Goal: Task Accomplishment & Management: Manage account settings

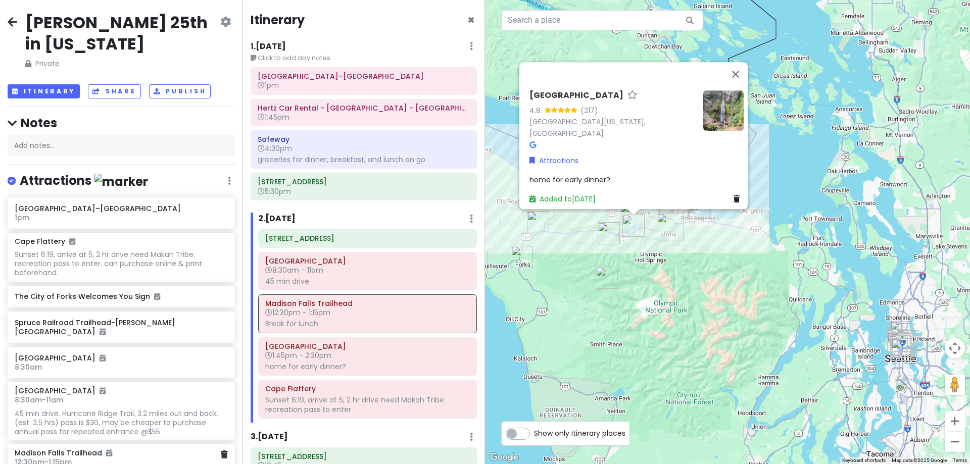
scroll to position [152, 0]
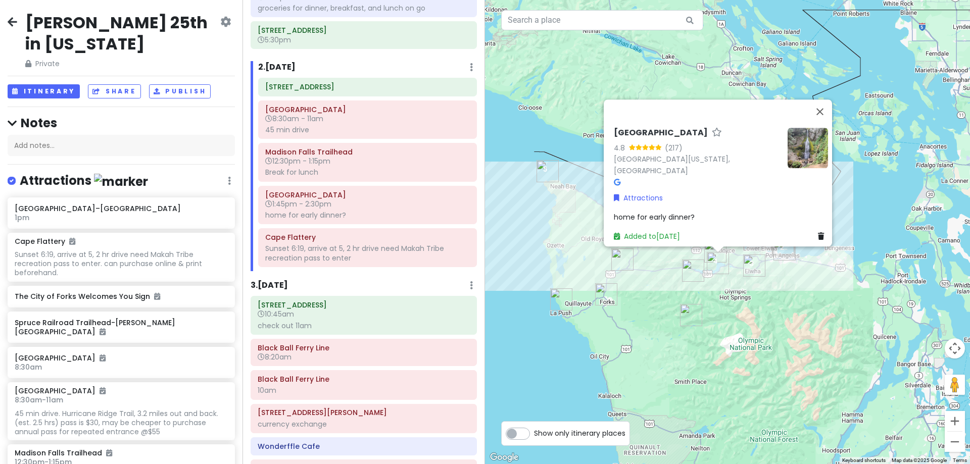
drag, startPoint x: 584, startPoint y: 238, endPoint x: 668, endPoint y: 276, distance: 92.7
click at [668, 276] on div "[GEOGRAPHIC_DATA] 4.8 (217) [GEOGRAPHIC_DATA][US_STATE], [GEOGRAPHIC_DATA] Attr…" at bounding box center [727, 232] width 485 height 464
click at [824, 119] on button "Close" at bounding box center [820, 112] width 24 height 24
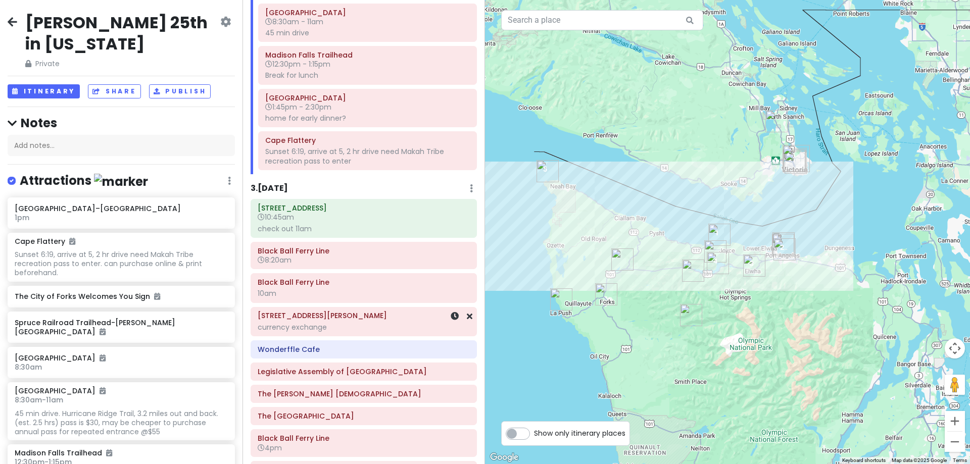
scroll to position [202, 0]
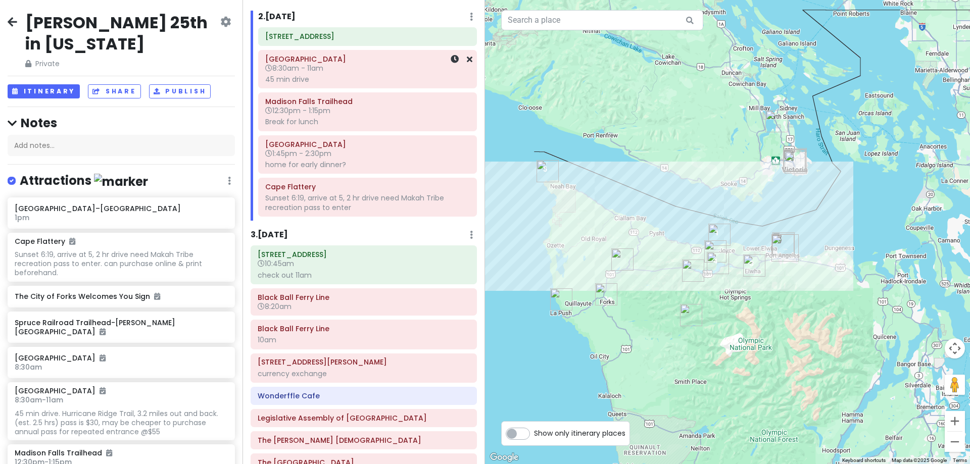
click at [413, 62] on h6 "[GEOGRAPHIC_DATA]" at bounding box center [367, 59] width 205 height 9
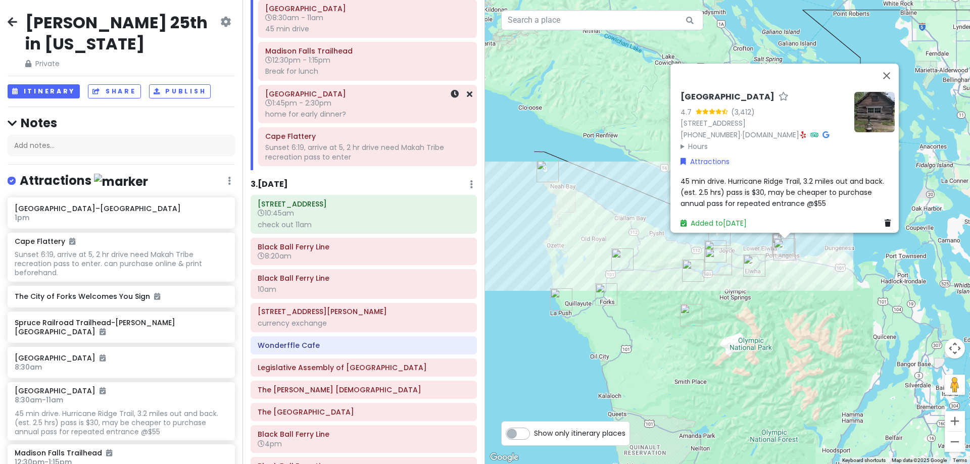
scroll to position [303, 0]
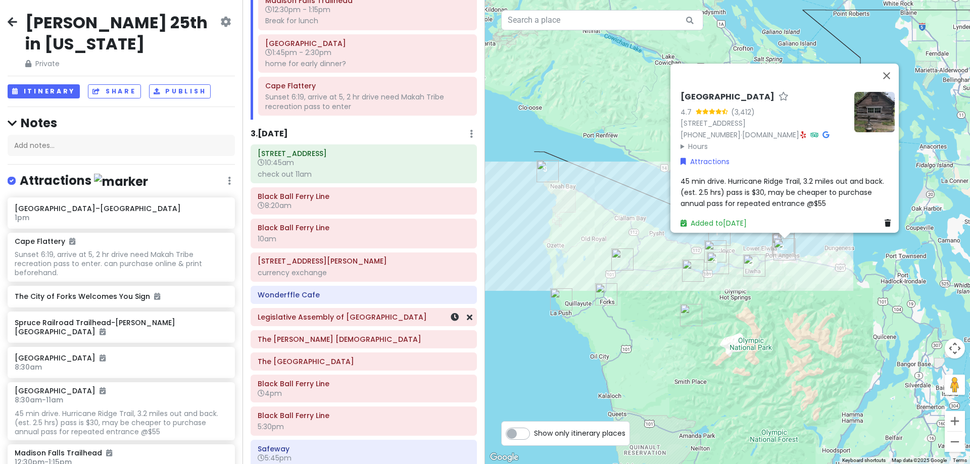
click at [356, 316] on h6 "Legislative Assembly of [GEOGRAPHIC_DATA]" at bounding box center [364, 317] width 212 height 9
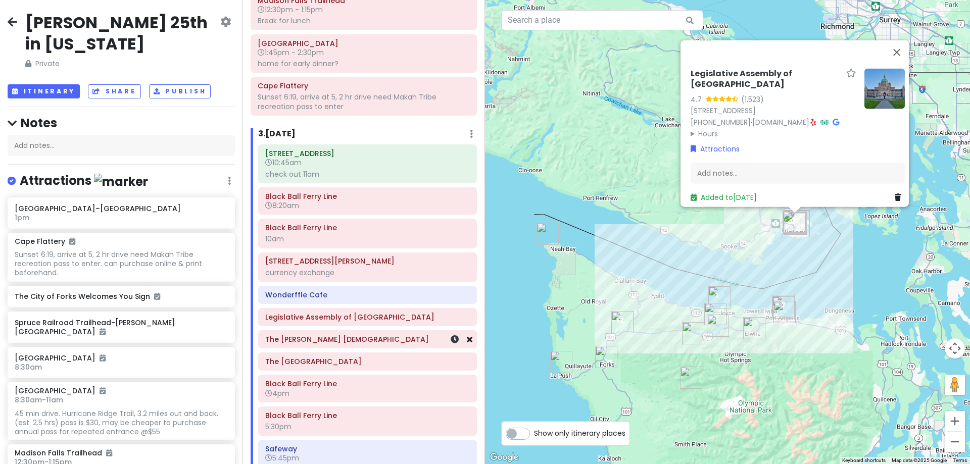
click at [467, 341] on icon at bounding box center [470, 340] width 6 height 8
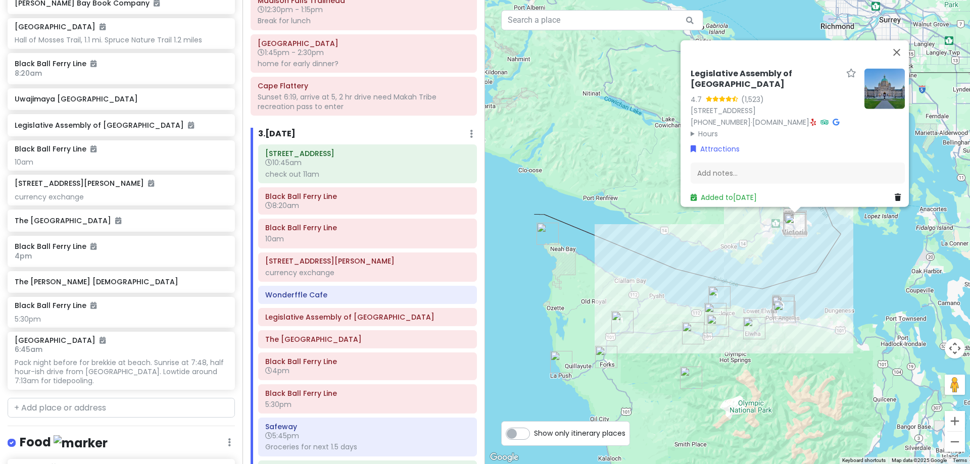
scroll to position [758, 0]
click at [221, 278] on icon at bounding box center [224, 281] width 7 height 8
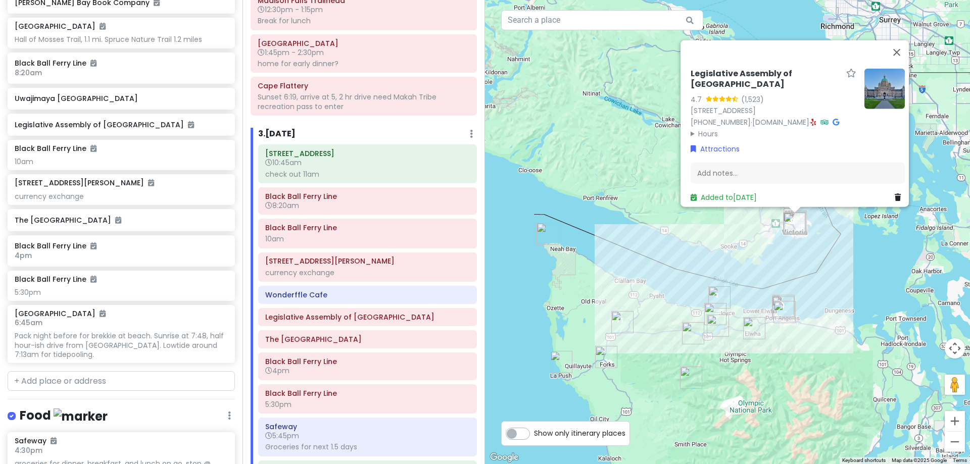
scroll to position [732, 0]
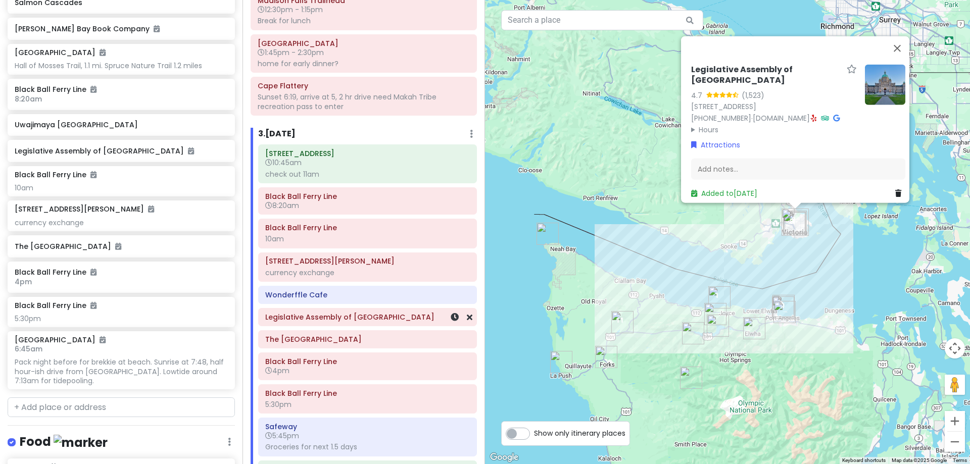
click at [351, 316] on h6 "Legislative Assembly of [GEOGRAPHIC_DATA]" at bounding box center [367, 317] width 205 height 9
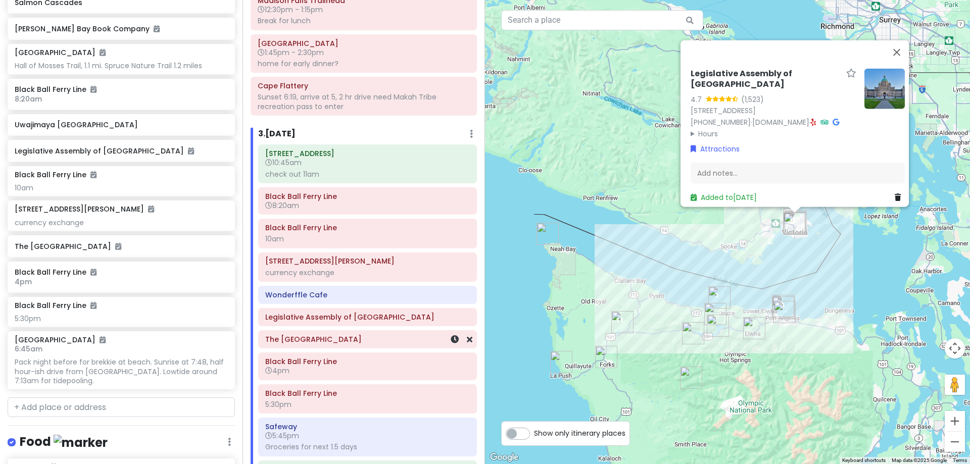
click at [334, 347] on div "The [GEOGRAPHIC_DATA]" at bounding box center [368, 339] width 218 height 17
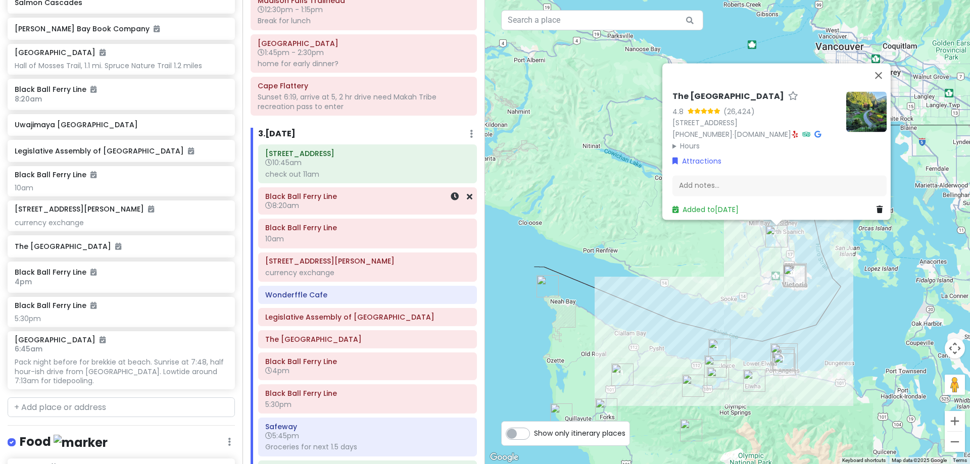
click at [403, 201] on h6 "8:20am" at bounding box center [367, 205] width 205 height 9
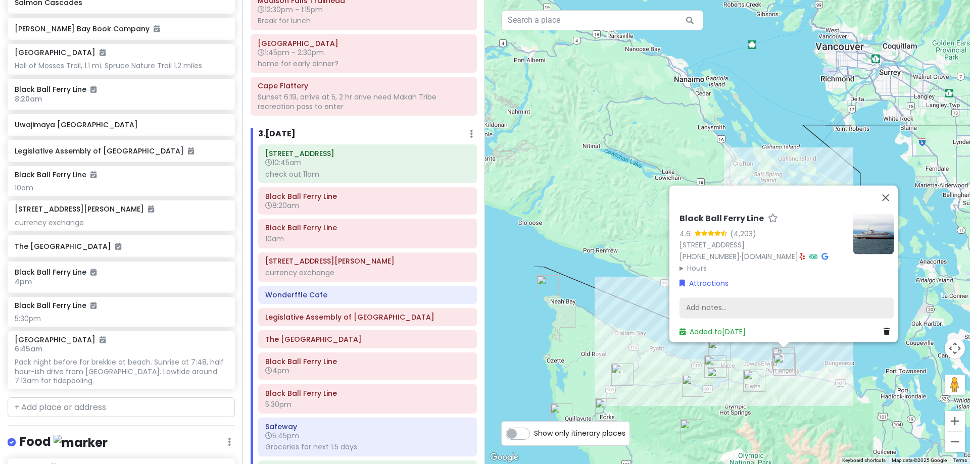
click at [740, 306] on div "Add notes..." at bounding box center [787, 308] width 214 height 21
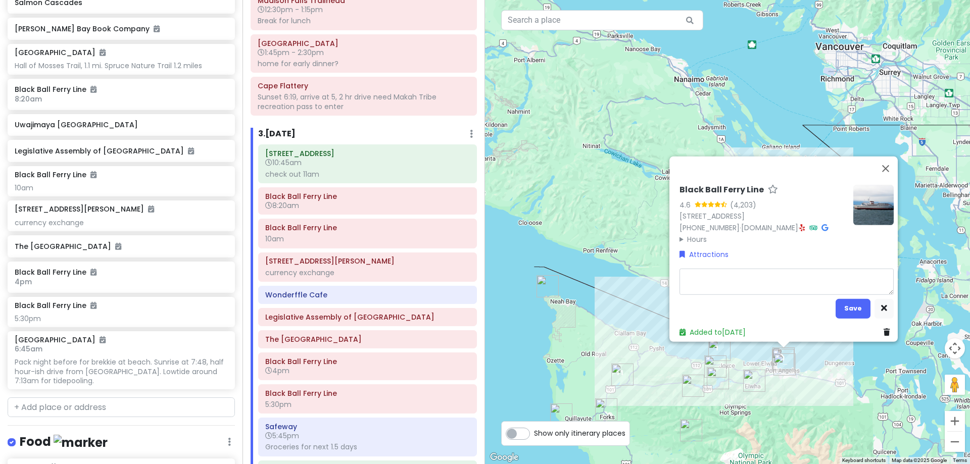
type textarea "x"
type textarea "T"
type textarea "x"
type textarea "To"
type textarea "x"
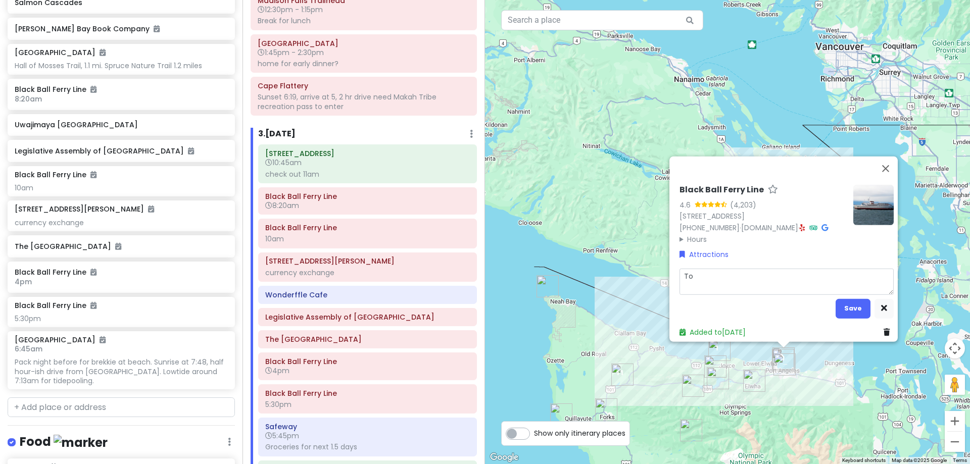
type textarea "Tot"
type textarea "x"
type textarea "Tota"
type textarea "x"
type textarea "Totas"
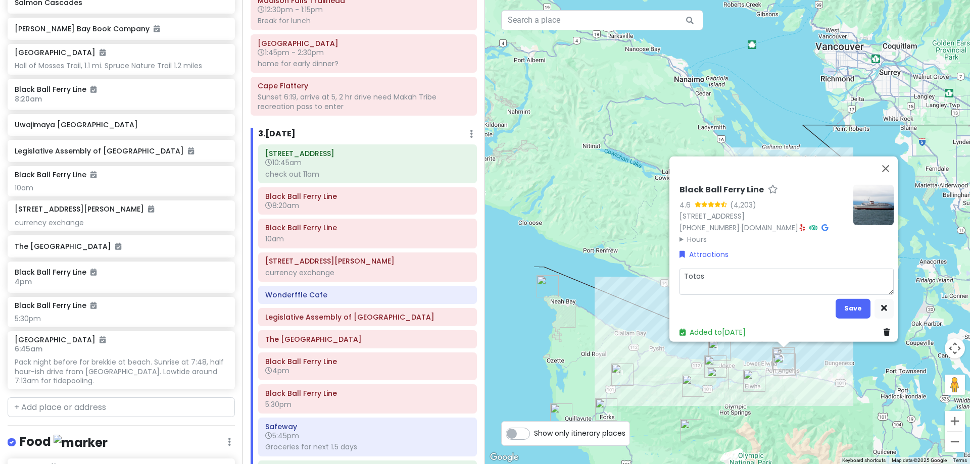
type textarea "x"
type textarea "Totasl"
type textarea "x"
type textarea "Totas"
type textarea "x"
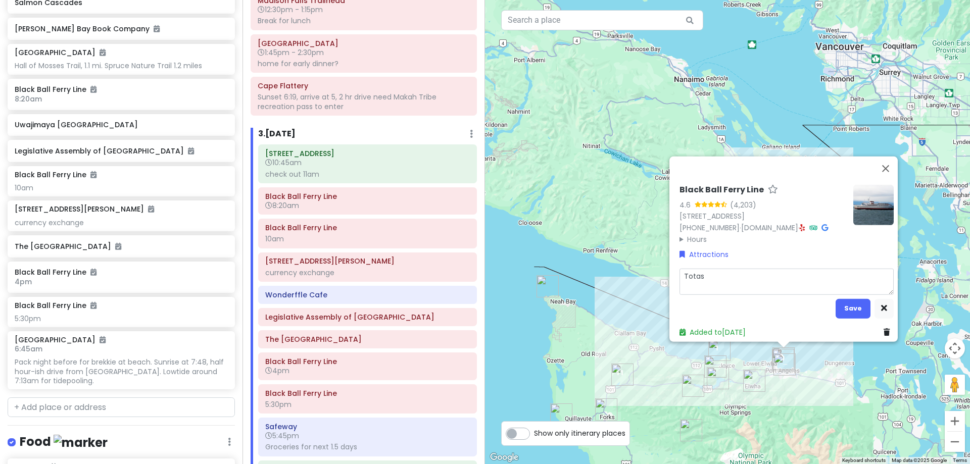
type textarea "Tota"
type textarea "x"
type textarea "Total"
type textarea "x"
type textarea "Total"
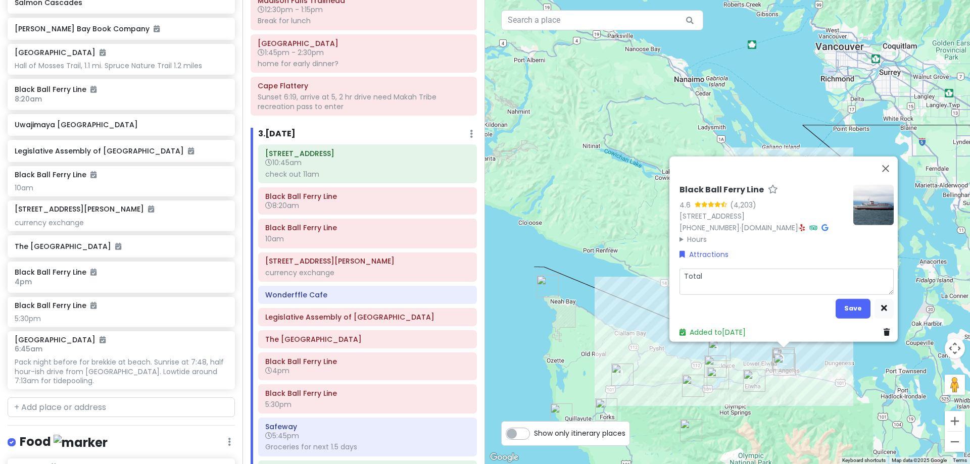
type textarea "x"
type textarea "Total w"
type textarea "x"
type textarea "Total w/"
type textarea "x"
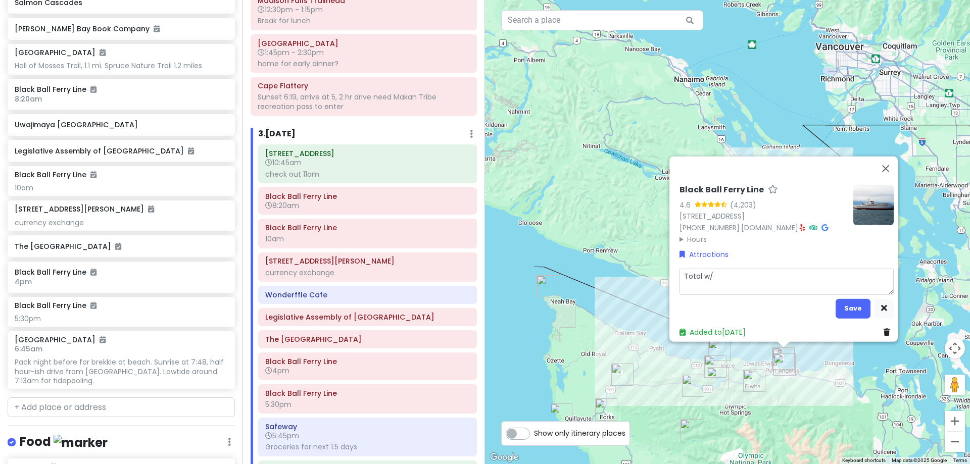
type textarea "Total w/v"
type textarea "x"
type textarea "Total w/ve"
type textarea "x"
type textarea "Total w/veh"
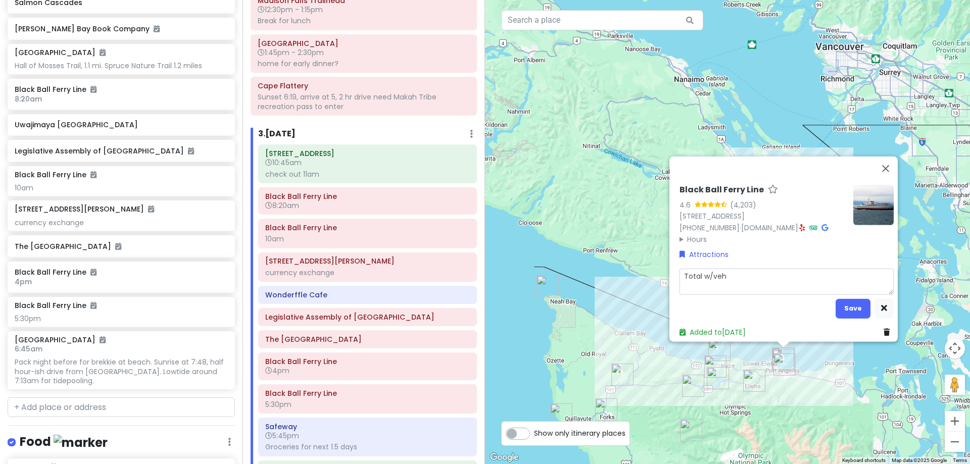
type textarea "x"
type textarea "Total w/vehc"
type textarea "x"
type textarea "Total w/vehci"
type textarea "x"
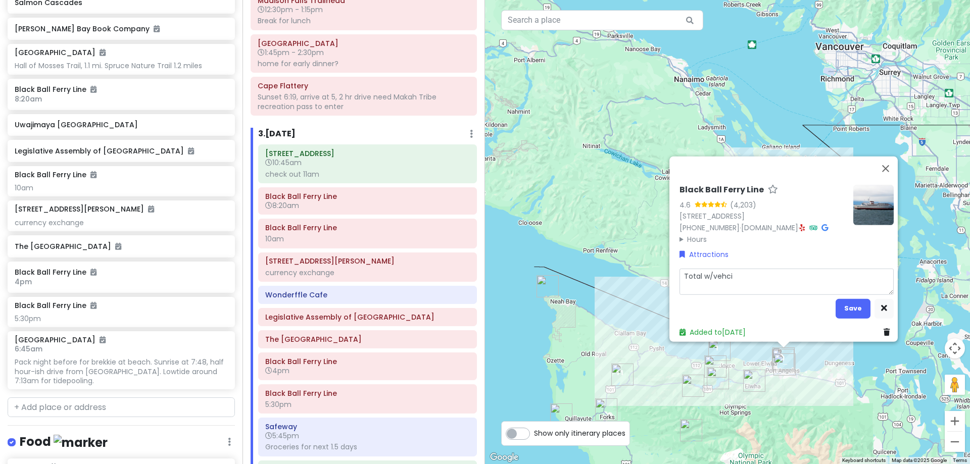
type textarea "Total w/vehcie"
type textarea "x"
type textarea "Total w/vehciel"
type textarea "x"
type textarea "Total w/vehciel"
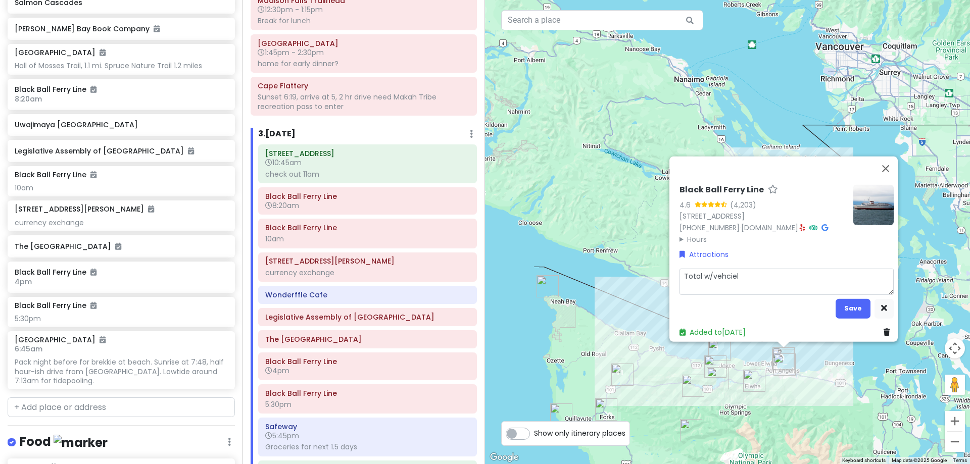
type textarea "x"
type textarea "Total w/vehciel &"
type textarea "x"
type textarea "Total w/vehciel &"
type textarea "x"
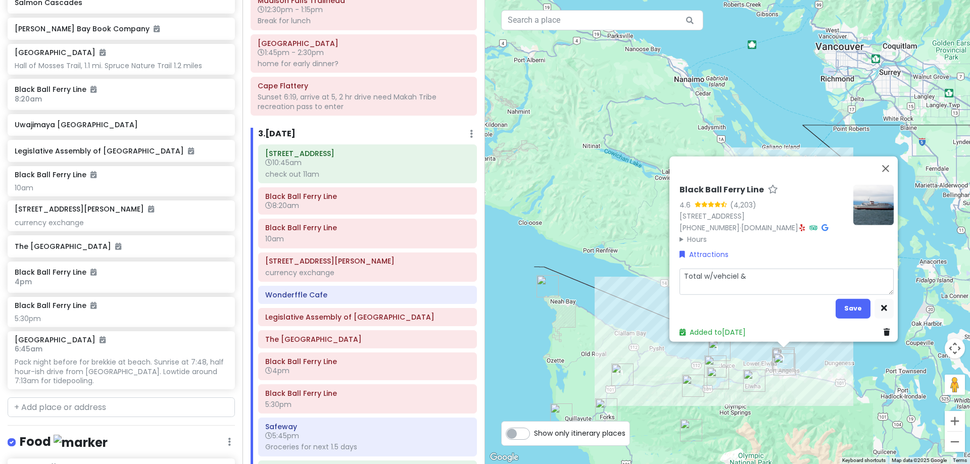
type textarea "Total w/vehciel & a"
type textarea "x"
type textarea "Total w/[PERSON_NAME] & ad"
type textarea "x"
type textarea "Total w/[PERSON_NAME] & adm"
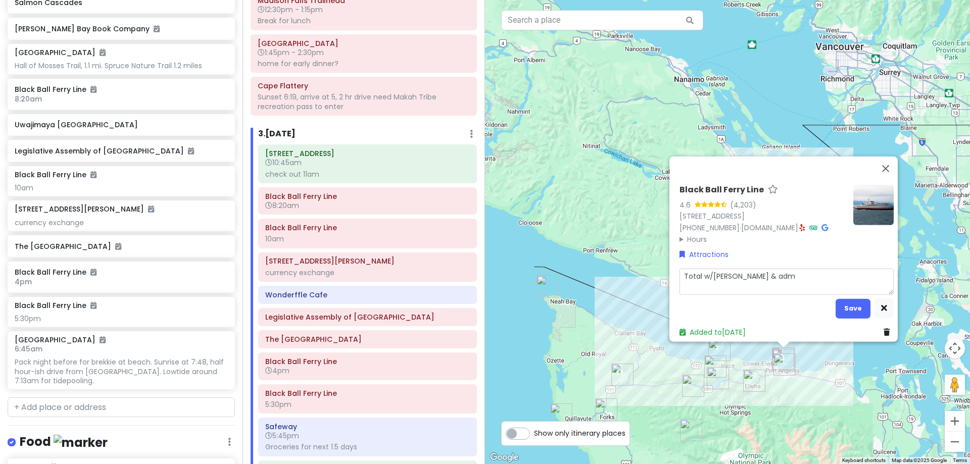
type textarea "x"
type textarea "Total w/[PERSON_NAME] & [PERSON_NAME]"
type textarea "x"
type textarea "Total w/vehciel & admis"
type textarea "x"
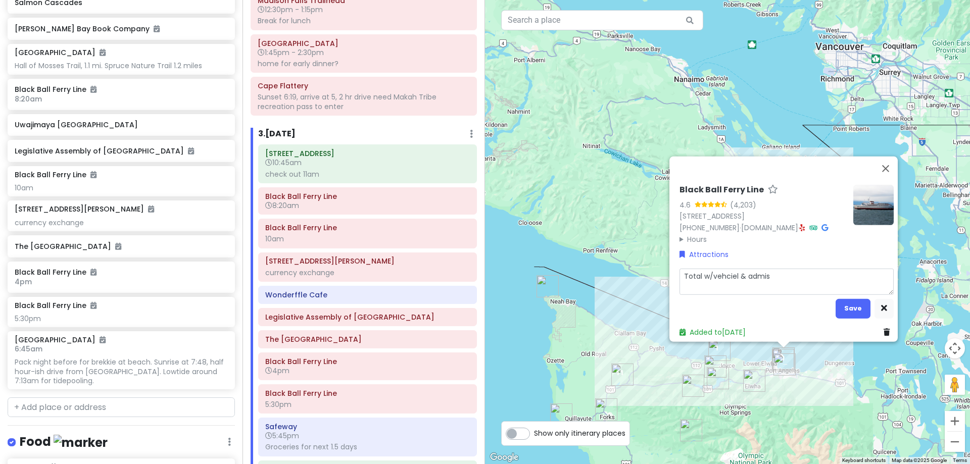
type textarea "Total w/vehciel & admiss"
type textarea "x"
type textarea "Total w/[PERSON_NAME] & admissio"
type textarea "x"
type textarea "Total w/vehciel & admission"
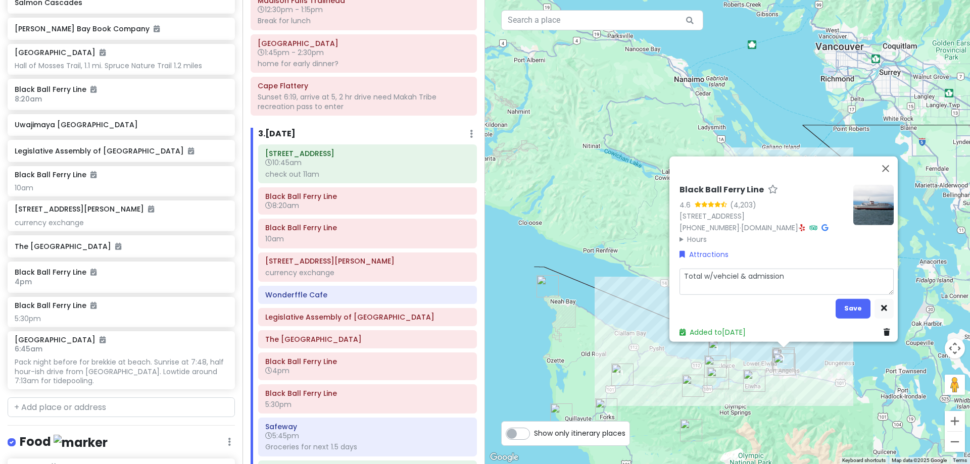
type textarea "x"
type textarea "Total w/vehciel & admission"
type textarea "x"
type textarea "Total w/vehciel & admission t"
type textarea "x"
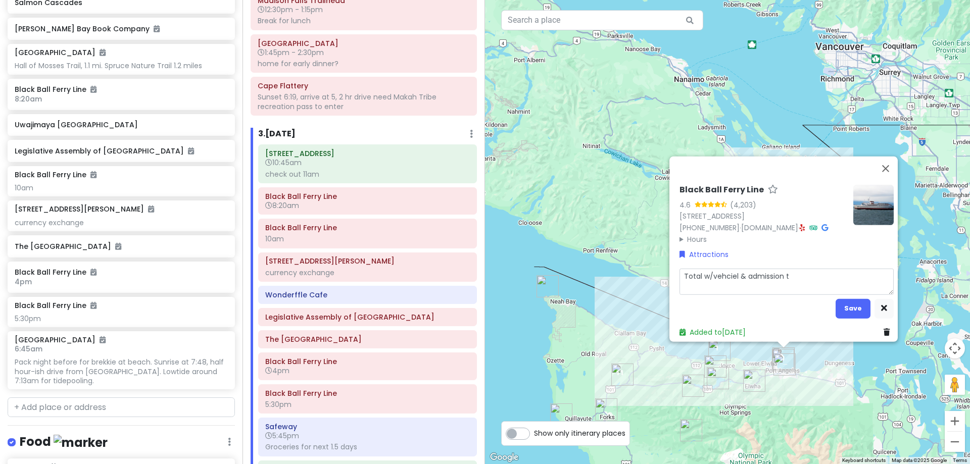
type textarea "Total w/vehciel & admission to"
type textarea "x"
type textarea "Total w/vehciel & admission to"
type textarea "x"
type textarea "Total w/vehciel & admission to"
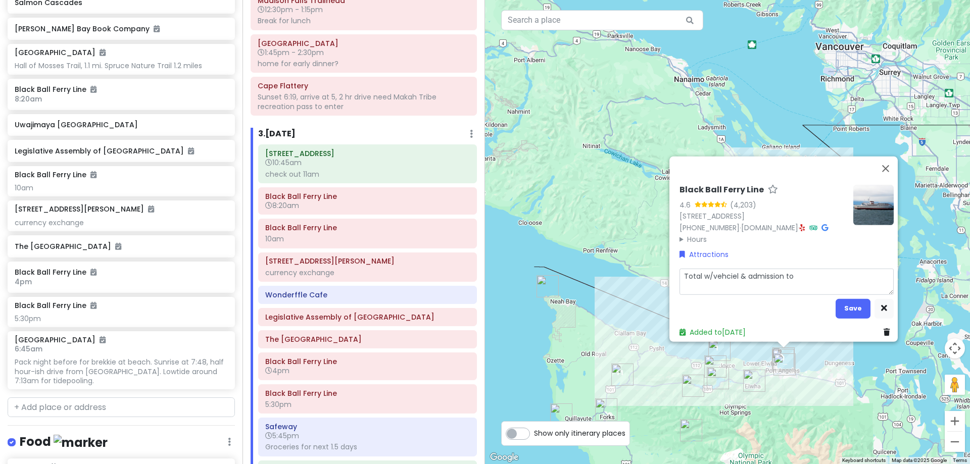
type textarea "x"
type textarea "Total w/vehciel & admission to"
type textarea "x"
type textarea "Total w/vehciel & admission to B"
type textarea "x"
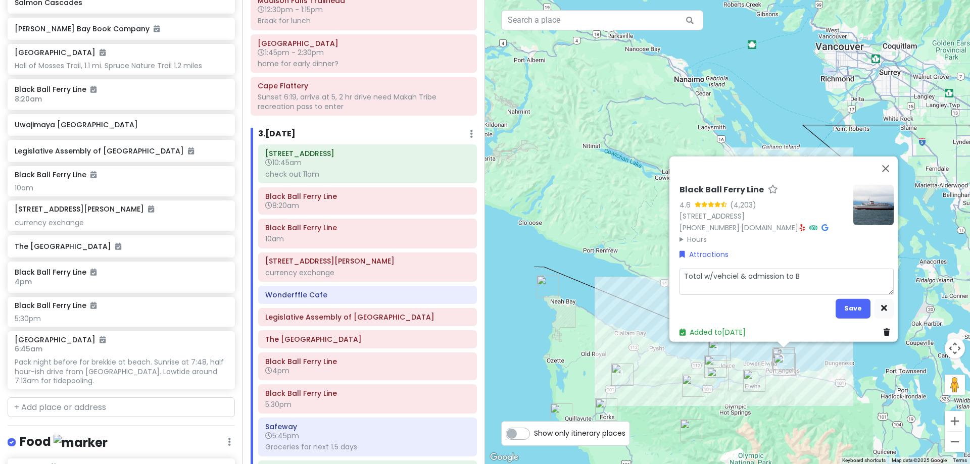
type textarea "Total w/vehciel & admission to Bu"
type textarea "x"
type textarea "Total w/vehciel & admission to Buc"
type textarea "x"
type textarea "Total w/vehciel & admission to Buch"
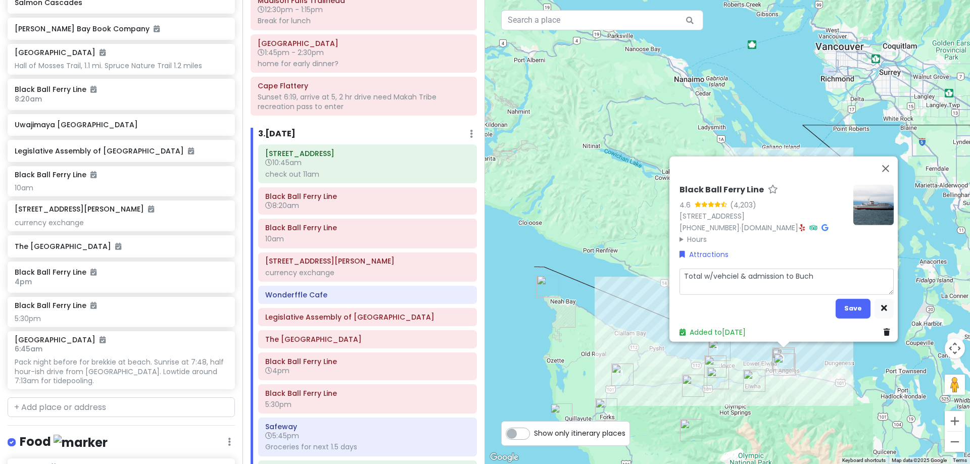
type textarea "x"
type textarea "Total w/vehciel & admission to Bucha"
type textarea "x"
type textarea "Total w/vehciel & admission to Buchar"
type textarea "x"
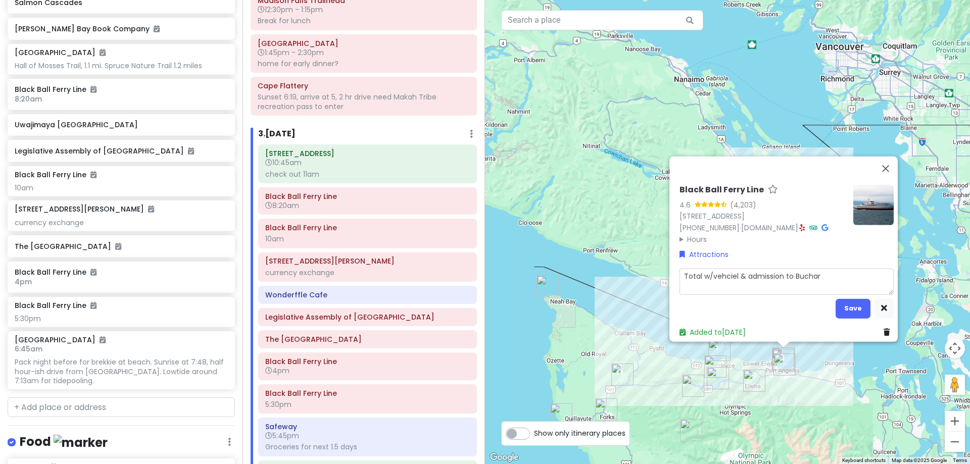
type textarea "Total w/vehciel & admission to [PERSON_NAME]"
type textarea "x"
type textarea "Total w/vehciel & admission to [PERSON_NAME]"
type textarea "x"
type textarea "Total w/vehciel & admission to [PERSON_NAME] G"
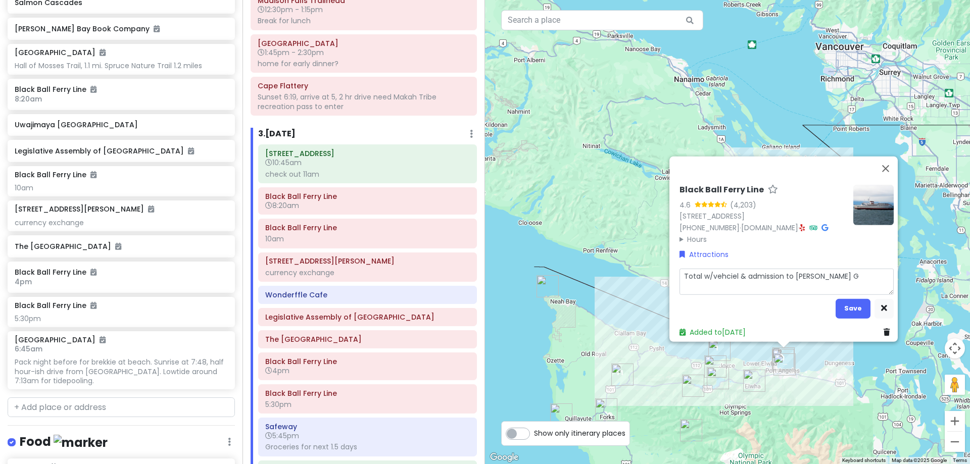
type textarea "x"
type textarea "Total w/vehciel & admission to [PERSON_NAME] Ga"
type textarea "x"
type textarea "Total w/vehciel & admission to [PERSON_NAME]"
type textarea "x"
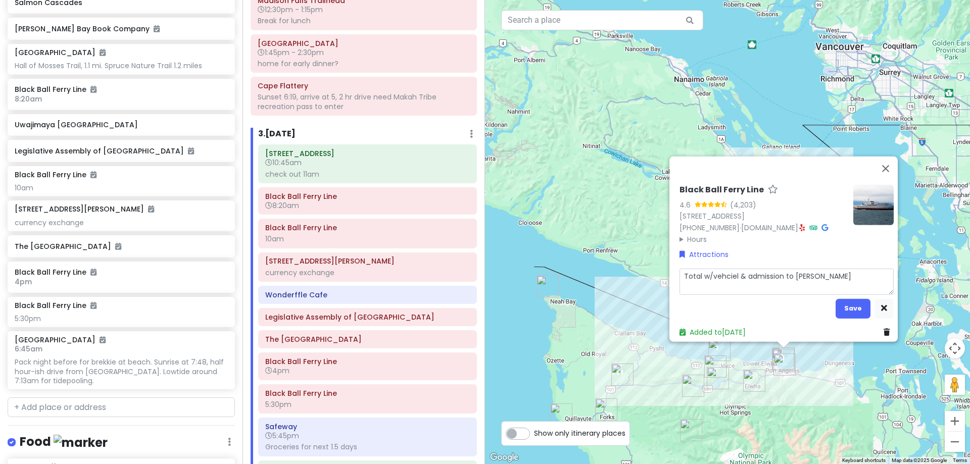
type textarea "Total w/vehciel & admission to [PERSON_NAME] [PERSON_NAME]"
type textarea "x"
type textarea "Total w/vehciel & admission to [PERSON_NAME] Garde"
type textarea "x"
type textarea "Total w/vehciel & admission to [PERSON_NAME][GEOGRAPHIC_DATA]"
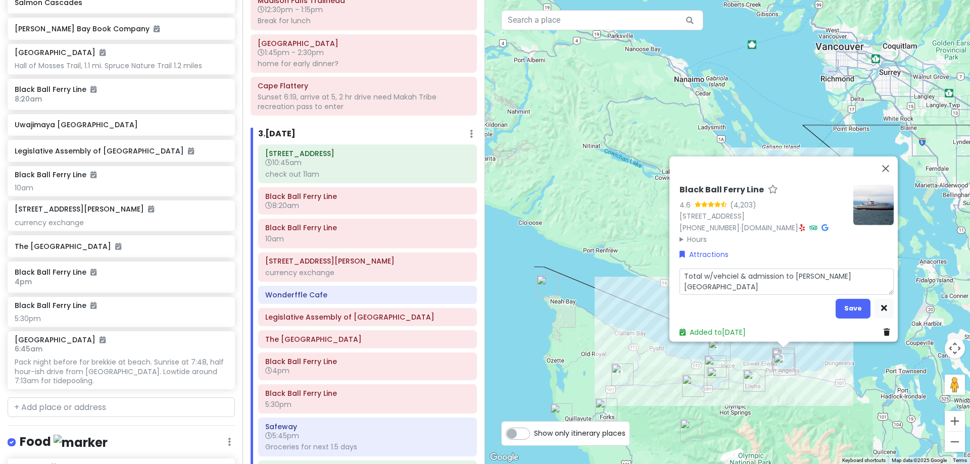
type textarea "x"
type textarea "Total w/vehciel & admission to [PERSON_NAME][GEOGRAPHIC_DATA]"
type textarea "x"
type textarea "Total w/vehciel & admission to [PERSON_NAME][GEOGRAPHIC_DATA] i"
type textarea "x"
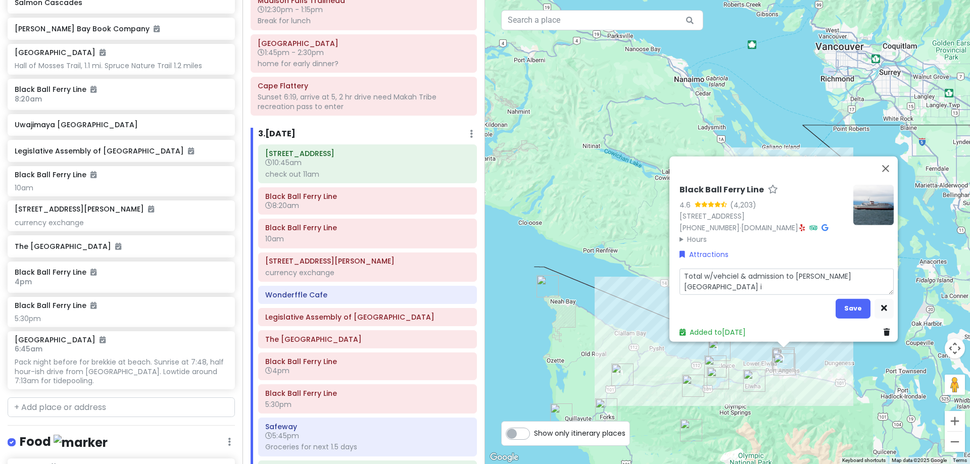
type textarea "Total w/vehciel & admission to [PERSON_NAME][GEOGRAPHIC_DATA] is"
type textarea "x"
type textarea "Total w/vehciel & admission to [PERSON_NAME][GEOGRAPHIC_DATA] is"
type textarea "x"
type textarea "Total w/vehciel & admission to [PERSON_NAME][GEOGRAPHIC_DATA] is $"
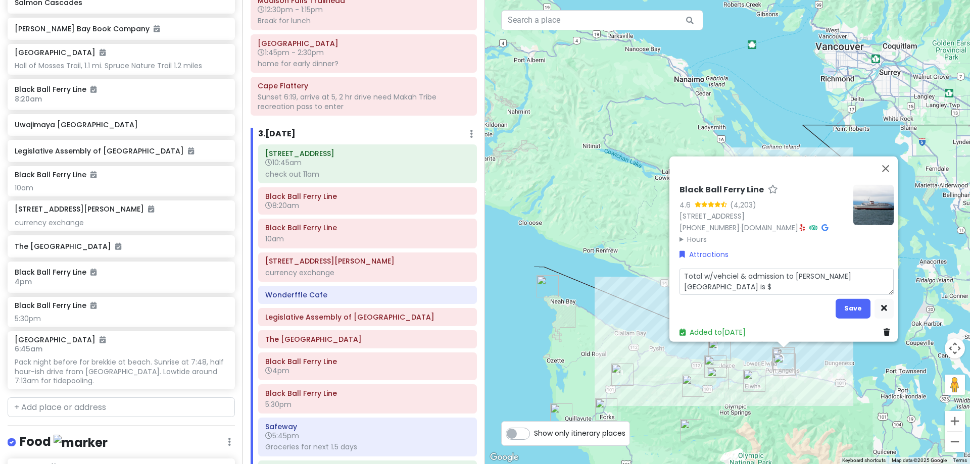
type textarea "x"
type textarea "Total w/vehciel & admission to [PERSON_NAME][GEOGRAPHIC_DATA] is $2"
type textarea "x"
type textarea "Total w/vehciel & admission to [PERSON_NAME][GEOGRAPHIC_DATA] is $27"
type textarea "x"
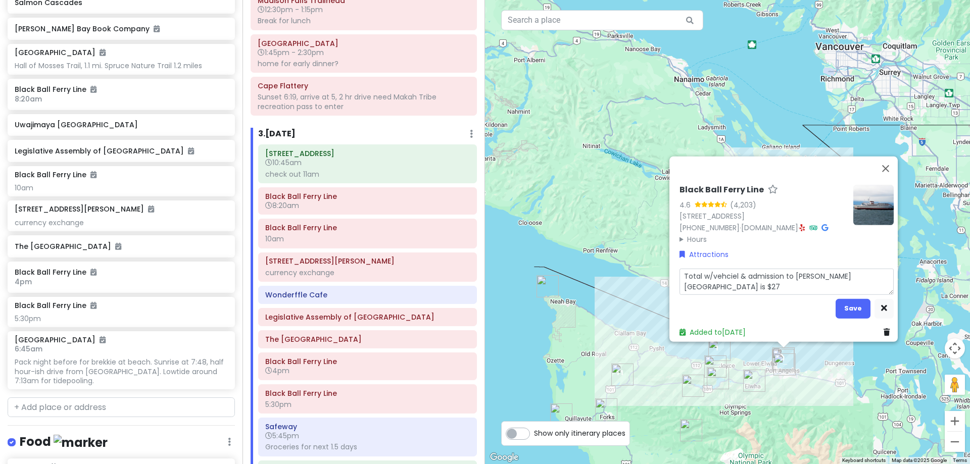
type textarea "Total w/vehciel & admission to [PERSON_NAME][GEOGRAPHIC_DATA] is $271"
type textarea "x"
type textarea "Total w/vehciel & admission to [PERSON_NAME][GEOGRAPHIC_DATA] is $271"
type textarea "x"
type textarea "Total w/vehciel & admission to [PERSON_NAME][GEOGRAPHIC_DATA] is $271 ("
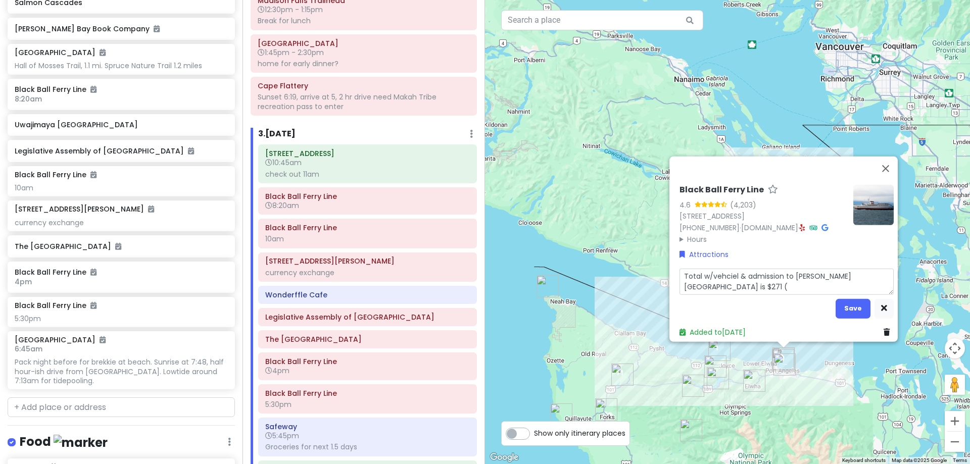
type textarea "x"
type textarea "Total w/vehciel & admission to [PERSON_NAME][GEOGRAPHIC_DATA] is $271 (u"
type textarea "x"
type textarea "Total w/vehciel & admission to [PERSON_NAME][GEOGRAPHIC_DATA] is $271 (un"
type textarea "x"
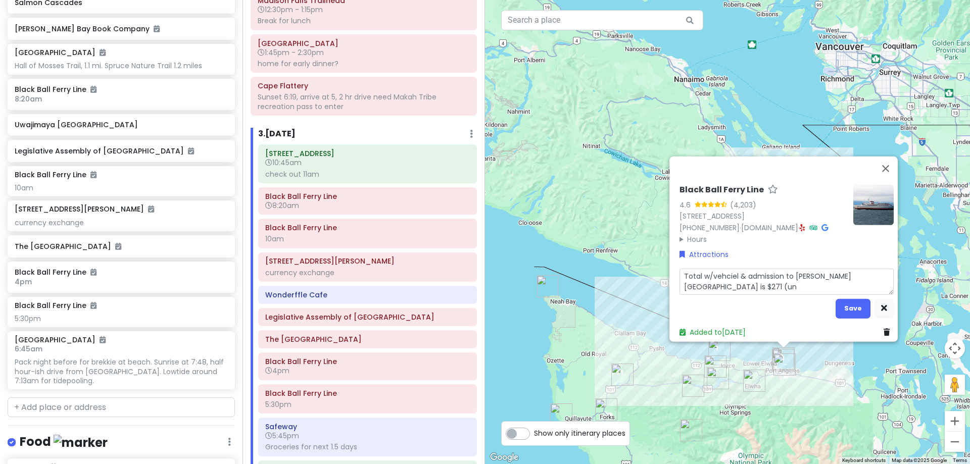
type textarea "Total w/vehciel & admission to [PERSON_NAME][GEOGRAPHIC_DATA] is $271 (uns"
type textarea "x"
type textarea "Total w/vehciel & admission to [PERSON_NAME][GEOGRAPHIC_DATA] is $271 (unsu"
type textarea "x"
type textarea "Total w/vehciel & admission to [PERSON_NAME][GEOGRAPHIC_DATA] is $271 (unsur"
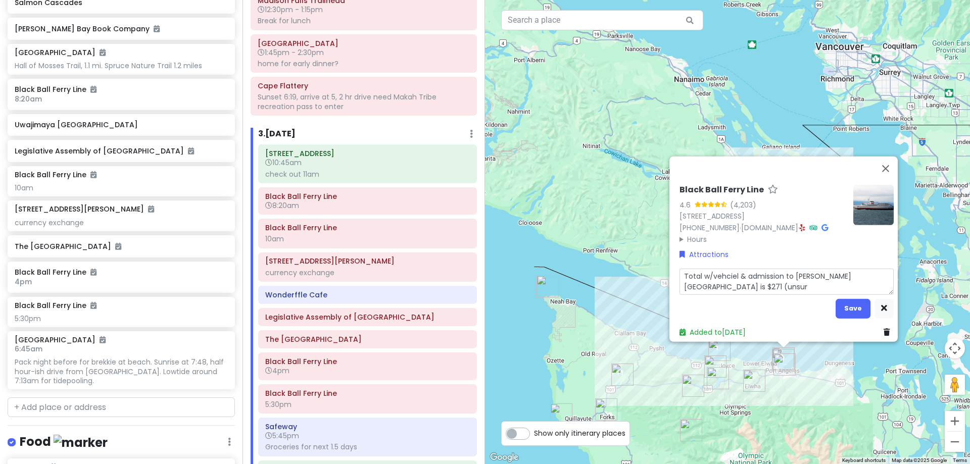
type textarea "x"
type textarea "Total w/vehciel & admission to [PERSON_NAME][GEOGRAPHIC_DATA] is $271 (unsure"
type textarea "x"
type textarea "Total w/vehciel & admission to [PERSON_NAME][GEOGRAPHIC_DATA] is $271 (unsure"
type textarea "x"
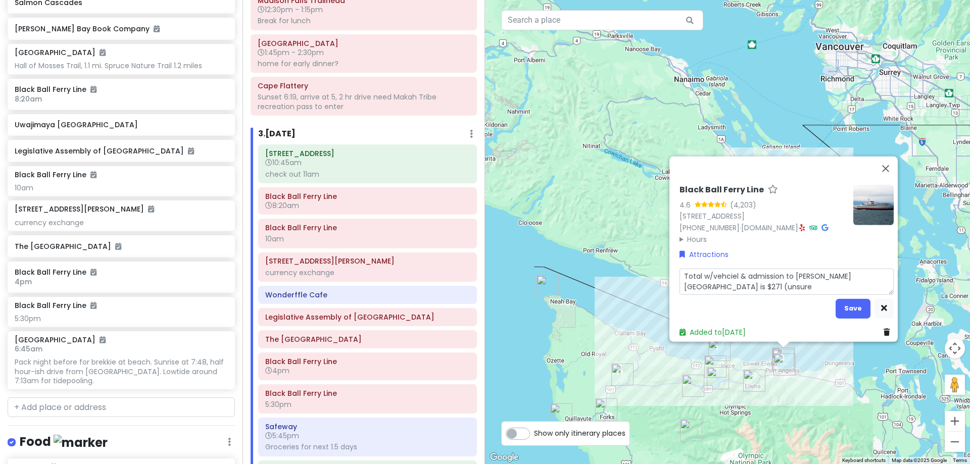
type textarea "Total w/vehciel & admission to [PERSON_NAME][GEOGRAPHIC_DATA] is $271 (unsure i"
type textarea "x"
type textarea "Total w/vehciel & admission to [PERSON_NAME][GEOGRAPHIC_DATA] is $271 (unsure if"
type textarea "x"
type textarea "Total w/vehciel & admission to [PERSON_NAME][GEOGRAPHIC_DATA] is $271 (unsure if"
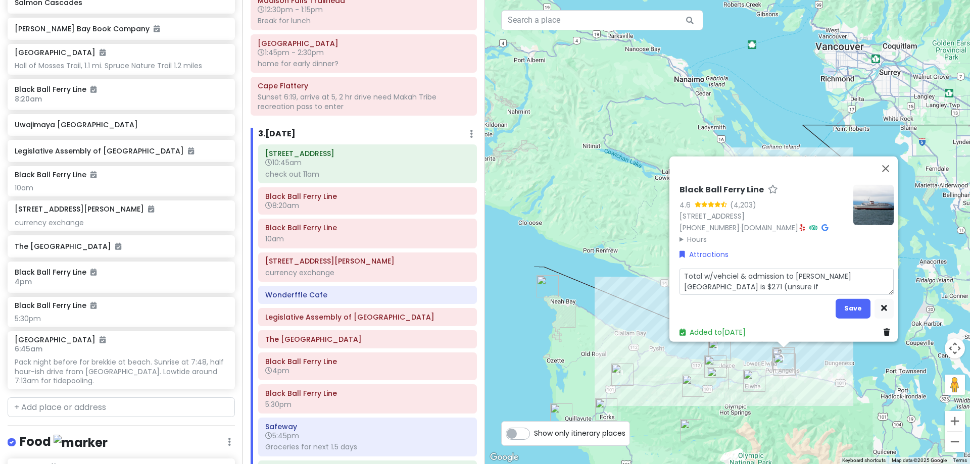
type textarea "x"
type textarea "Total w/vehciel & admission to [PERSON_NAME][GEOGRAPHIC_DATA] is $271 (unsure i…"
type textarea "x"
type textarea "Total w/vehciel & admission to [PERSON_NAME][GEOGRAPHIC_DATA] is $271 (unsure i…"
type textarea "x"
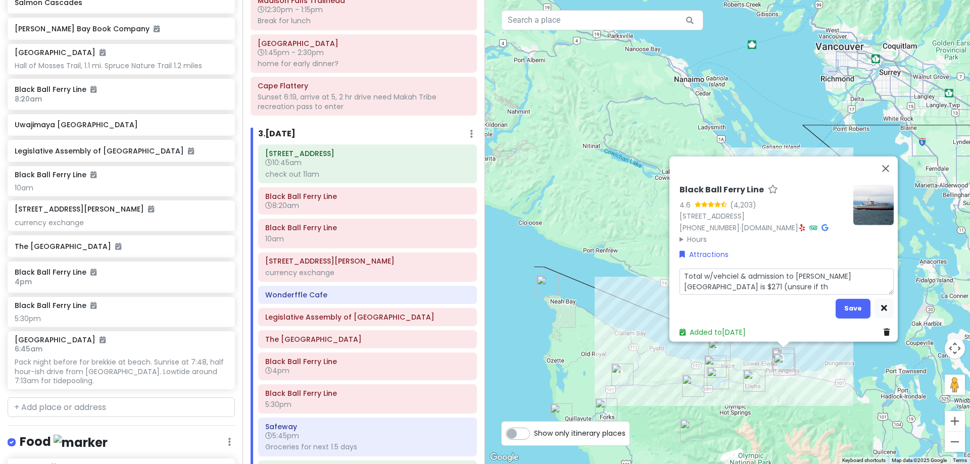
type textarea "Total w/vehciel & admission to [PERSON_NAME][GEOGRAPHIC_DATA] is $271 (unsure i…"
type textarea "x"
type textarea "Total w/vehciel & admission to [PERSON_NAME][GEOGRAPHIC_DATA] is $271 (unsure i…"
type textarea "x"
type textarea "Total w/vehciel & admission to [PERSON_NAME][GEOGRAPHIC_DATA] is $271 (unsure i…"
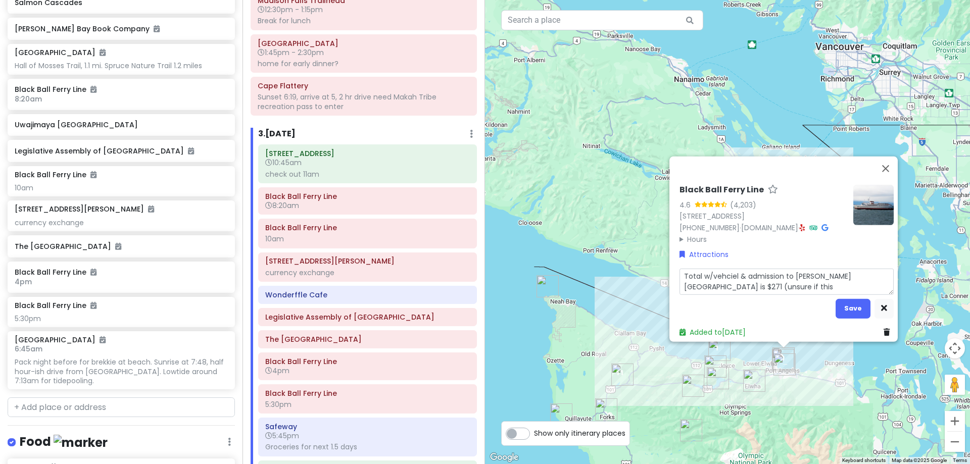
type textarea "x"
type textarea "Total w/vehciel & admission to [PERSON_NAME][GEOGRAPHIC_DATA] is $271 (unsure i…"
type textarea "x"
type textarea "Total w/vehciel & admission to [PERSON_NAME][GEOGRAPHIC_DATA] is $271 (unsure i…"
type textarea "x"
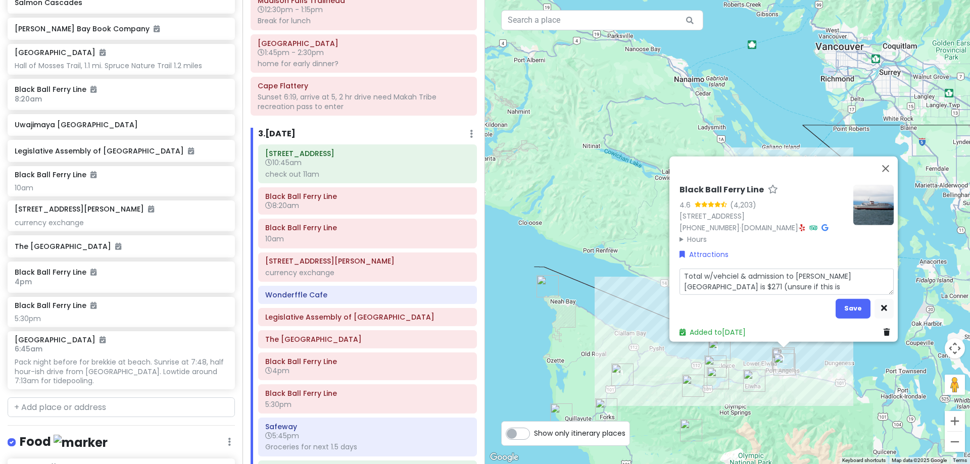
type textarea "Total w/vehciel & admission to [PERSON_NAME][GEOGRAPHIC_DATA] is $271 (unsure i…"
type textarea "x"
type textarea "Total w/vehciel & admission to [PERSON_NAME][GEOGRAPHIC_DATA] is $271 (unsure i…"
type textarea "x"
type textarea "Total w/vehciel & admission to [PERSON_NAME][GEOGRAPHIC_DATA] is $271 (unsure i…"
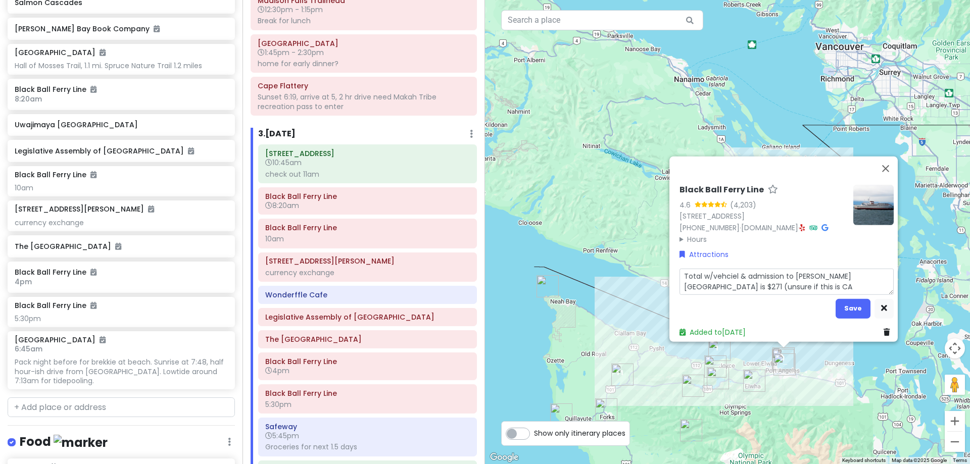
type textarea "x"
type textarea "Total w/vehciel & admission to [PERSON_NAME][GEOGRAPHIC_DATA] is $271 (unsure i…"
type textarea "x"
type textarea "Total w/vehciel & admission to [PERSON_NAME][GEOGRAPHIC_DATA] is $271 (unsure i…"
type textarea "x"
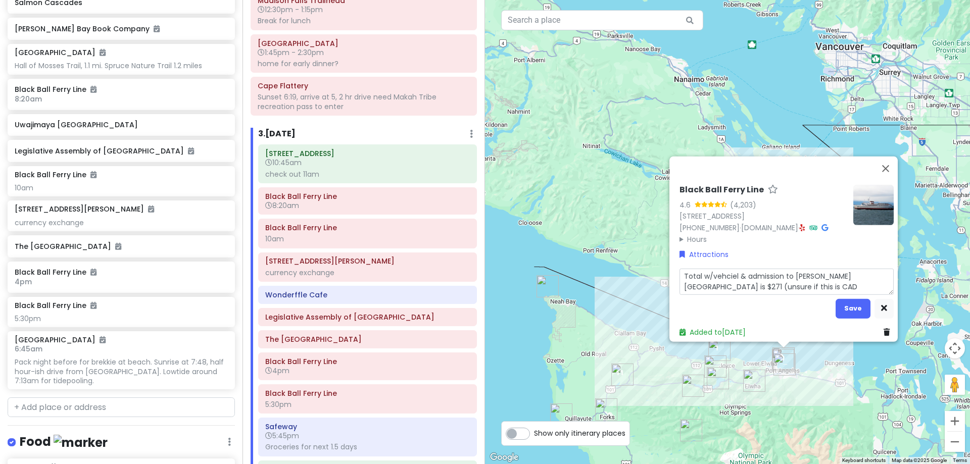
type textarea "Total w/vehciel & admission to [PERSON_NAME][GEOGRAPHIC_DATA] is $271 (unsure i…"
type textarea "x"
type textarea "Total w/vehciel & admission to [PERSON_NAME][GEOGRAPHIC_DATA] is $271 (unsure i…"
type textarea "x"
type textarea "Total w/vehciel & admission to [PERSON_NAME][GEOGRAPHIC_DATA] is $271 (unsure i…"
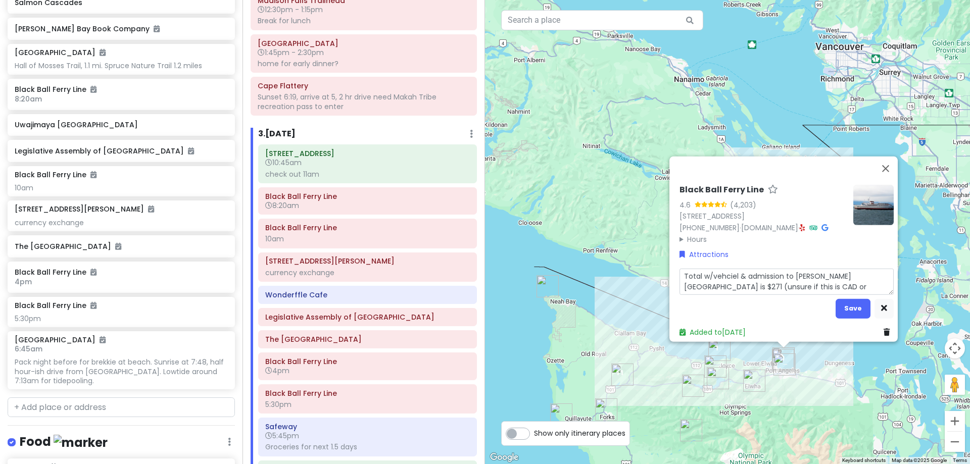
type textarea "x"
type textarea "Total w/vehciel & admission to [PERSON_NAME][GEOGRAPHIC_DATA] is $271 (unsure i…"
type textarea "x"
type textarea "Total w/vehciel & admission to [PERSON_NAME][GEOGRAPHIC_DATA] is $271 (unsure i…"
type textarea "x"
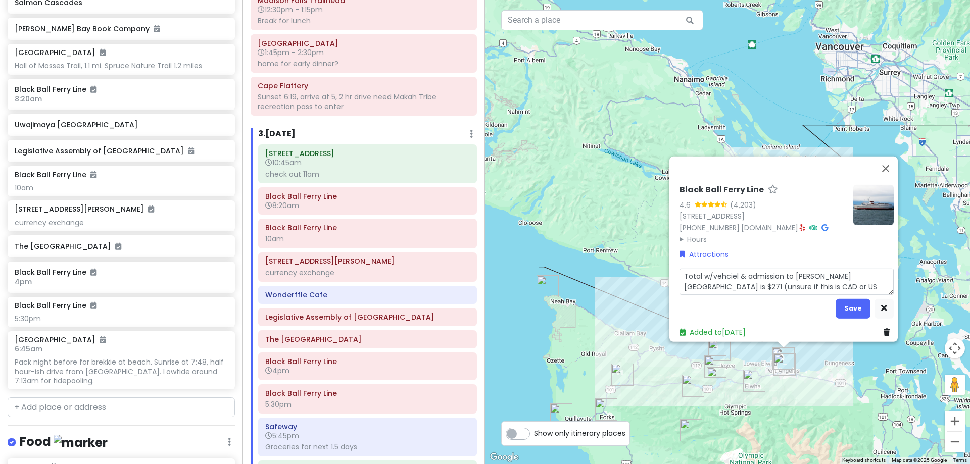
type textarea "Total w/vehciel & admission to [PERSON_NAME][GEOGRAPHIC_DATA] is $271 (unsure i…"
type textarea "x"
type textarea "Total w/vehciel & admission to [PERSON_NAME][GEOGRAPHIC_DATA] is $271 (unsure i…"
click at [720, 269] on textarea "Total w/vehciel & admission to [PERSON_NAME][GEOGRAPHIC_DATA] is $271 (unsure i…" at bounding box center [787, 281] width 214 height 26
type textarea "x"
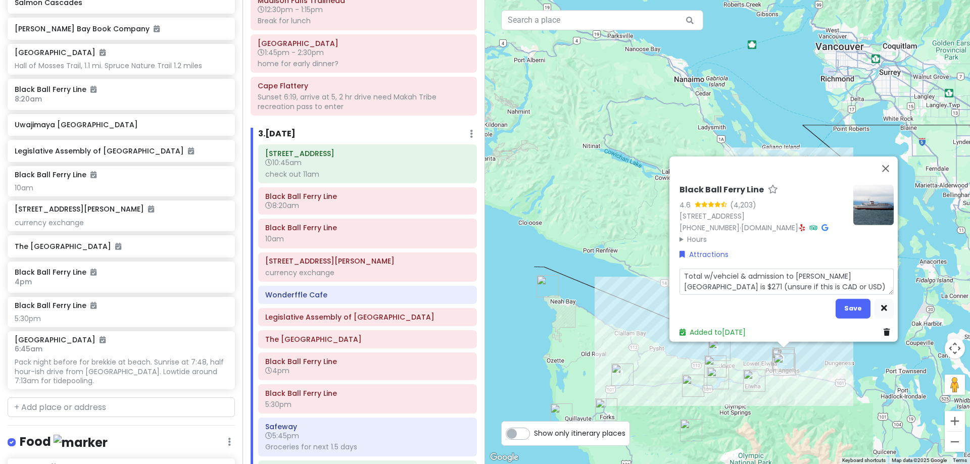
type textarea "Total w/vehiciel & admission to [PERSON_NAME][GEOGRAPHIC_DATA] is $271 (unsure …"
type textarea "x"
type textarea "Total w/vehicie & admission to [PERSON_NAME][GEOGRAPHIC_DATA] is $271 (unsure i…"
type textarea "x"
type textarea "Total w/vehici & admission to [PERSON_NAME][GEOGRAPHIC_DATA] is $271 (unsure if…"
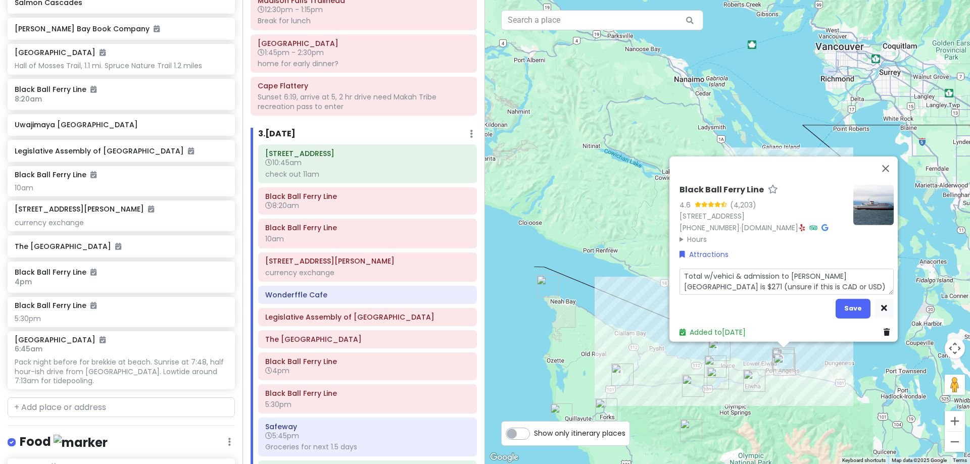
type textarea "x"
type textarea "Total w/vehic & admission to [PERSON_NAME][GEOGRAPHIC_DATA] is $271 (unsure if …"
type textarea "x"
type textarea "Total w/vehicl & admission to [PERSON_NAME][GEOGRAPHIC_DATA] is $271 (unsure if…"
type textarea "x"
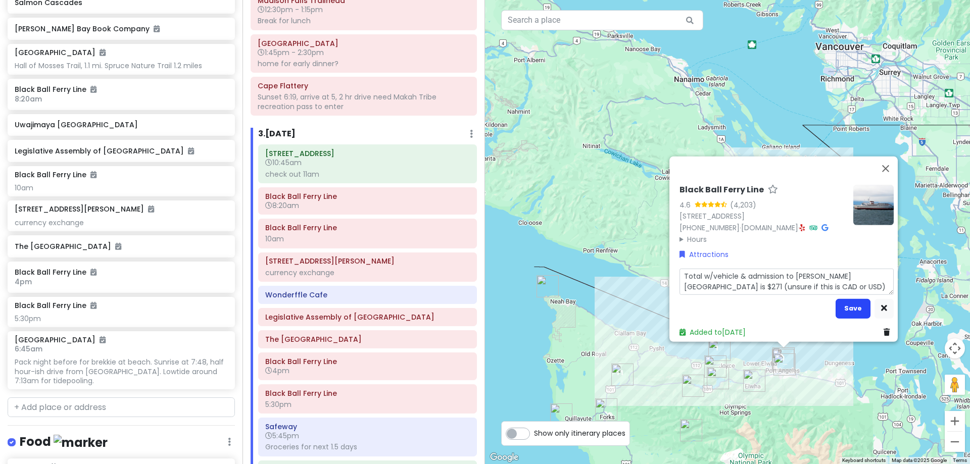
type textarea "Total w/vehicle & admission to [PERSON_NAME][GEOGRAPHIC_DATA] is $271 (unsure i…"
click at [846, 300] on button "Save" at bounding box center [853, 309] width 35 height 20
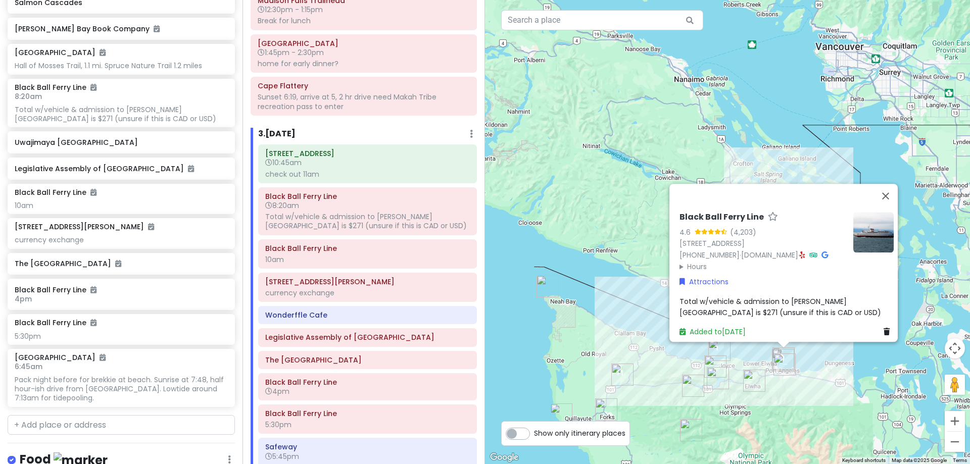
scroll to position [749, 0]
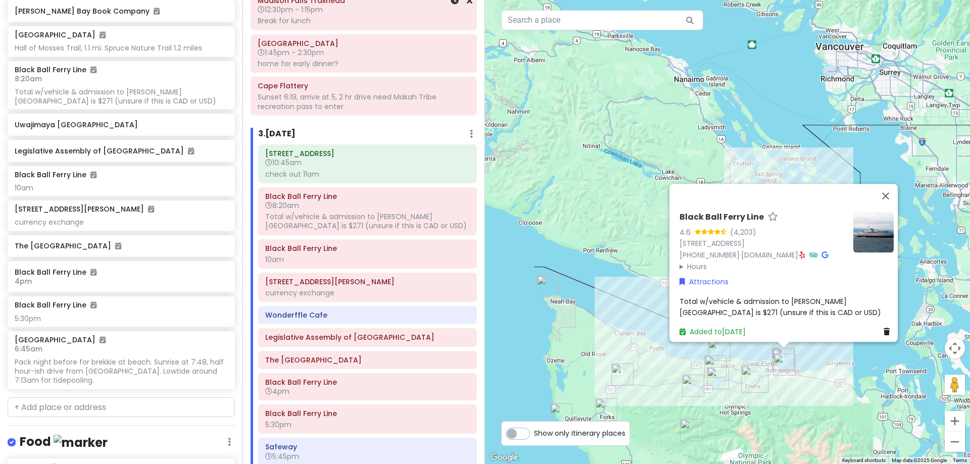
click at [439, 23] on div at bounding box center [456, 11] width 34 height 38
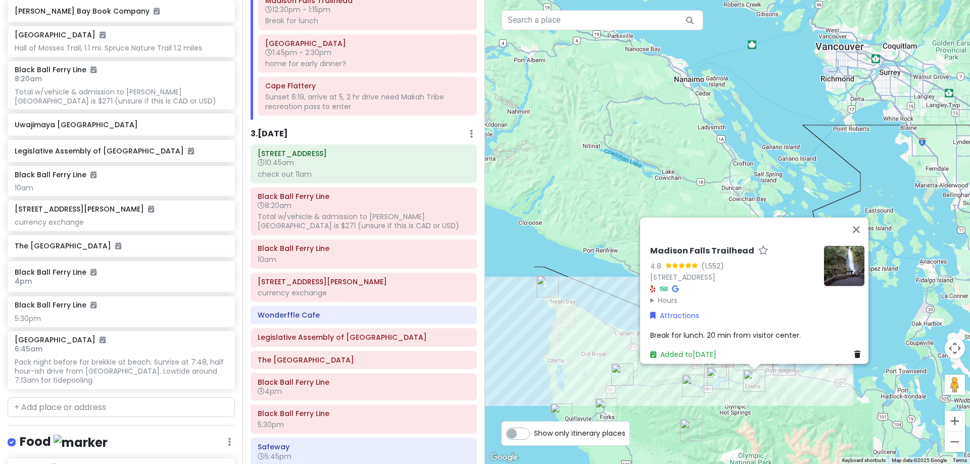
click at [712, 330] on span "Break for lunch. 20 min from visitor center." at bounding box center [725, 335] width 151 height 10
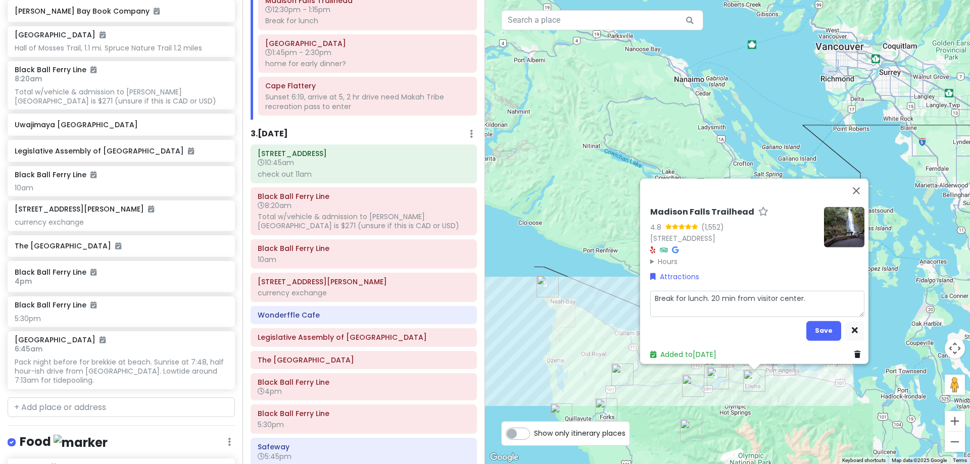
click at [704, 292] on textarea "Break for lunch. 20 min from visitor center." at bounding box center [757, 304] width 214 height 26
type textarea "x"
type textarea "Break for lunch 20 min from visitor center."
type textarea "x"
type textarea "Break for lunch, 20 min from visitor center."
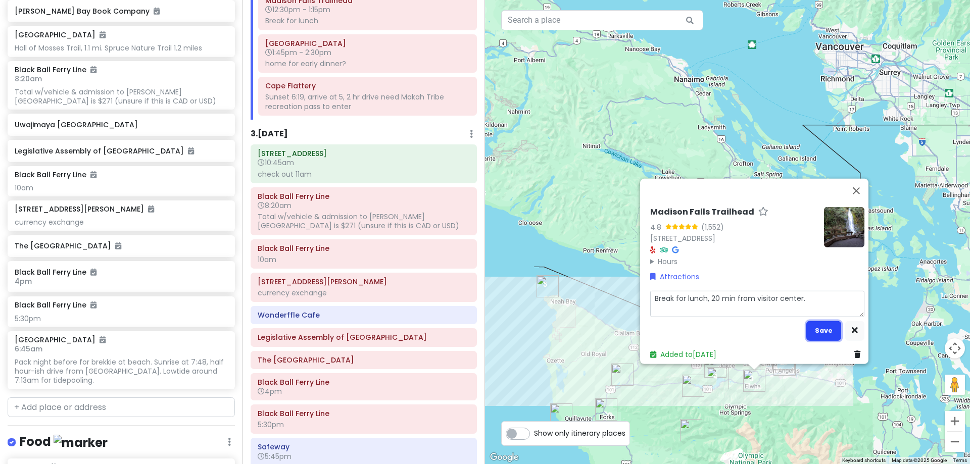
click at [808, 324] on button "Save" at bounding box center [824, 331] width 35 height 20
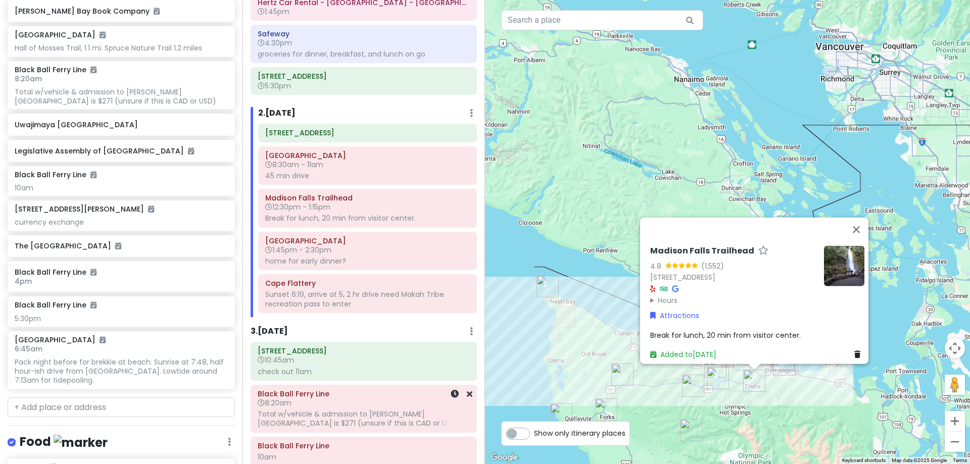
scroll to position [101, 0]
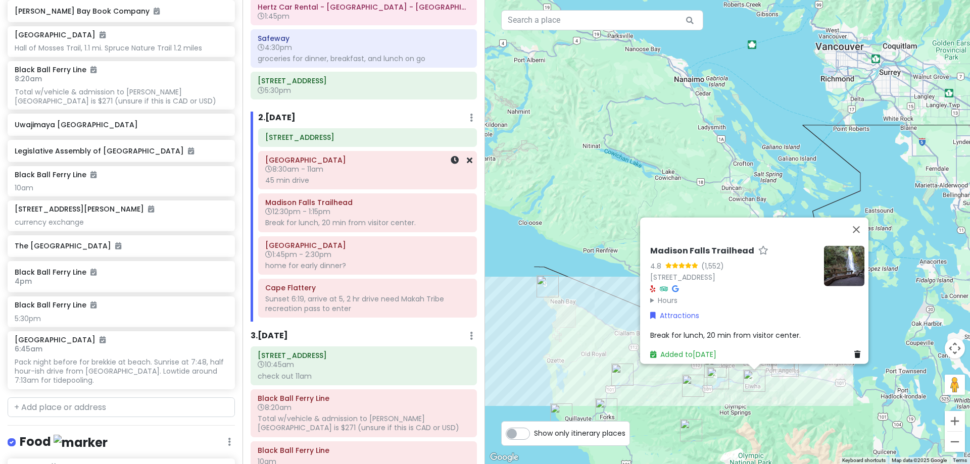
click at [351, 176] on div "45 min drive" at bounding box center [367, 180] width 205 height 9
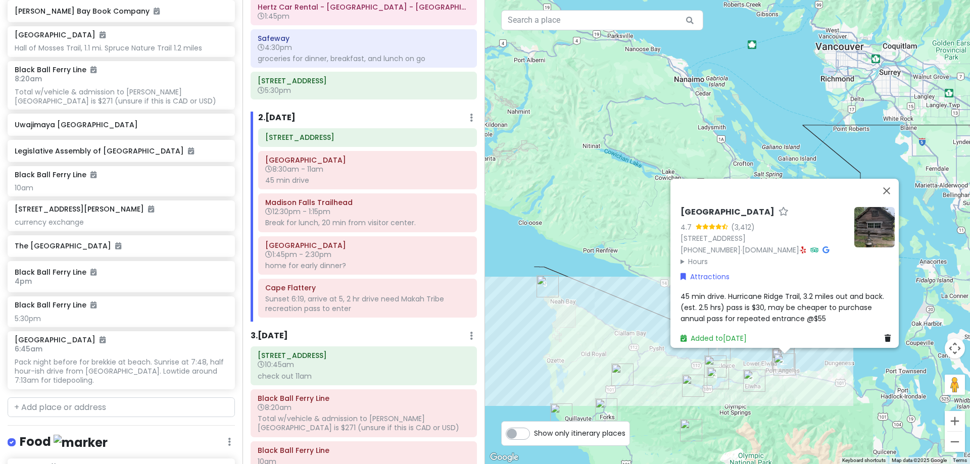
click at [731, 294] on span "45 min drive. Hurricane Ridge Trail, 3.2 miles out and back. (est. 2.5 hrs) pas…" at bounding box center [784, 307] width 206 height 33
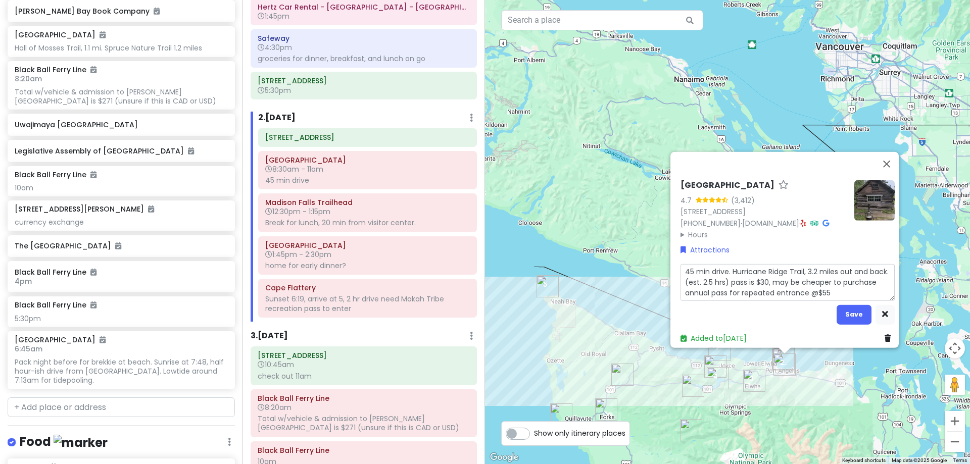
click at [726, 264] on textarea "45 min drive. Hurricane Ridge Trail, 3.2 miles out and back. (est. 2.5 hrs) pas…" at bounding box center [788, 282] width 214 height 37
type textarea "x"
type textarea "45 min drive [GEOGRAPHIC_DATA], 3.2 miles out and back. (est. 2.5 hrs) pass is …"
type textarea "x"
type textarea "45 min drive, [GEOGRAPHIC_DATA], 3.2 miles out and back. (est. 2.5 hrs) pass is…"
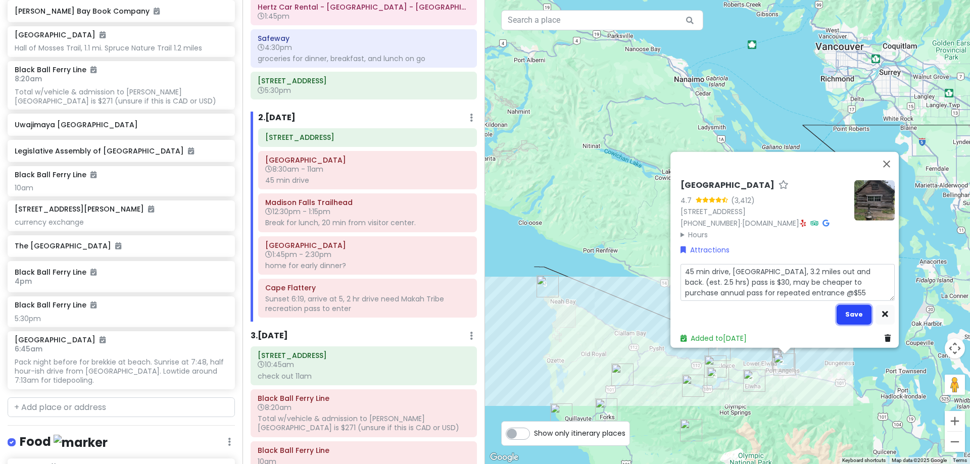
click at [845, 308] on button "Save" at bounding box center [854, 315] width 35 height 20
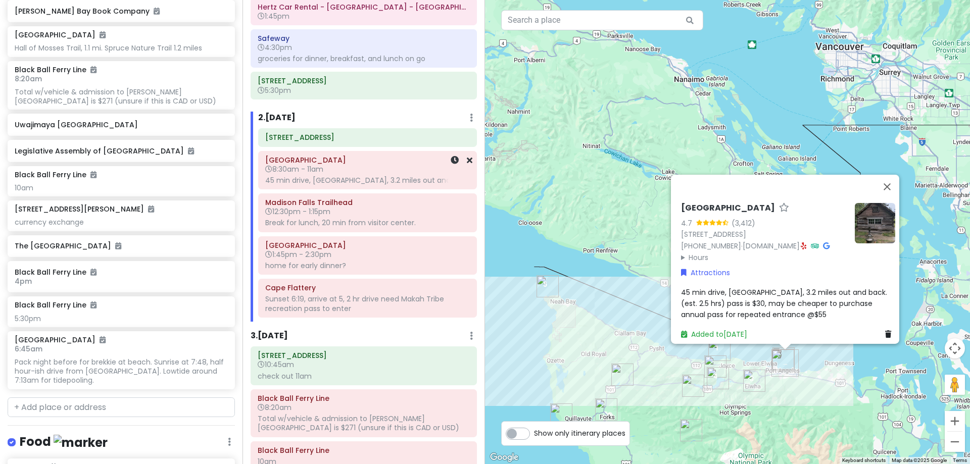
click at [439, 183] on div at bounding box center [456, 171] width 34 height 38
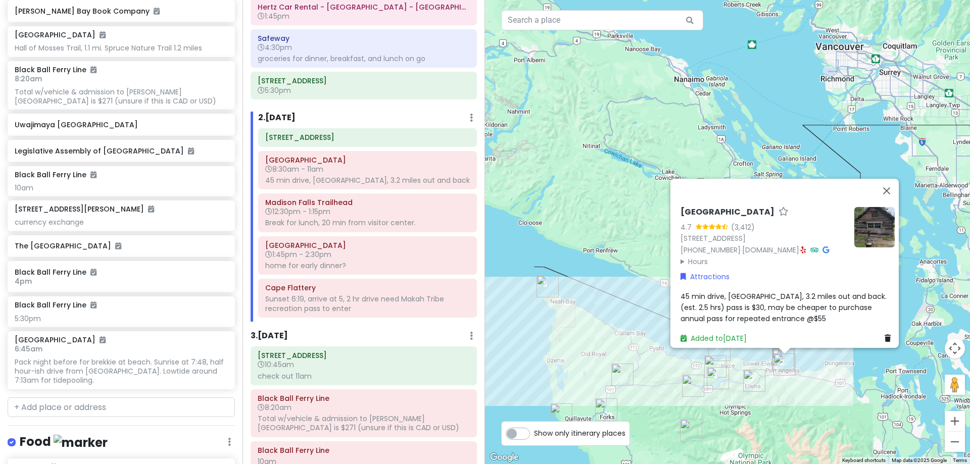
click at [874, 291] on span "45 min drive, [GEOGRAPHIC_DATA], 3.2 miles out and back. (est. 2.5 hrs) pass is…" at bounding box center [785, 307] width 208 height 33
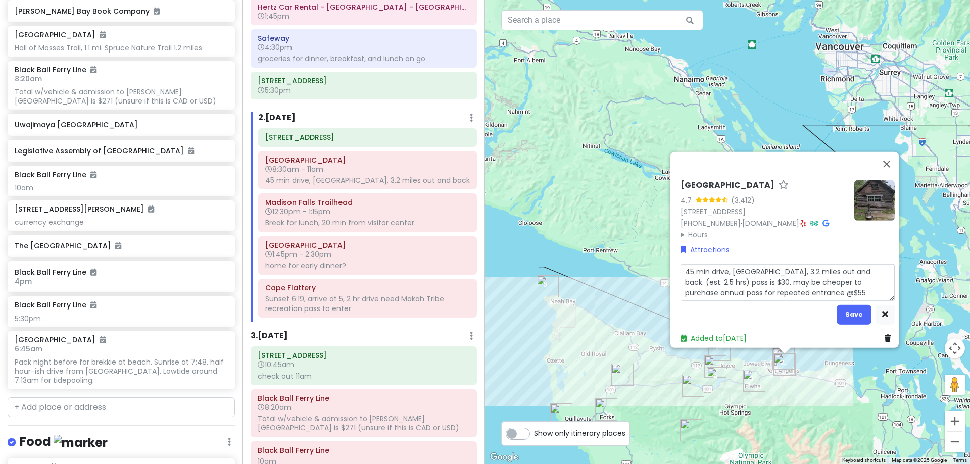
click at [886, 268] on textarea "45 min drive, [GEOGRAPHIC_DATA], 3.2 miles out and back. (est. 2.5 hrs) pass is…" at bounding box center [788, 282] width 214 height 37
type textarea "x"
type textarea "45 min drive, [GEOGRAPHIC_DATA], 3.2 miles out and back.(est. 2.5 hrs) pass is …"
click at [853, 307] on button "Save" at bounding box center [854, 315] width 35 height 20
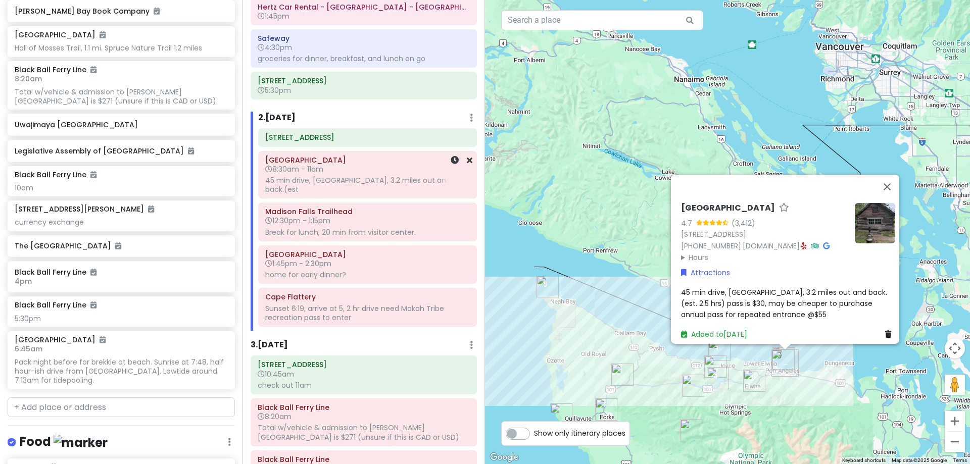
click at [445, 181] on div at bounding box center [456, 175] width 34 height 47
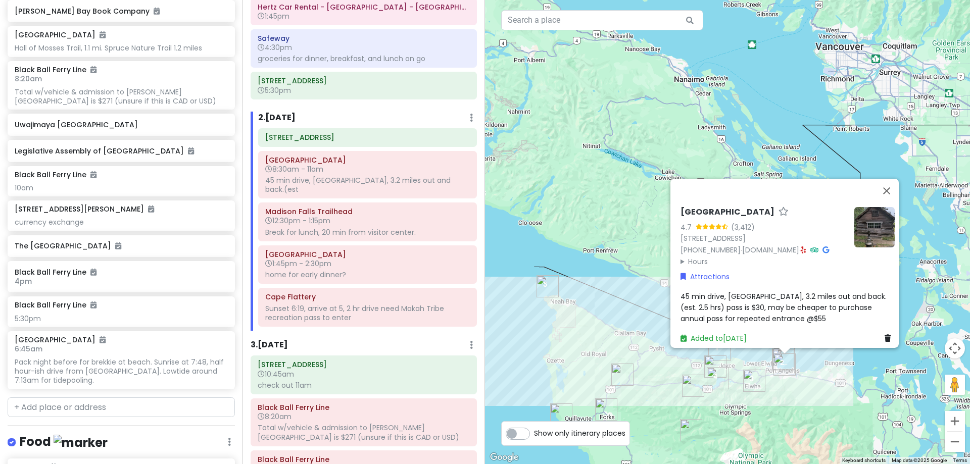
click at [869, 291] on span "45 min drive, [GEOGRAPHIC_DATA], 3.2 miles out and back.(est. 2.5 hrs) pass is …" at bounding box center [784, 307] width 206 height 33
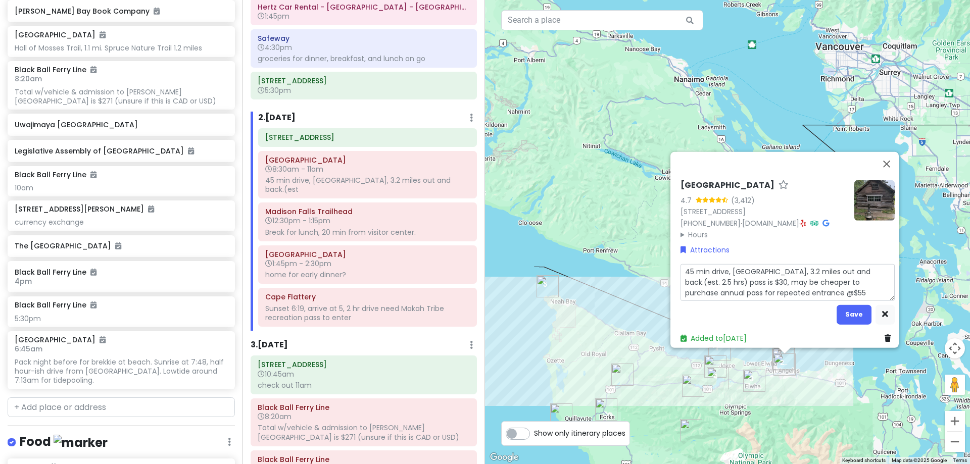
click at [884, 269] on textarea "45 min drive, [GEOGRAPHIC_DATA], 3.2 miles out and back.(est. 2.5 hrs) pass is …" at bounding box center [788, 282] width 214 height 37
click at [850, 310] on button "Save" at bounding box center [854, 315] width 35 height 20
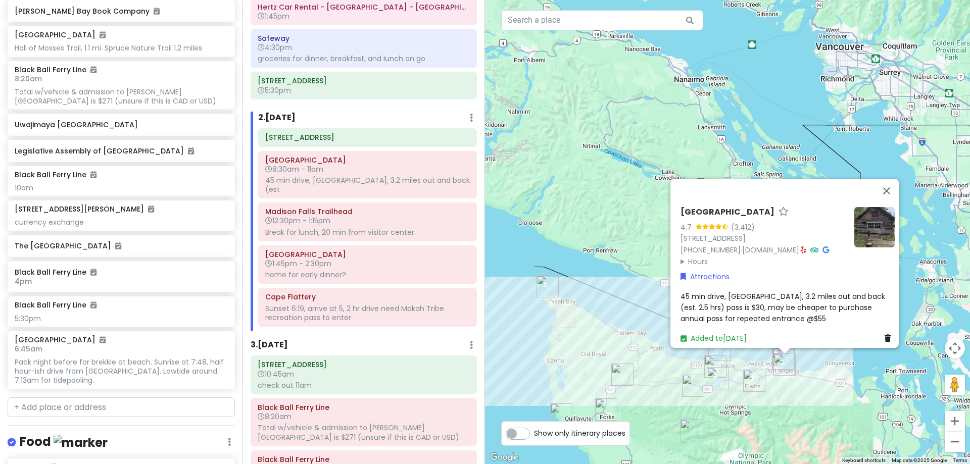
click at [834, 295] on span "45 min drive, [GEOGRAPHIC_DATA], 3.2 miles out and back (est. 2.5 hrs) pass is …" at bounding box center [784, 307] width 207 height 33
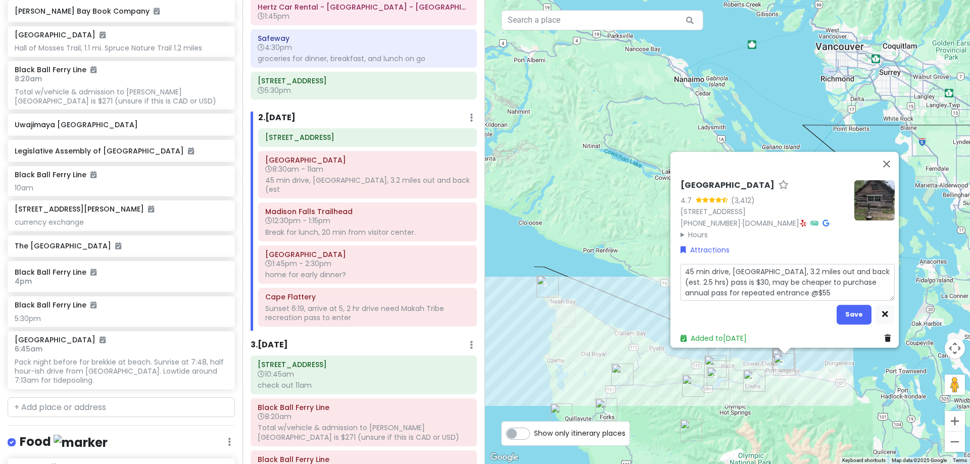
click at [882, 264] on textarea "45 min drive, [GEOGRAPHIC_DATA], 3.2 miles out and back (est. 2.5 hrs) pass is …" at bounding box center [788, 282] width 214 height 37
click at [858, 308] on button "Save" at bounding box center [854, 315] width 35 height 20
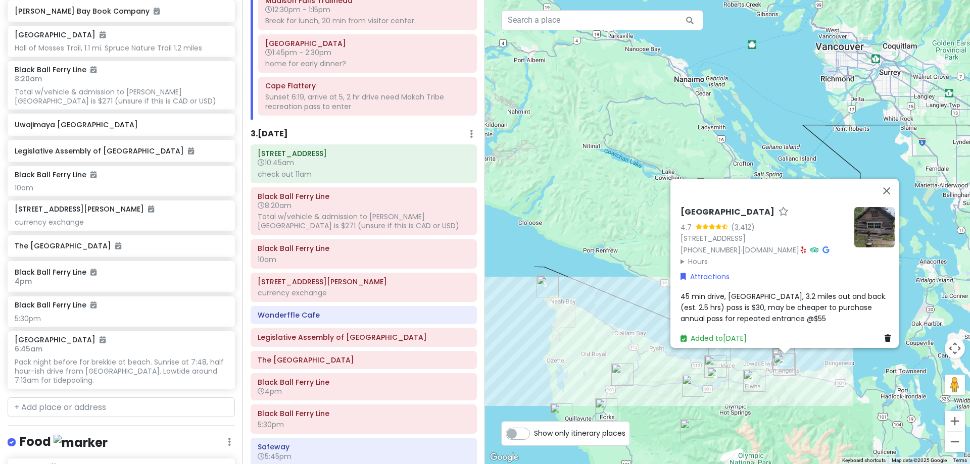
scroll to position [354, 0]
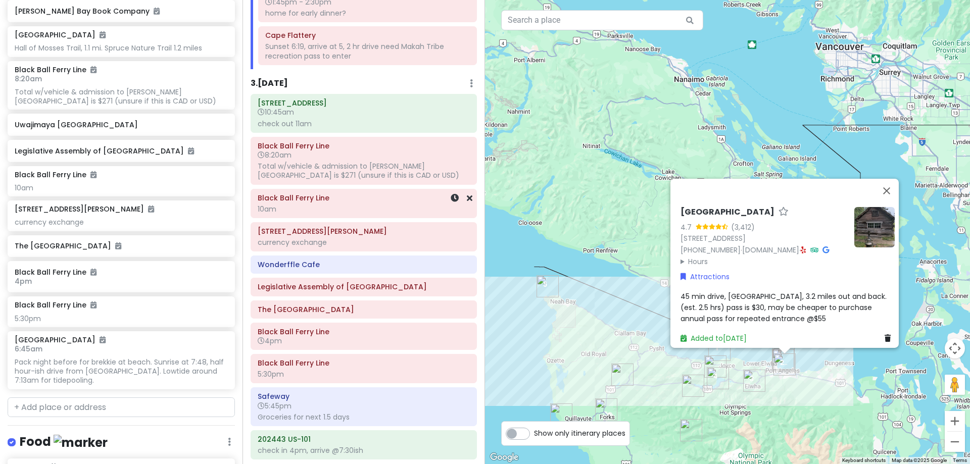
click at [349, 214] on div "10am" at bounding box center [364, 209] width 212 height 9
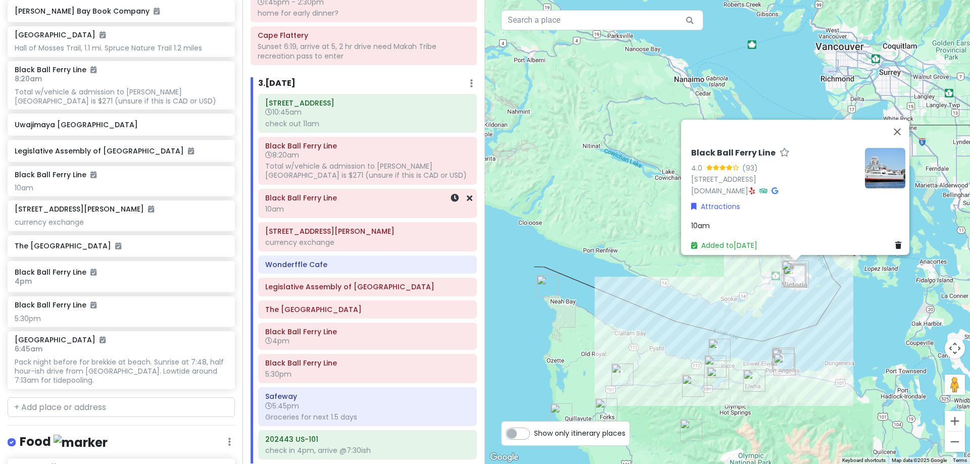
click at [451, 195] on icon at bounding box center [455, 198] width 8 height 8
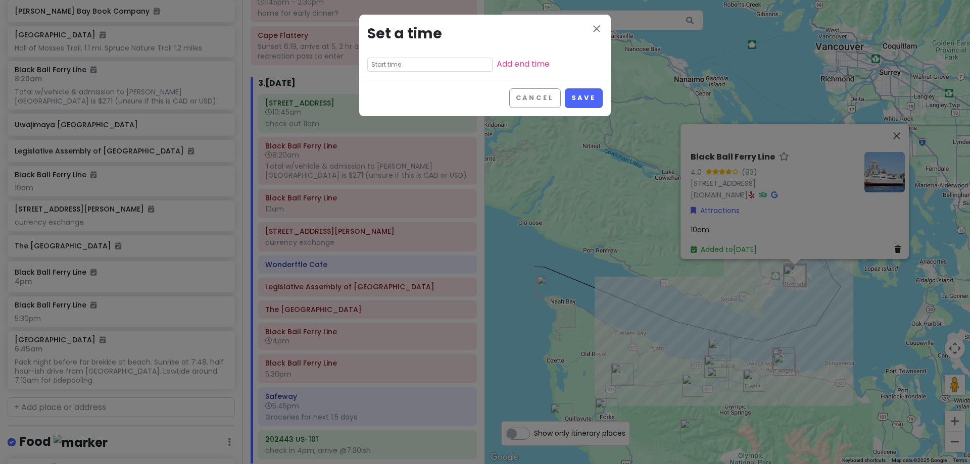
click at [420, 65] on input "text" at bounding box center [429, 65] width 125 height 14
click at [385, 123] on li "10" at bounding box center [382, 128] width 28 height 12
click at [406, 81] on li "00" at bounding box center [409, 79] width 27 height 12
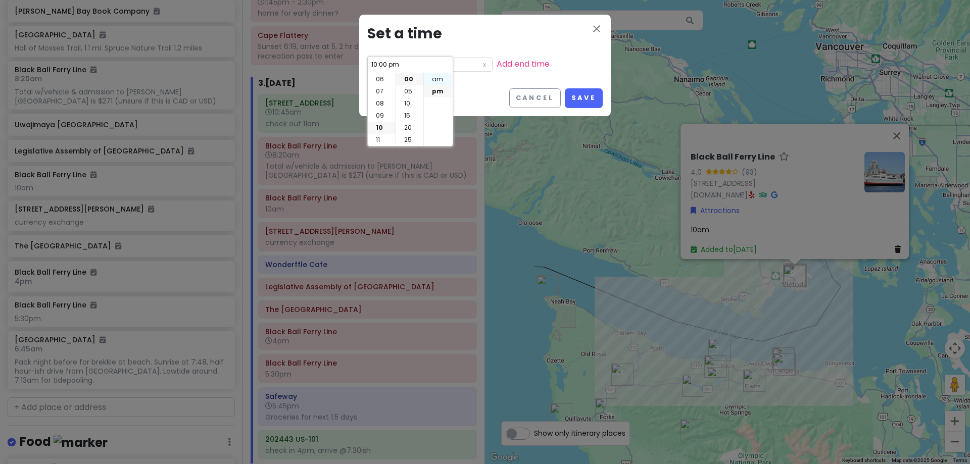
drag, startPoint x: 431, startPoint y: 82, endPoint x: 485, endPoint y: 79, distance: 53.6
click at [435, 83] on li "am" at bounding box center [438, 79] width 28 height 12
click at [577, 101] on button "Save" at bounding box center [584, 98] width 38 height 20
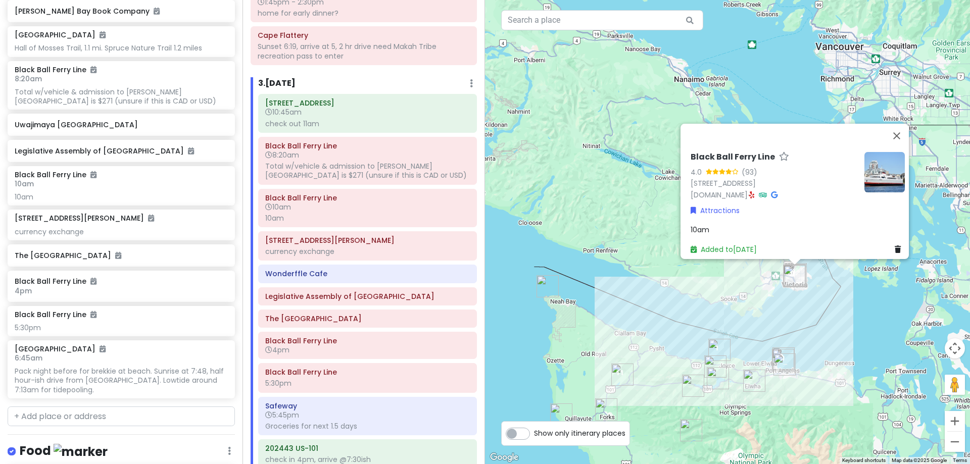
scroll to position [759, 0]
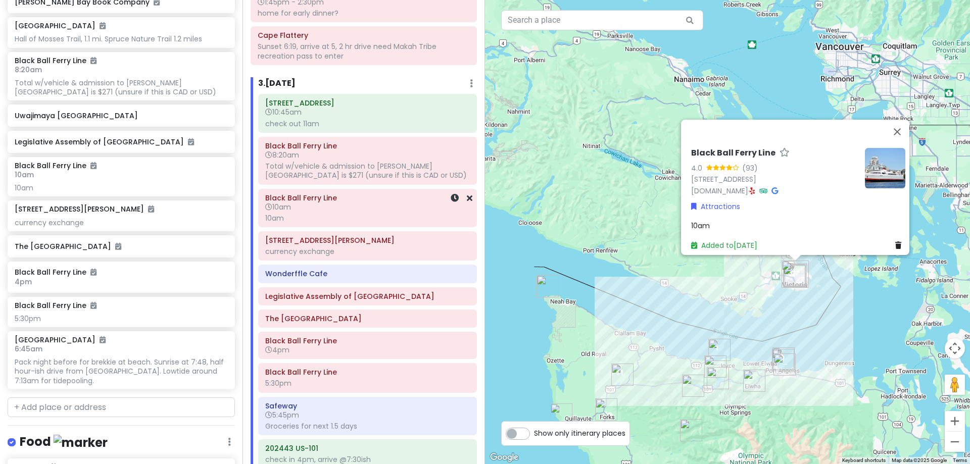
click at [408, 216] on div "10am" at bounding box center [367, 218] width 205 height 9
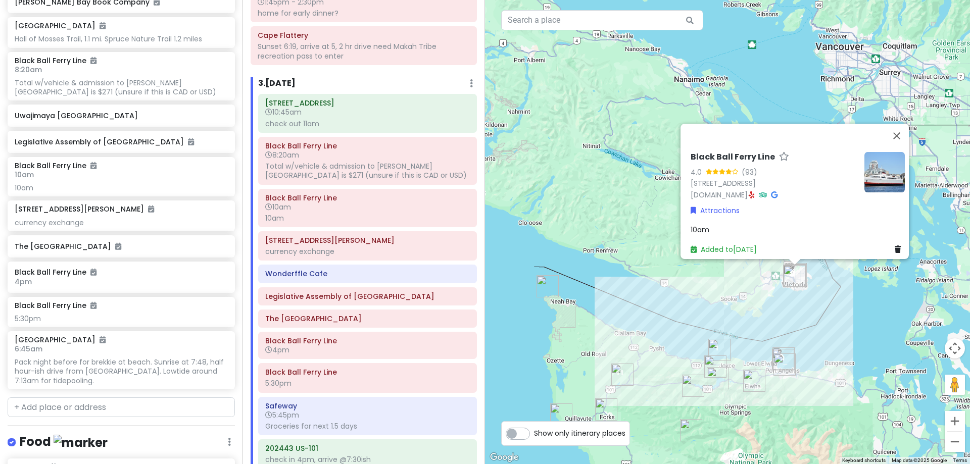
click at [704, 225] on span "10am" at bounding box center [700, 230] width 19 height 10
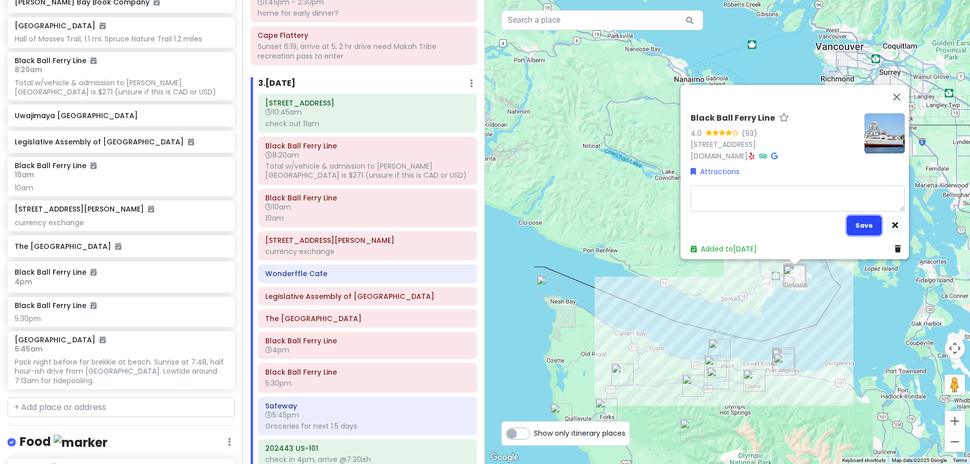
click at [856, 216] on button "Save" at bounding box center [864, 226] width 35 height 20
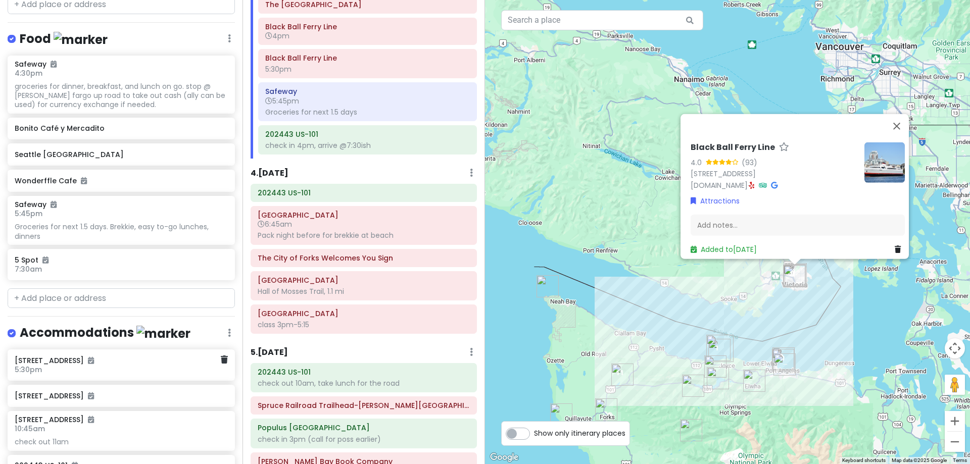
scroll to position [1155, 0]
click at [117, 297] on input "text" at bounding box center [121, 298] width 227 height 20
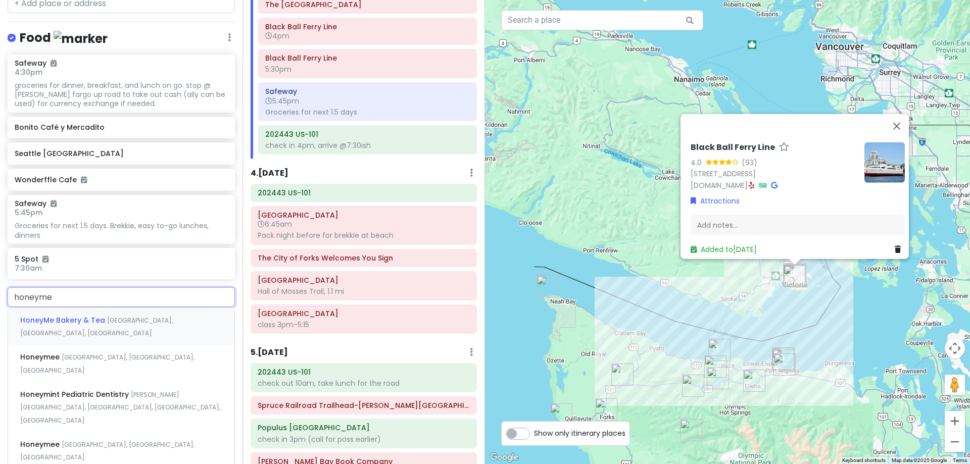
click at [118, 316] on span "[GEOGRAPHIC_DATA], [GEOGRAPHIC_DATA], [GEOGRAPHIC_DATA]" at bounding box center [96, 327] width 153 height 22
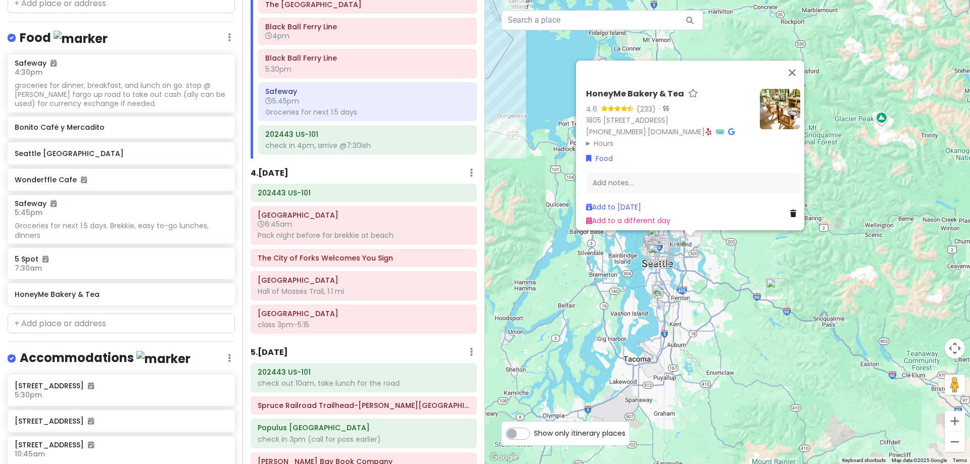
drag, startPoint x: 613, startPoint y: 236, endPoint x: 544, endPoint y: 151, distance: 109.2
click at [544, 151] on div "HoneyMe Bakery & Tea 4.6 (233) · [STREET_ADDRESS] [PHONE_NUMBER] · [DOMAIN_NAME…" at bounding box center [727, 232] width 485 height 464
click at [176, 319] on input "text" at bounding box center [121, 324] width 227 height 20
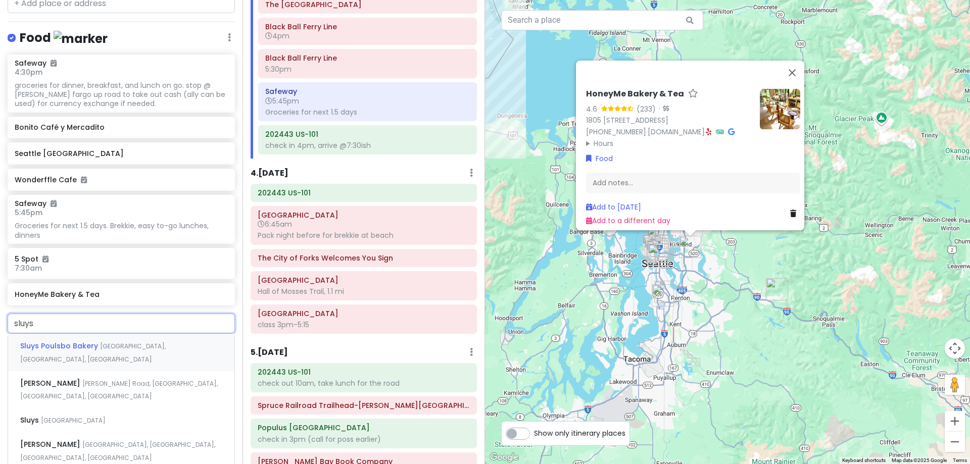
click at [168, 359] on div "Sluys Poulsbo Bakery [GEOGRAPHIC_DATA], [GEOGRAPHIC_DATA], [GEOGRAPHIC_DATA], […" at bounding box center [121, 352] width 226 height 37
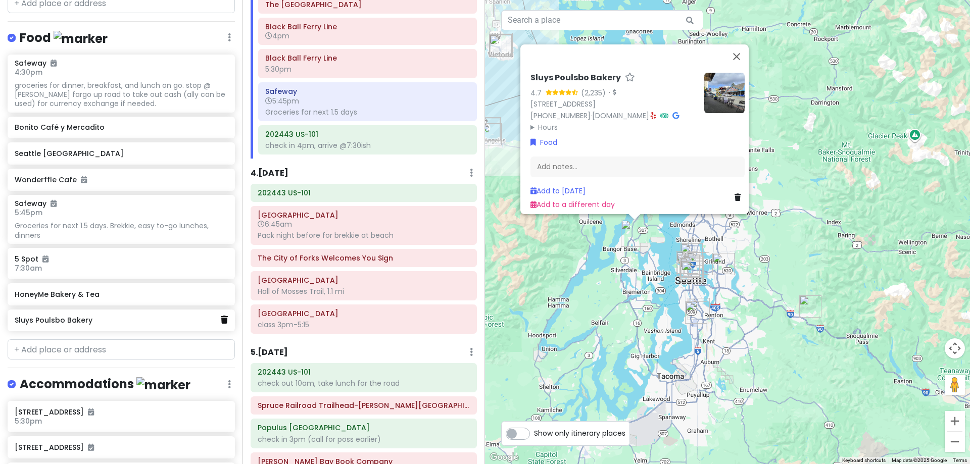
click at [221, 319] on icon at bounding box center [224, 320] width 7 height 8
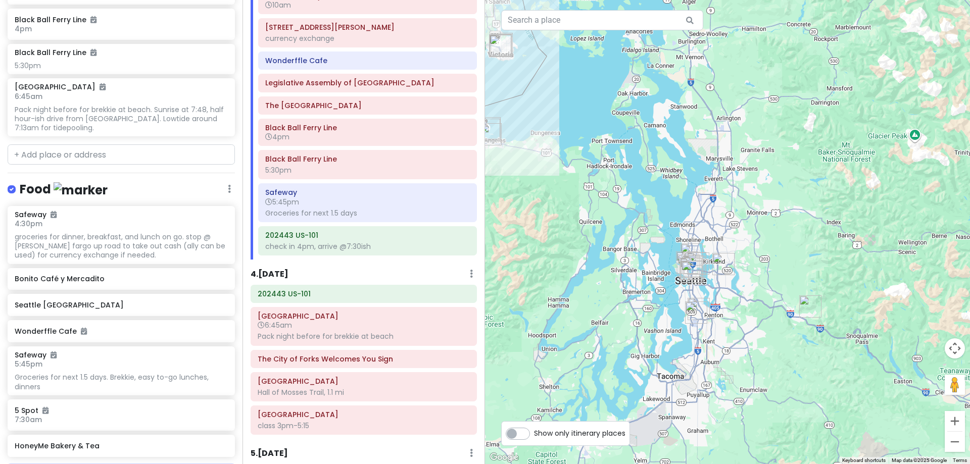
scroll to position [404, 0]
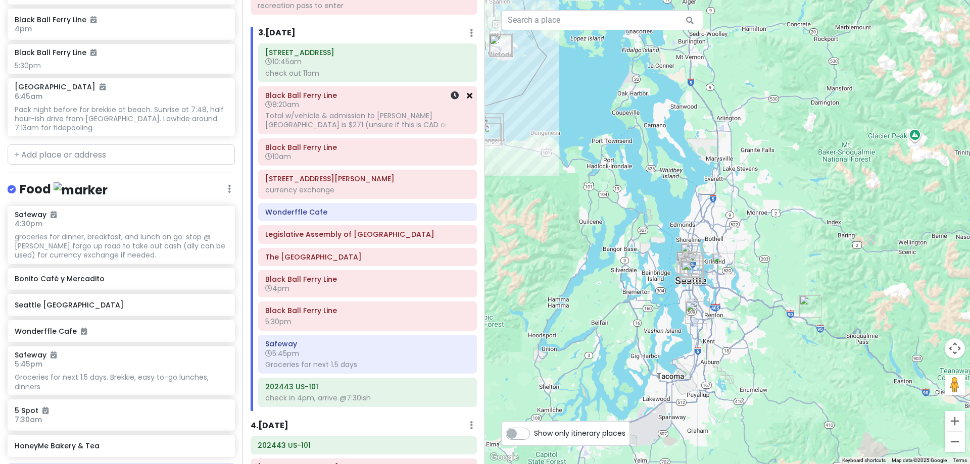
click at [467, 96] on icon at bounding box center [470, 95] width 6 height 8
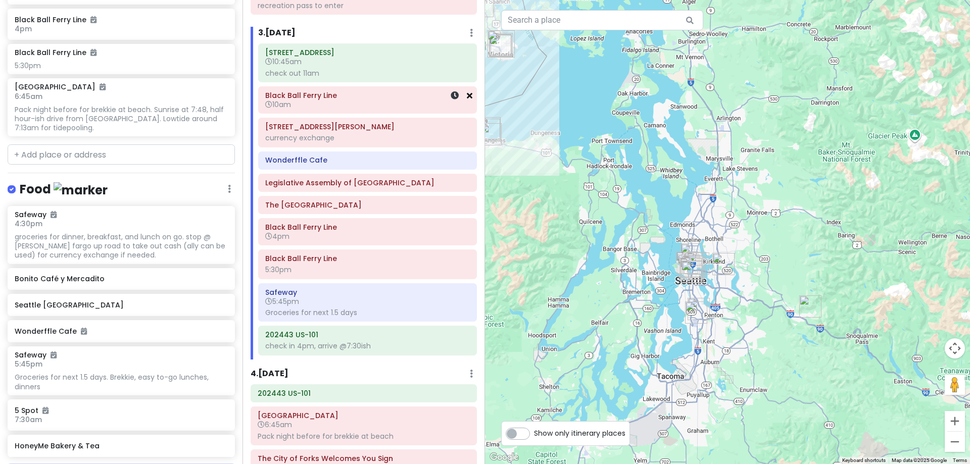
click at [467, 96] on icon at bounding box center [470, 95] width 6 height 8
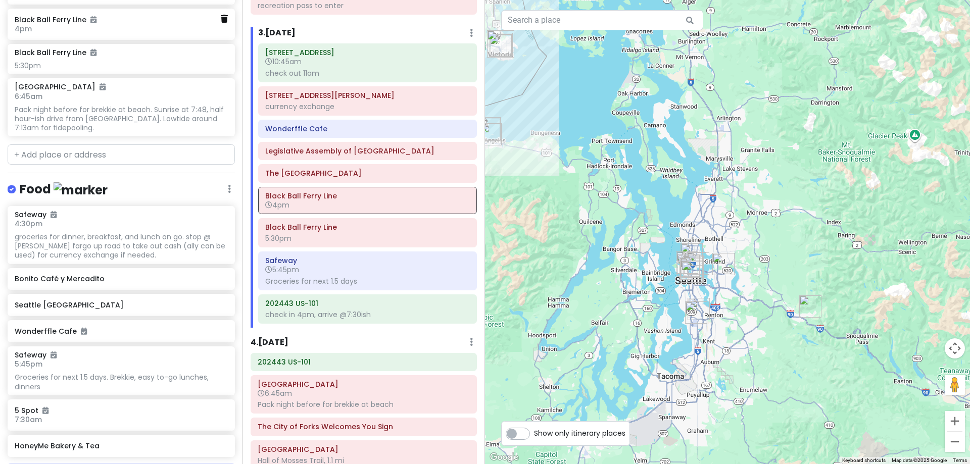
click at [221, 16] on icon at bounding box center [224, 19] width 7 height 8
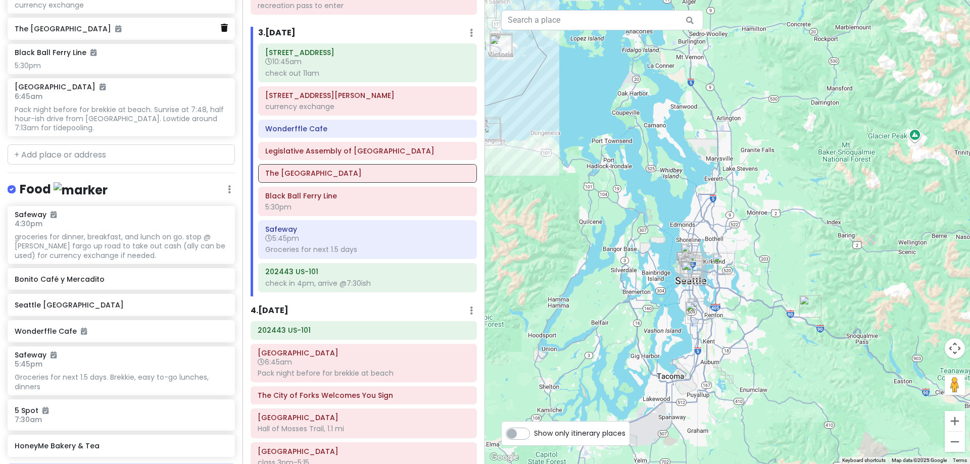
click at [221, 24] on icon at bounding box center [224, 28] width 7 height 8
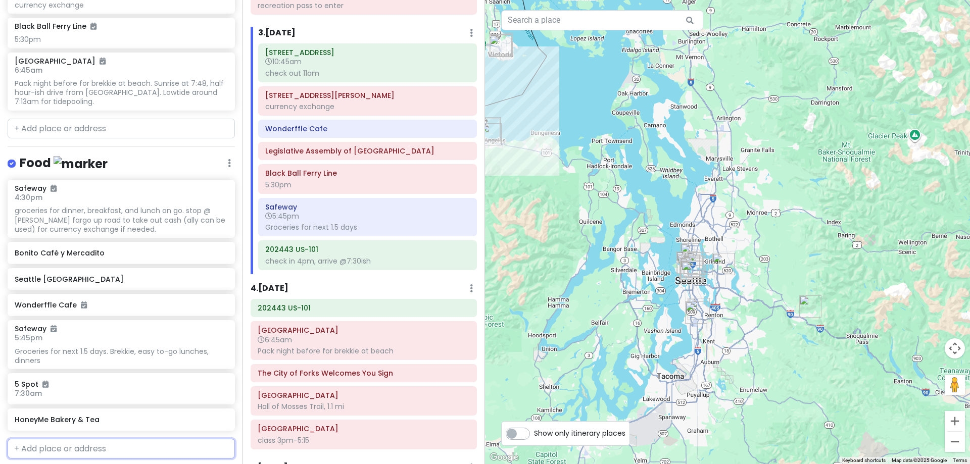
scroll to position [942, 0]
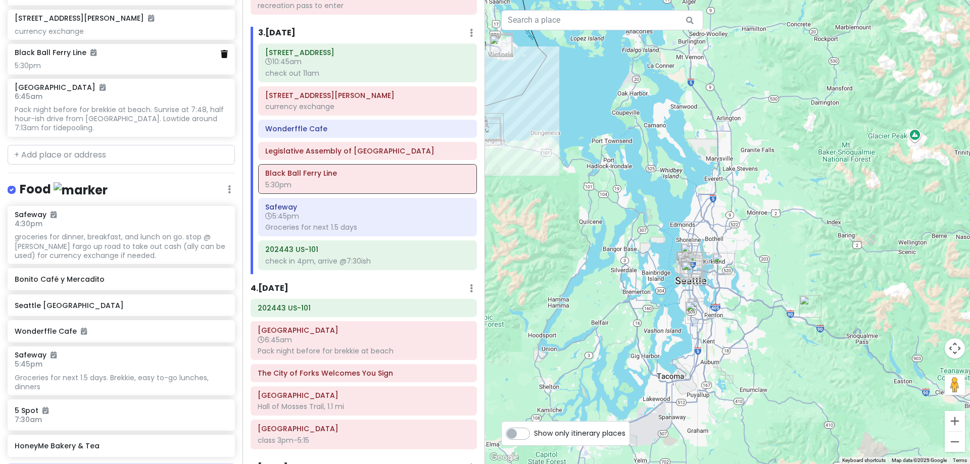
click at [221, 56] on icon at bounding box center [224, 54] width 7 height 8
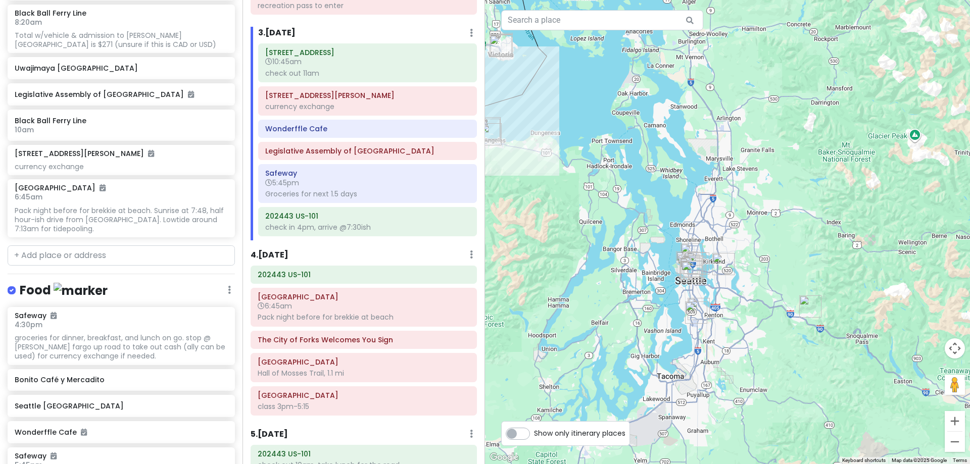
scroll to position [806, 0]
click at [221, 157] on icon at bounding box center [224, 156] width 7 height 8
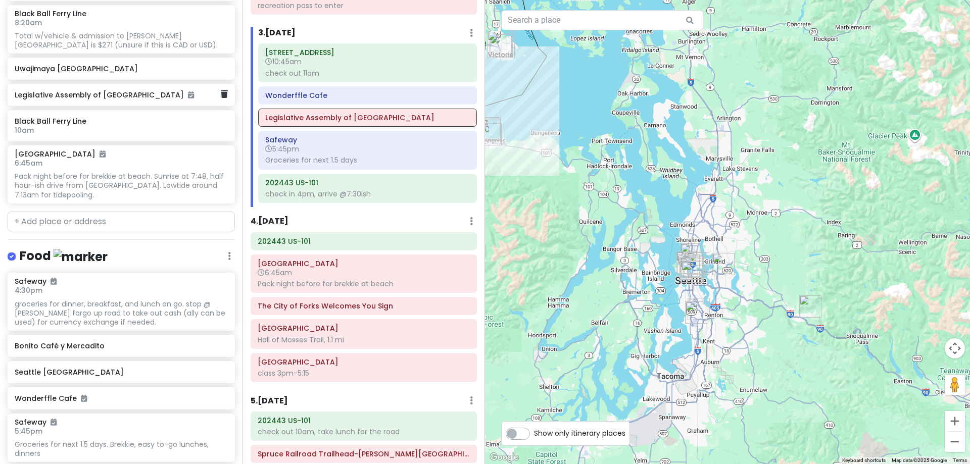
scroll to position [771, 0]
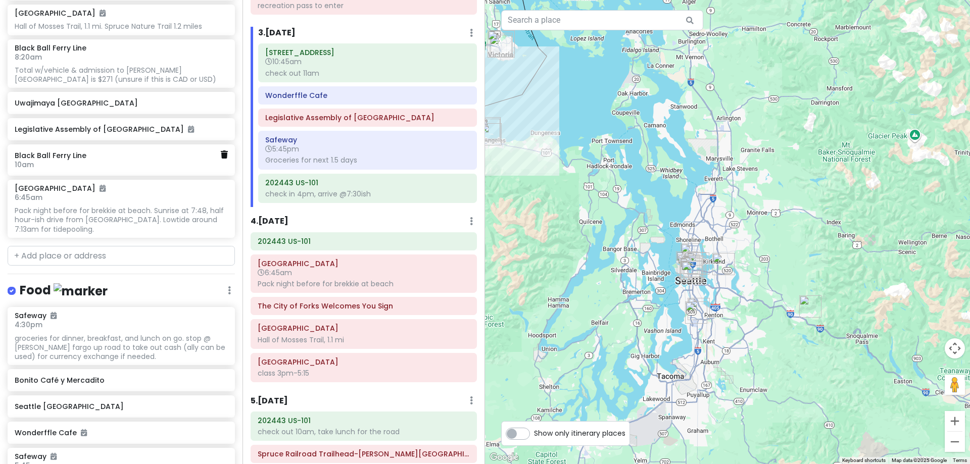
click at [221, 152] on icon at bounding box center [224, 155] width 7 height 8
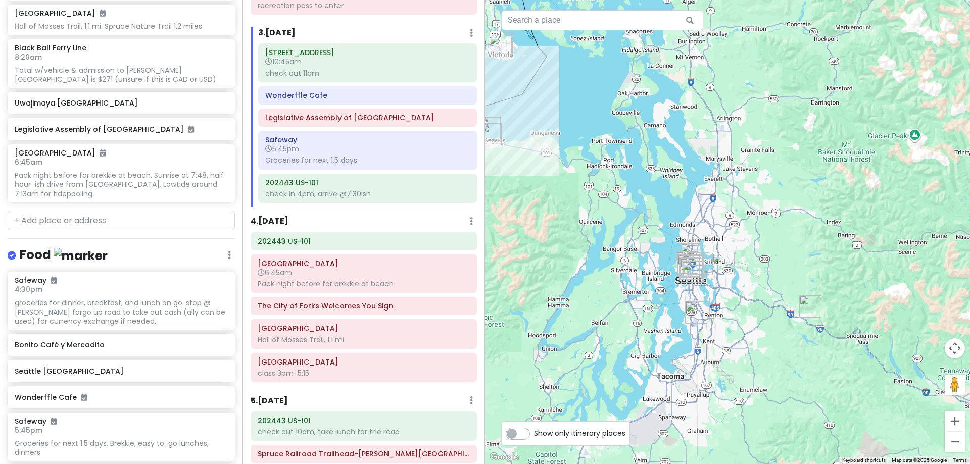
scroll to position [736, 0]
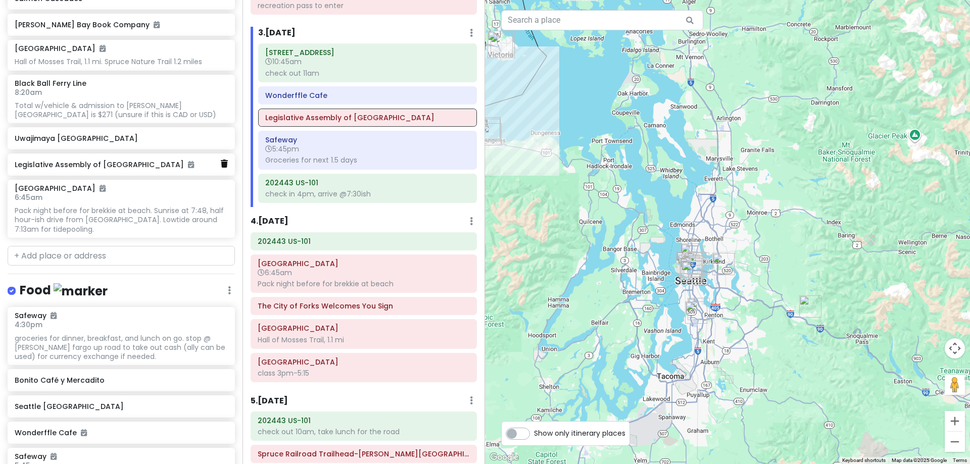
click at [221, 163] on icon at bounding box center [224, 164] width 7 height 8
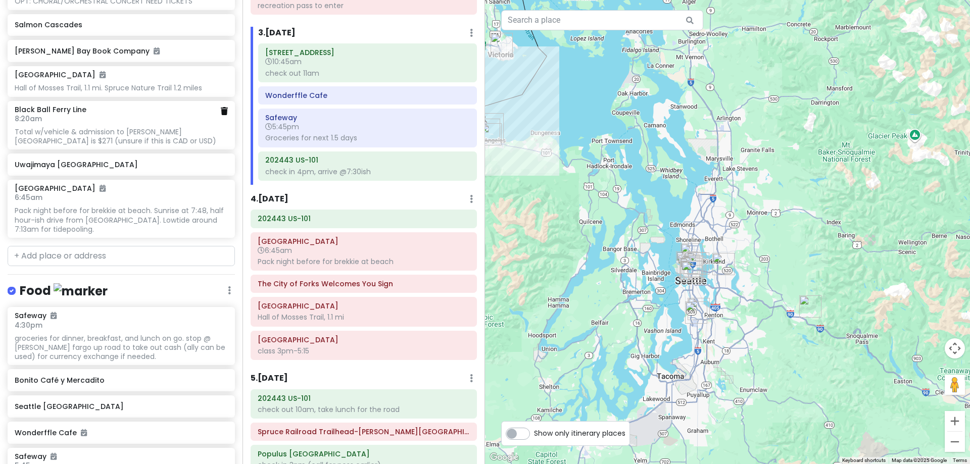
click at [221, 112] on icon at bounding box center [224, 111] width 7 height 8
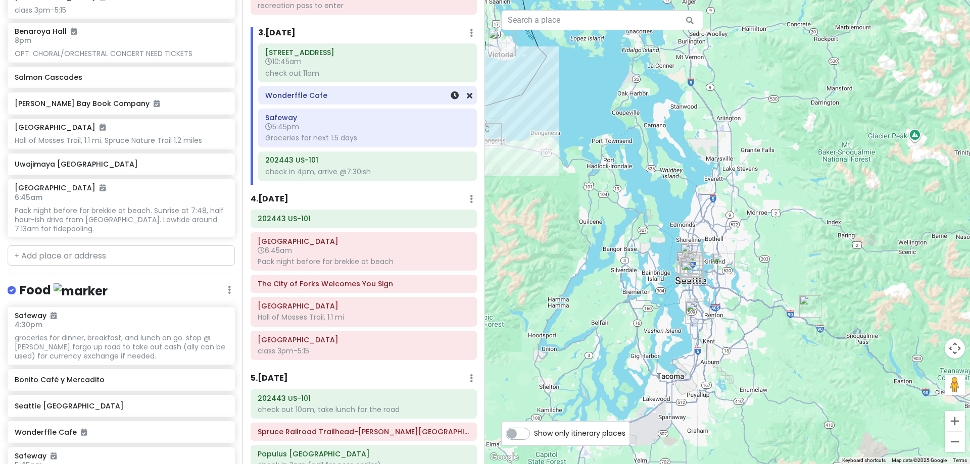
click at [323, 99] on h6 "Wonderffle Cafe" at bounding box center [367, 95] width 205 height 9
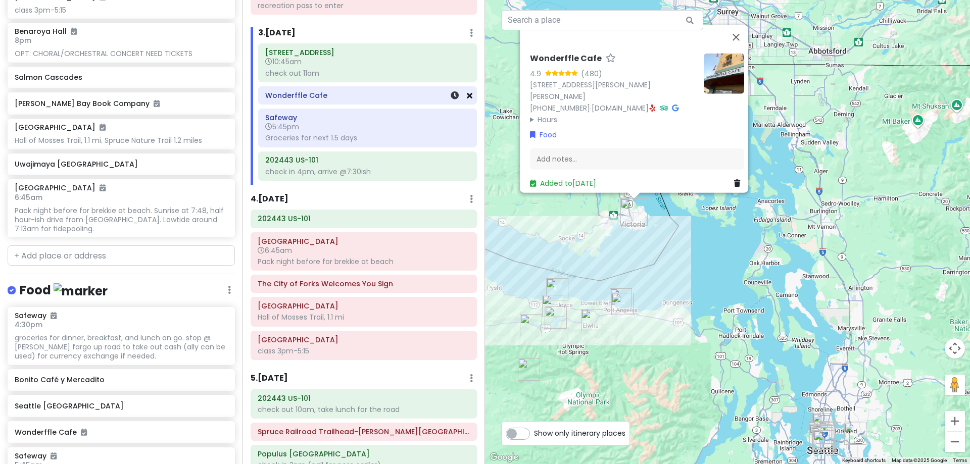
click at [467, 92] on icon at bounding box center [470, 95] width 6 height 8
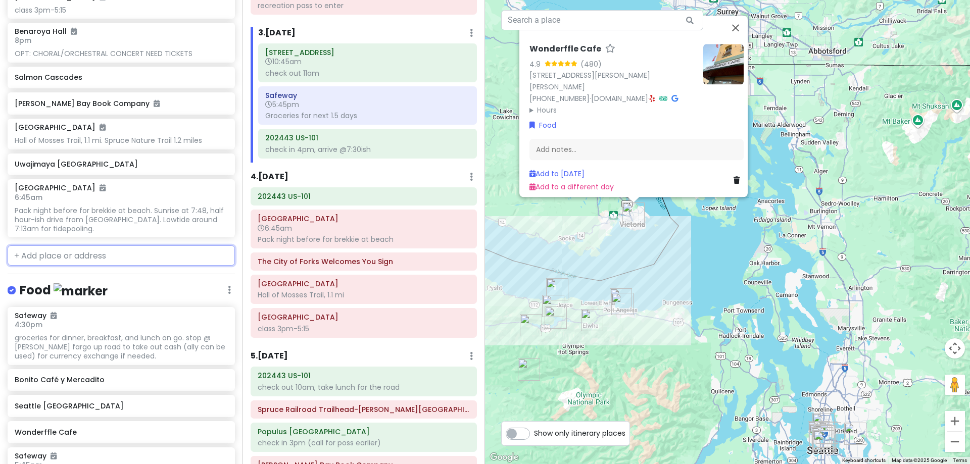
click at [107, 253] on input "text" at bounding box center [121, 256] width 227 height 20
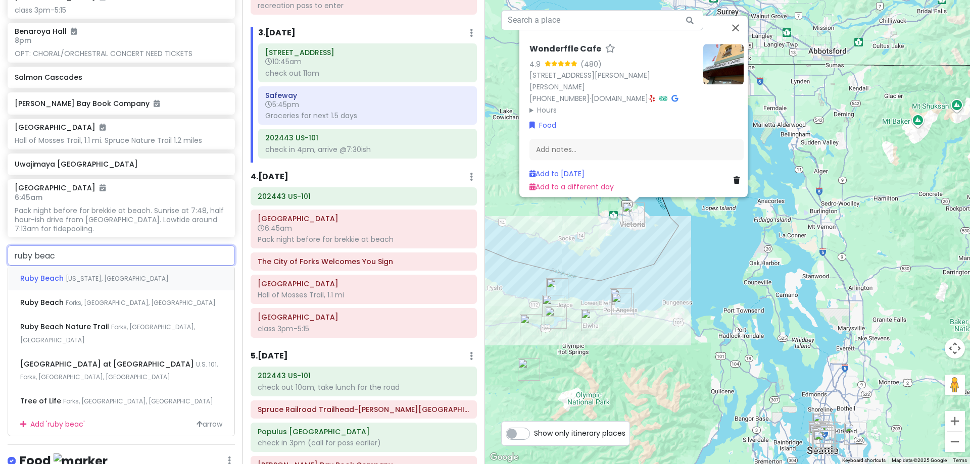
click at [108, 274] on span "[US_STATE], [GEOGRAPHIC_DATA]" at bounding box center [117, 278] width 103 height 9
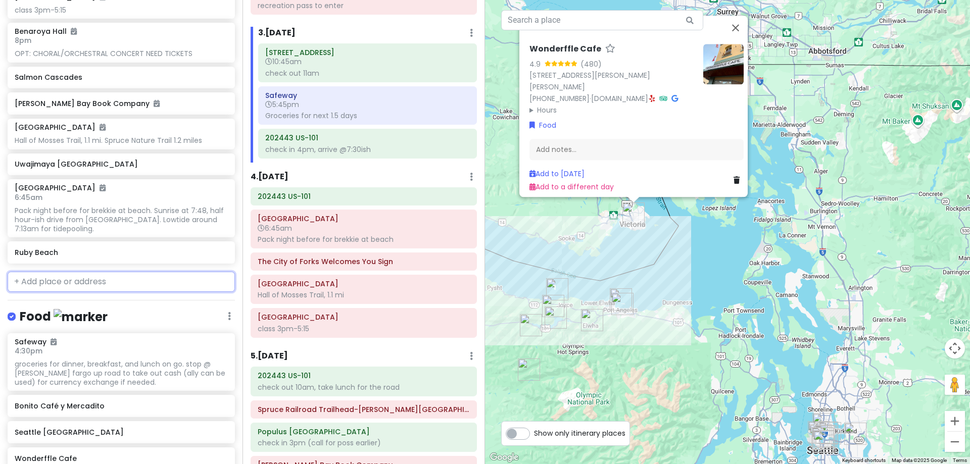
scroll to position [683, 0]
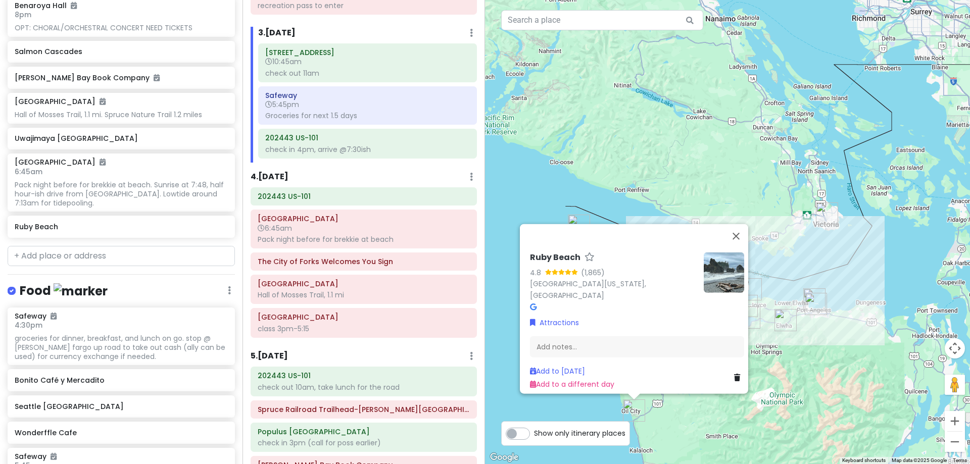
click at [823, 212] on img "Wonderffle Cafe" at bounding box center [827, 214] width 30 height 30
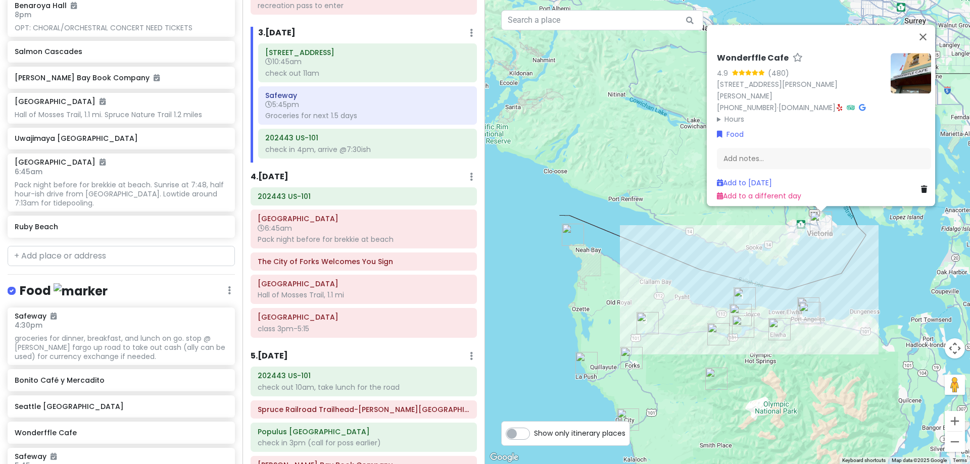
click at [924, 184] on link at bounding box center [926, 189] width 10 height 11
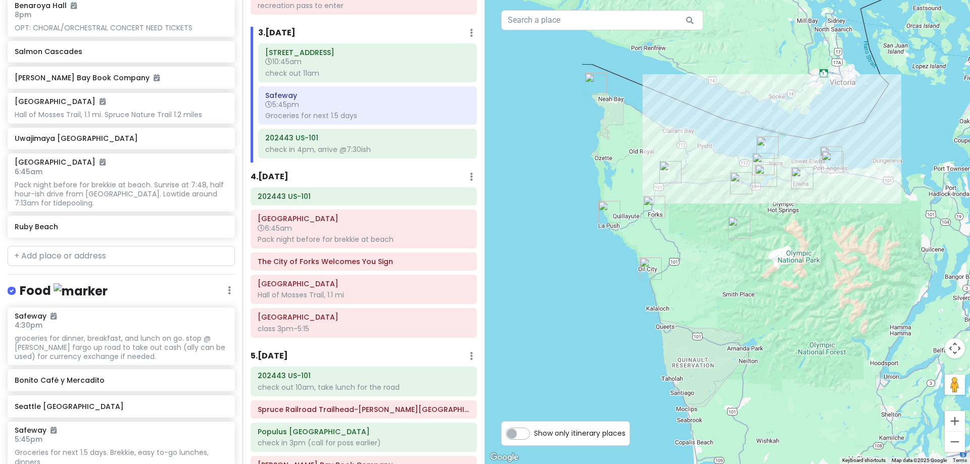
drag, startPoint x: 716, startPoint y: 392, endPoint x: 738, endPoint y: 238, distance: 156.2
click at [738, 238] on img "Hoh Rainforest Visitor Center" at bounding box center [739, 228] width 30 height 30
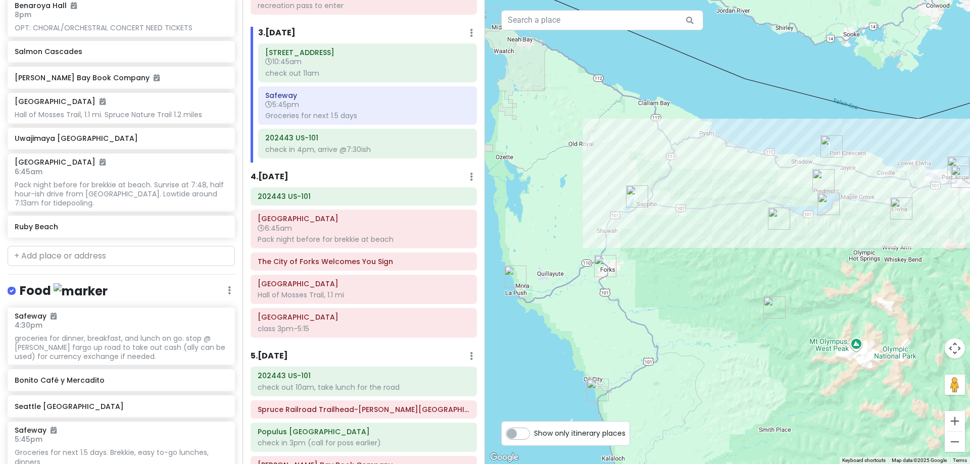
drag, startPoint x: 608, startPoint y: 198, endPoint x: 675, endPoint y: 304, distance: 125.1
click at [675, 304] on div at bounding box center [727, 232] width 485 height 464
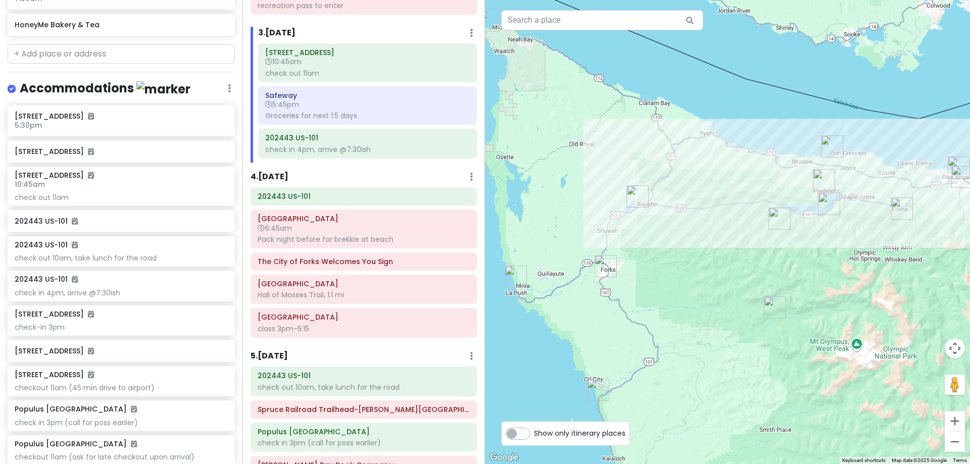
scroll to position [1188, 0]
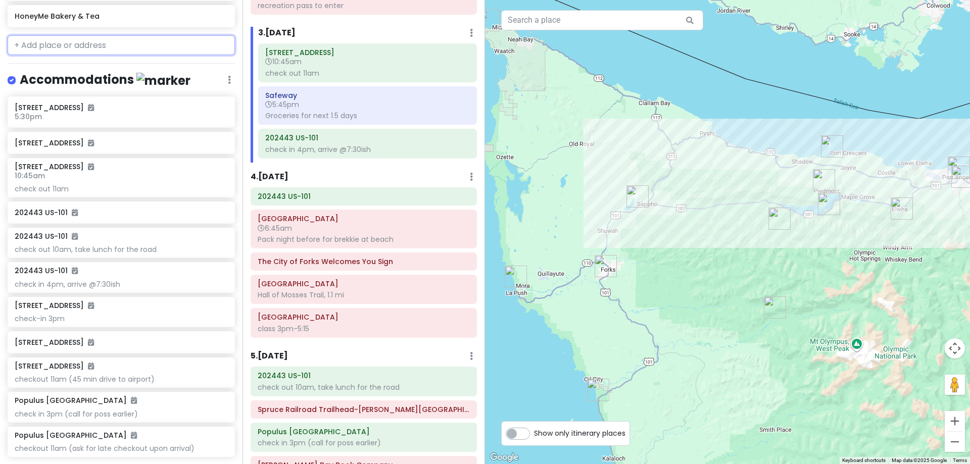
click at [89, 37] on input "text" at bounding box center [121, 45] width 227 height 20
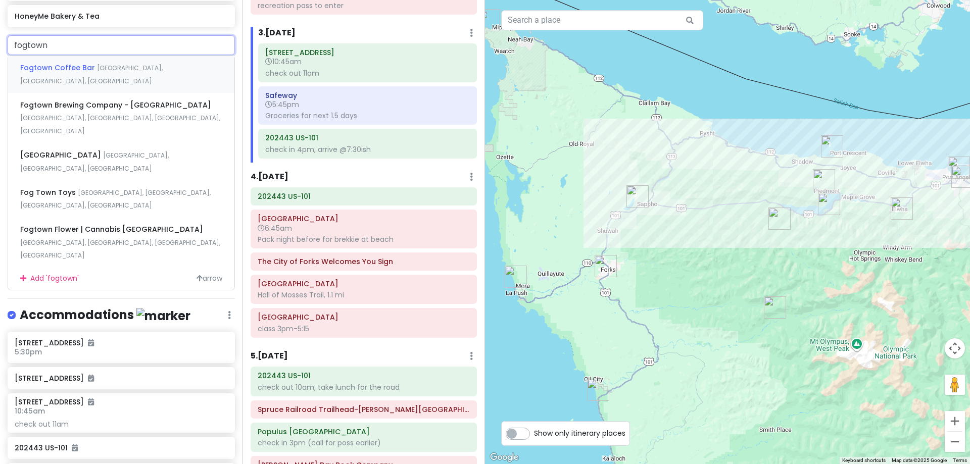
click at [98, 57] on div "Fogtown Coffee [GEOGRAPHIC_DATA], [GEOGRAPHIC_DATA], [GEOGRAPHIC_DATA], [GEOGRA…" at bounding box center [121, 74] width 226 height 37
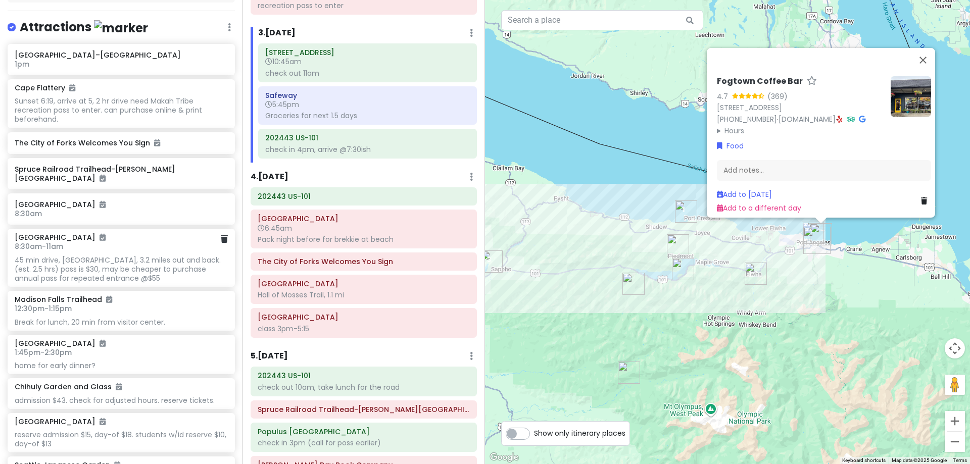
scroll to position [153, 0]
click at [117, 171] on h6 "Spruce Railroad Trailhead-[PERSON_NAME][GEOGRAPHIC_DATA]" at bounding box center [118, 174] width 206 height 18
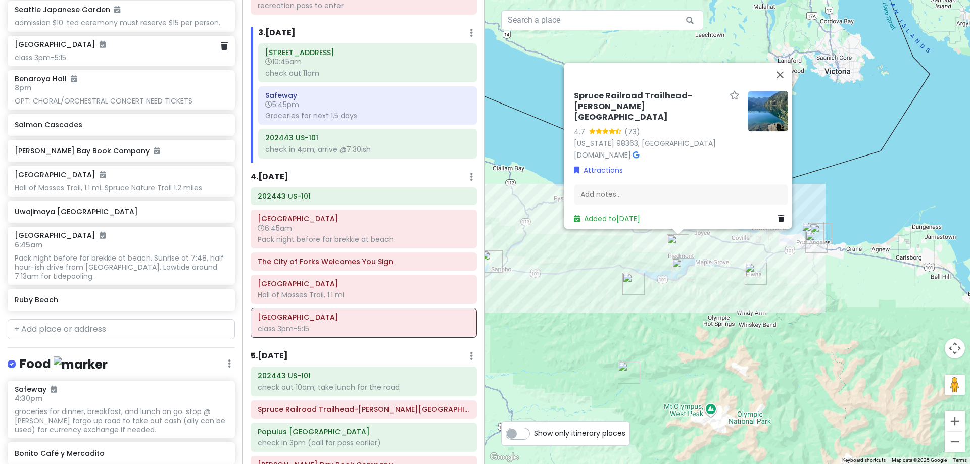
scroll to position [659, 0]
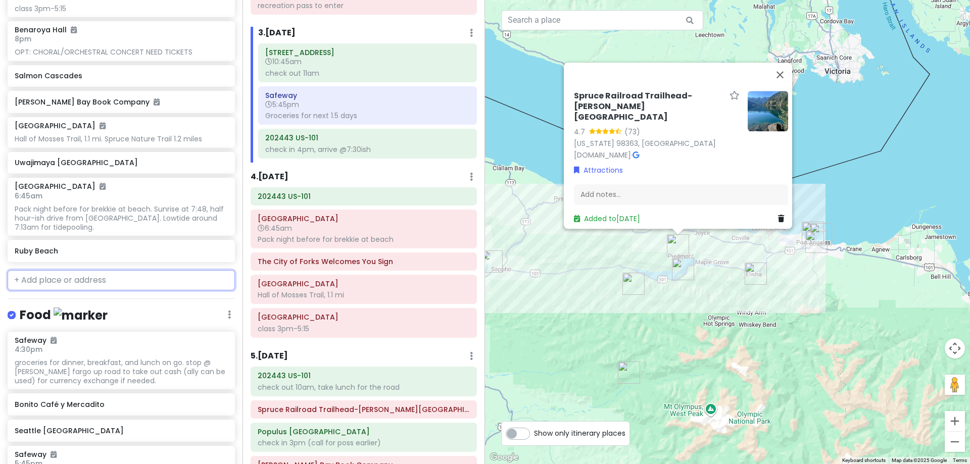
click at [135, 278] on input "text" at bounding box center [121, 280] width 227 height 20
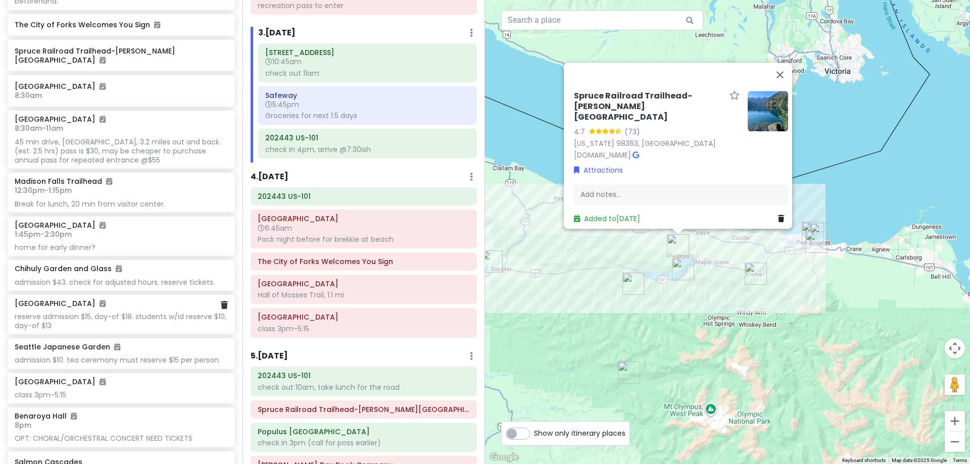
scroll to position [254, 0]
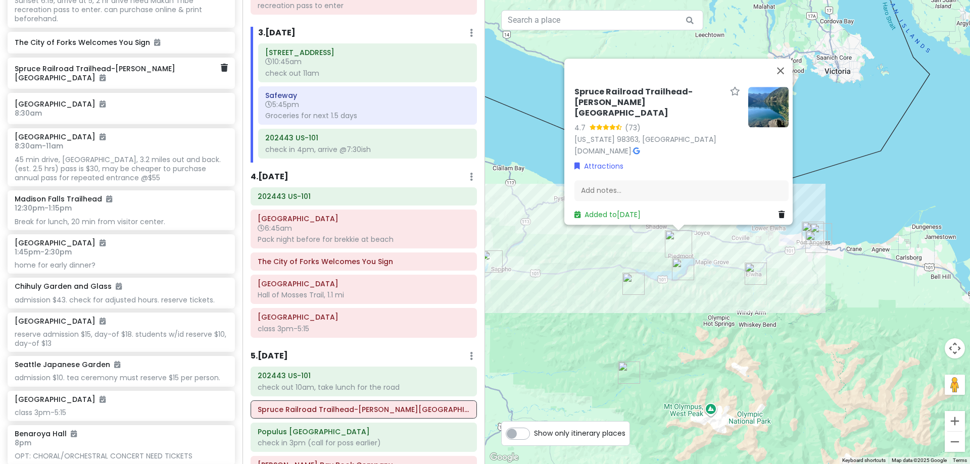
click at [164, 70] on h6 "Spruce Railroad Trailhead-[PERSON_NAME][GEOGRAPHIC_DATA]" at bounding box center [118, 73] width 206 height 18
click at [363, 409] on h6 "Spruce Railroad Trailhead-[PERSON_NAME][GEOGRAPHIC_DATA]" at bounding box center [364, 409] width 212 height 9
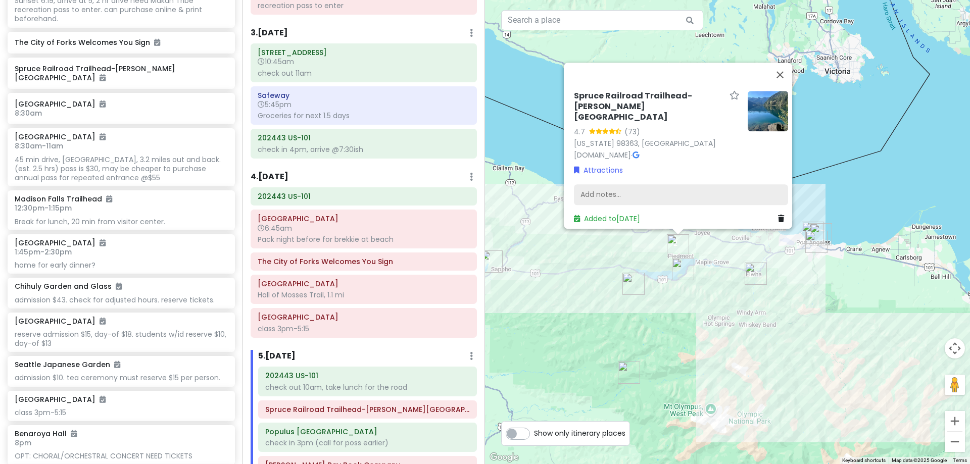
click at [653, 184] on div "Add notes..." at bounding box center [681, 194] width 214 height 21
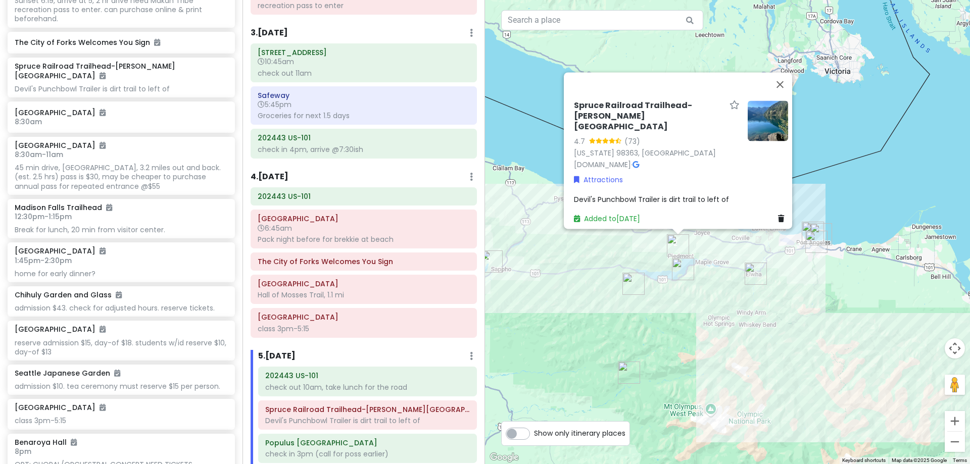
click at [725, 194] on div "Devil's Punchbowl Trailer is dirt trail to left of" at bounding box center [681, 199] width 214 height 11
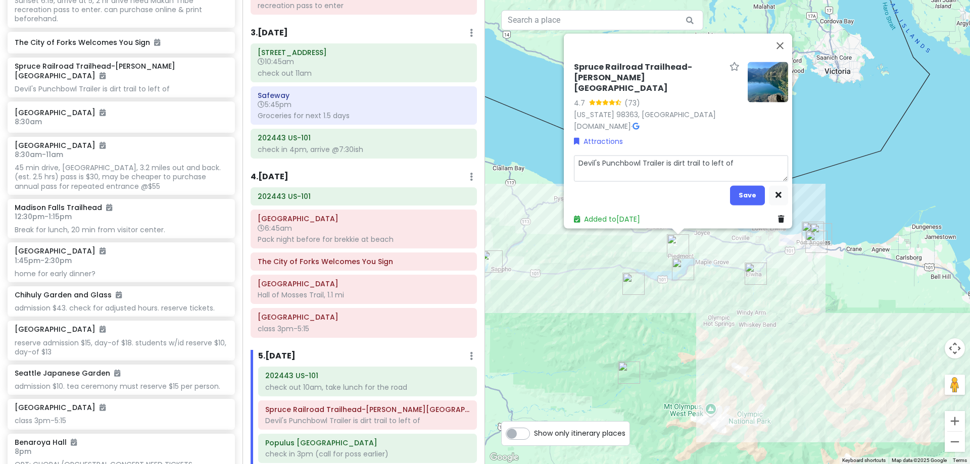
click at [743, 159] on textarea "Devil's Punchbowl Trailer is dirt trail to left of" at bounding box center [681, 168] width 214 height 26
click at [757, 191] on button "Save" at bounding box center [747, 195] width 35 height 20
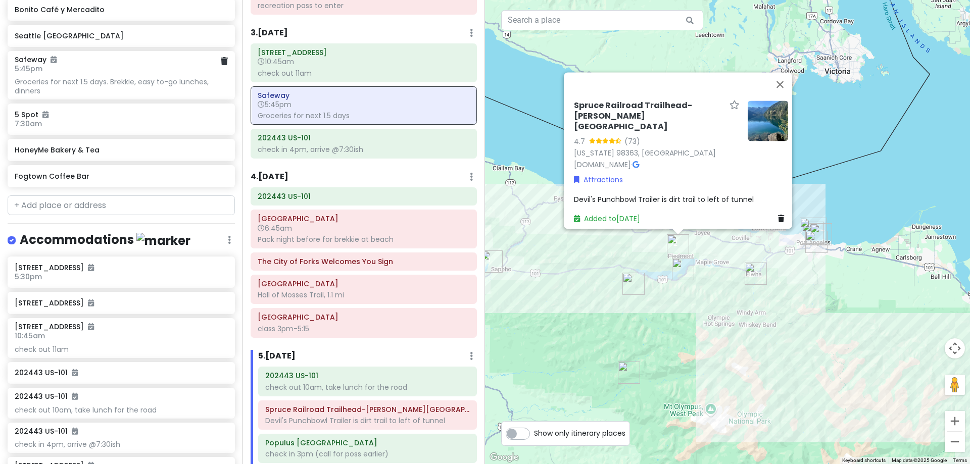
scroll to position [1063, 0]
click at [82, 202] on input "text" at bounding box center [121, 205] width 227 height 20
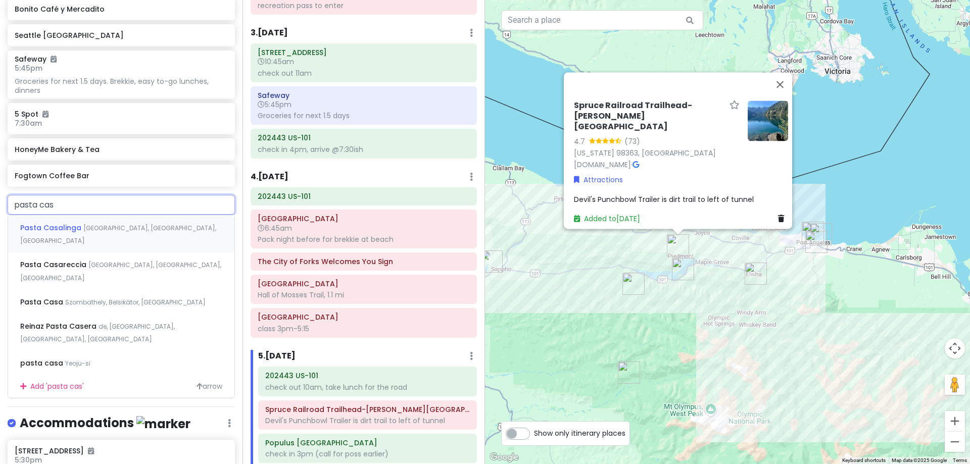
click at [87, 224] on span "[GEOGRAPHIC_DATA], [GEOGRAPHIC_DATA], [GEOGRAPHIC_DATA]" at bounding box center [118, 235] width 196 height 22
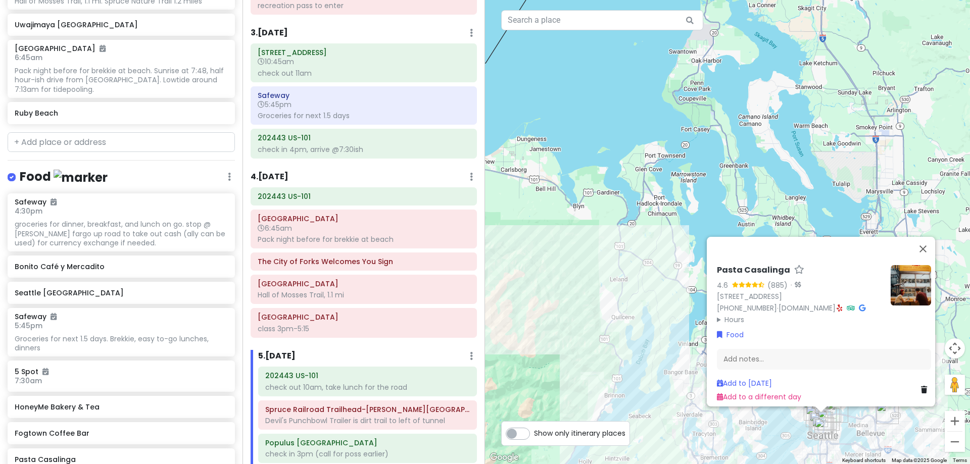
scroll to position [735, 0]
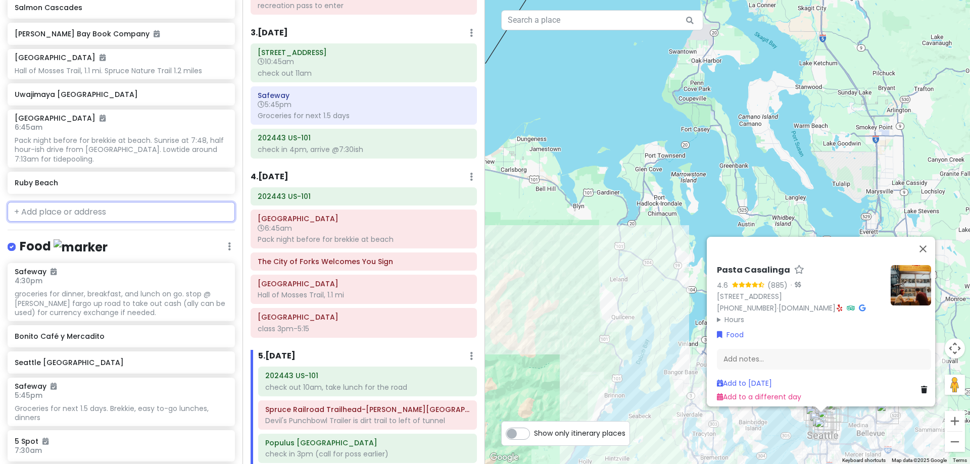
click at [98, 211] on input "text" at bounding box center [121, 212] width 227 height 20
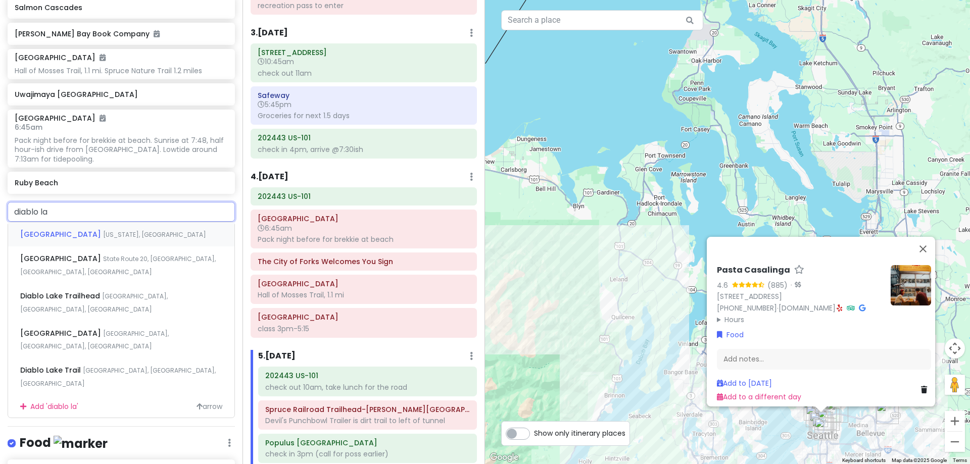
click at [113, 230] on span "[US_STATE], [GEOGRAPHIC_DATA]" at bounding box center [154, 234] width 103 height 9
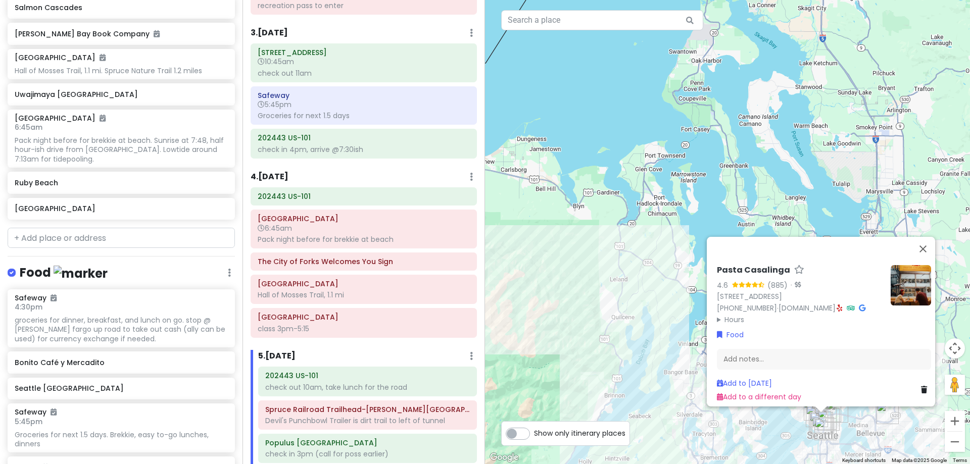
scroll to position [762, 0]
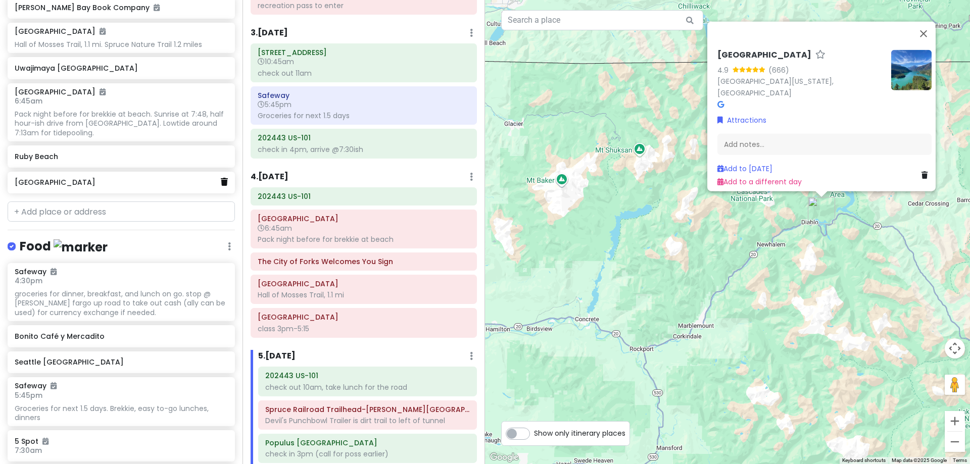
click at [221, 181] on icon at bounding box center [224, 182] width 7 height 8
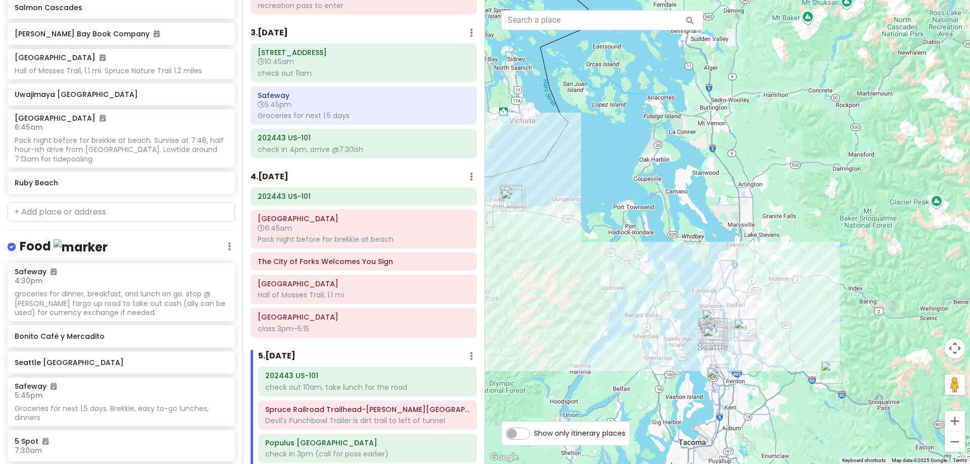
drag, startPoint x: 626, startPoint y: 381, endPoint x: 782, endPoint y: 164, distance: 267.9
click at [782, 164] on div at bounding box center [727, 232] width 485 height 464
click at [110, 215] on input "text" at bounding box center [121, 212] width 227 height 20
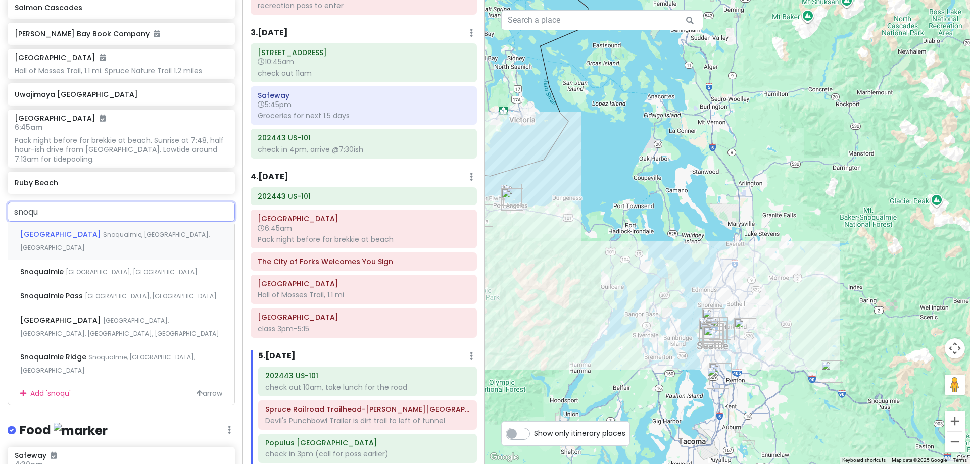
click at [113, 227] on div "Snoqualmie Falls Snoqualmie, [GEOGRAPHIC_DATA], [GEOGRAPHIC_DATA]" at bounding box center [121, 240] width 226 height 37
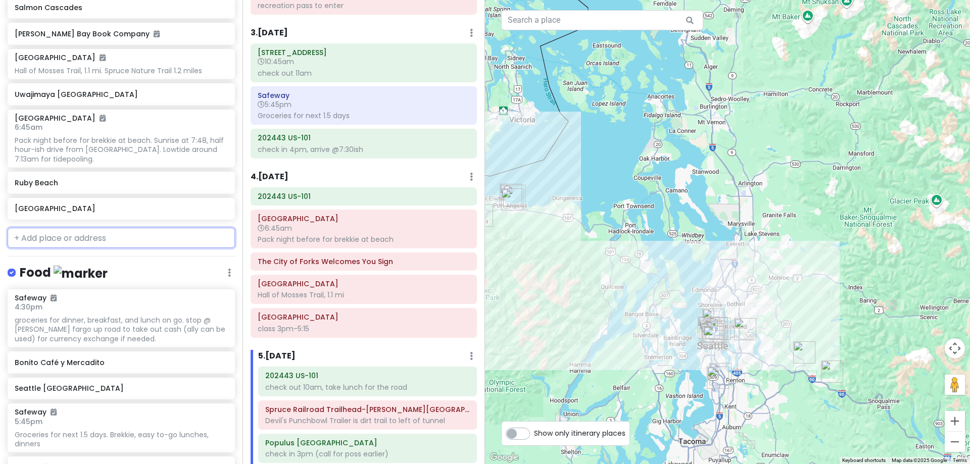
scroll to position [762, 0]
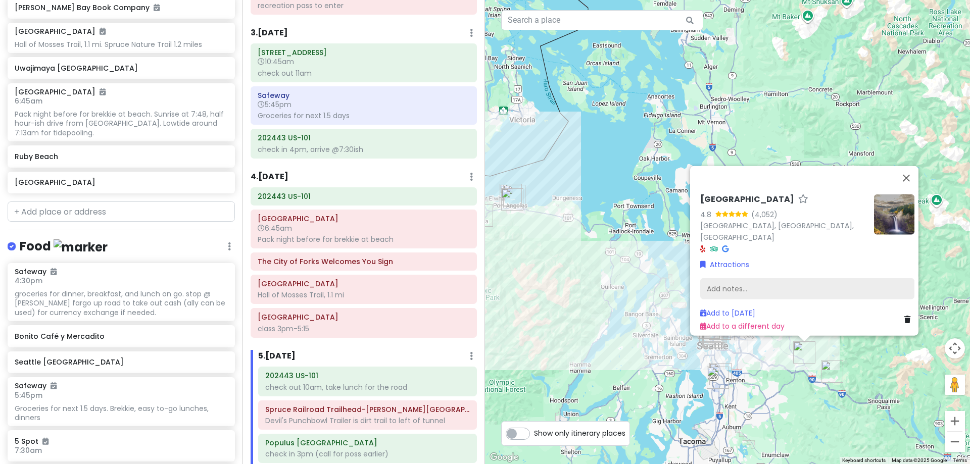
click at [751, 278] on div "Add notes..." at bounding box center [807, 288] width 214 height 21
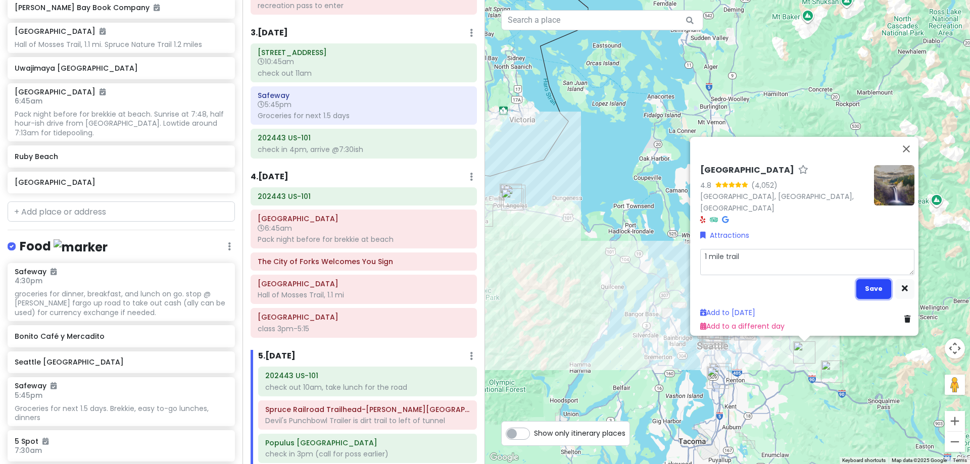
click at [871, 285] on button "Save" at bounding box center [874, 289] width 35 height 20
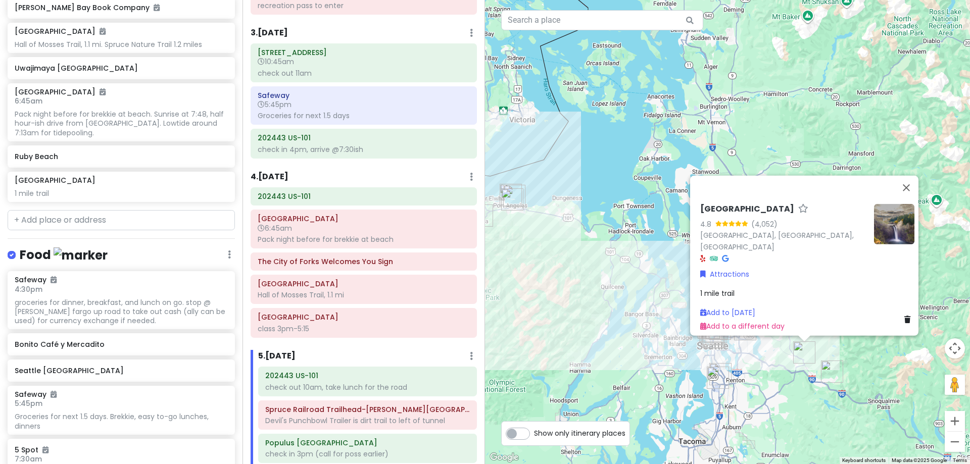
scroll to position [770, 0]
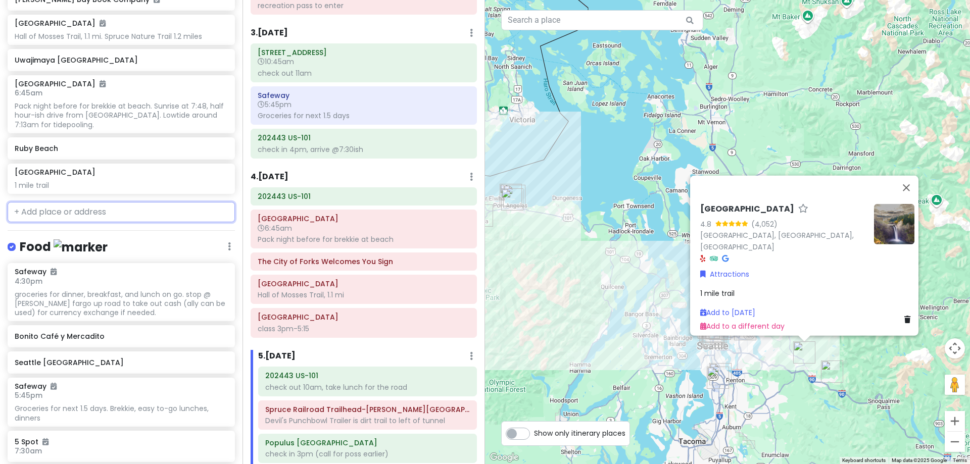
click at [55, 213] on input "text" at bounding box center [121, 212] width 227 height 20
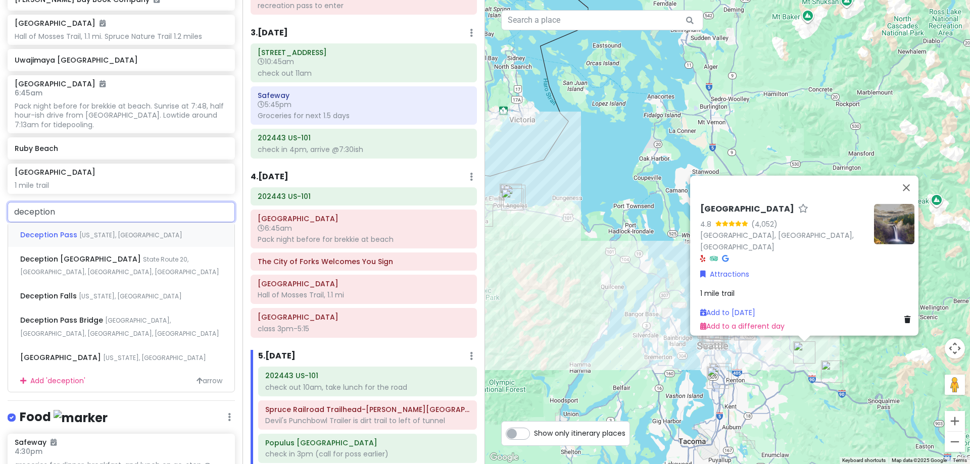
click at [57, 227] on div "Deception Pass [US_STATE], [GEOGRAPHIC_DATA]" at bounding box center [121, 235] width 226 height 24
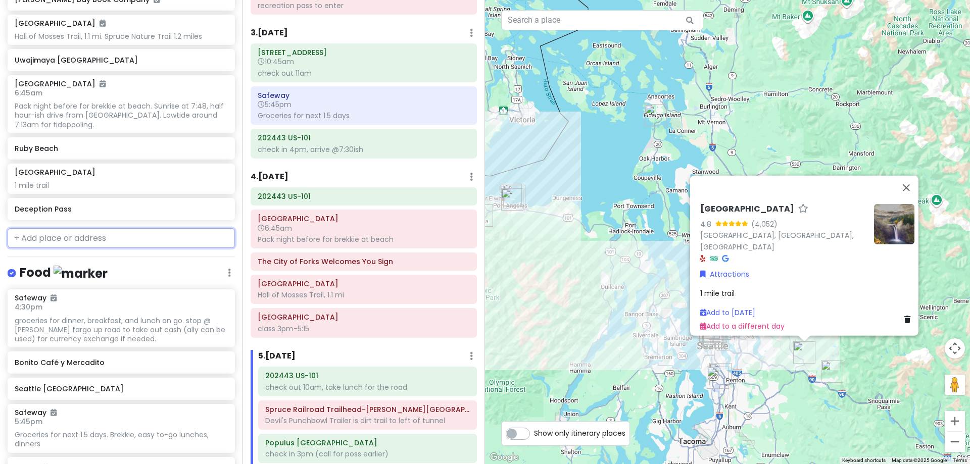
scroll to position [796, 0]
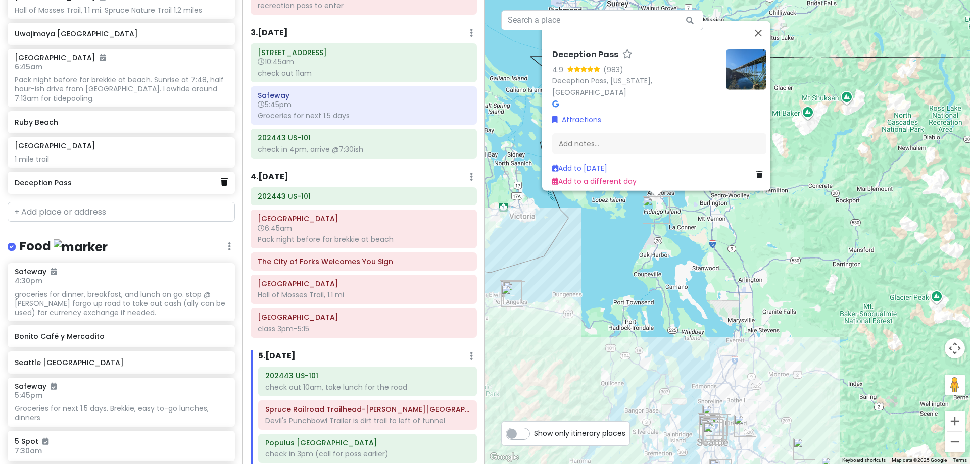
click at [221, 183] on icon at bounding box center [224, 182] width 7 height 8
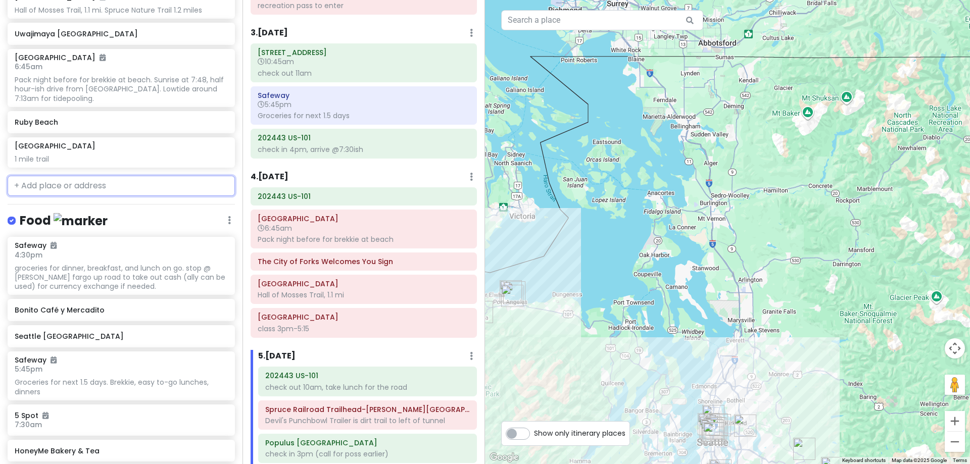
scroll to position [770, 0]
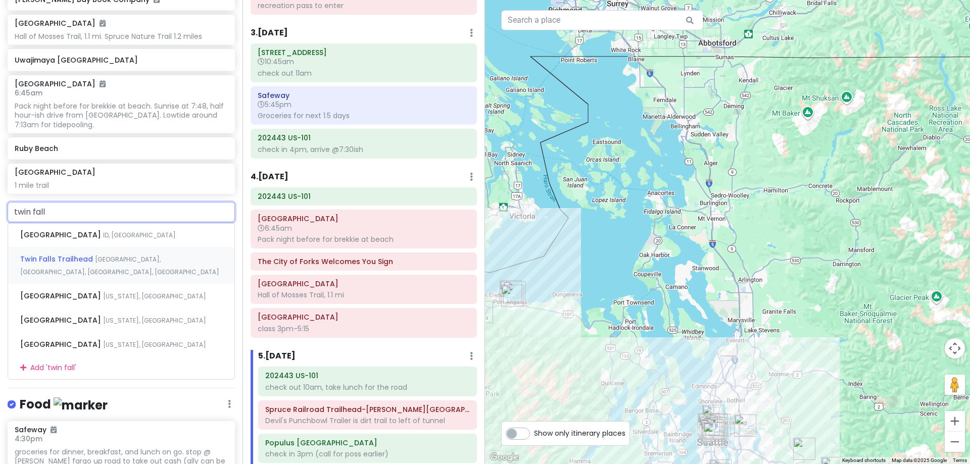
click at [116, 263] on span "[GEOGRAPHIC_DATA], [GEOGRAPHIC_DATA], [GEOGRAPHIC_DATA], [GEOGRAPHIC_DATA]" at bounding box center [119, 266] width 199 height 22
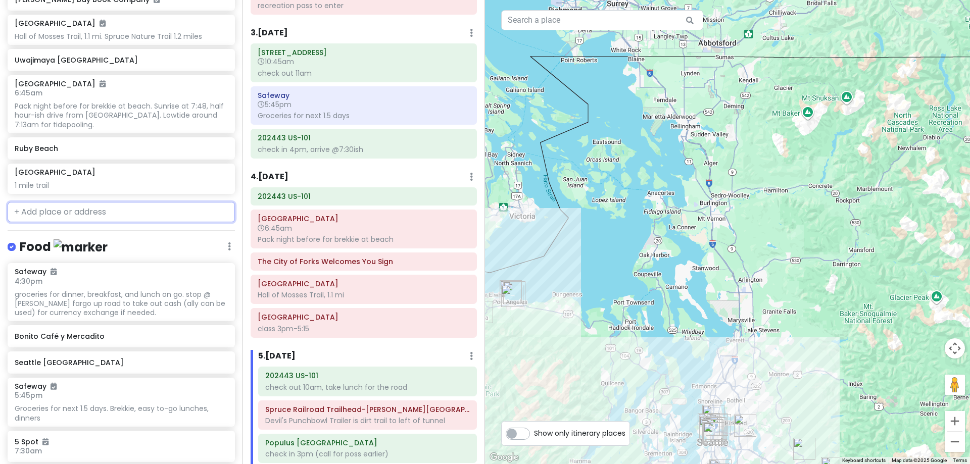
scroll to position [796, 0]
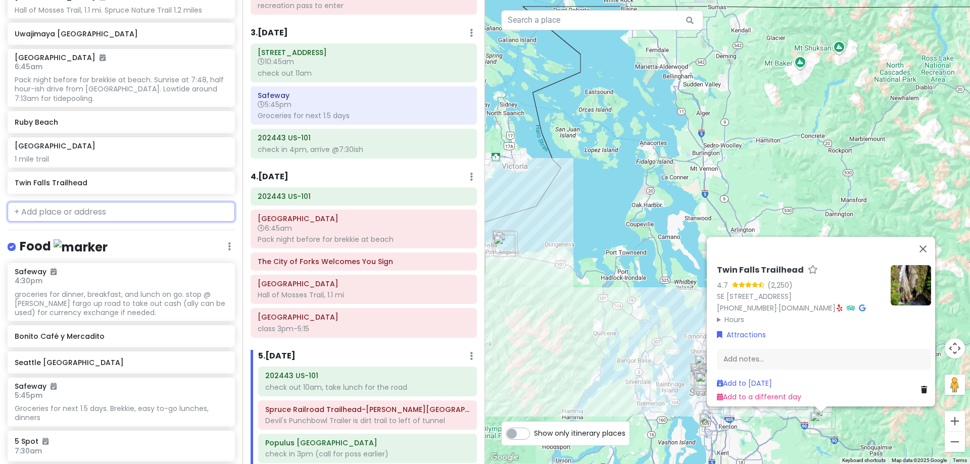
click at [78, 219] on input "text" at bounding box center [121, 212] width 227 height 20
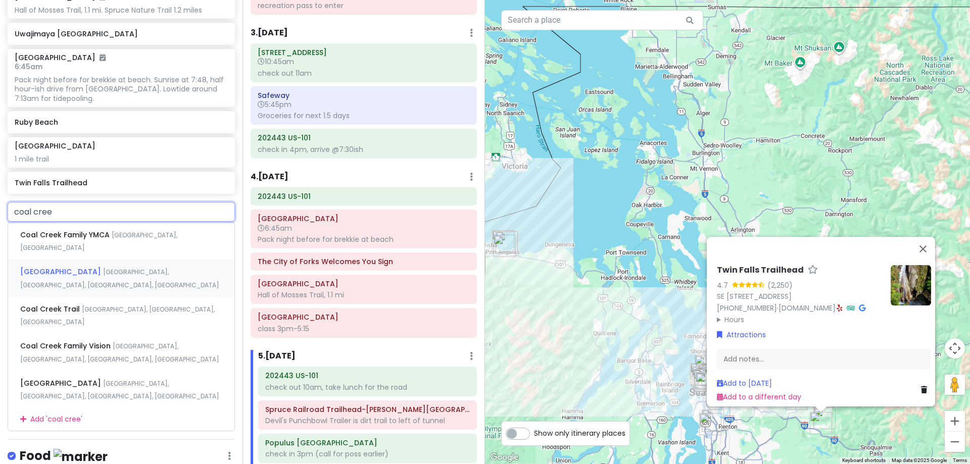
click at [91, 269] on span "[GEOGRAPHIC_DATA], [GEOGRAPHIC_DATA], [GEOGRAPHIC_DATA], [GEOGRAPHIC_DATA]" at bounding box center [119, 279] width 199 height 22
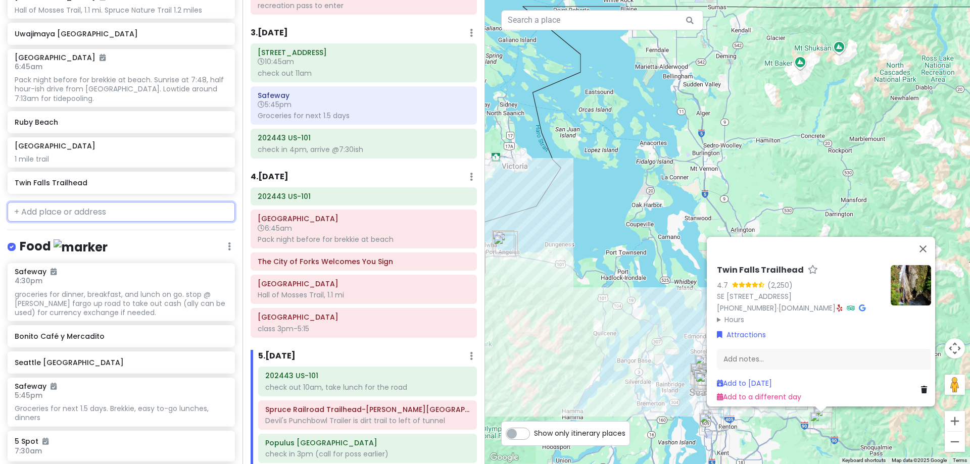
scroll to position [822, 0]
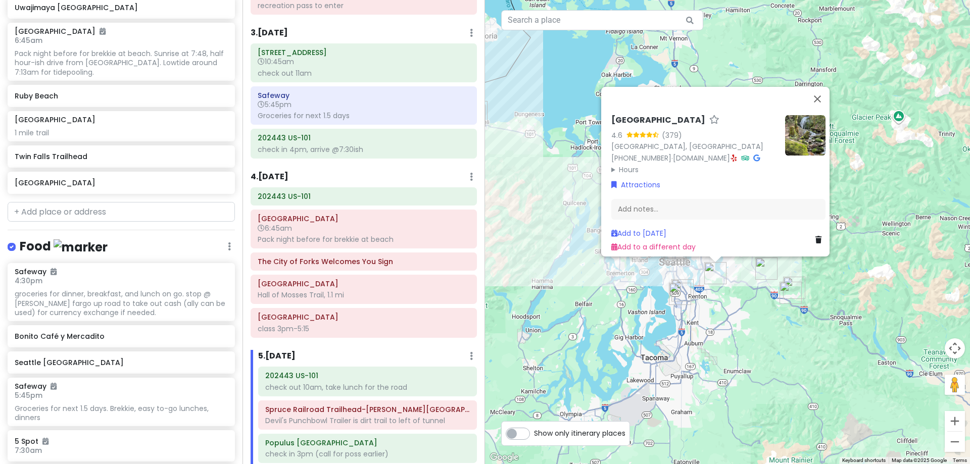
drag, startPoint x: 721, startPoint y: 419, endPoint x: 685, endPoint y: 248, distance: 175.1
click at [685, 279] on img "Seattle–Tacoma International Airport" at bounding box center [680, 294] width 30 height 30
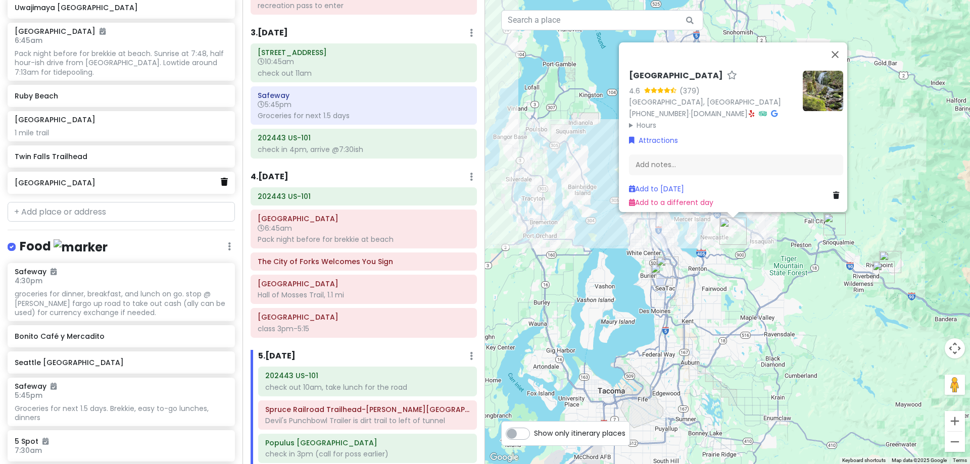
click at [221, 179] on icon at bounding box center [224, 182] width 7 height 8
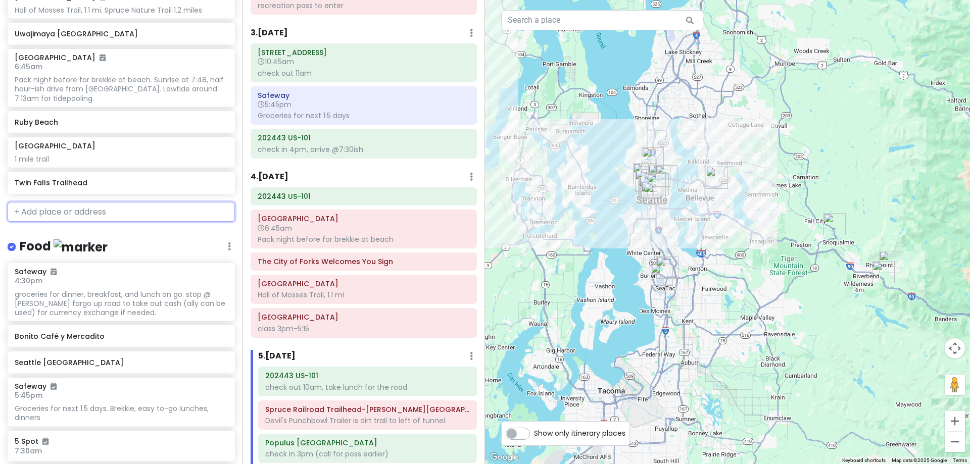
click at [100, 211] on input "text" at bounding box center [121, 212] width 227 height 20
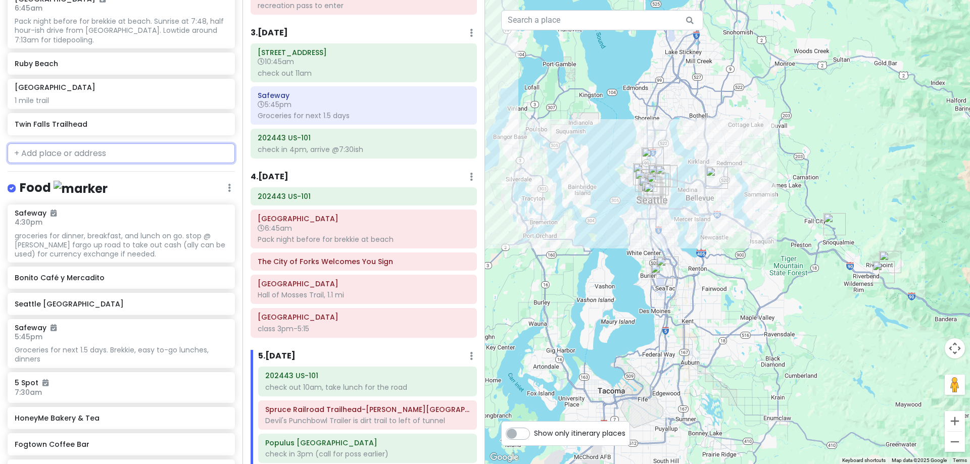
scroll to position [1200, 0]
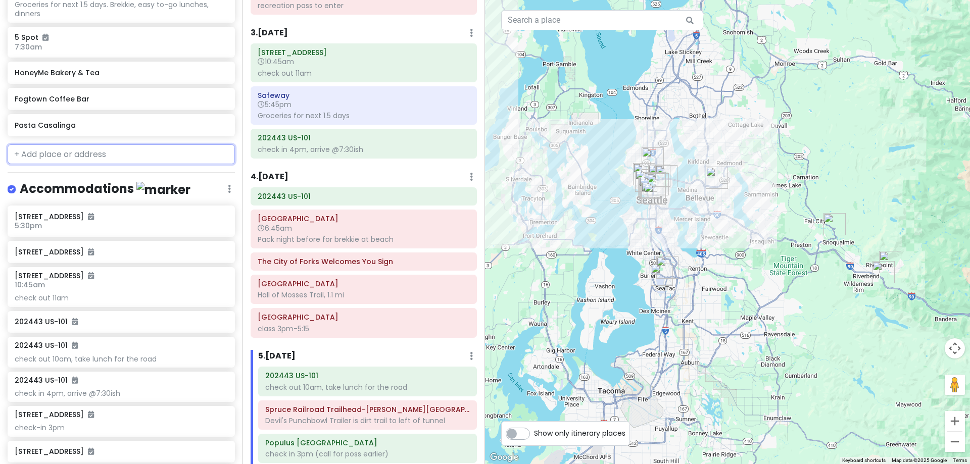
click at [96, 159] on input "text" at bounding box center [121, 155] width 227 height 20
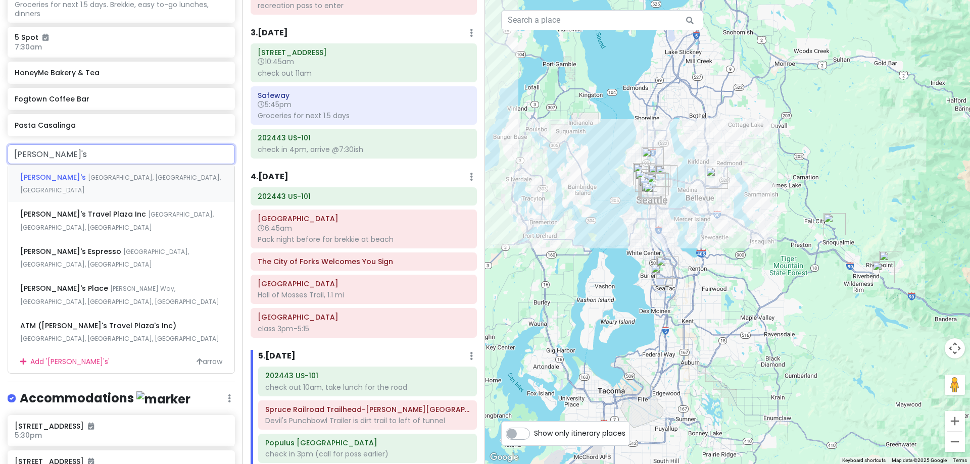
click at [95, 168] on div "[PERSON_NAME]'s [GEOGRAPHIC_DATA], [GEOGRAPHIC_DATA], [GEOGRAPHIC_DATA], [GEOGR…" at bounding box center [121, 183] width 226 height 37
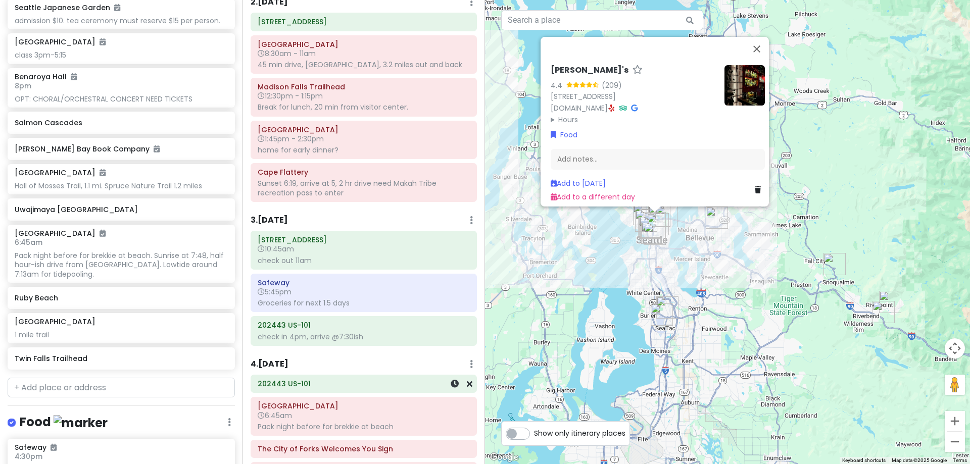
scroll to position [202, 0]
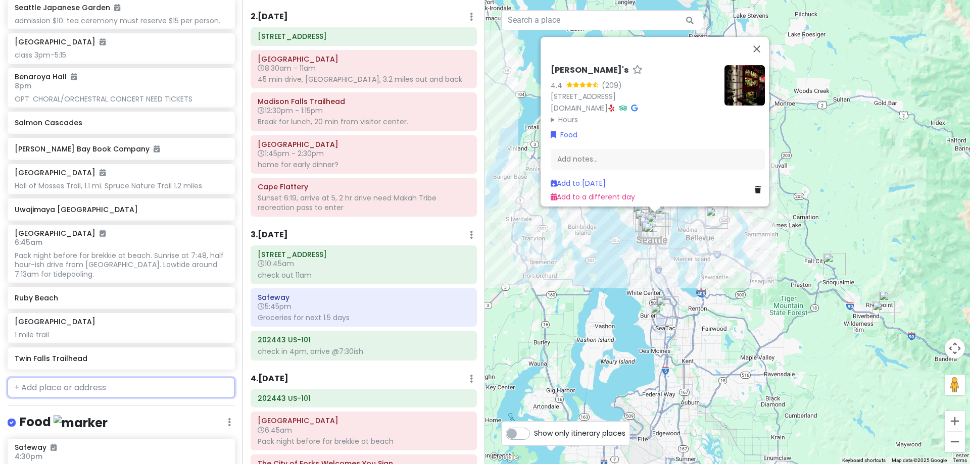
click at [88, 395] on input "text" at bounding box center [121, 388] width 227 height 20
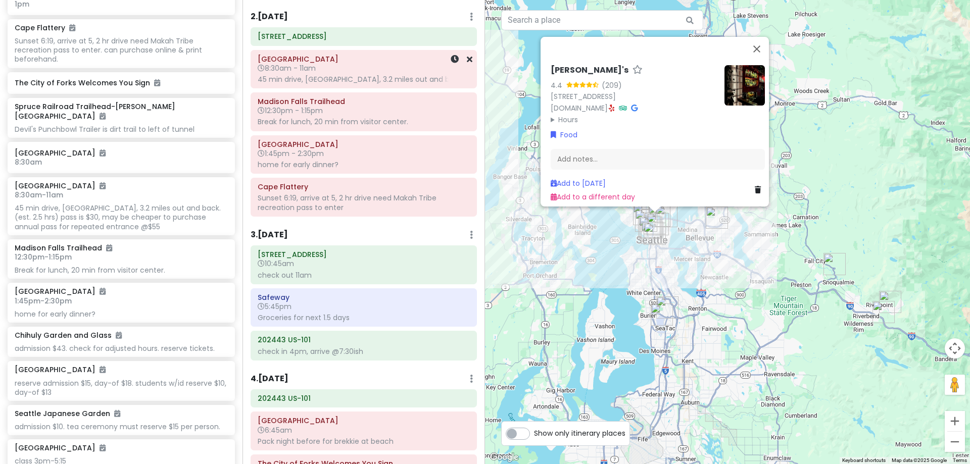
drag, startPoint x: 361, startPoint y: 75, endPoint x: 372, endPoint y: 72, distance: 11.7
click at [361, 75] on div "45 min drive, [GEOGRAPHIC_DATA], 3.2 miles out and back" at bounding box center [364, 79] width 212 height 9
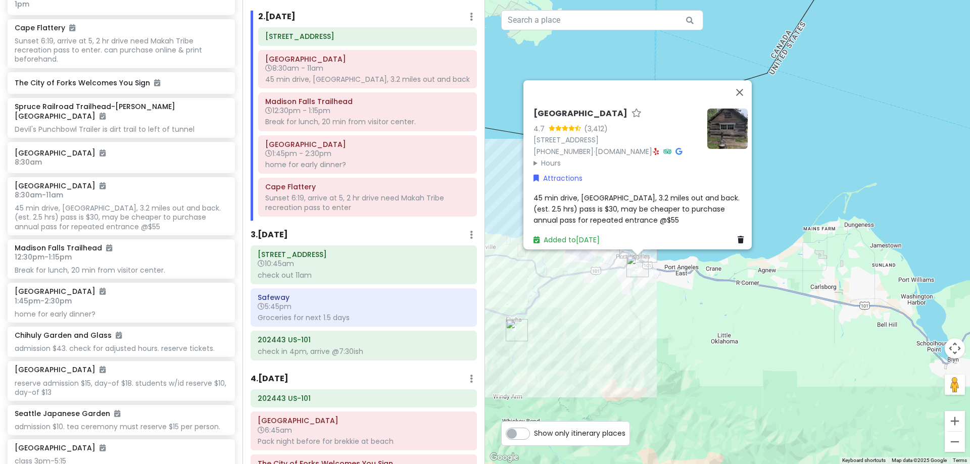
drag, startPoint x: 639, startPoint y: 212, endPoint x: 653, endPoint y: 312, distance: 101.1
click at [653, 312] on div "[GEOGRAPHIC_DATA] 4.7 (3,412) [STREET_ADDRESS] [PHONE_NUMBER] · [DOMAIN_NAME] ·…" at bounding box center [727, 232] width 485 height 464
click at [393, 126] on div "Break for lunch, 20 min from visitor center." at bounding box center [367, 121] width 205 height 9
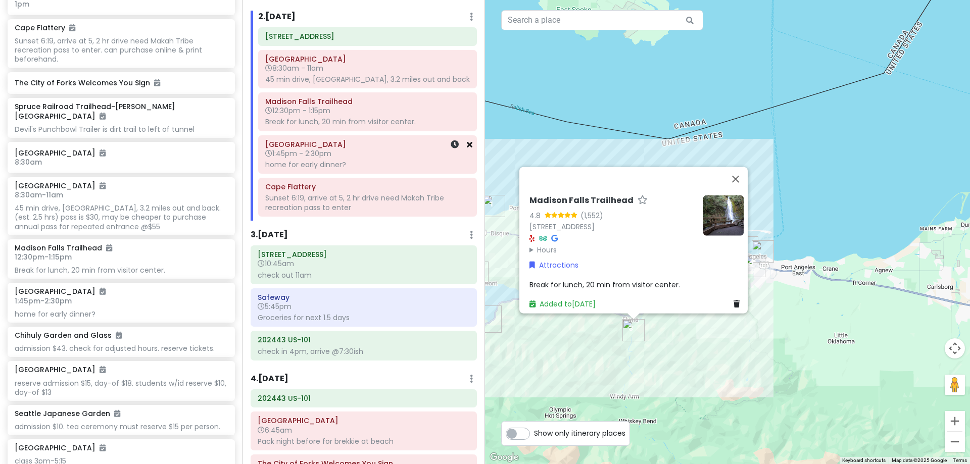
click at [467, 149] on icon at bounding box center [470, 144] width 6 height 8
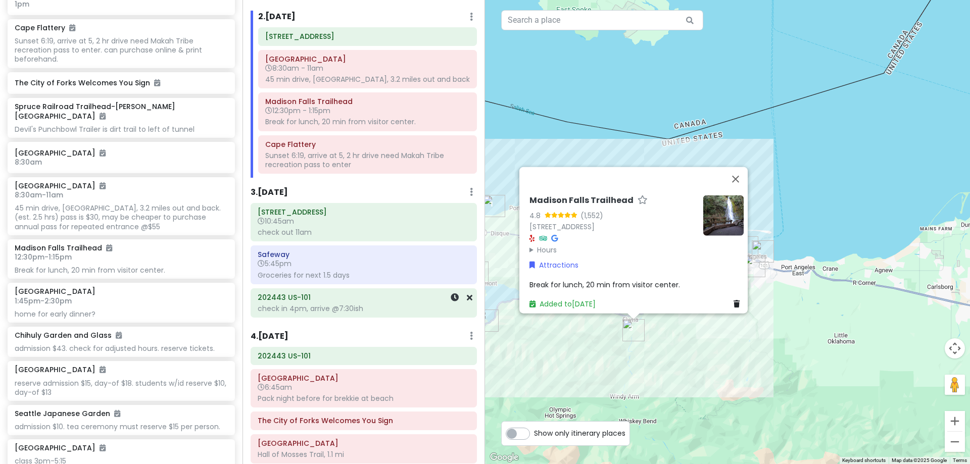
click at [392, 313] on div "check in 4pm, arrive @7:30ish" at bounding box center [364, 308] width 212 height 9
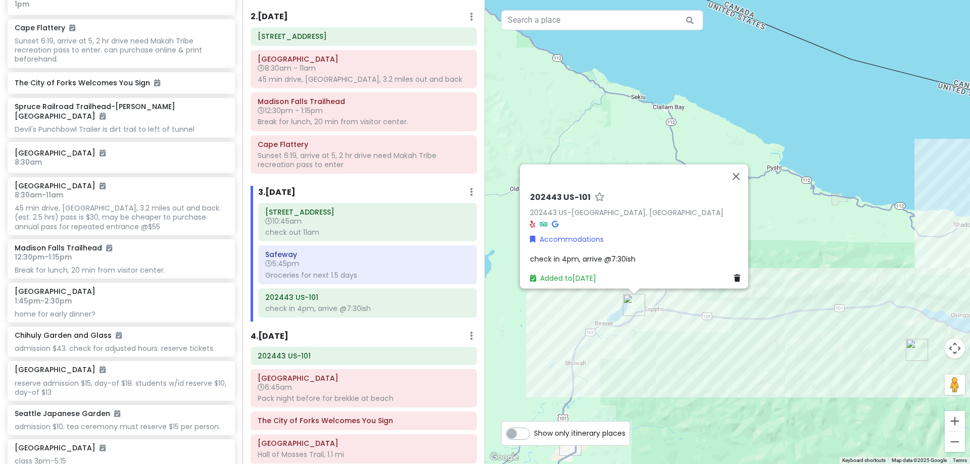
click at [609, 254] on span "check in 4pm, arrive @7:30ish" at bounding box center [583, 259] width 106 height 10
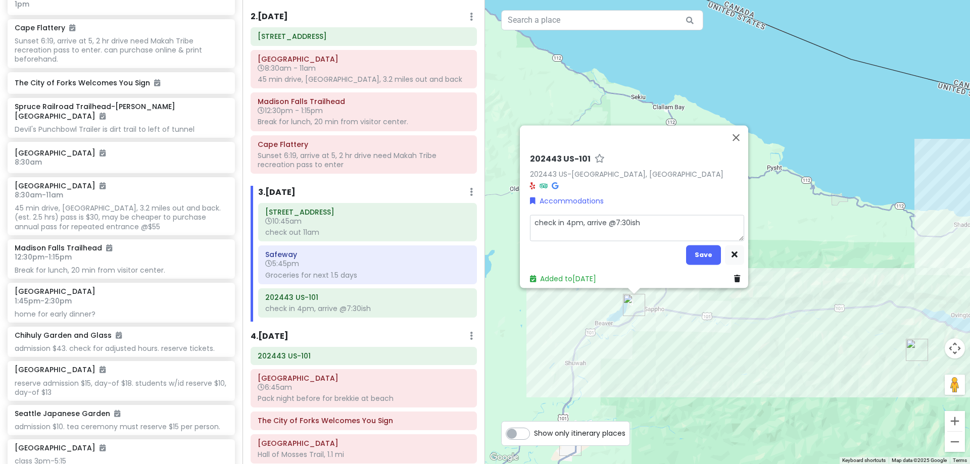
drag, startPoint x: 639, startPoint y: 224, endPoint x: 581, endPoint y: 231, distance: 58.0
click at [581, 231] on textarea "check in 4pm, arrive @7:30ish" at bounding box center [637, 228] width 214 height 26
click at [707, 246] on button "Save" at bounding box center [703, 255] width 35 height 20
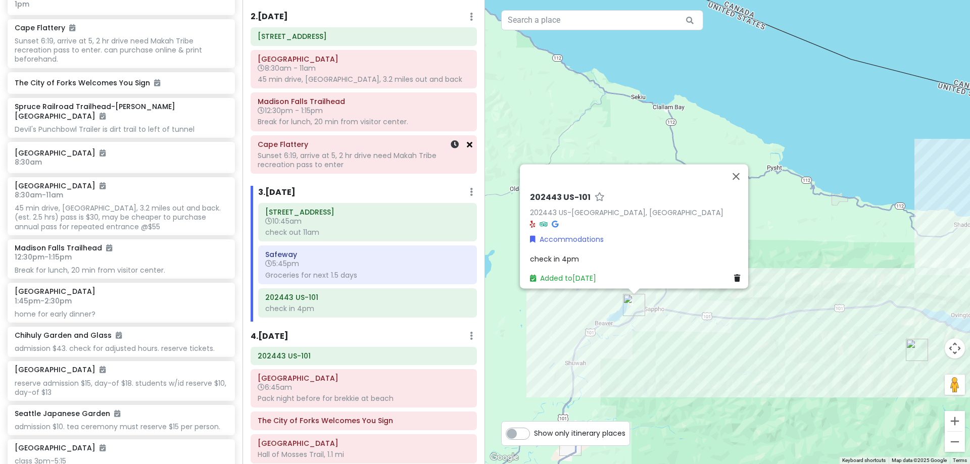
click at [467, 142] on icon at bounding box center [470, 144] width 6 height 8
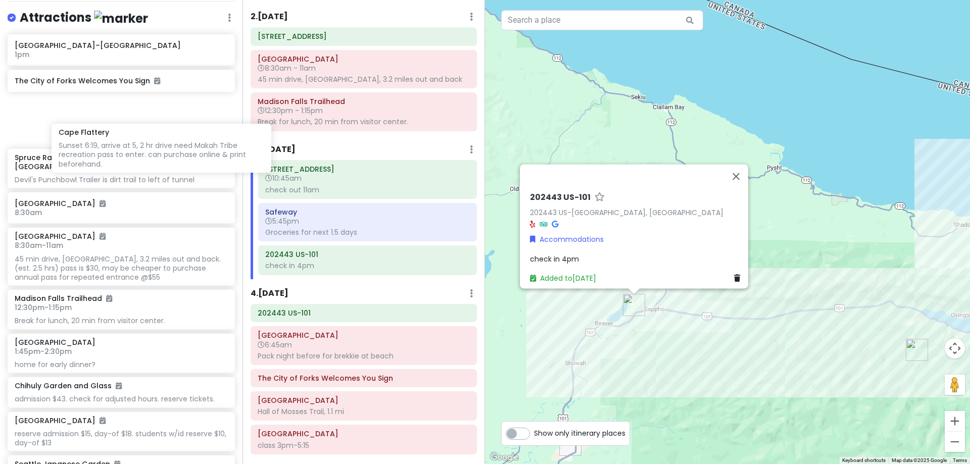
scroll to position [161, 0]
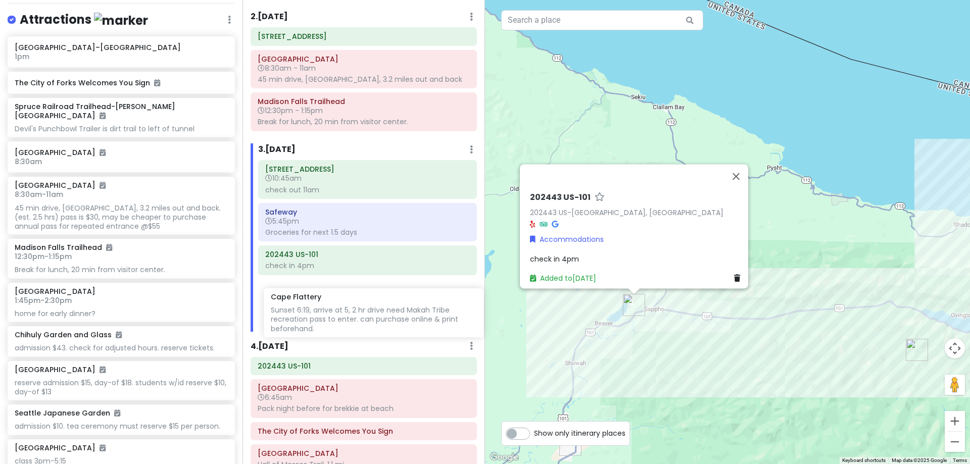
drag, startPoint x: 142, startPoint y: 87, endPoint x: 397, endPoint y: 307, distance: 337.2
click at [397, 307] on div "[PERSON_NAME] 25th in [US_STATE] Private Change Dates Make a Copy Delete Trip G…" at bounding box center [485, 232] width 970 height 464
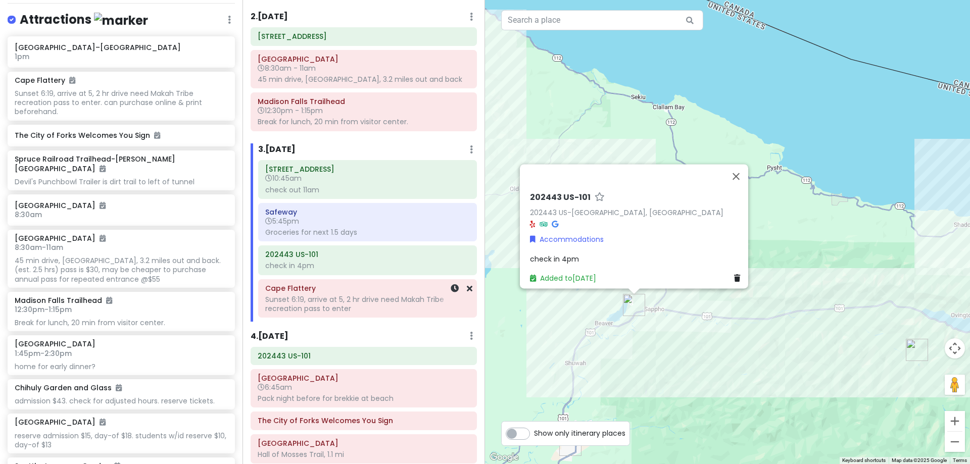
click at [382, 303] on div "Sunset 6:19, arrive at 5, 2 hr drive need Makah Tribe recreation pass to enter" at bounding box center [367, 304] width 205 height 18
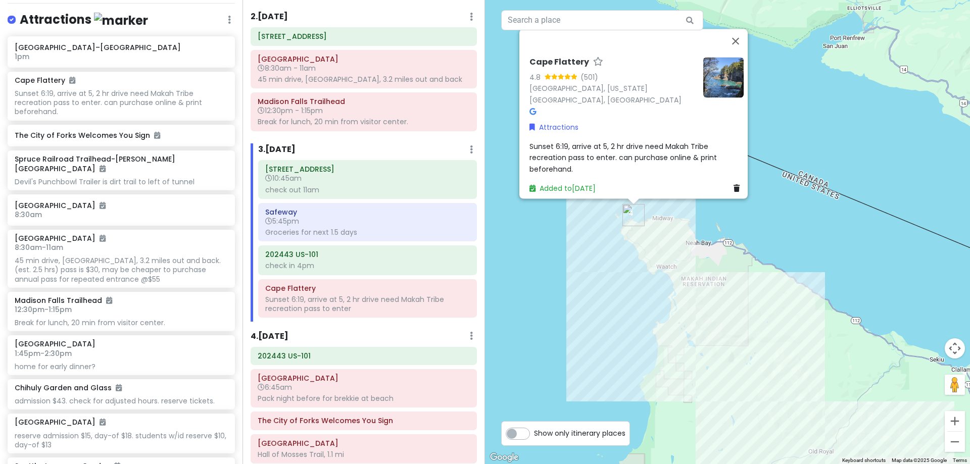
click at [604, 142] on span "Sunset 6:19, arrive at 5, 2 hr drive need Makah Tribe recreation pass to enter.…" at bounding box center [625, 158] width 190 height 33
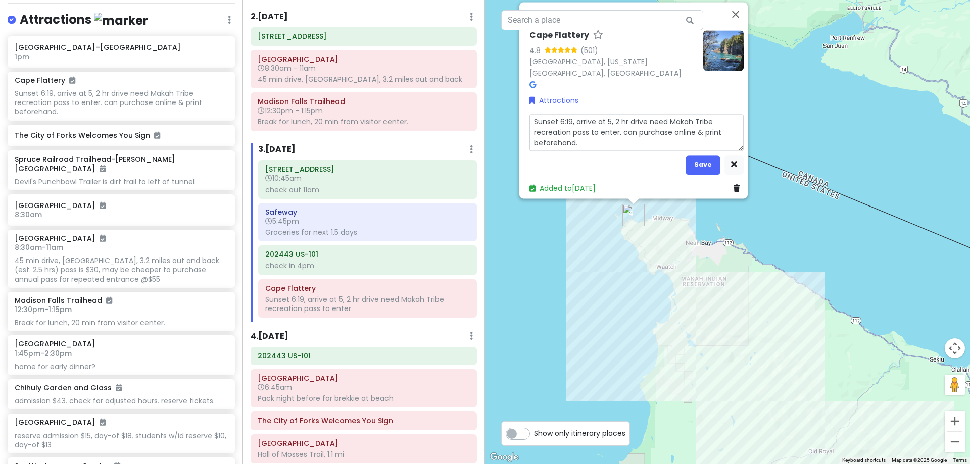
click at [622, 114] on textarea "Sunset 6:19, arrive at 5, 2 hr drive need Makah Tribe recreation pass to enter.…" at bounding box center [637, 132] width 214 height 37
click at [695, 155] on button "Save" at bounding box center [703, 165] width 35 height 20
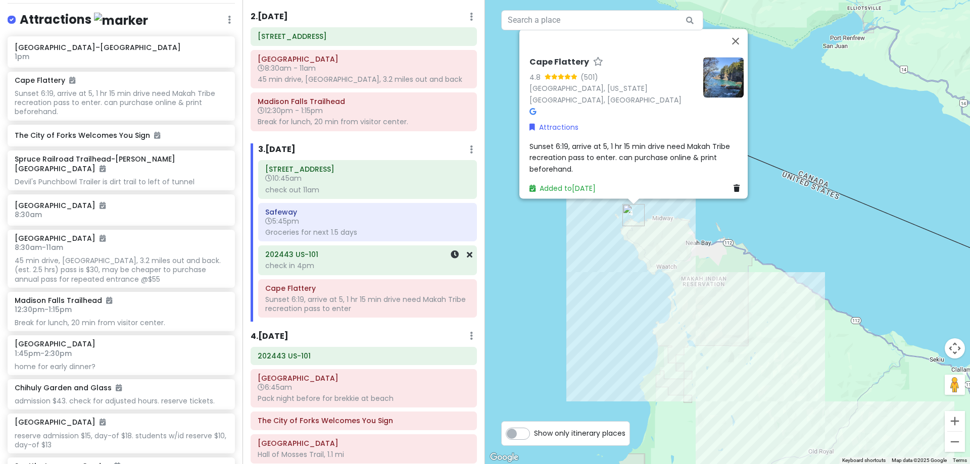
click at [330, 266] on div "check in 4pm" at bounding box center [367, 265] width 205 height 9
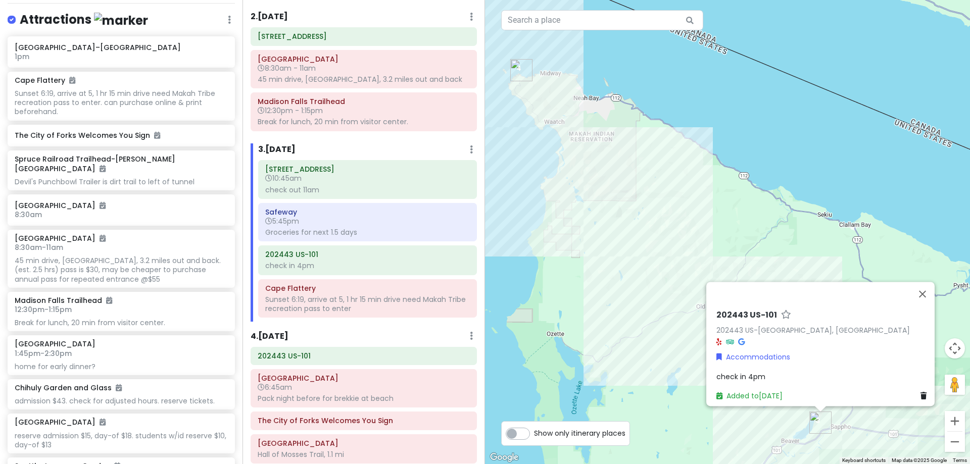
click at [758, 372] on span "check in 4pm" at bounding box center [741, 377] width 49 height 10
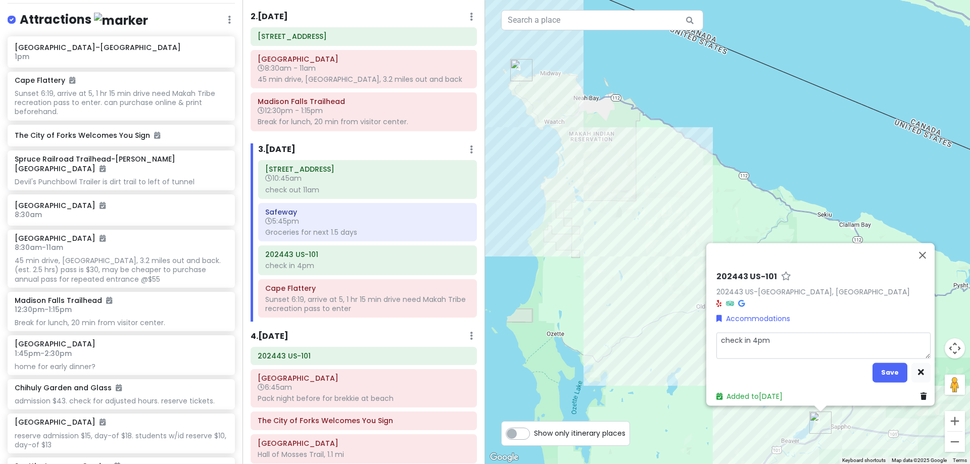
click at [779, 341] on textarea "check in 4pm" at bounding box center [824, 346] width 214 height 26
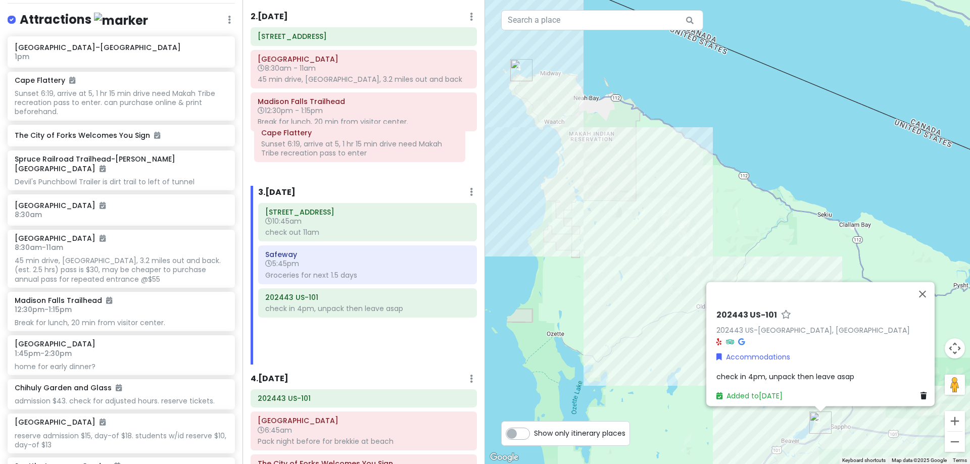
drag, startPoint x: 355, startPoint y: 313, endPoint x: 351, endPoint y: 158, distance: 155.2
click at [351, 158] on div "Itinerary × 1 . [DATE] Edit Day Notes Delete Day Click to add day notes [GEOGRA…" at bounding box center [364, 232] width 243 height 464
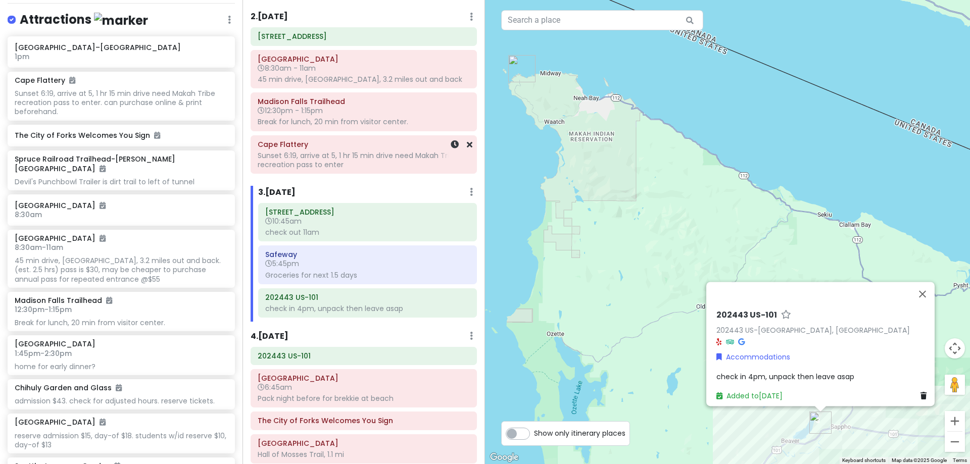
click at [386, 153] on div "Sunset 6:19, arrive at 5, 1 hr 15 min drive need Makah Tribe recreation pass to…" at bounding box center [364, 160] width 212 height 18
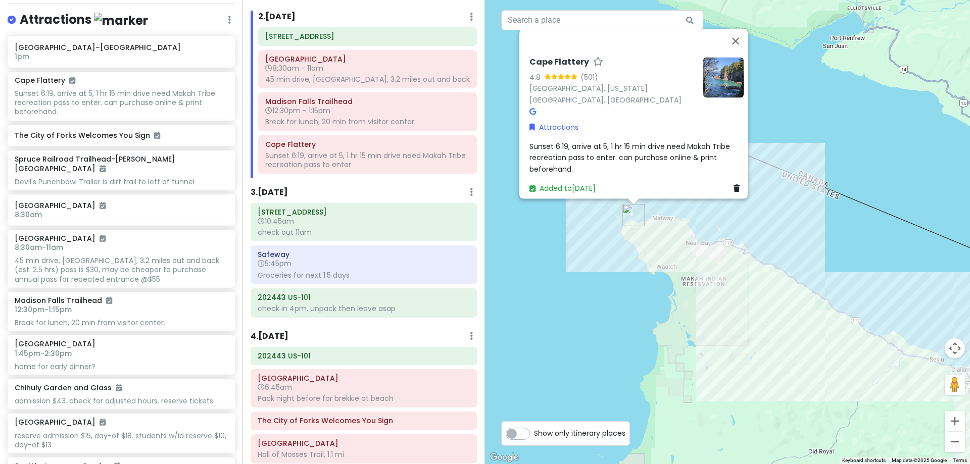
click at [628, 142] on span "Sunset 6:19, arrive at 5, 1 hr 15 min drive need Makah Tribe recreation pass to…" at bounding box center [631, 158] width 203 height 33
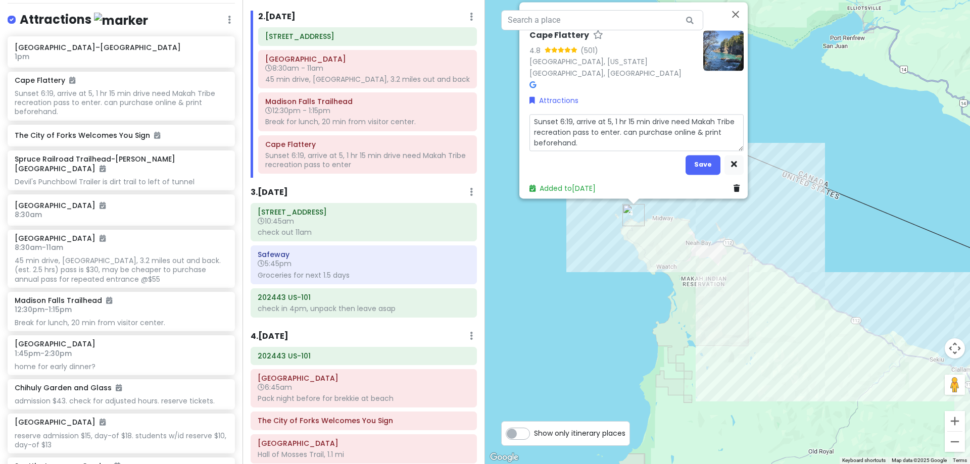
click at [629, 116] on textarea "Sunset 6:19, arrive at 5, 1 hr 15 min drive need Makah Tribe recreation pass to…" at bounding box center [637, 132] width 214 height 37
click at [605, 114] on textarea "Sunset 6:19, arrive at 5, 1 hr 40 min drive need Makah Tribe recreation pass to…" at bounding box center [637, 132] width 214 height 37
click at [705, 161] on button "Save" at bounding box center [703, 165] width 35 height 20
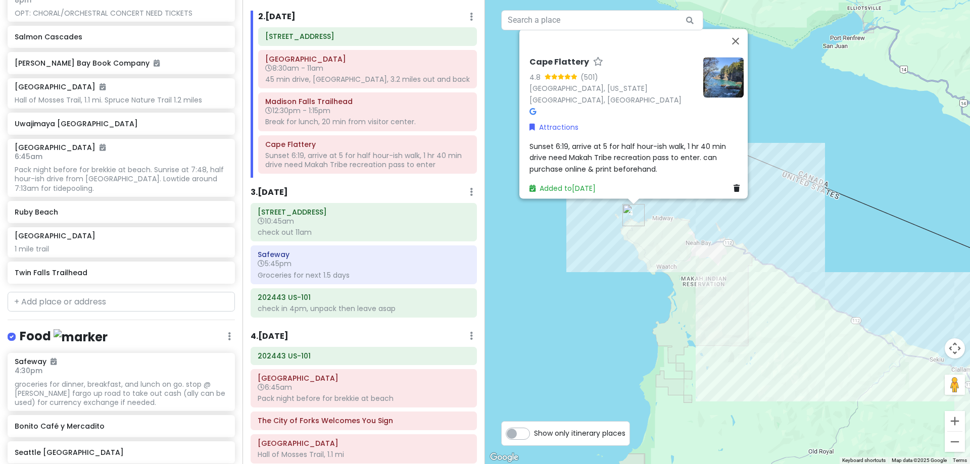
scroll to position [717, 0]
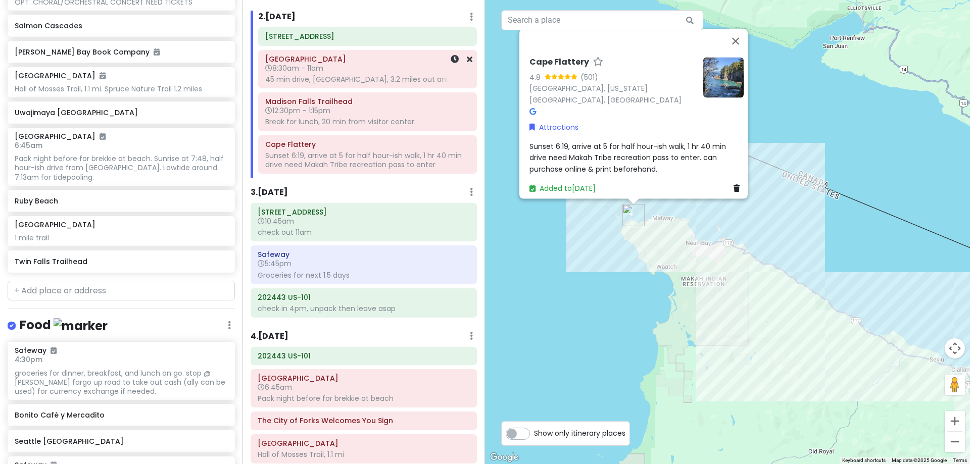
click at [364, 69] on h6 "8:30am - 11am" at bounding box center [367, 68] width 205 height 9
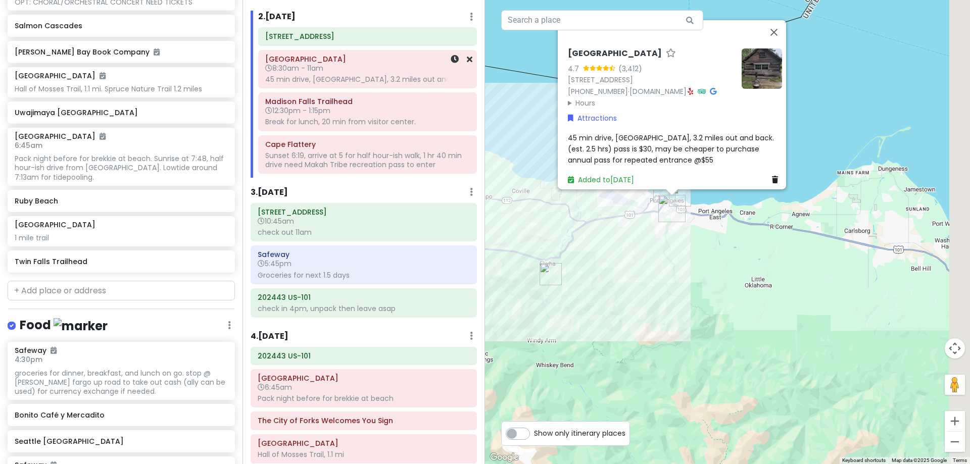
drag, startPoint x: 600, startPoint y: 295, endPoint x: 461, endPoint y: 95, distance: 243.2
click at [451, 80] on div "[PERSON_NAME] 25th in [US_STATE] Private Change Dates Make a Copy Delete Trip G…" at bounding box center [485, 232] width 970 height 464
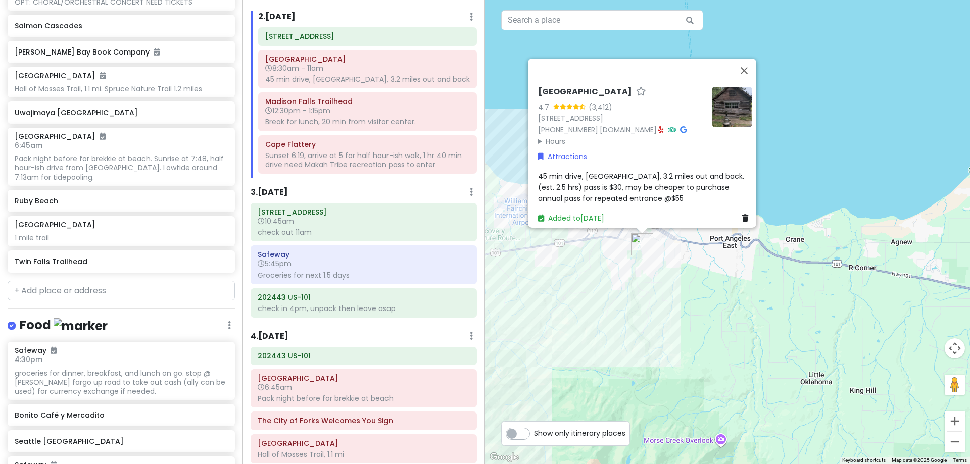
drag, startPoint x: 682, startPoint y: 184, endPoint x: 740, endPoint y: 299, distance: 128.4
click at [740, 299] on div "[GEOGRAPHIC_DATA] 4.7 (3,412) [STREET_ADDRESS] [PHONE_NUMBER] · [DOMAIN_NAME] ·…" at bounding box center [727, 232] width 485 height 464
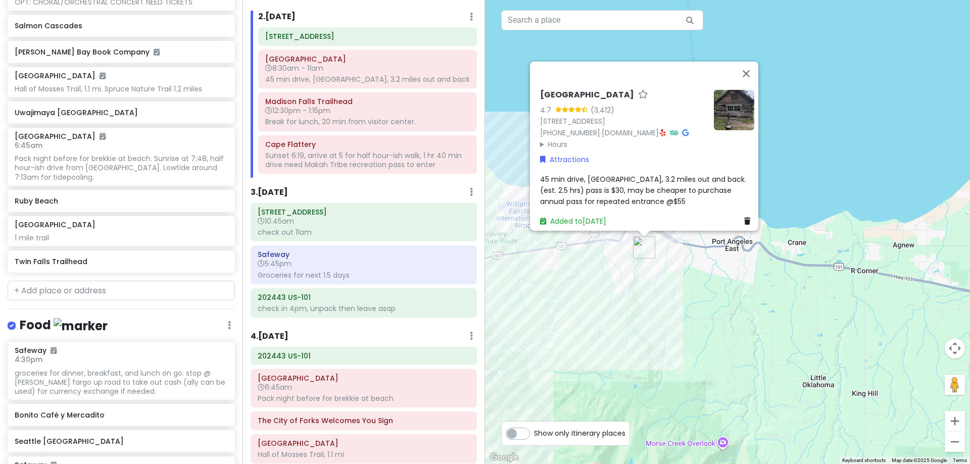
click at [794, 127] on div "[GEOGRAPHIC_DATA] 4.7 (3,412) [STREET_ADDRESS] [PHONE_NUMBER] · [DOMAIN_NAME] ·…" at bounding box center [727, 232] width 485 height 464
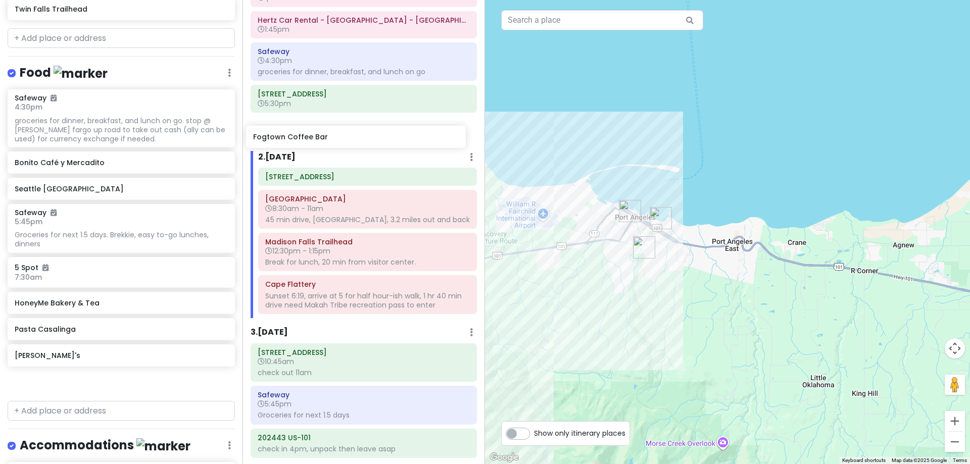
scroll to position [86, 0]
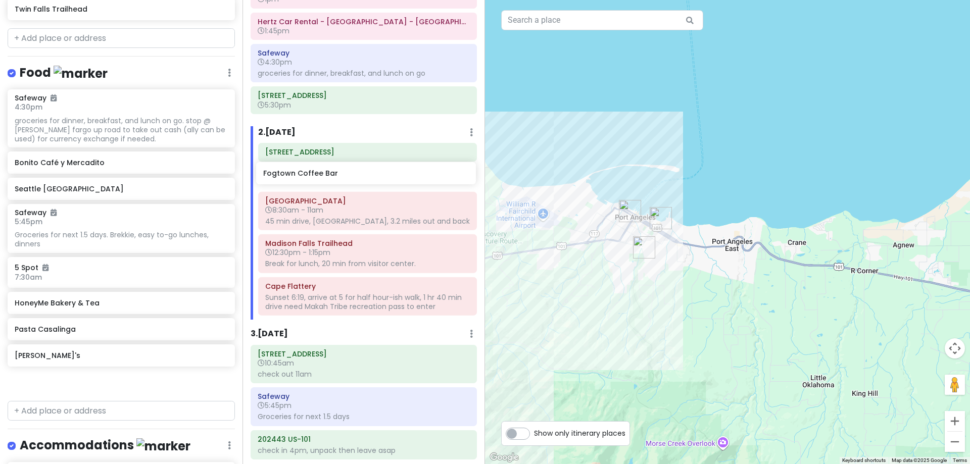
drag, startPoint x: 114, startPoint y: 328, endPoint x: 363, endPoint y: 173, distance: 292.8
click at [363, 173] on div "[PERSON_NAME] 25th in [US_STATE] Private Change Dates Make a Copy Delete Trip G…" at bounding box center [485, 232] width 970 height 464
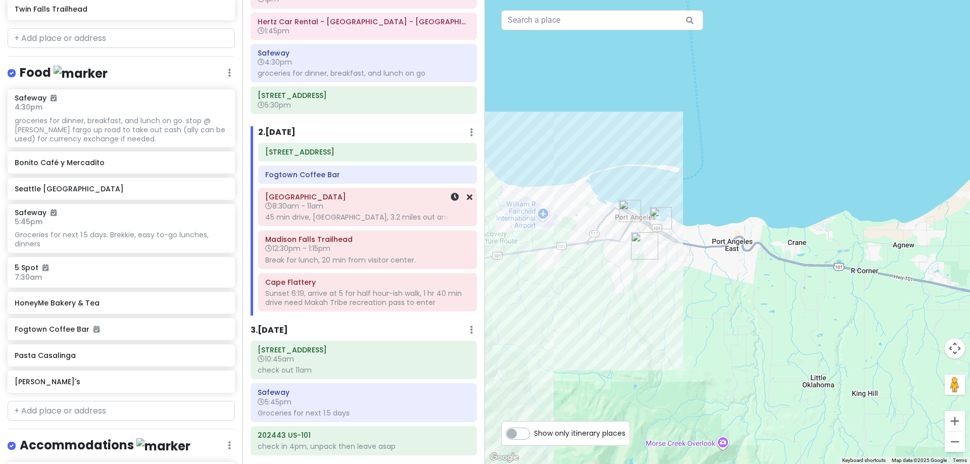
click at [369, 214] on div "45 min drive, [GEOGRAPHIC_DATA], 3.2 miles out and back" at bounding box center [367, 217] width 205 height 9
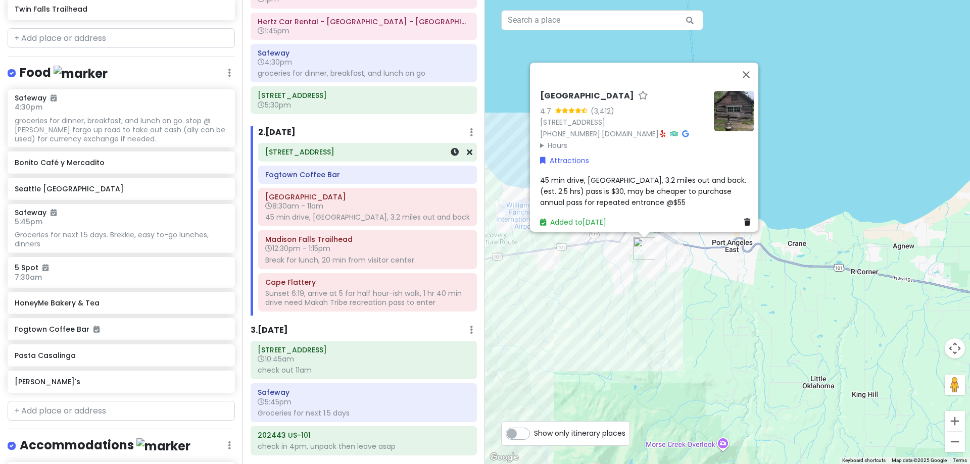
click at [369, 155] on h6 "[STREET_ADDRESS]" at bounding box center [367, 152] width 205 height 9
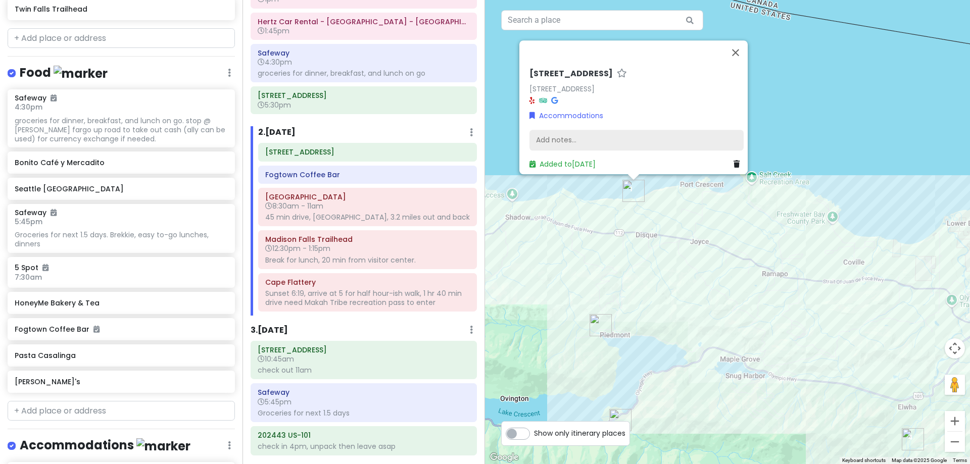
click at [614, 137] on div "Add notes..." at bounding box center [637, 140] width 214 height 21
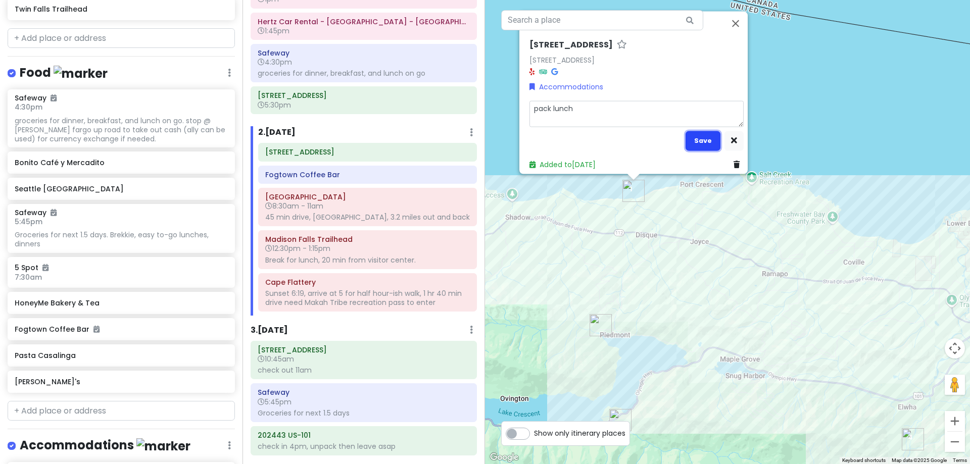
click at [692, 139] on button "Save" at bounding box center [703, 141] width 35 height 20
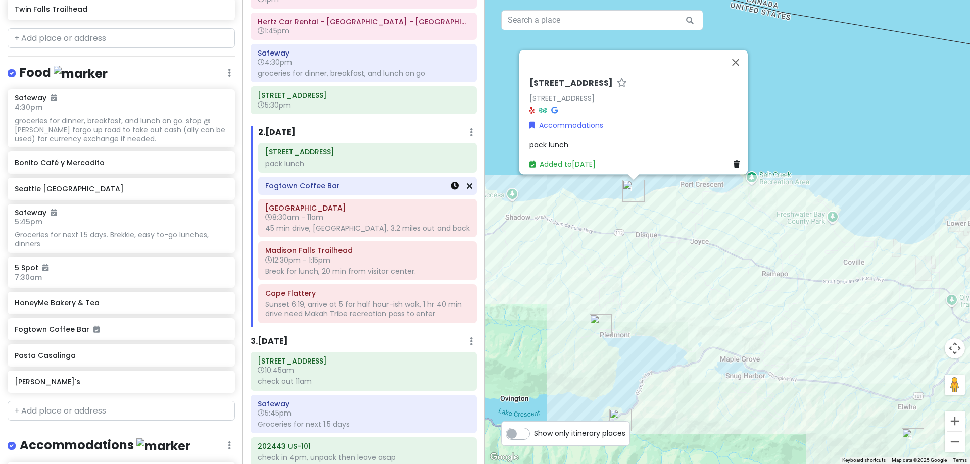
click at [451, 184] on icon at bounding box center [455, 186] width 8 height 8
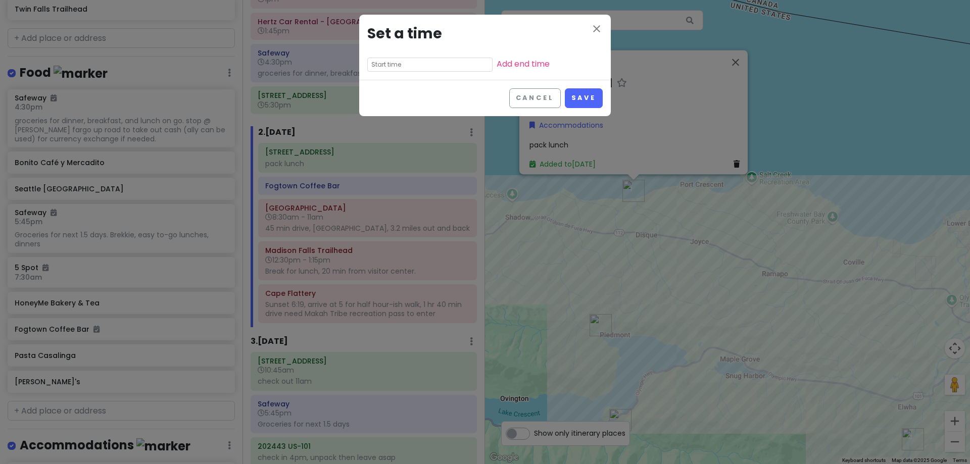
click at [407, 66] on input "text" at bounding box center [429, 65] width 125 height 14
click at [383, 102] on li "08" at bounding box center [382, 104] width 28 height 12
click at [409, 80] on li "00" at bounding box center [409, 79] width 27 height 12
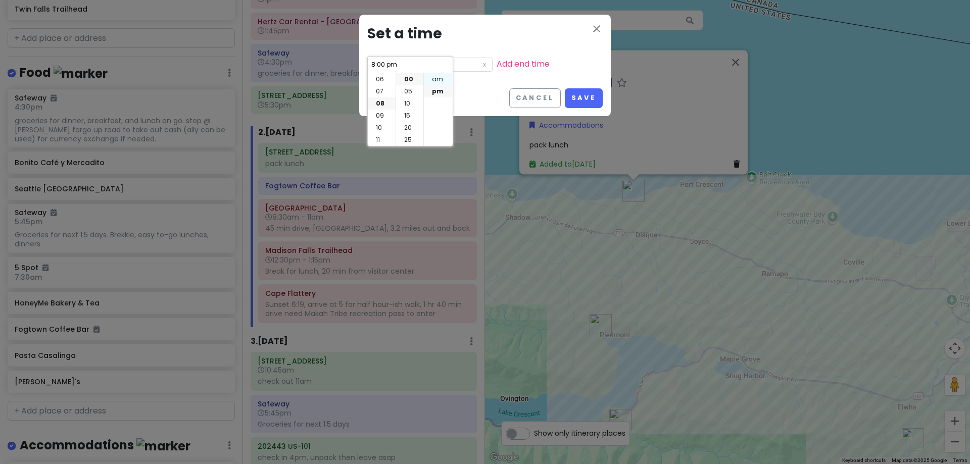
drag, startPoint x: 434, startPoint y: 79, endPoint x: 461, endPoint y: 80, distance: 27.8
click at [435, 79] on li "am" at bounding box center [438, 79] width 28 height 12
click at [584, 102] on button "Save" at bounding box center [584, 98] width 38 height 20
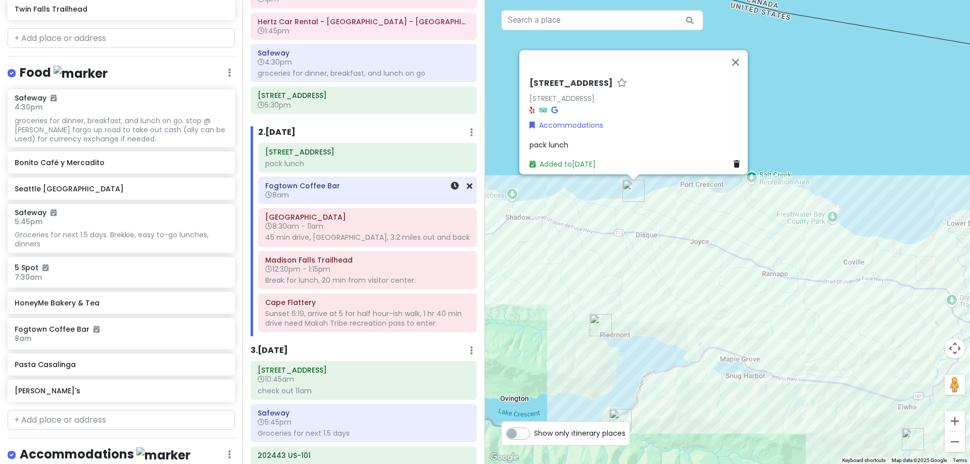
click at [346, 192] on h6 "8am" at bounding box center [367, 195] width 205 height 9
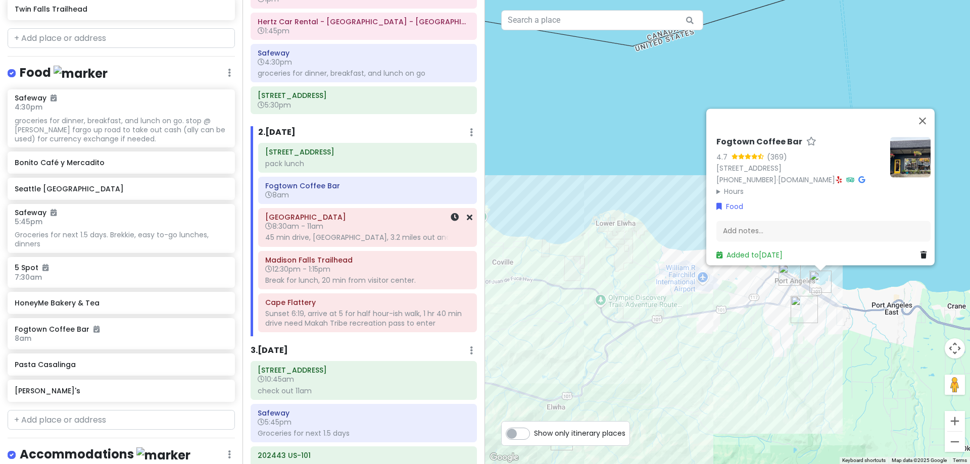
click at [337, 234] on div "45 min drive, [GEOGRAPHIC_DATA], 3.2 miles out and back" at bounding box center [367, 237] width 205 height 9
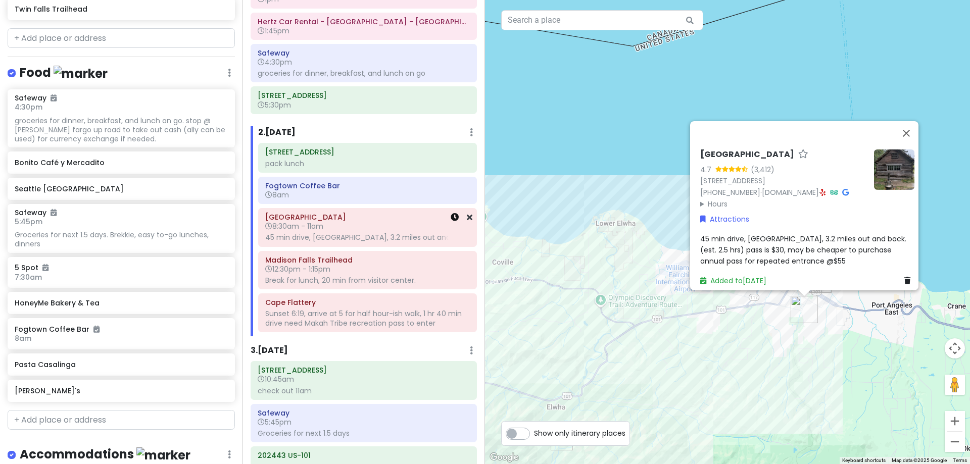
click at [451, 212] on link at bounding box center [455, 218] width 8 height 12
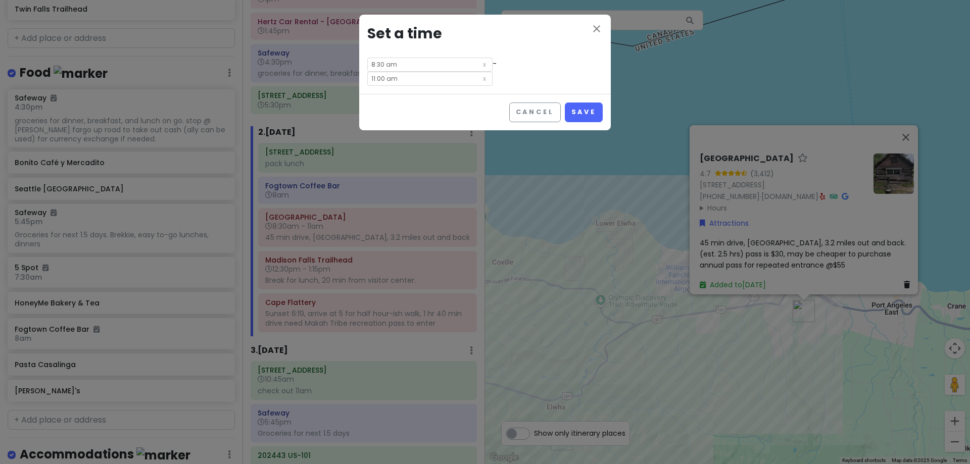
click at [393, 66] on input "8:30 am" at bounding box center [429, 65] width 125 height 14
click at [407, 117] on li "45" at bounding box center [409, 116] width 27 height 12
click at [587, 103] on button "Save" at bounding box center [584, 113] width 38 height 20
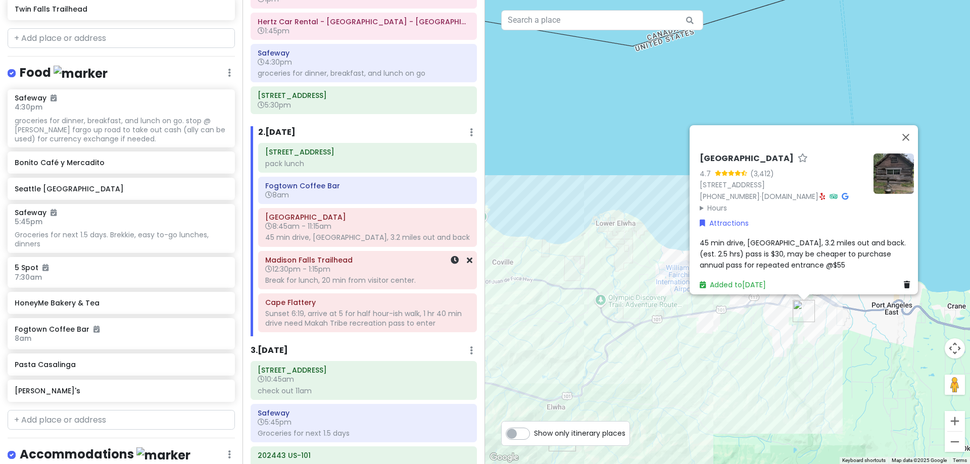
click at [362, 285] on div "Break for lunch, 20 min from visitor center." at bounding box center [367, 280] width 205 height 9
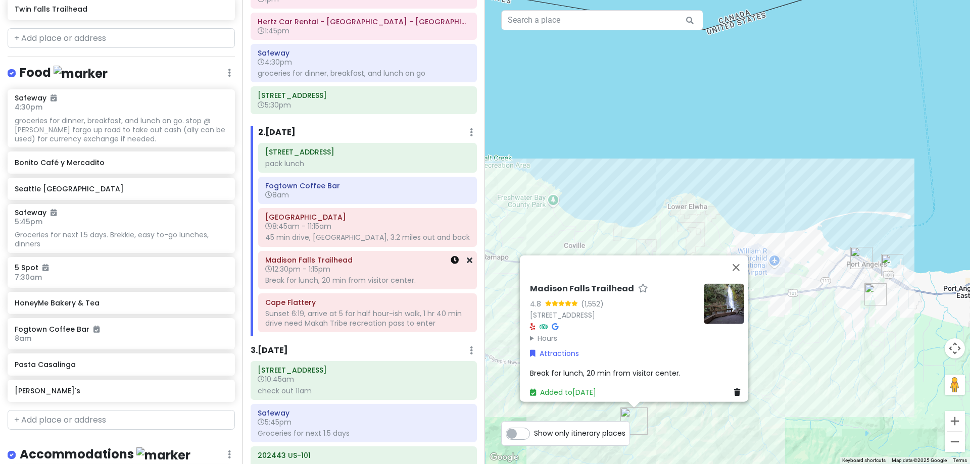
click at [451, 264] on icon at bounding box center [455, 260] width 8 height 8
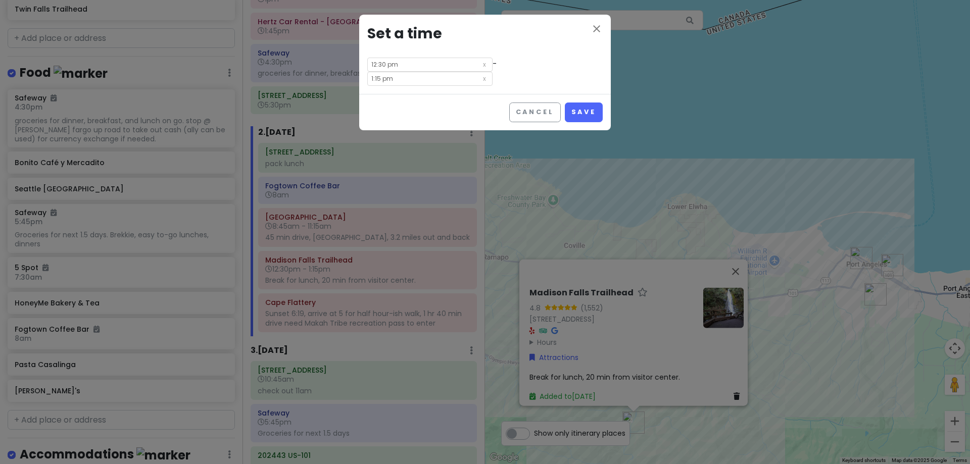
click at [402, 60] on input "12:30 pm" at bounding box center [429, 65] width 125 height 14
click at [409, 95] on li "15" at bounding box center [409, 93] width 27 height 12
click at [593, 103] on button "Save" at bounding box center [584, 113] width 38 height 20
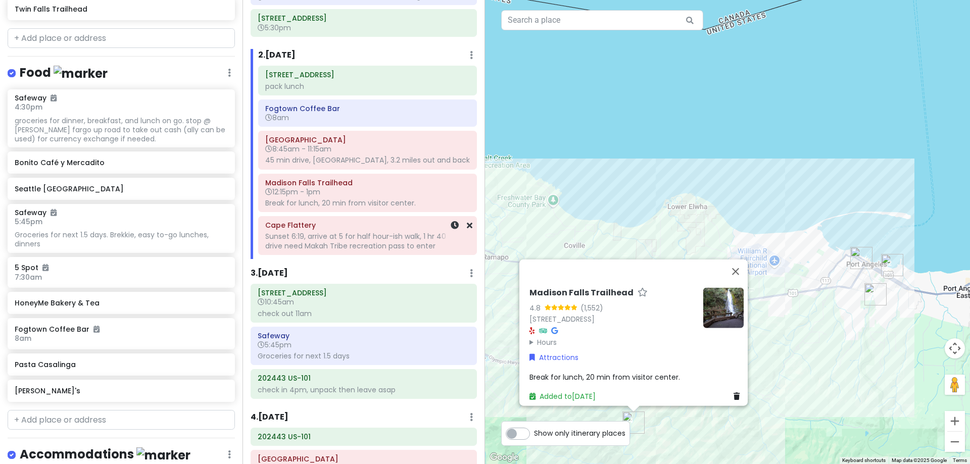
scroll to position [187, 0]
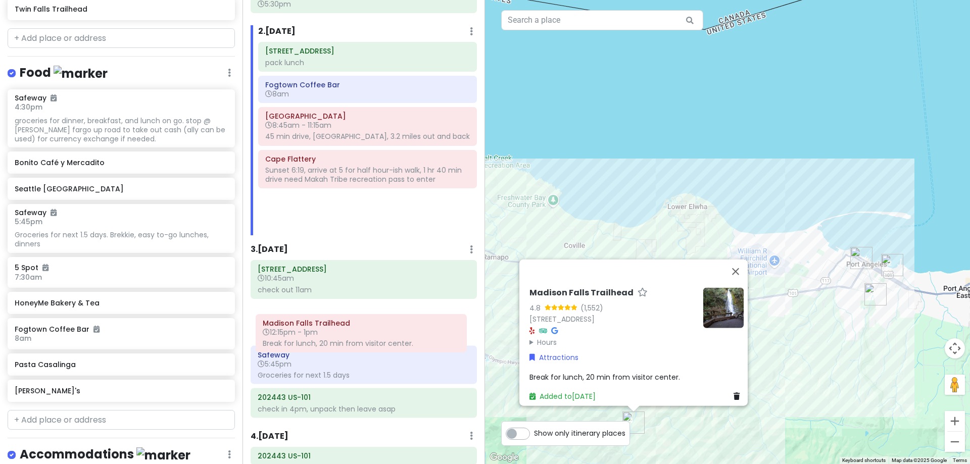
drag, startPoint x: 395, startPoint y: 177, endPoint x: 393, endPoint y: 332, distance: 155.2
click at [393, 332] on div "Itinerary × 1 . [DATE] Edit Day Notes Delete Day Click to add day notes [GEOGRA…" at bounding box center [364, 232] width 243 height 464
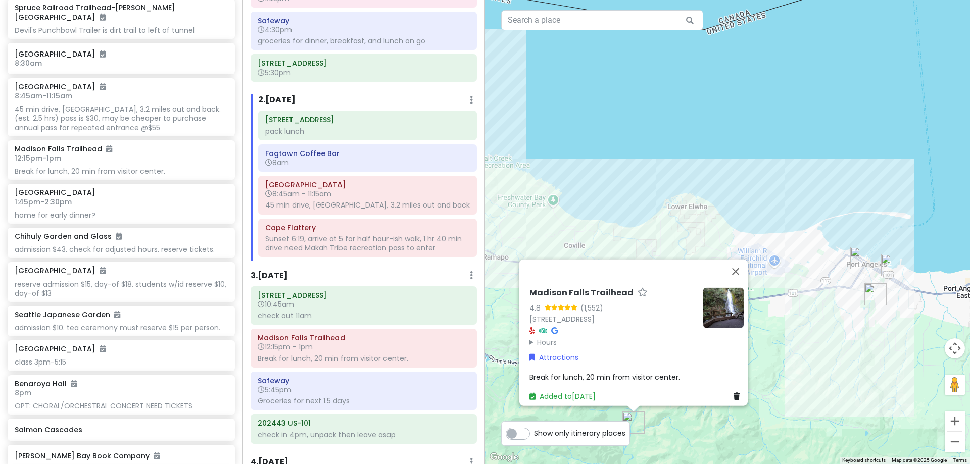
scroll to position [0, 0]
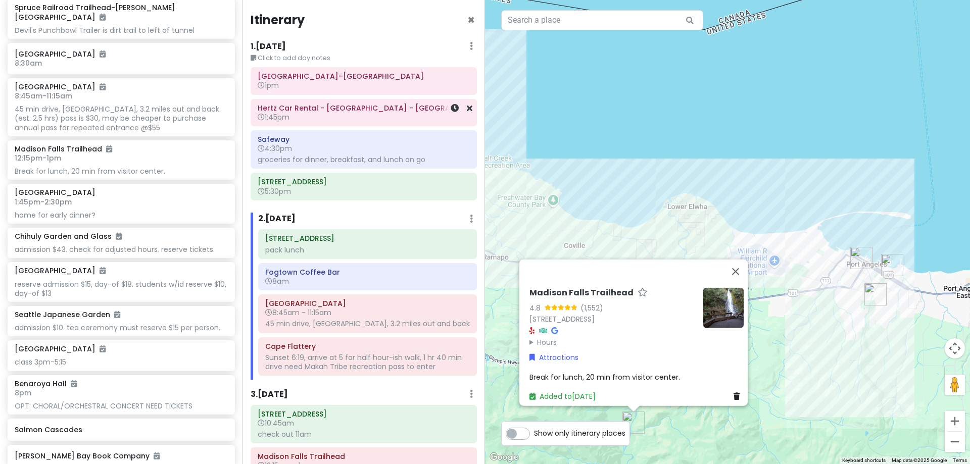
click at [374, 115] on h6 "1:45pm" at bounding box center [364, 117] width 212 height 9
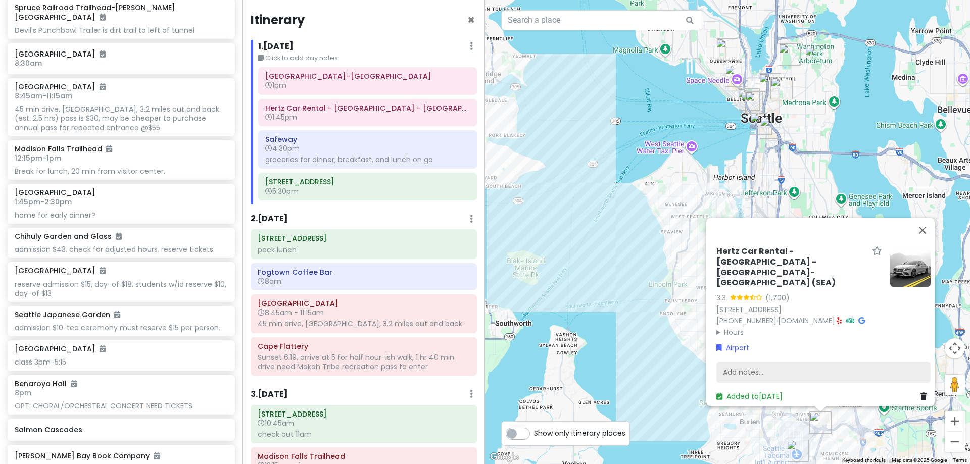
click at [766, 370] on div "Add notes..." at bounding box center [824, 372] width 214 height 21
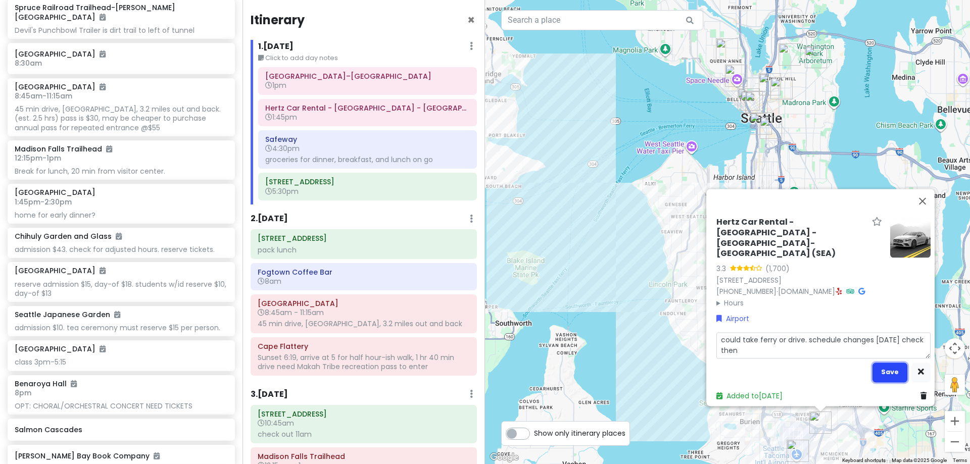
click at [889, 363] on button "Save" at bounding box center [890, 373] width 35 height 20
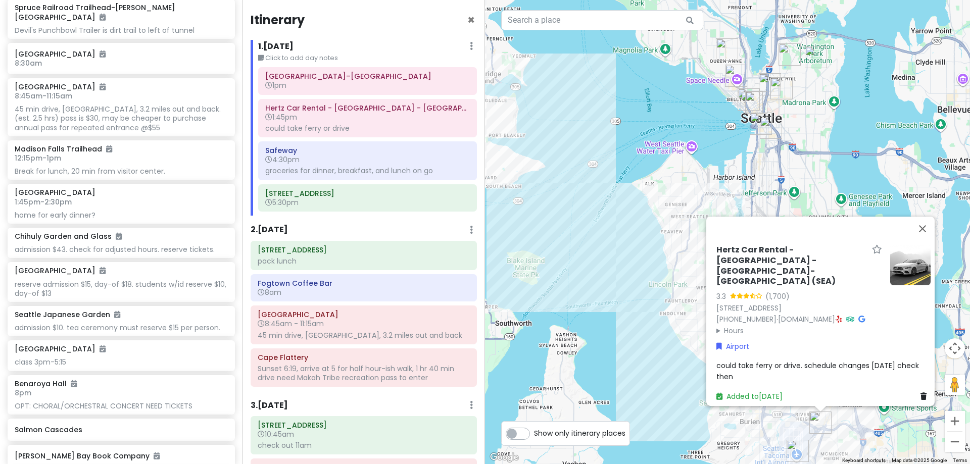
click at [813, 362] on span "could take ferry or drive. schedule changes [DATE] check then" at bounding box center [819, 370] width 205 height 21
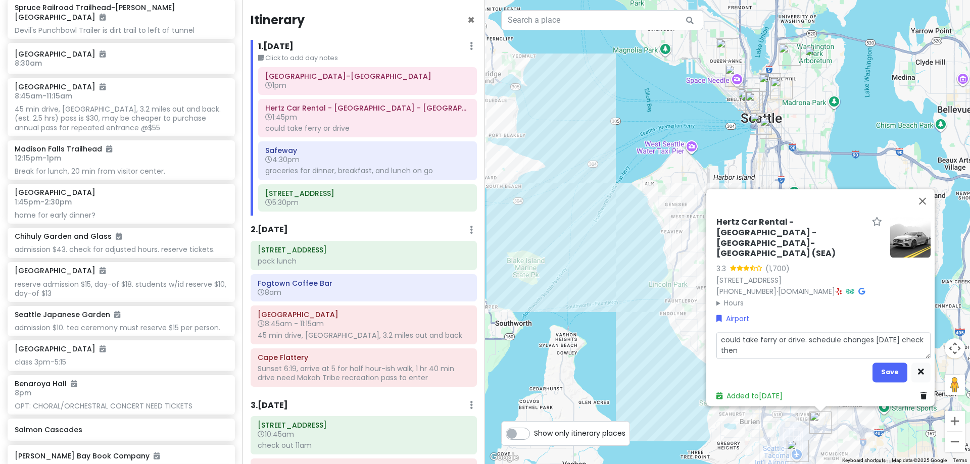
drag, startPoint x: 804, startPoint y: 338, endPoint x: 810, endPoint y: 347, distance: 11.4
click at [806, 340] on textarea "could take ferry or drive. schedule changes [DATE] check then" at bounding box center [824, 346] width 214 height 26
click at [880, 372] on button "Save" at bounding box center [890, 373] width 35 height 20
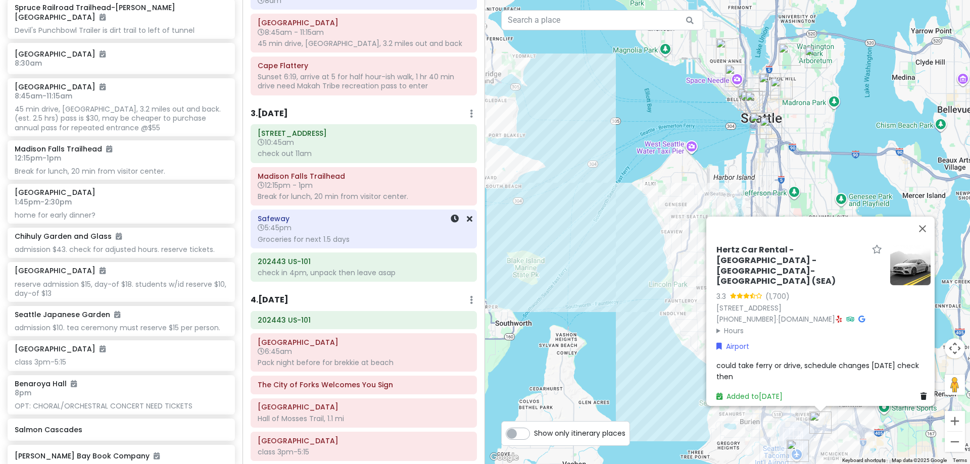
scroll to position [253, 0]
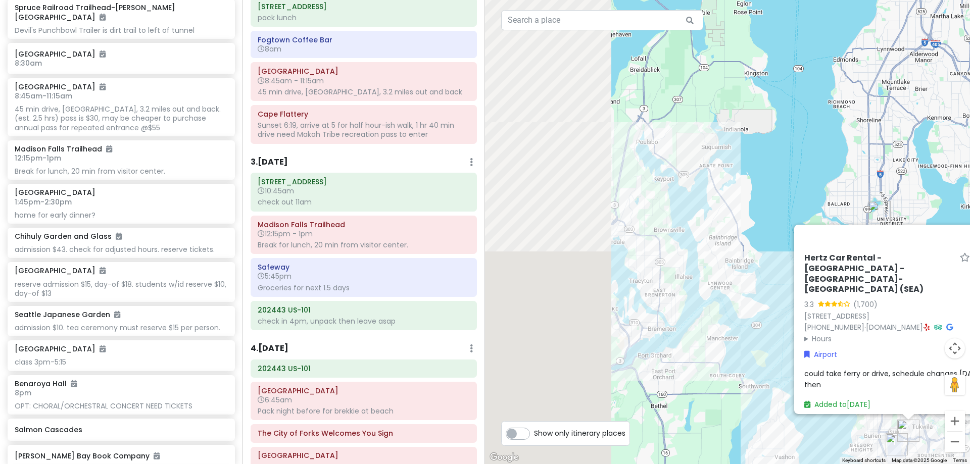
drag, startPoint x: 622, startPoint y: 202, endPoint x: 773, endPoint y: 291, distance: 175.8
click at [790, 305] on div "Hertz Car Rental - [GEOGRAPHIC_DATA] - [GEOGRAPHIC_DATA]-[GEOGRAPHIC_DATA] (SEA…" at bounding box center [727, 232] width 485 height 464
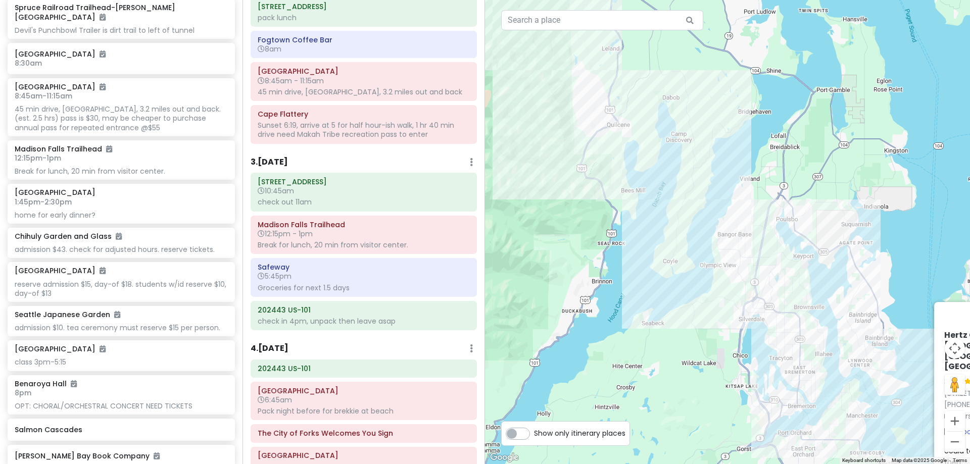
drag, startPoint x: 572, startPoint y: 166, endPoint x: 752, endPoint y: 306, distance: 228.7
click at [752, 306] on div "Hertz Car Rental - [GEOGRAPHIC_DATA] - [GEOGRAPHIC_DATA]-[GEOGRAPHIC_DATA] (SEA…" at bounding box center [727, 232] width 485 height 464
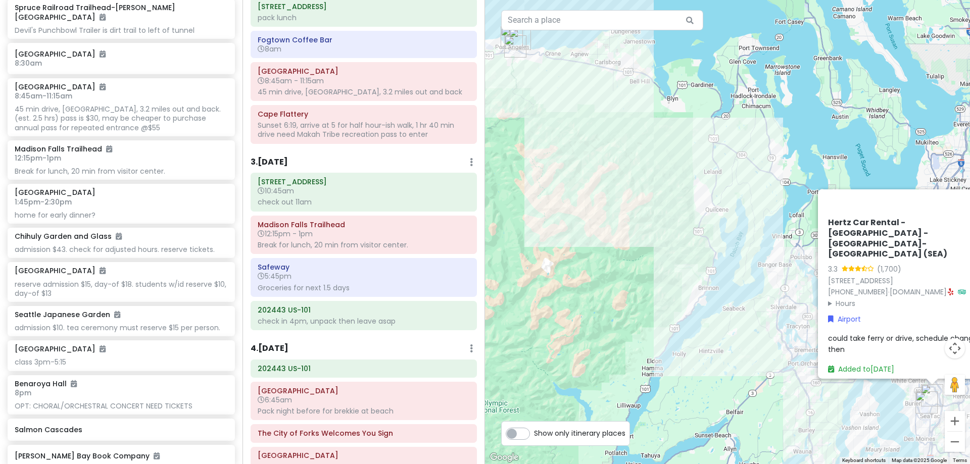
click at [288, 162] on h6 "3 . [DATE]" at bounding box center [269, 162] width 37 height 11
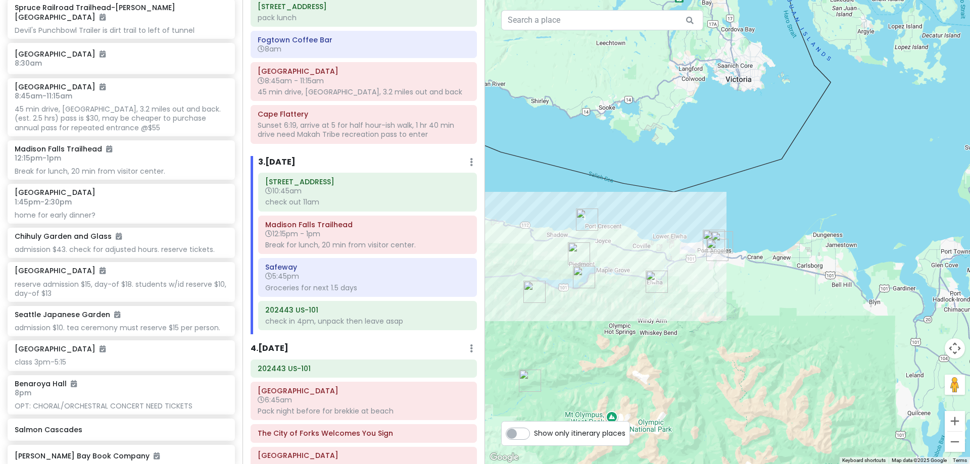
drag, startPoint x: 665, startPoint y: 188, endPoint x: 743, endPoint y: 289, distance: 127.8
click at [743, 289] on div "Hertz Car Rental - [GEOGRAPHIC_DATA] - [GEOGRAPHIC_DATA]-[GEOGRAPHIC_DATA] (SEA…" at bounding box center [727, 232] width 485 height 464
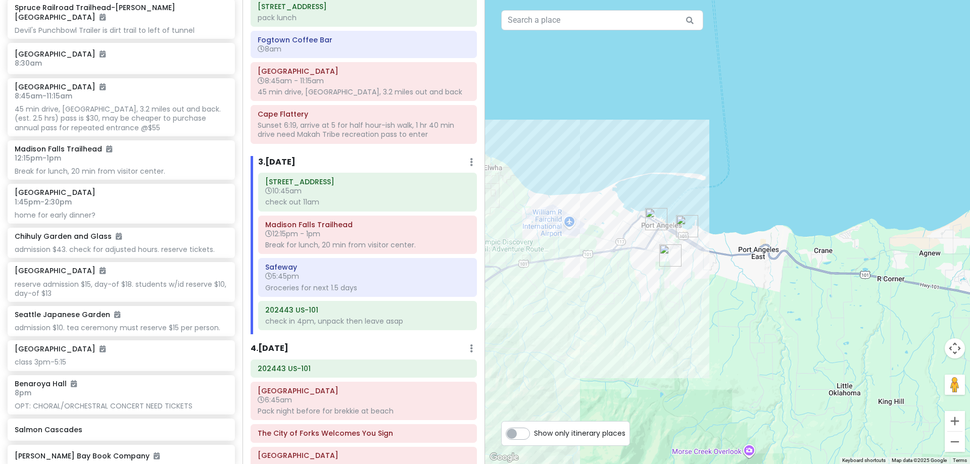
drag, startPoint x: 652, startPoint y: 263, endPoint x: 666, endPoint y: 292, distance: 32.3
click at [666, 292] on div "Hertz Car Rental - [GEOGRAPHIC_DATA] - [GEOGRAPHIC_DATA]-[GEOGRAPHIC_DATA] (SEA…" at bounding box center [727, 232] width 485 height 464
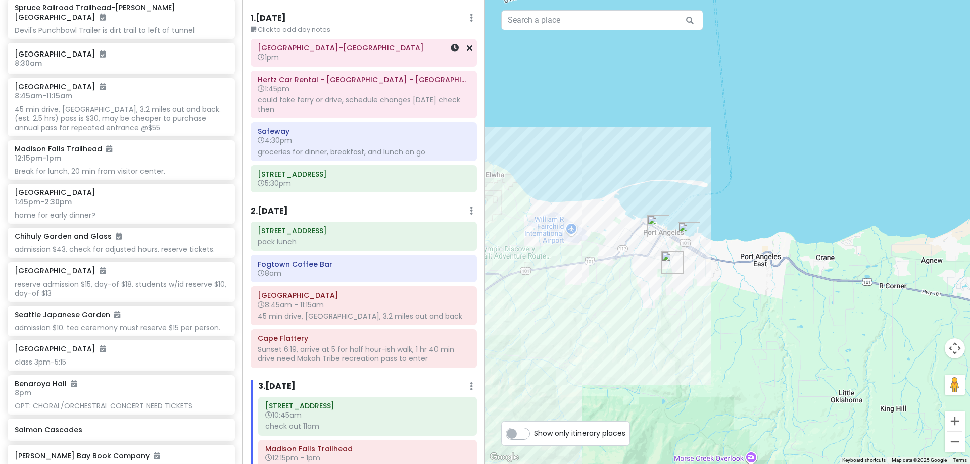
scroll to position [0, 0]
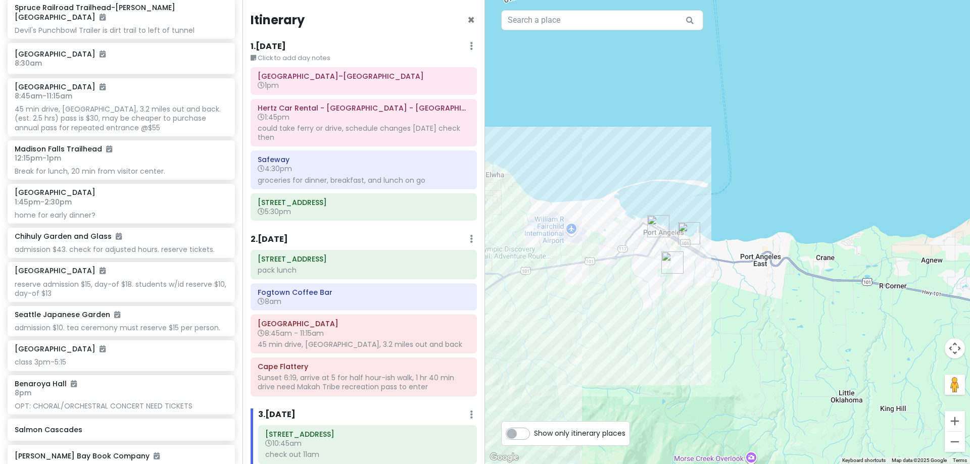
click at [283, 43] on h6 "1 . [DATE]" at bounding box center [268, 46] width 35 height 11
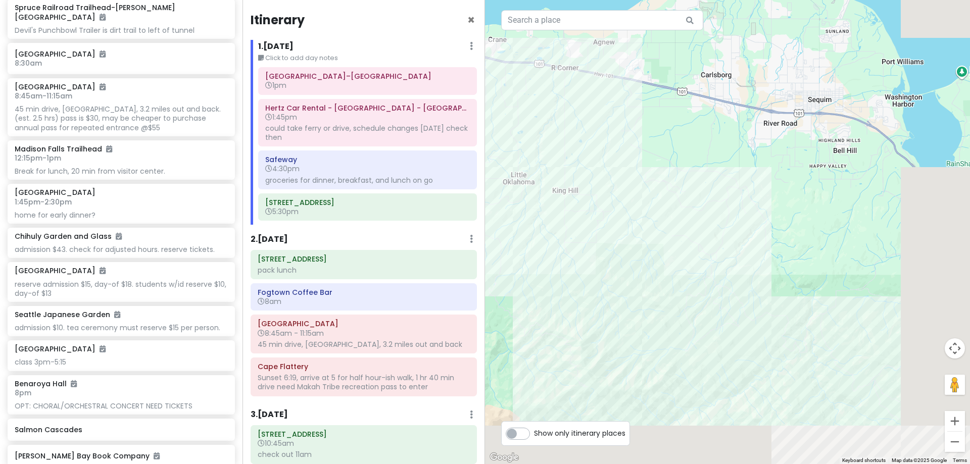
drag, startPoint x: 753, startPoint y: 232, endPoint x: 465, endPoint y: 39, distance: 345.9
click at [465, 39] on div "[PERSON_NAME] 25th in [US_STATE] Private Change Dates Make a Copy Delete Trip G…" at bounding box center [485, 232] width 970 height 464
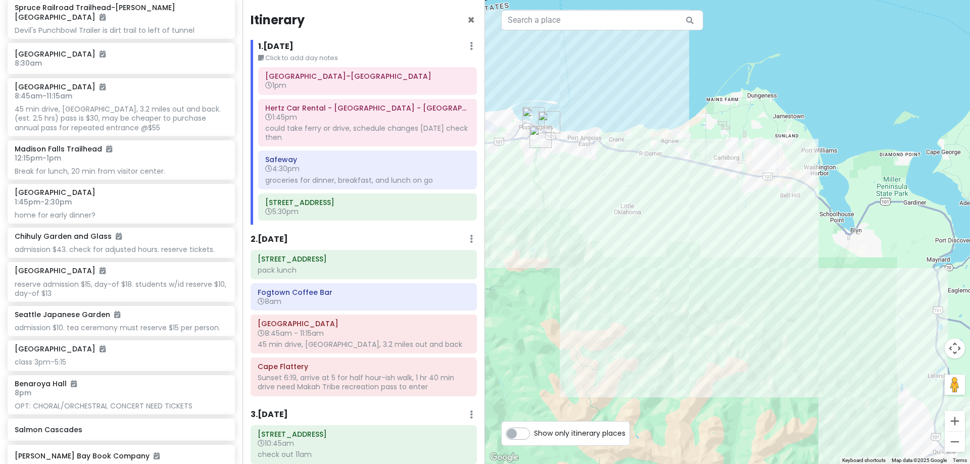
drag, startPoint x: 814, startPoint y: 261, endPoint x: 396, endPoint y: 56, distance: 465.4
click at [397, 56] on div "[PERSON_NAME] 25th in [US_STATE] Private Change Dates Make a Copy Delete Trip G…" at bounding box center [485, 232] width 970 height 464
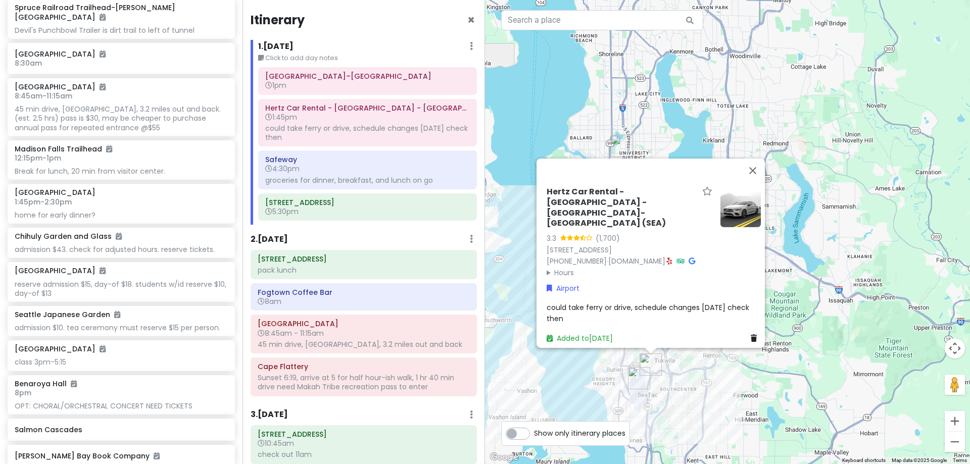
drag, startPoint x: 651, startPoint y: 182, endPoint x: 584, endPoint y: 71, distance: 129.9
click at [584, 71] on div "Hertz Car Rental - [GEOGRAPHIC_DATA] - [GEOGRAPHIC_DATA]-[GEOGRAPHIC_DATA] (SEA…" at bounding box center [727, 232] width 485 height 464
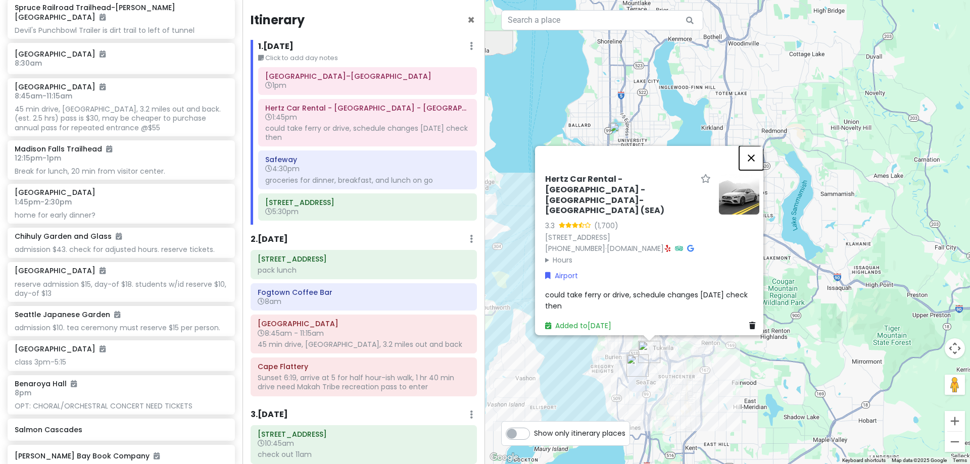
click at [758, 160] on button "Close" at bounding box center [751, 158] width 24 height 24
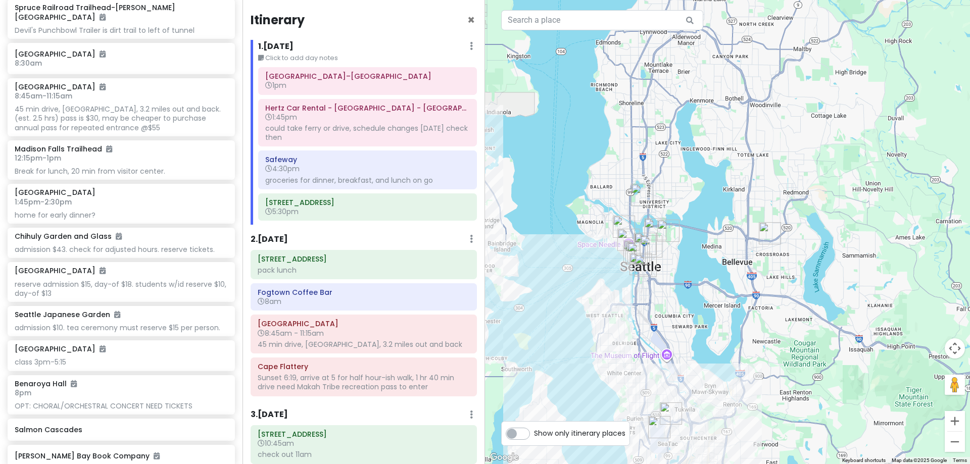
drag, startPoint x: 632, startPoint y: 236, endPoint x: 655, endPoint y: 301, distance: 69.2
click at [655, 301] on div at bounding box center [727, 232] width 485 height 464
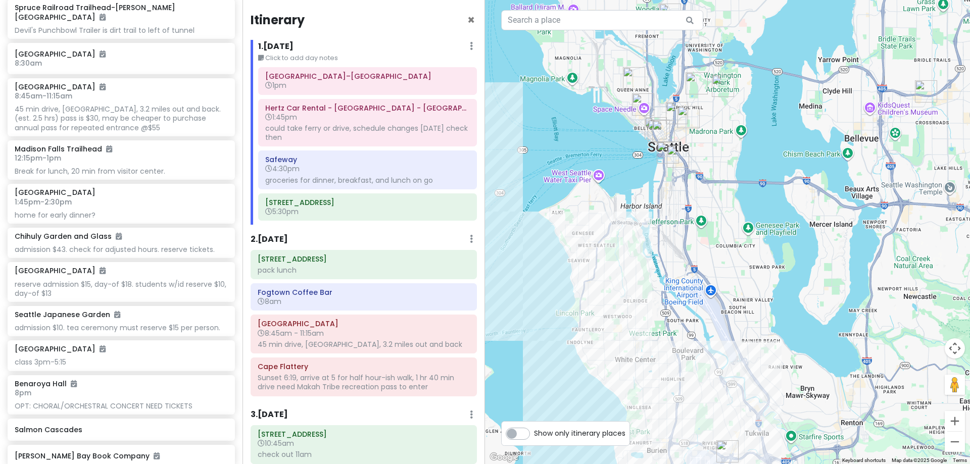
drag, startPoint x: 672, startPoint y: 377, endPoint x: 713, endPoint y: 289, distance: 96.8
click at [713, 289] on div at bounding box center [727, 232] width 485 height 464
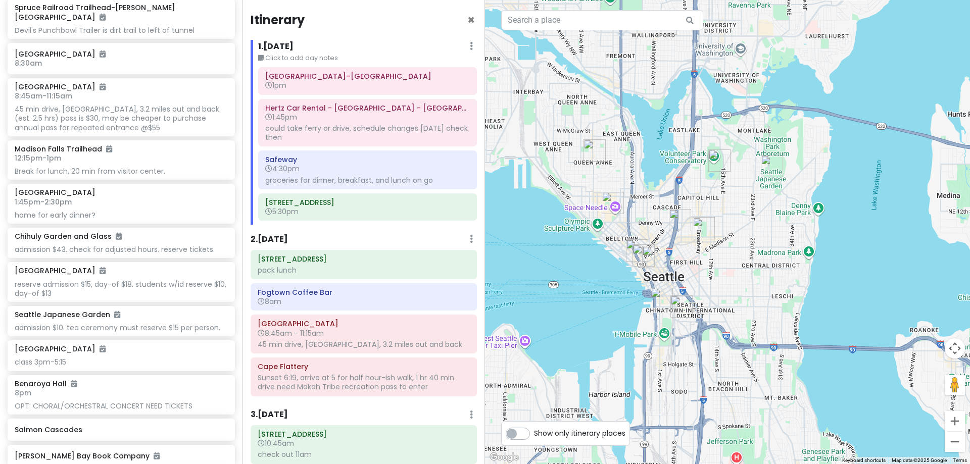
drag, startPoint x: 687, startPoint y: 218, endPoint x: 685, endPoint y: 384, distance: 165.8
click at [689, 392] on div at bounding box center [727, 232] width 485 height 464
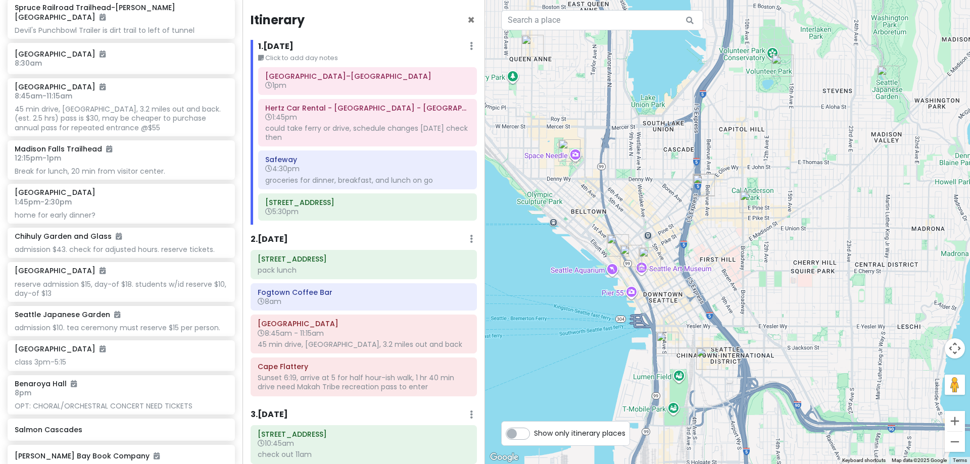
drag, startPoint x: 657, startPoint y: 262, endPoint x: 686, endPoint y: 374, distance: 116.0
click at [686, 374] on div at bounding box center [727, 232] width 485 height 464
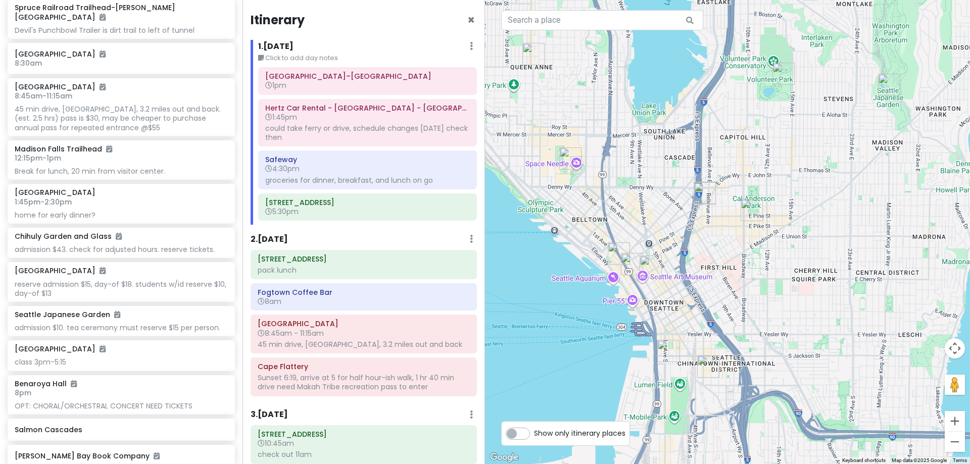
click at [569, 156] on img "Chihuly Garden and Glass" at bounding box center [570, 159] width 30 height 30
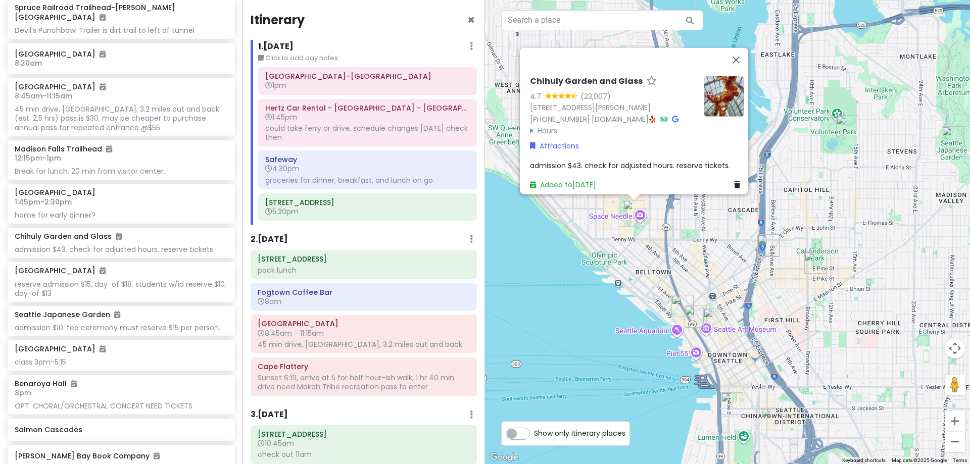
click at [680, 308] on img "Pike Place Market" at bounding box center [683, 306] width 30 height 30
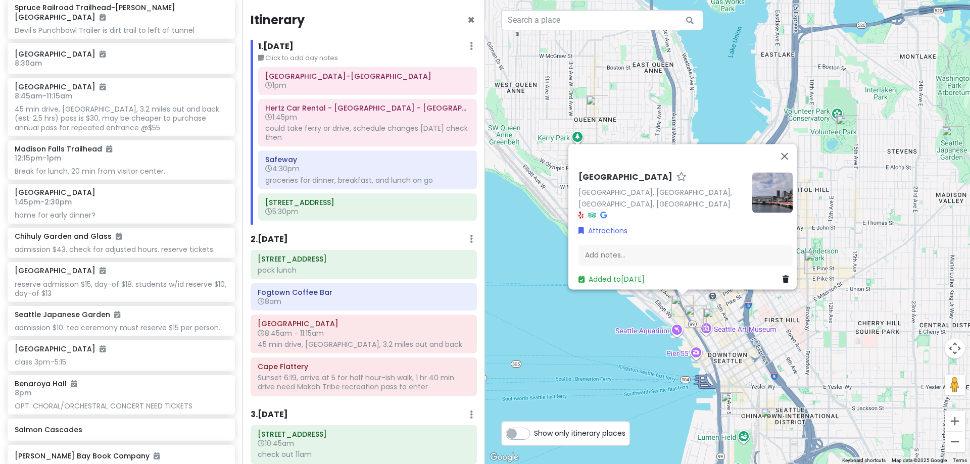
click at [714, 319] on img "Benaroya Hall" at bounding box center [714, 319] width 30 height 30
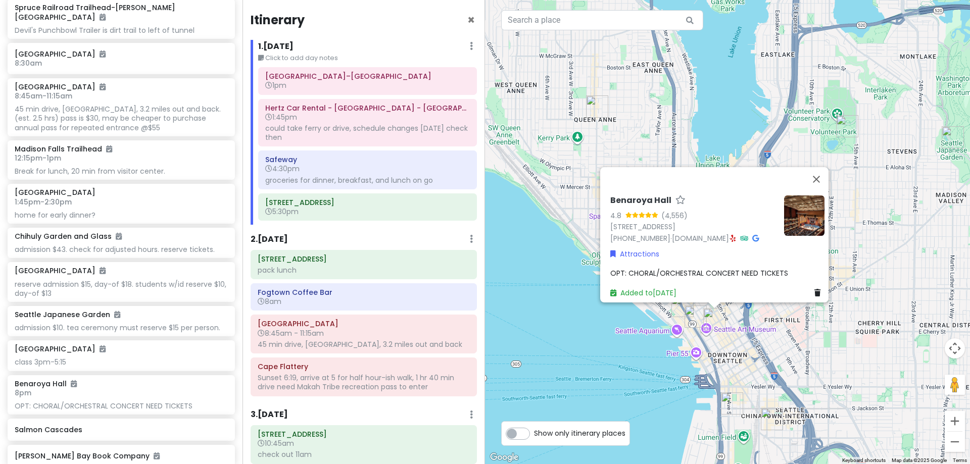
click at [847, 125] on img "Seattle Asian Art Museum" at bounding box center [847, 126] width 30 height 30
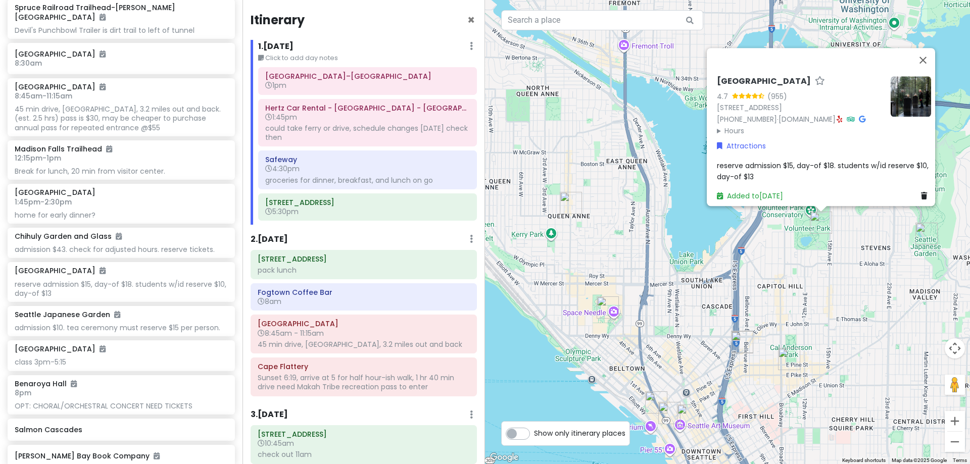
click at [925, 231] on img "Seattle Japanese Garden" at bounding box center [927, 234] width 30 height 30
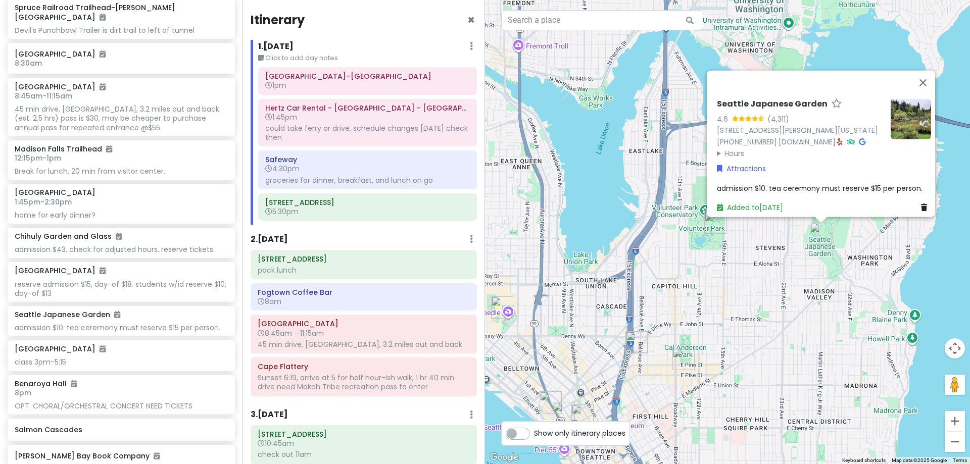
click at [682, 359] on img "Elliott Bay Book Company" at bounding box center [684, 359] width 30 height 30
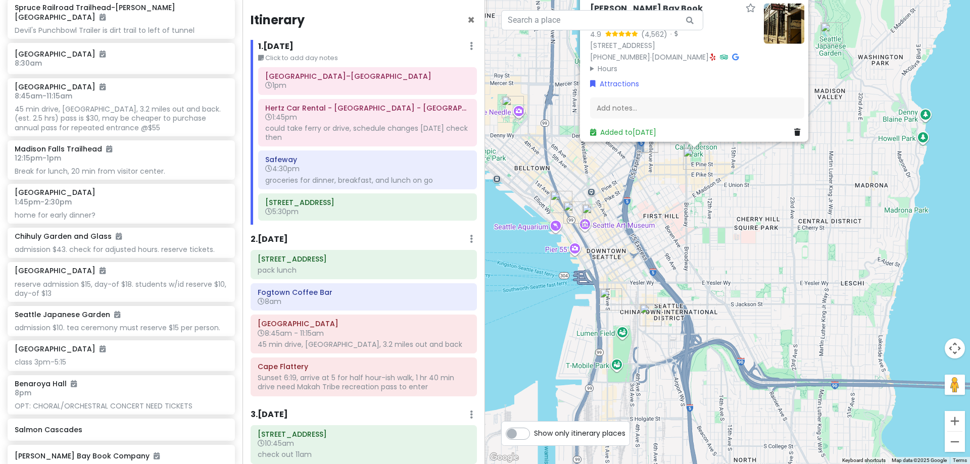
drag, startPoint x: 684, startPoint y: 401, endPoint x: 695, endPoint y: 163, distance: 238.8
click at [695, 163] on div "[PERSON_NAME] Bay Book Company 4.9 (4,562) · [STREET_ADDRESS] [PHONE_NUMBER] · …" at bounding box center [727, 232] width 485 height 464
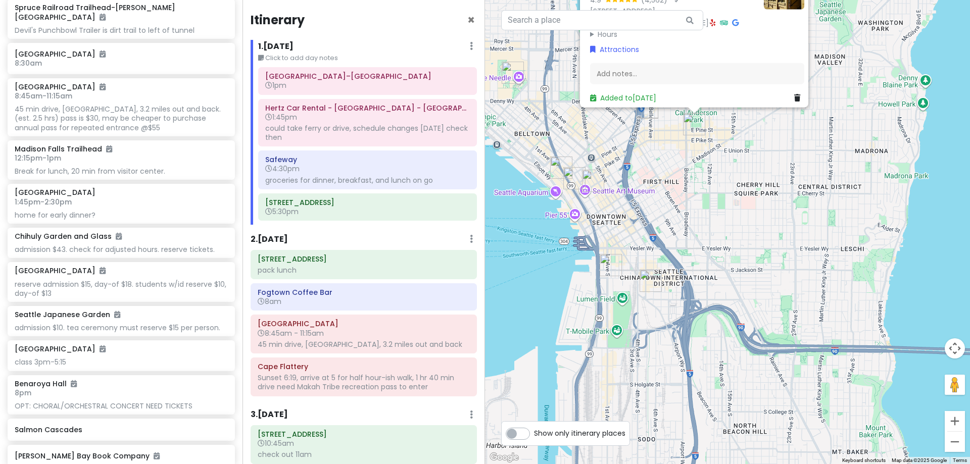
click at [647, 284] on img "Uwajimaya Seattle" at bounding box center [651, 281] width 30 height 30
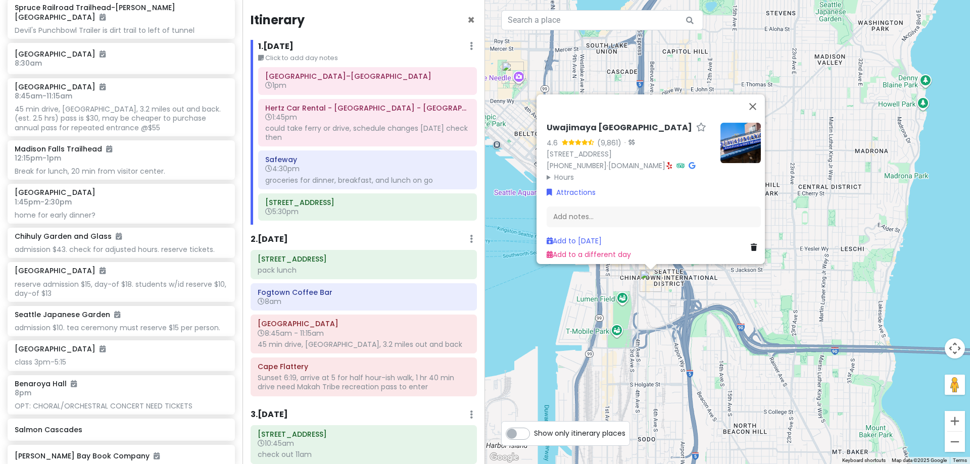
click at [606, 286] on div "Uwajimaya Seattle 4.6 (9,861) · [STREET_ADDRESS] [PHONE_NUMBER] · [DOMAIN_NAME]…" at bounding box center [727, 232] width 485 height 464
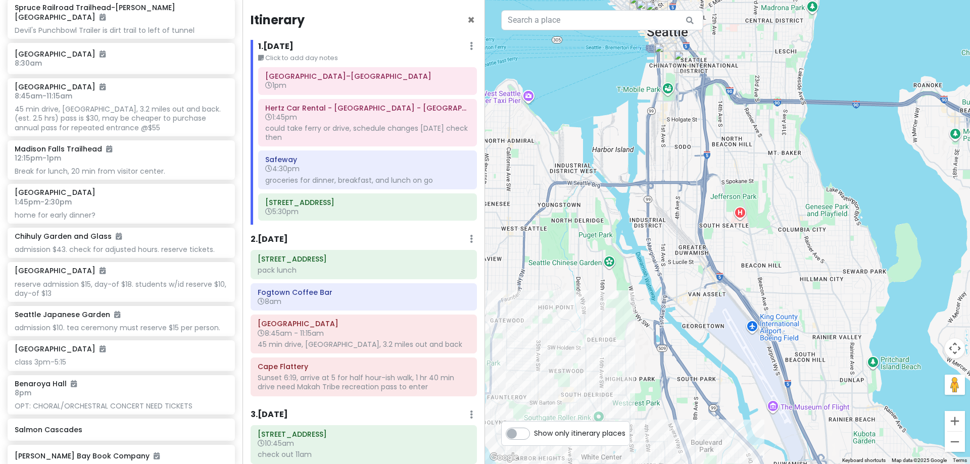
drag, startPoint x: 656, startPoint y: 426, endPoint x: 681, endPoint y: 170, distance: 256.9
click at [681, 170] on div at bounding box center [727, 232] width 485 height 464
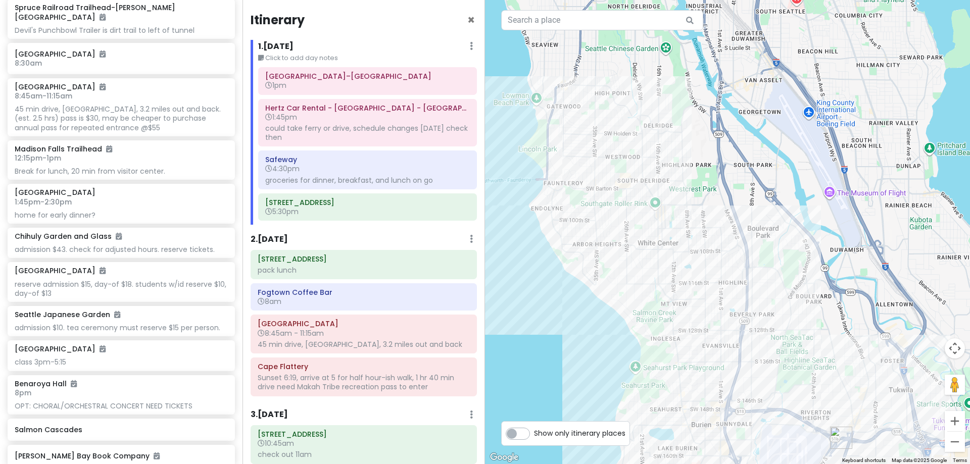
drag, startPoint x: 635, startPoint y: 406, endPoint x: 691, endPoint y: 188, distance: 225.1
click at [691, 188] on div at bounding box center [727, 232] width 485 height 464
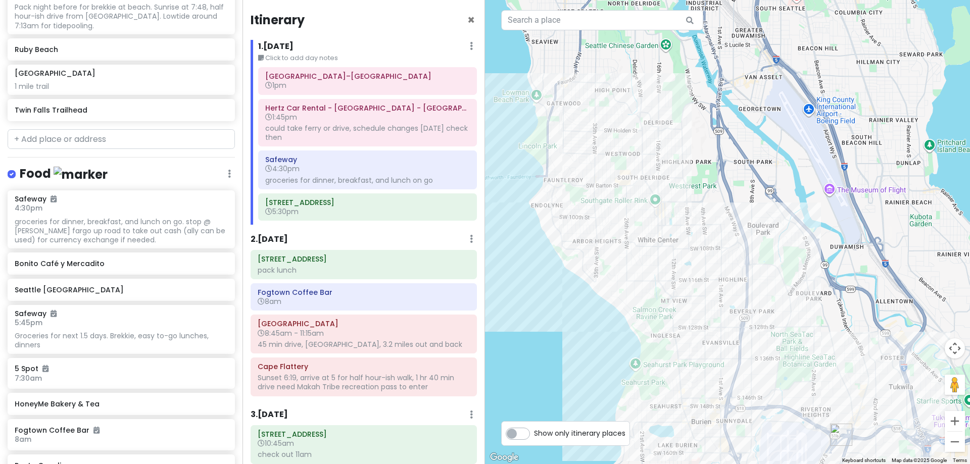
scroll to position [1121, 0]
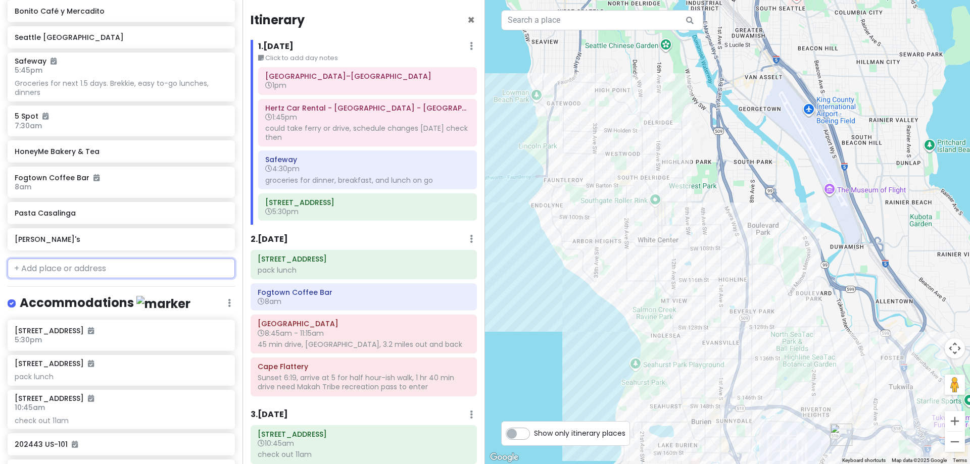
click at [139, 265] on input "text" at bounding box center [121, 269] width 227 height 20
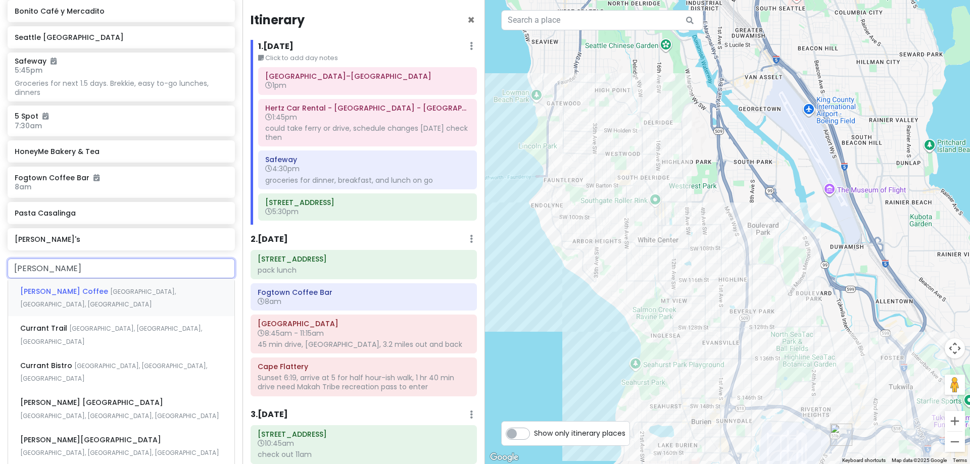
click at [138, 288] on span "[GEOGRAPHIC_DATA], [GEOGRAPHIC_DATA], [GEOGRAPHIC_DATA]" at bounding box center [98, 299] width 156 height 22
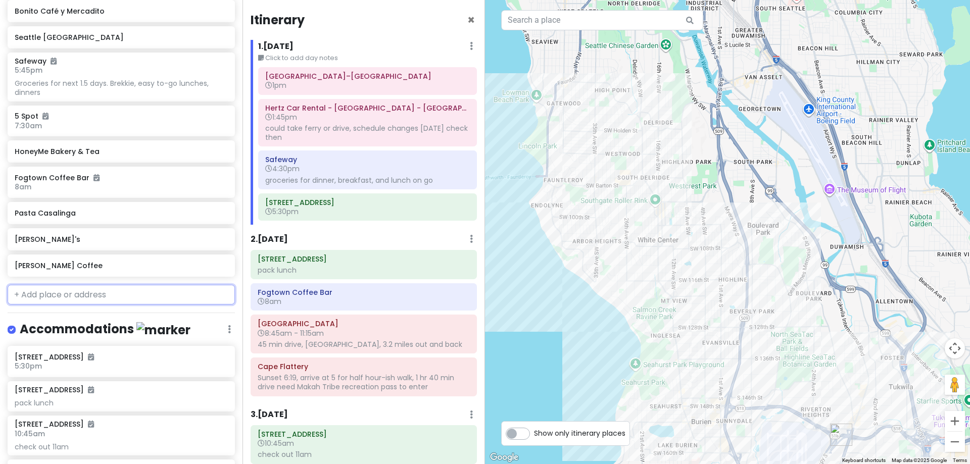
scroll to position [1148, 0]
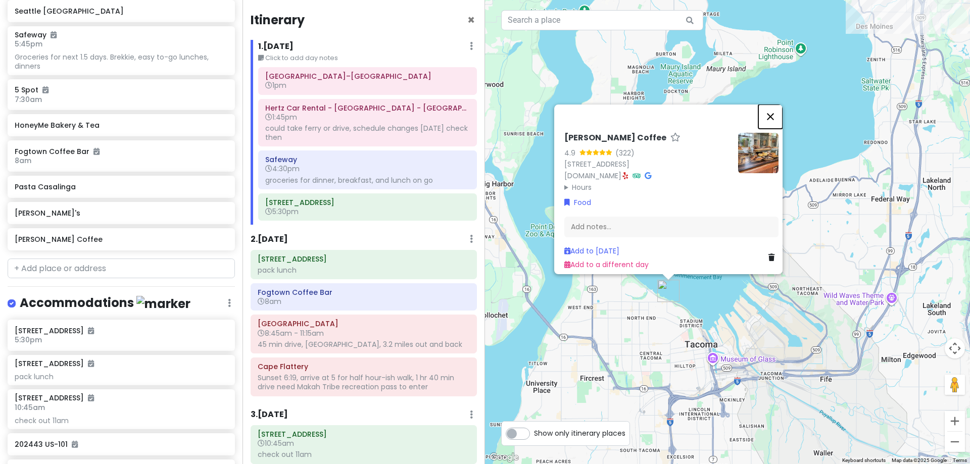
click at [778, 108] on button "Close" at bounding box center [771, 117] width 24 height 24
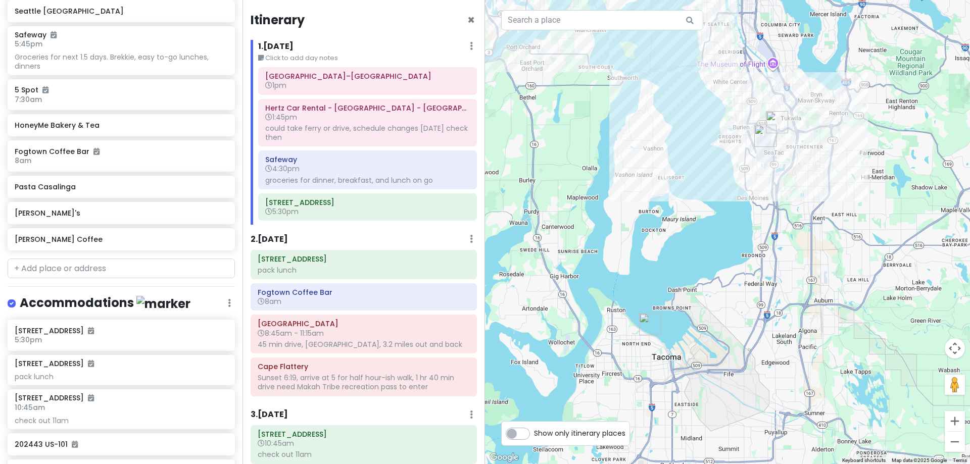
drag, startPoint x: 805, startPoint y: 135, endPoint x: 756, endPoint y: 228, distance: 105.1
click at [756, 228] on div at bounding box center [727, 232] width 485 height 464
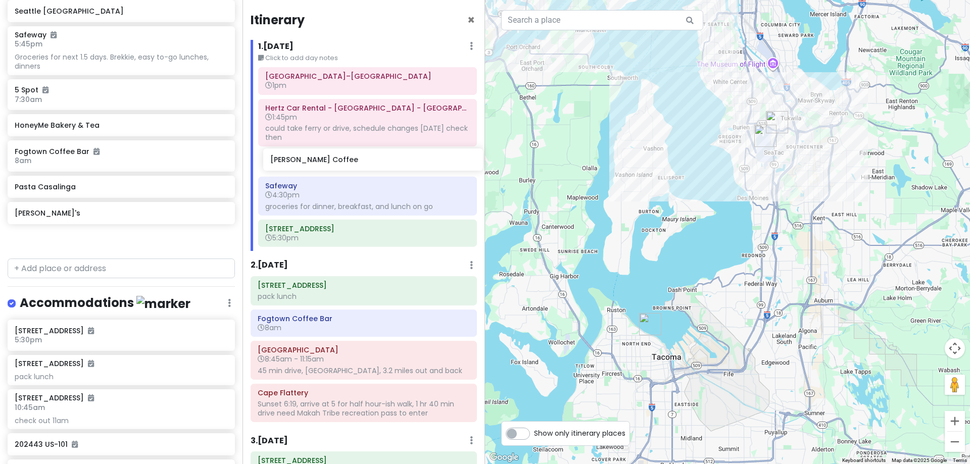
drag, startPoint x: 60, startPoint y: 242, endPoint x: 316, endPoint y: 164, distance: 267.3
click at [316, 164] on div "[PERSON_NAME] 25th in [US_STATE] Private Change Dates Make a Copy Delete Trip G…" at bounding box center [485, 232] width 970 height 464
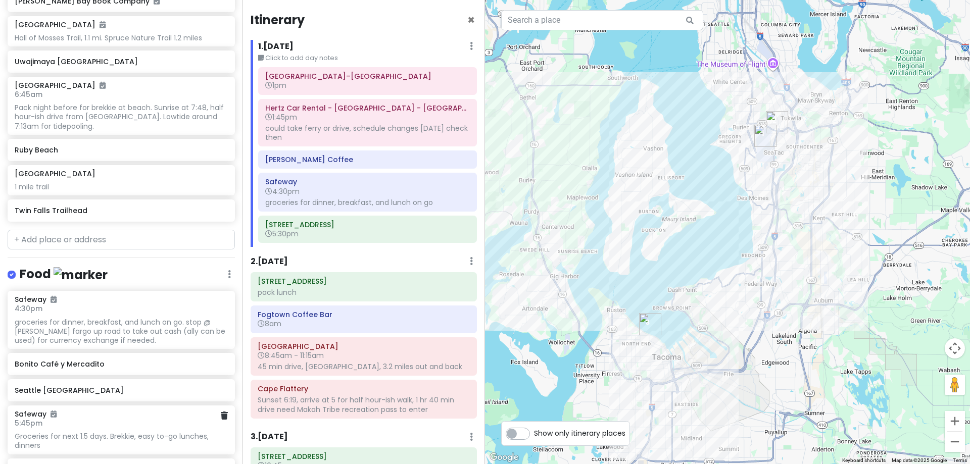
scroll to position [768, 0]
click at [63, 245] on input "text" at bounding box center [121, 240] width 227 height 20
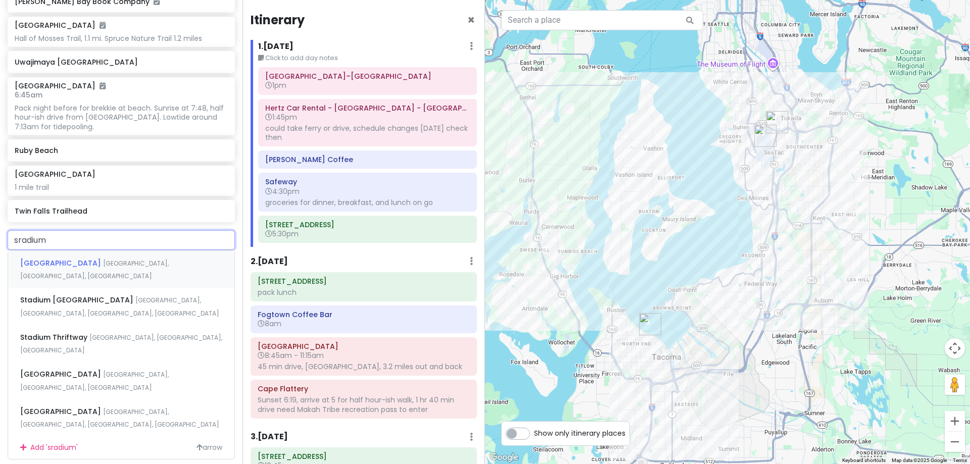
click at [71, 261] on span "[GEOGRAPHIC_DATA]" at bounding box center [61, 263] width 83 height 10
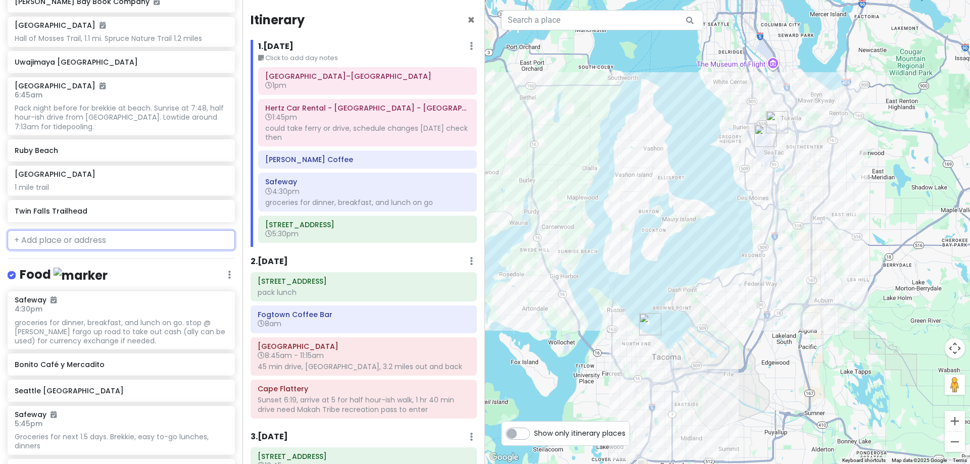
scroll to position [794, 0]
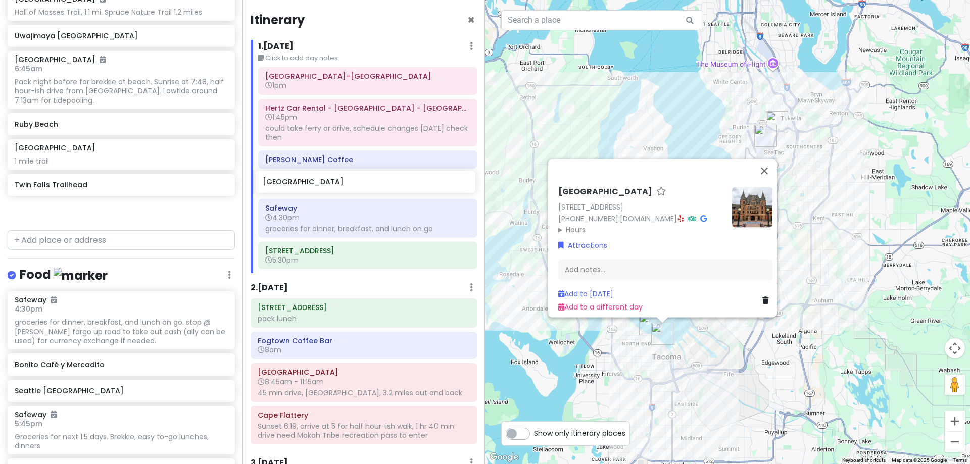
drag, startPoint x: 110, startPoint y: 213, endPoint x: 358, endPoint y: 184, distance: 249.7
click at [358, 184] on div "[PERSON_NAME] 25th in [US_STATE] Private Change Dates Make a Copy Delete Trip G…" at bounding box center [485, 232] width 970 height 464
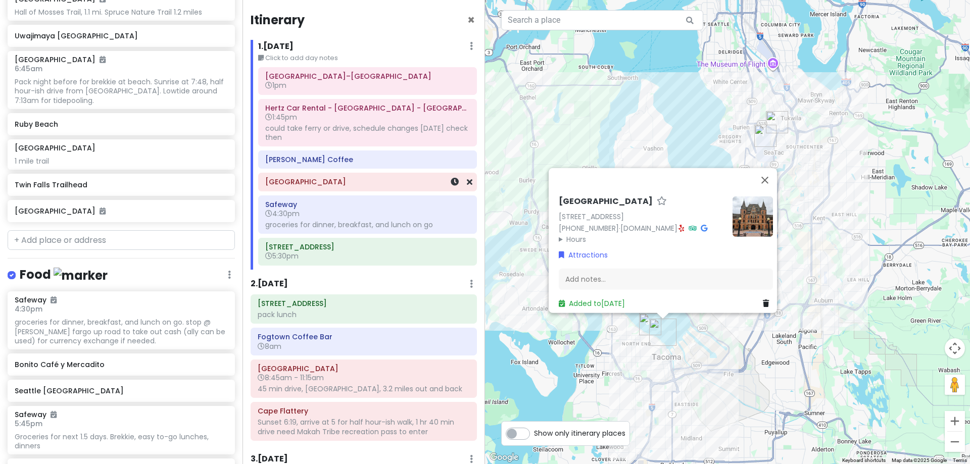
scroll to position [768, 0]
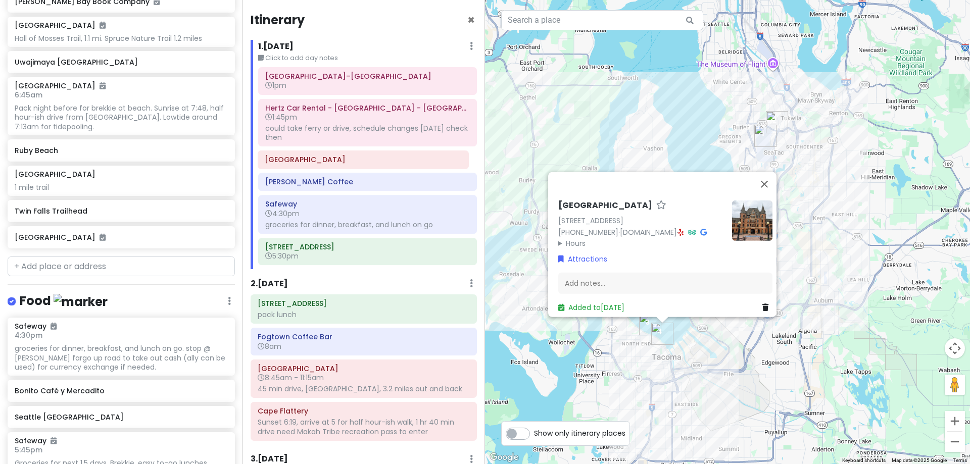
drag, startPoint x: 358, startPoint y: 184, endPoint x: 358, endPoint y: 158, distance: 26.8
click at [358, 158] on div "[GEOGRAPHIC_DATA]–[GEOGRAPHIC_DATA] 1pm Hertz Car Rental - [GEOGRAPHIC_DATA] - …" at bounding box center [368, 168] width 234 height 202
click at [703, 430] on div "[GEOGRAPHIC_DATA] [STREET_ADDRESS] [PHONE_NUMBER] · [DOMAIN_NAME] · Hours [DATE…" at bounding box center [727, 232] width 485 height 464
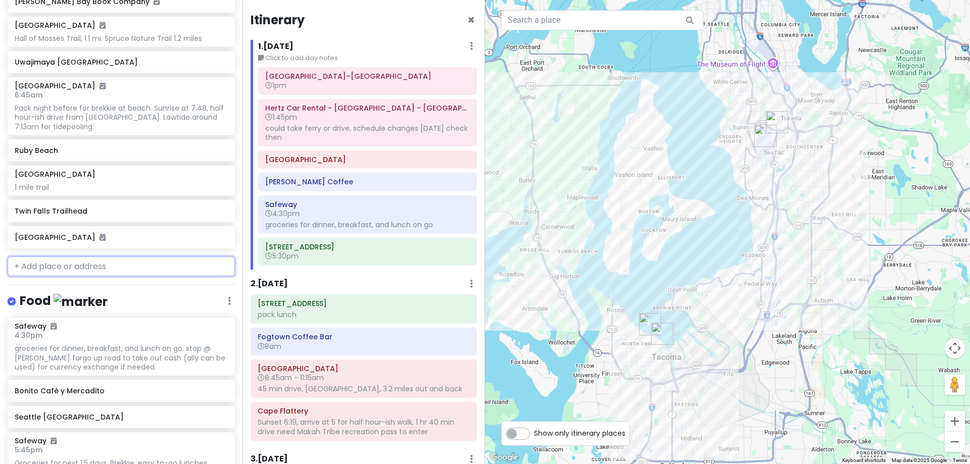
click at [157, 270] on input "text" at bounding box center [121, 267] width 227 height 20
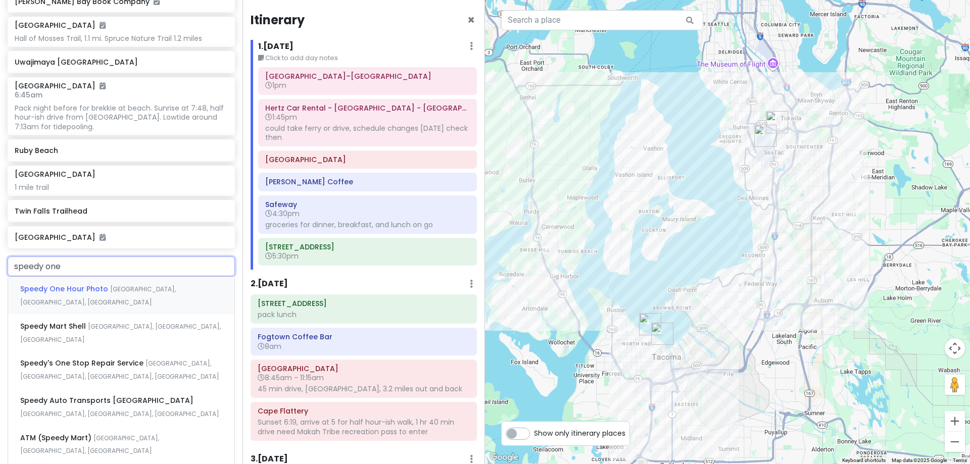
click at [158, 292] on span "[GEOGRAPHIC_DATA], [GEOGRAPHIC_DATA], [GEOGRAPHIC_DATA]" at bounding box center [98, 296] width 156 height 22
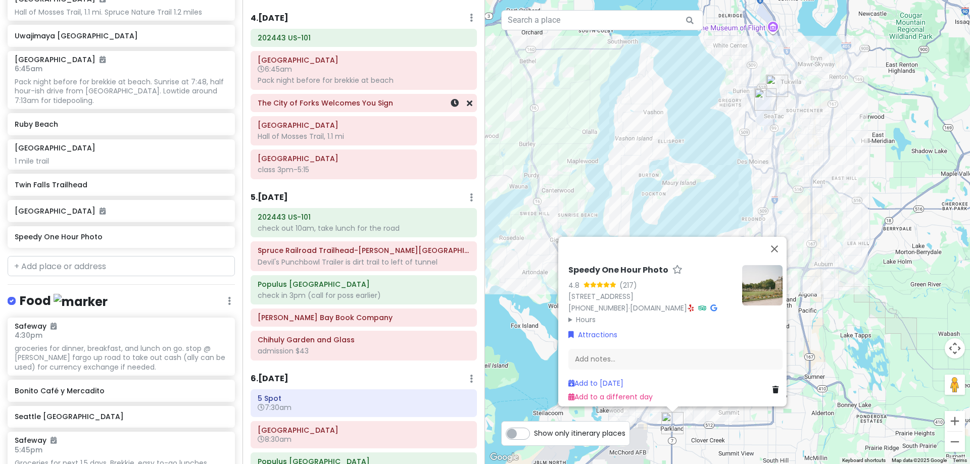
scroll to position [657, 0]
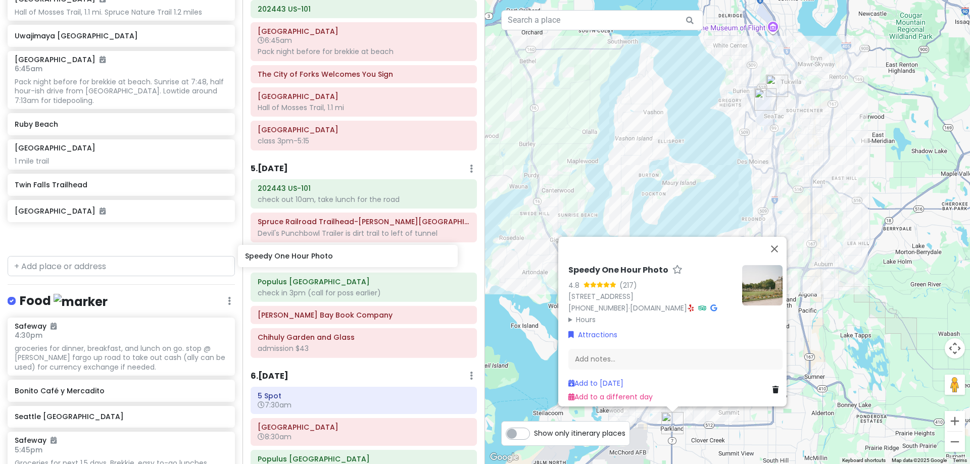
drag, startPoint x: 167, startPoint y: 242, endPoint x: 399, endPoint y: 262, distance: 232.3
click at [399, 262] on div "[PERSON_NAME] 25th in [US_STATE] Private Change Dates Make a Copy Delete Trip G…" at bounding box center [485, 232] width 970 height 464
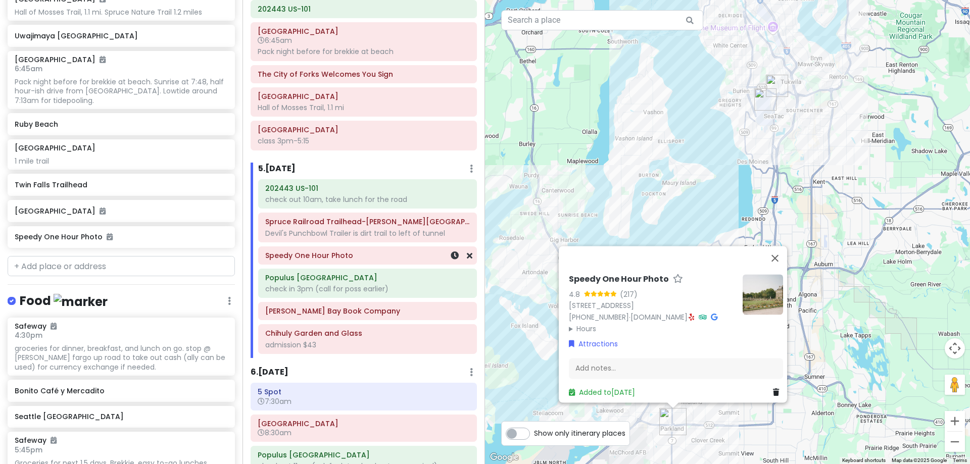
scroll to position [768, 0]
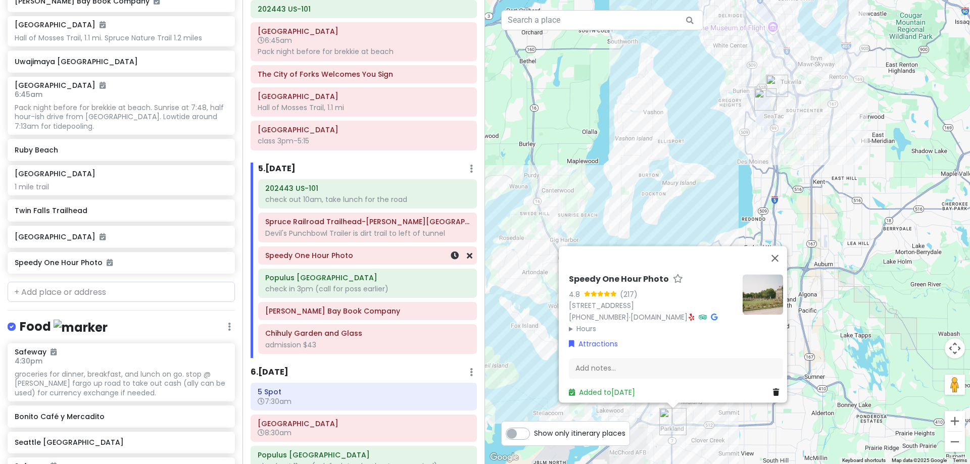
click at [384, 255] on h6 "Speedy One Hour Photo" at bounding box center [367, 255] width 205 height 9
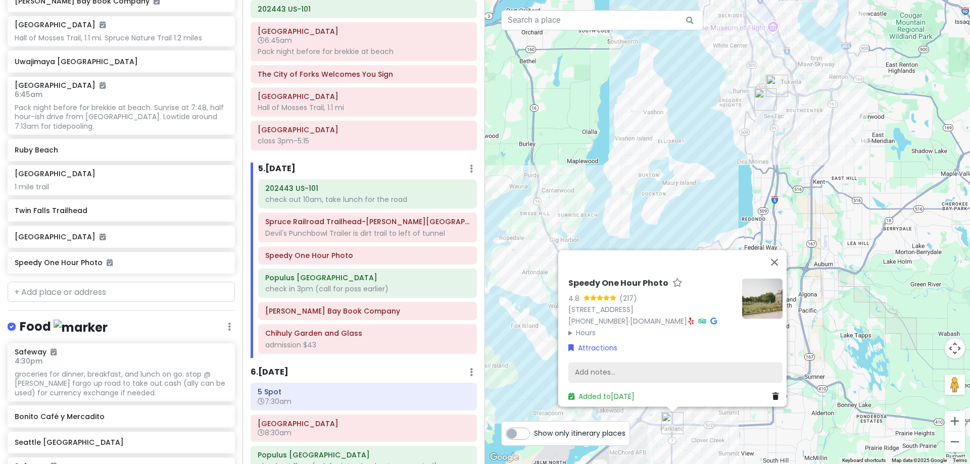
click at [621, 363] on div "Add notes..." at bounding box center [676, 372] width 214 height 21
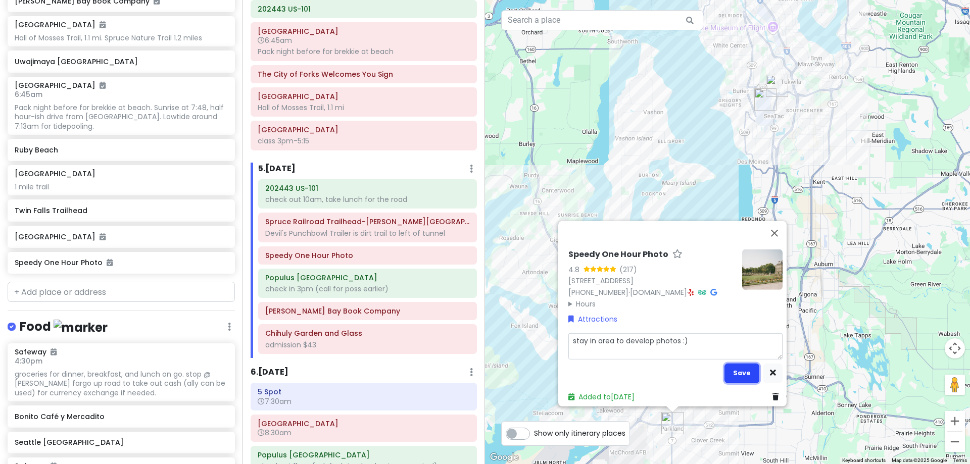
click at [737, 363] on button "Save" at bounding box center [742, 373] width 35 height 20
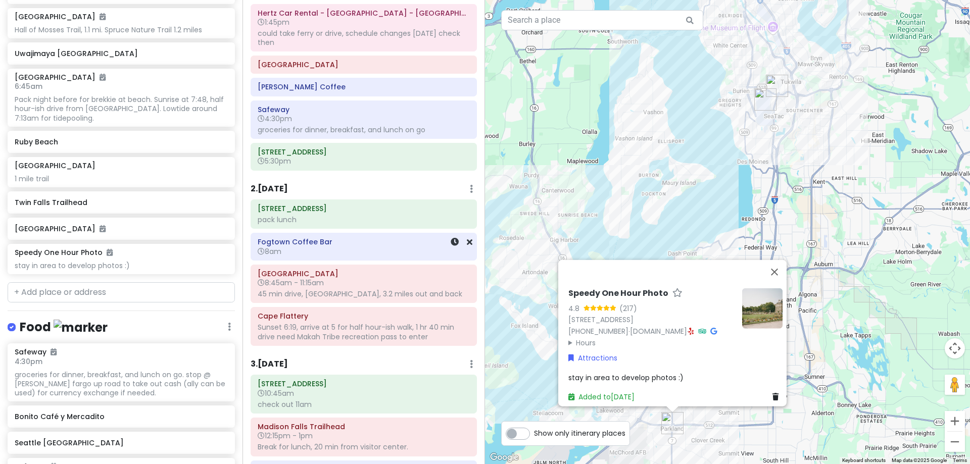
scroll to position [0, 0]
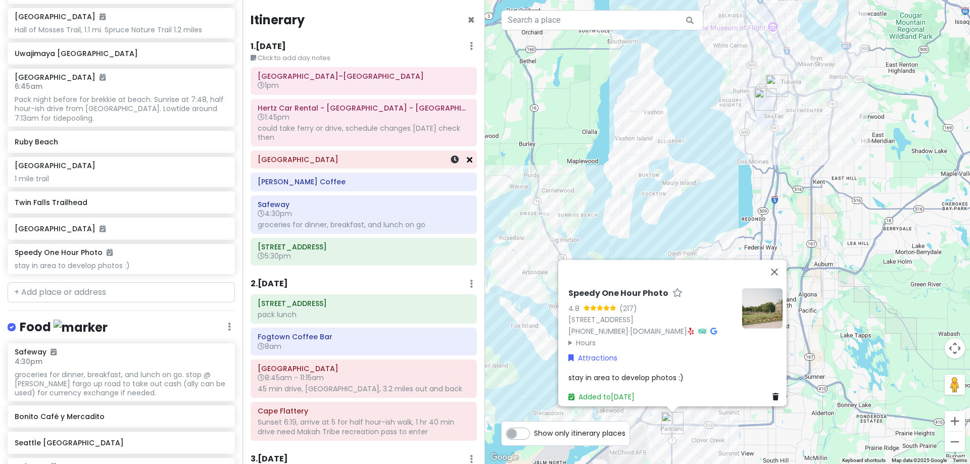
click at [467, 158] on icon at bounding box center [470, 160] width 6 height 8
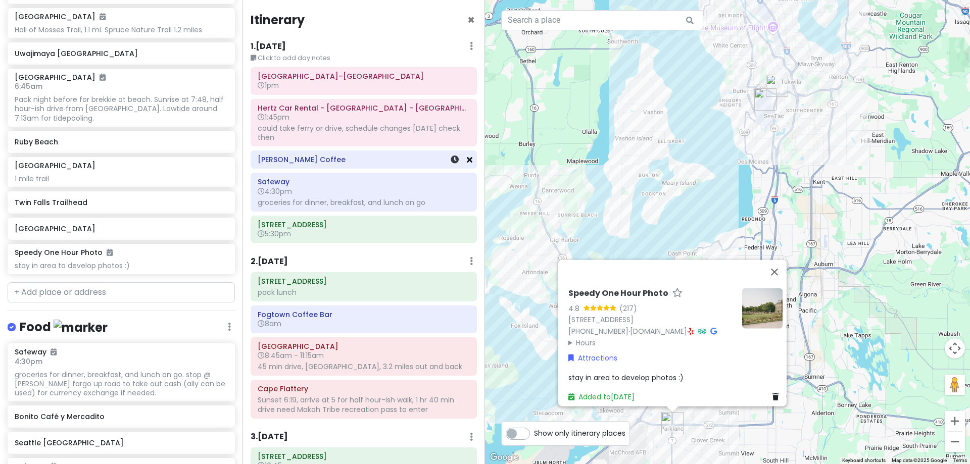
click at [467, 161] on icon at bounding box center [470, 160] width 6 height 8
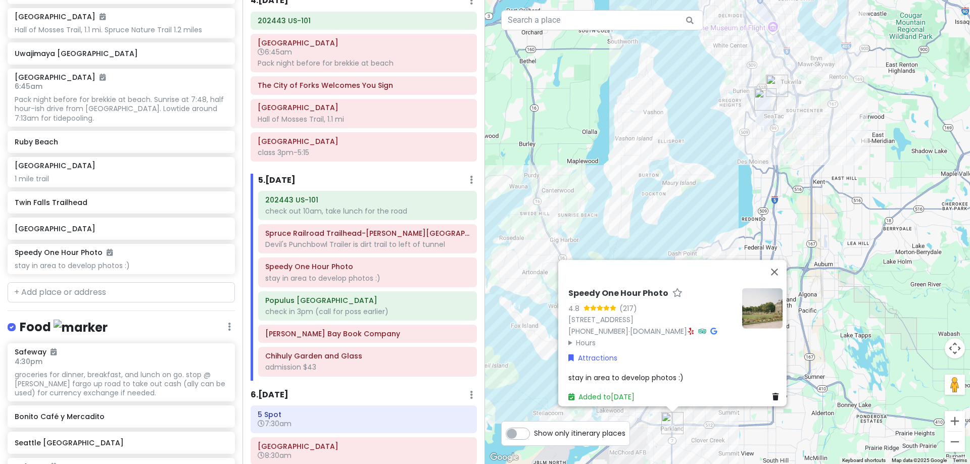
scroll to position [657, 0]
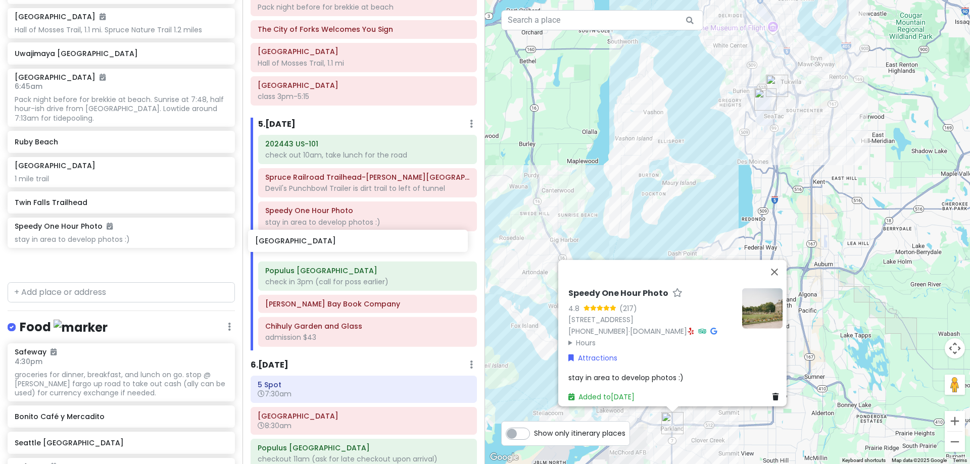
drag, startPoint x: 99, startPoint y: 236, endPoint x: 340, endPoint y: 249, distance: 240.9
click at [340, 249] on div "[PERSON_NAME] 25th in [US_STATE] Private Change Dates Make a Copy Delete Trip G…" at bounding box center [485, 232] width 970 height 464
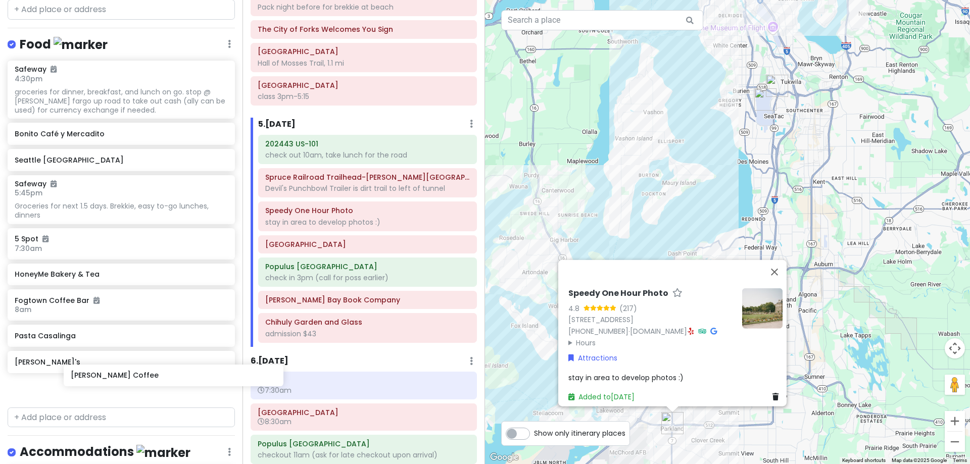
scroll to position [658, 0]
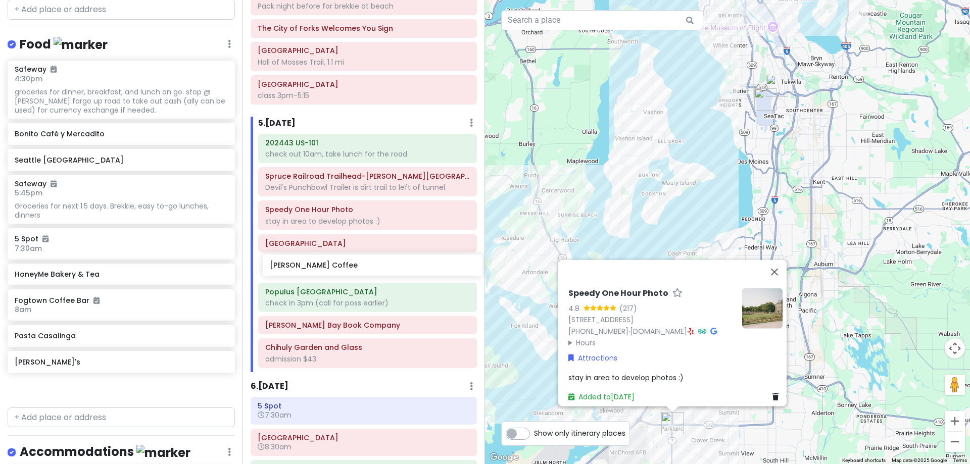
drag, startPoint x: 113, startPoint y: 399, endPoint x: 368, endPoint y: 271, distance: 285.2
click at [368, 271] on div "[PERSON_NAME] 25th in [US_STATE] Private Change Dates Make a Copy Delete Trip G…" at bounding box center [485, 232] width 970 height 464
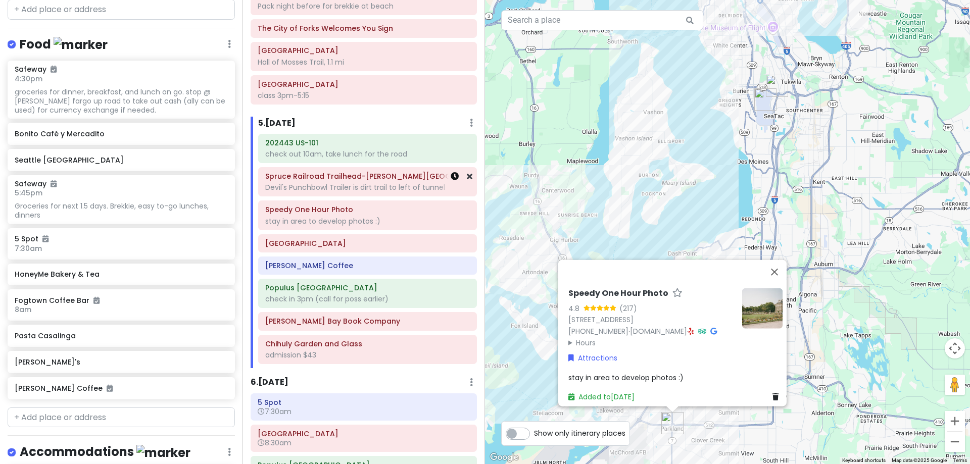
click at [451, 173] on icon at bounding box center [455, 176] width 8 height 8
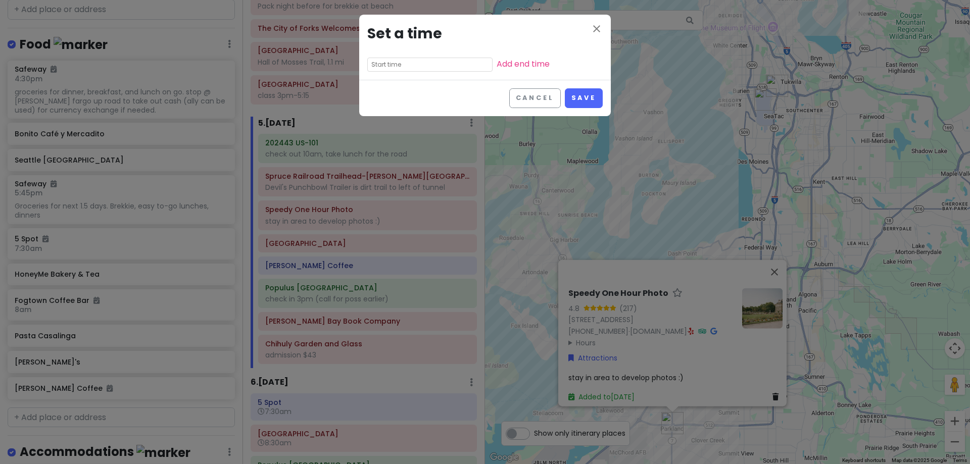
click at [391, 64] on input "text" at bounding box center [429, 65] width 125 height 14
click at [380, 114] on li "09" at bounding box center [382, 116] width 28 height 12
drag, startPoint x: 411, startPoint y: 76, endPoint x: 439, endPoint y: 80, distance: 27.7
click at [411, 76] on li "30" at bounding box center [409, 79] width 27 height 12
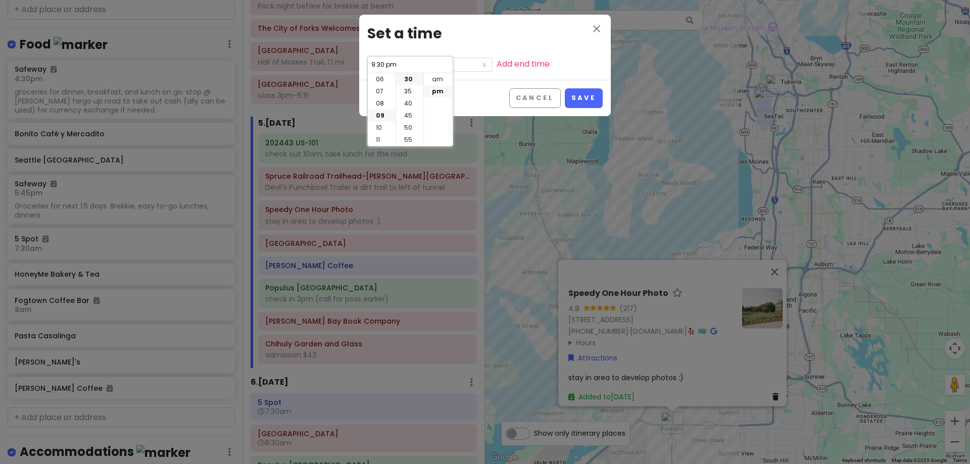
drag, startPoint x: 440, startPoint y: 80, endPoint x: 474, endPoint y: 85, distance: 34.2
click at [440, 80] on li "am" at bounding box center [438, 79] width 28 height 12
click at [583, 95] on button "Save" at bounding box center [584, 98] width 38 height 20
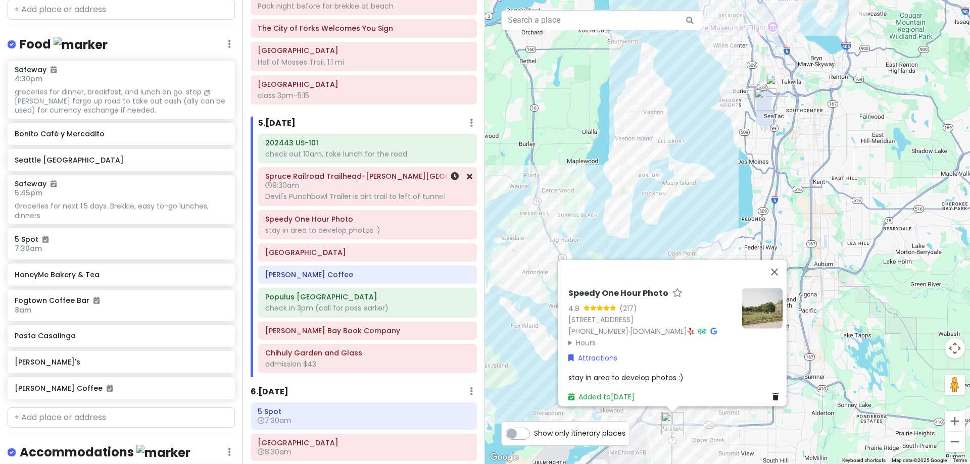
click at [369, 181] on h6 "9:30am" at bounding box center [367, 185] width 205 height 9
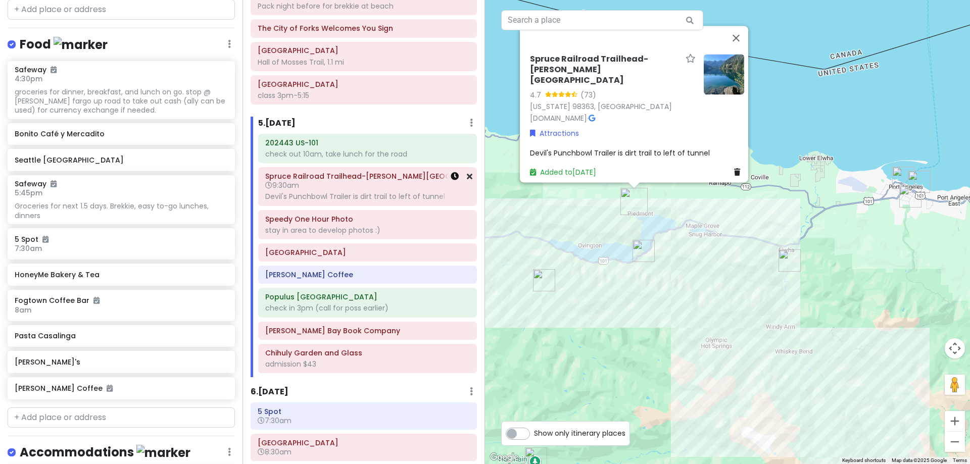
click at [451, 177] on icon at bounding box center [455, 176] width 8 height 8
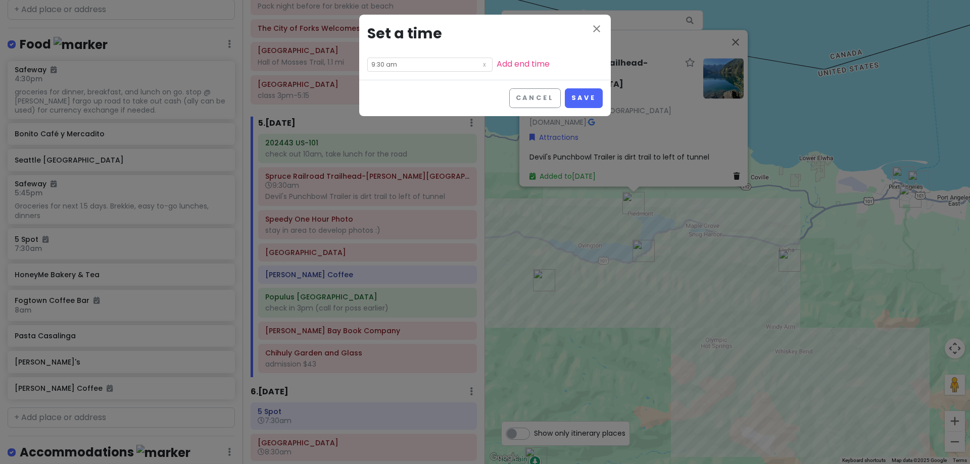
click at [401, 63] on input "9:30 am" at bounding box center [429, 65] width 125 height 14
click at [408, 82] on li "00" at bounding box center [409, 79] width 27 height 12
click at [580, 93] on button "Save" at bounding box center [584, 98] width 38 height 20
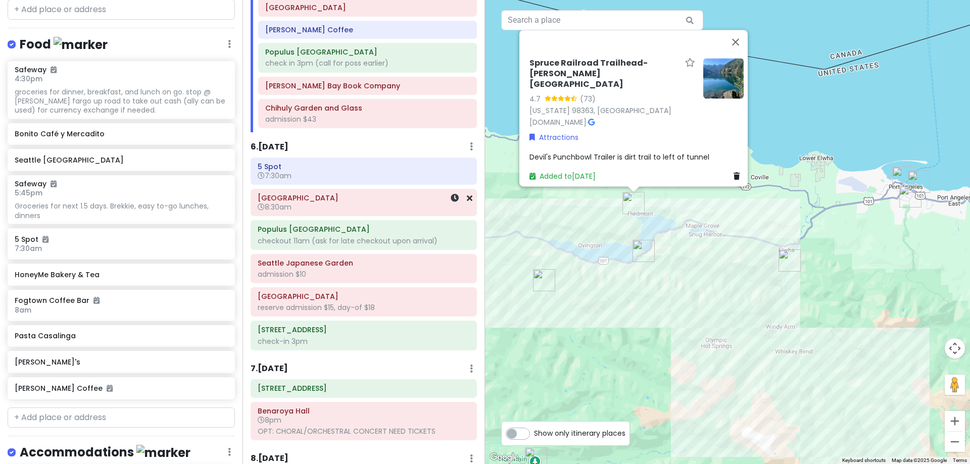
scroll to position [911, 0]
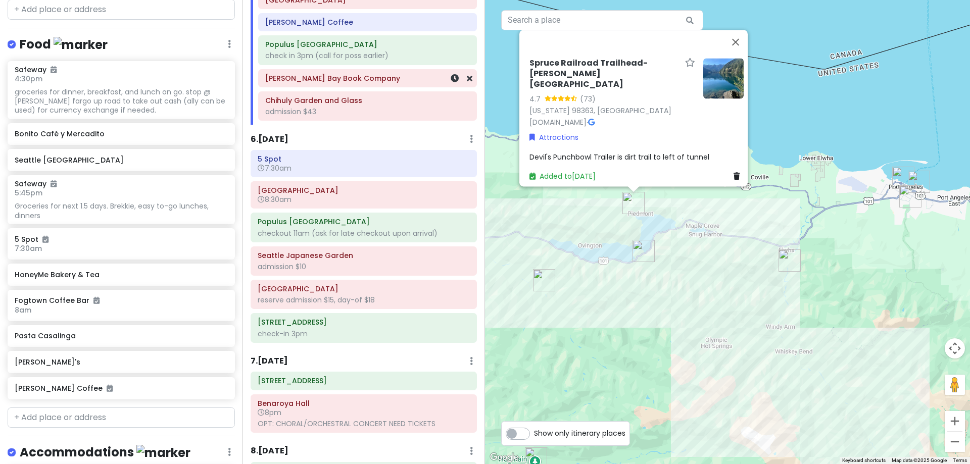
click at [338, 84] on div "[PERSON_NAME] Bay Book Company" at bounding box center [367, 78] width 205 height 14
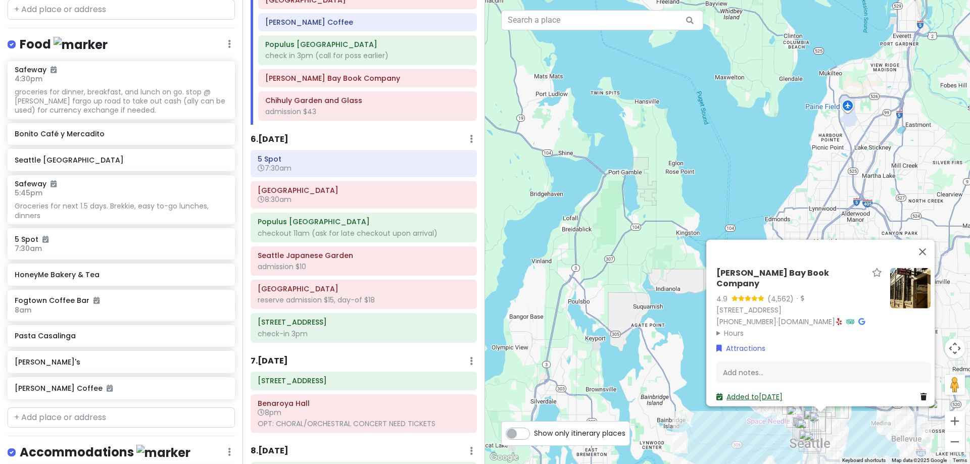
click at [749, 392] on link "Added to [DATE]" at bounding box center [750, 397] width 66 height 10
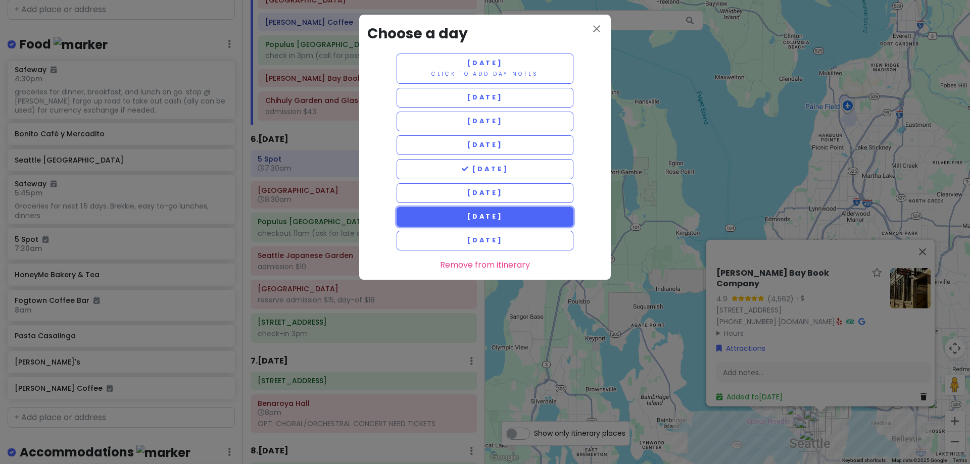
click at [499, 213] on span "[DATE]" at bounding box center [485, 216] width 36 height 9
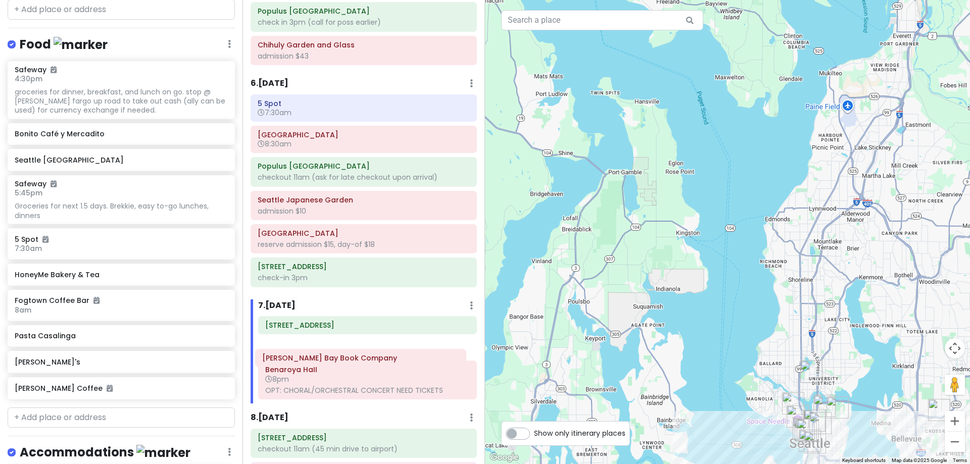
drag, startPoint x: 354, startPoint y: 428, endPoint x: 351, endPoint y: 362, distance: 65.8
click at [351, 362] on div "[GEOGRAPHIC_DATA][PERSON_NAME][PERSON_NAME] 8pm OPT: CHORAL/ORCHESTRAL CONCERT …" at bounding box center [368, 359] width 234 height 87
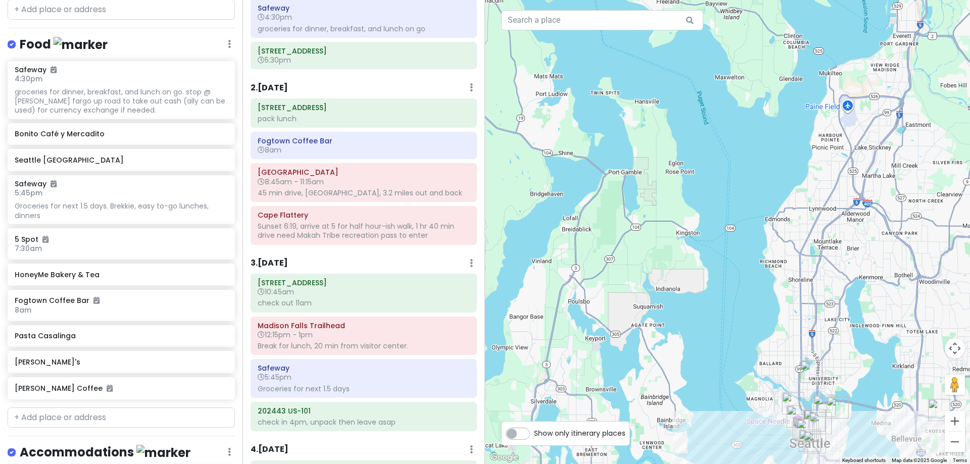
scroll to position [0, 0]
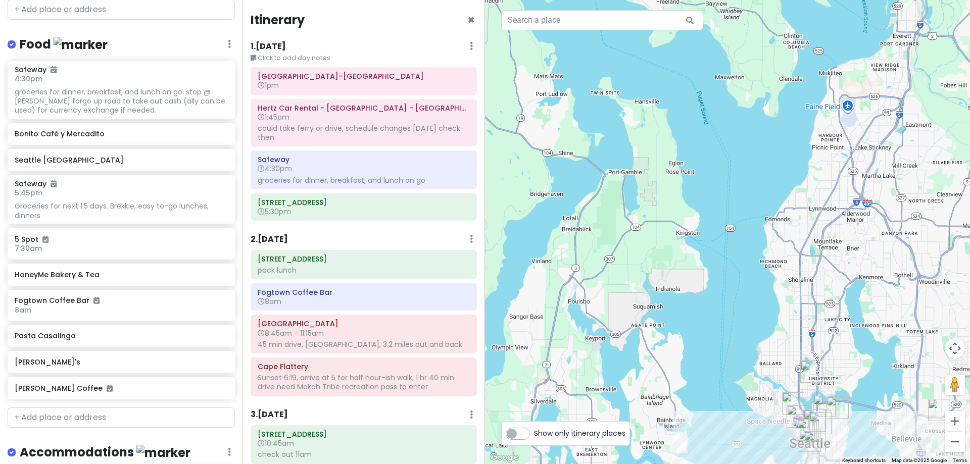
click at [316, 45] on div "1 . [DATE] Edit Day Notes Delete Day" at bounding box center [364, 48] width 226 height 17
click at [284, 41] on h6 "1 . [DATE]" at bounding box center [268, 46] width 35 height 11
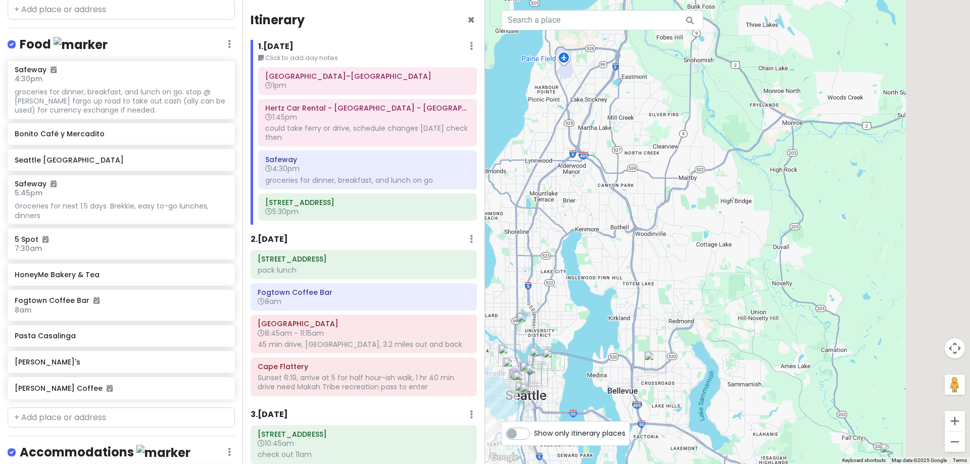
drag, startPoint x: 877, startPoint y: 201, endPoint x: 553, endPoint y: 127, distance: 332.7
click at [553, 126] on div at bounding box center [727, 232] width 485 height 464
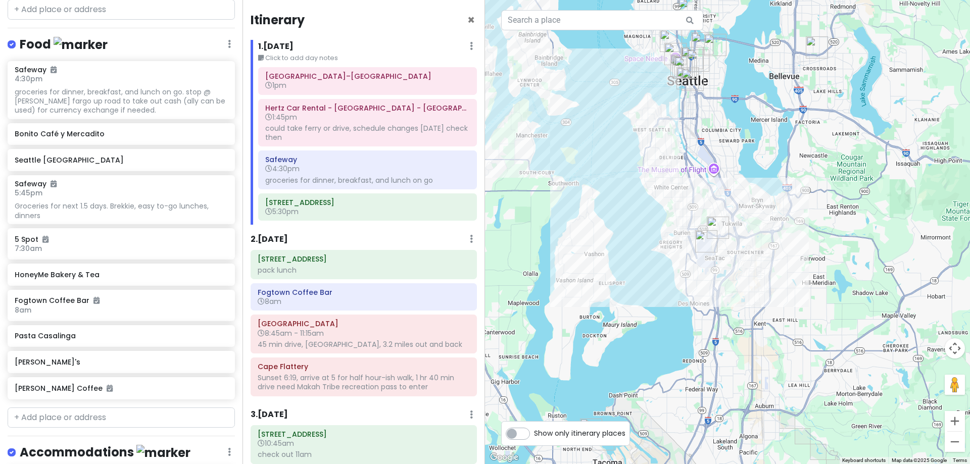
drag, startPoint x: 522, startPoint y: 336, endPoint x: 729, endPoint y: 51, distance: 352.0
click at [729, 51] on img "Seattle Japanese Garden" at bounding box center [715, 45] width 30 height 30
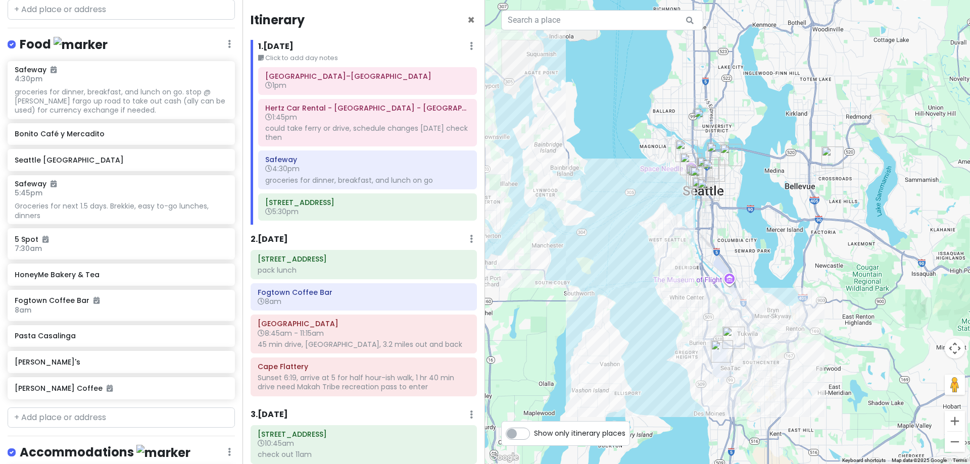
drag, startPoint x: 727, startPoint y: 154, endPoint x: 741, endPoint y: 240, distance: 87.1
click at [741, 240] on div at bounding box center [727, 232] width 485 height 464
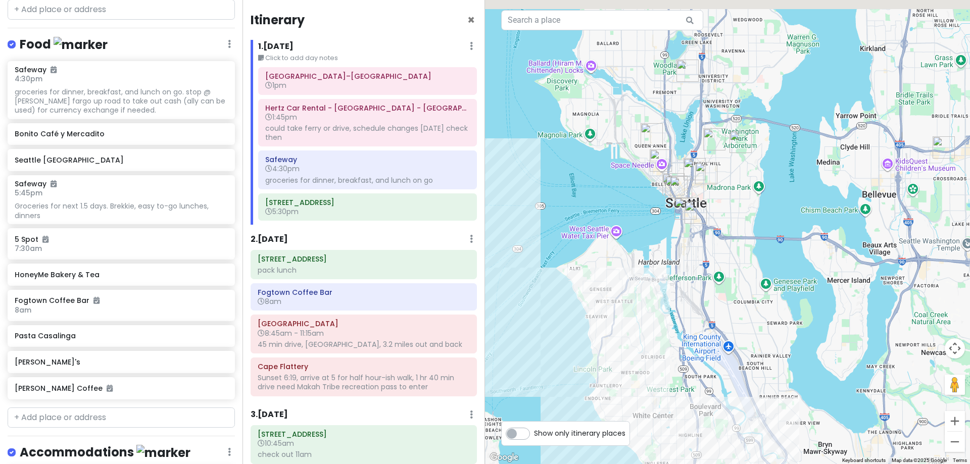
drag, startPoint x: 731, startPoint y: 194, endPoint x: 752, endPoint y: 251, distance: 60.3
click at [752, 251] on div at bounding box center [727, 232] width 485 height 464
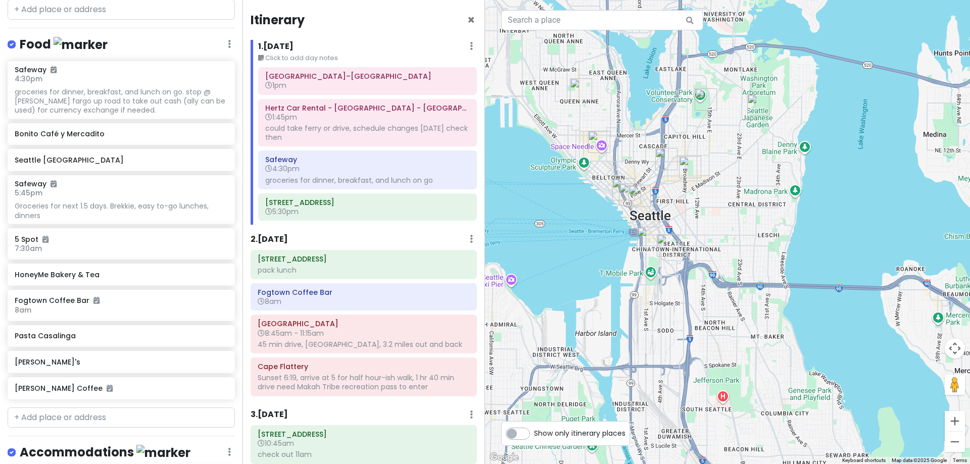
click at [669, 245] on img "Uwajimaya Seattle" at bounding box center [668, 245] width 30 height 30
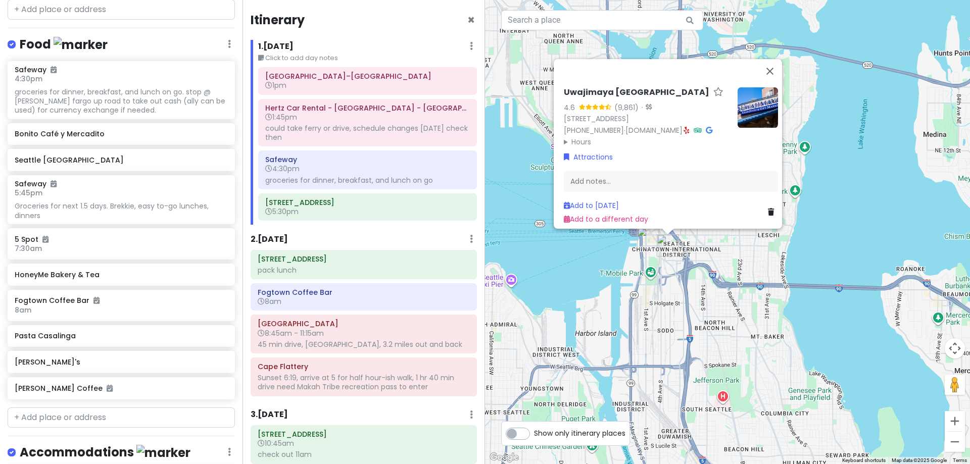
click at [579, 136] on summary "Hours" at bounding box center [647, 141] width 166 height 11
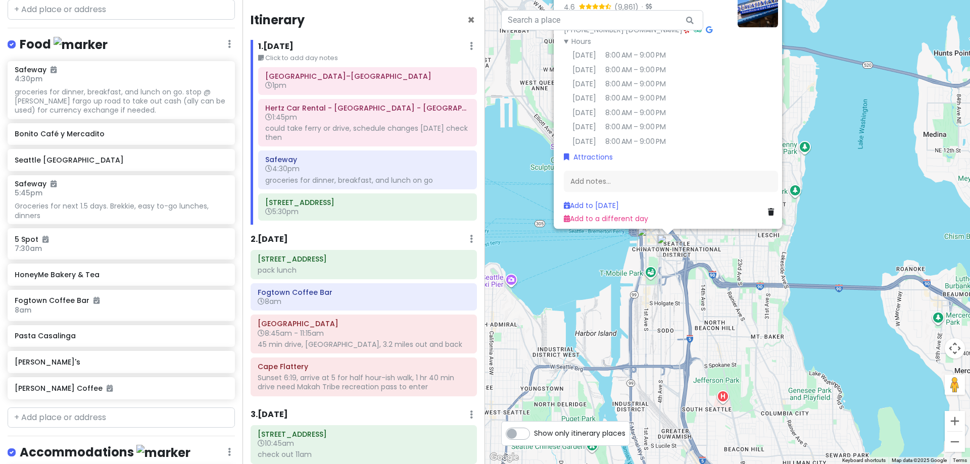
click at [722, 274] on div "Uwajimaya Seattle 4.6 (9,861) · [STREET_ADDRESS] [PHONE_NUMBER] · [DOMAIN_NAME]…" at bounding box center [727, 232] width 485 height 464
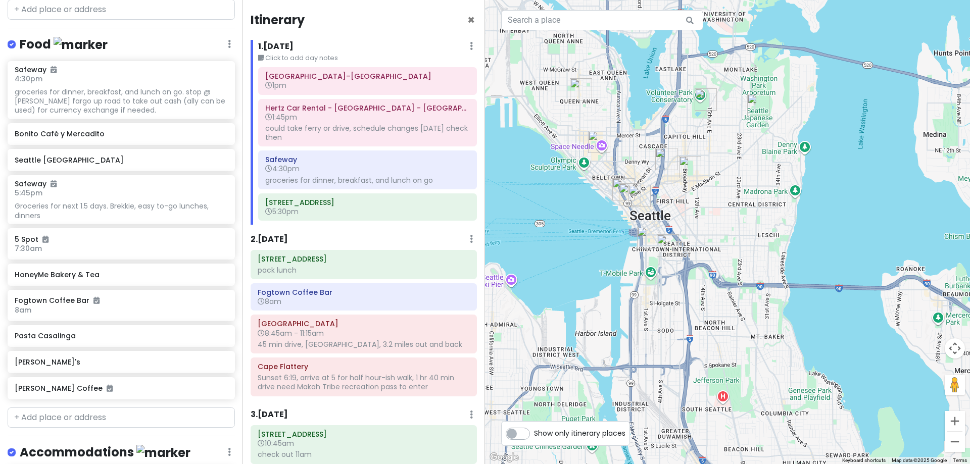
click at [666, 156] on img "Donna's" at bounding box center [666, 159] width 30 height 30
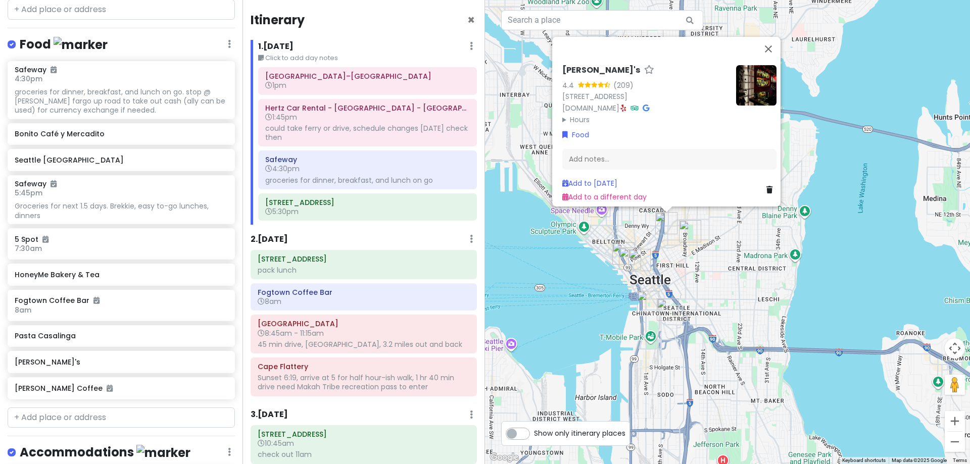
click at [690, 228] on img "Elliott Bay Book Company" at bounding box center [690, 231] width 30 height 30
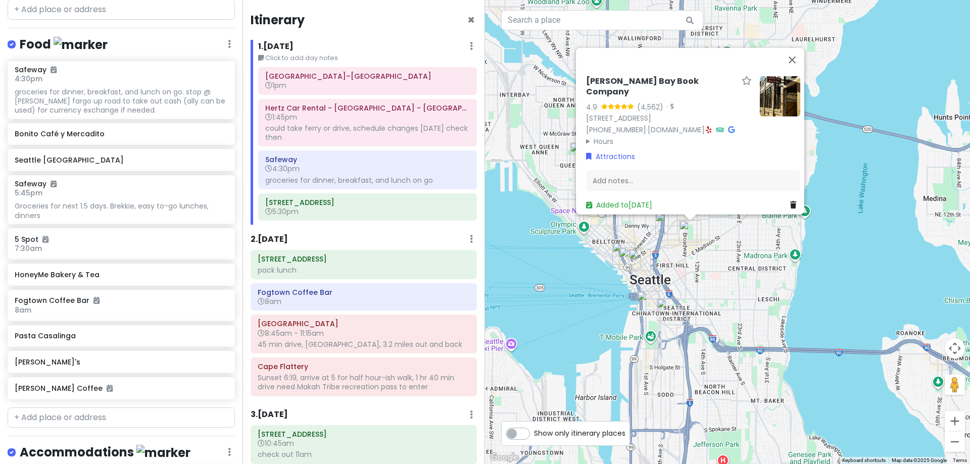
click at [712, 264] on div "[PERSON_NAME] Bay Book Company 4.9 (4,562) · [STREET_ADDRESS] [PHONE_NUMBER] · …" at bounding box center [727, 232] width 485 height 464
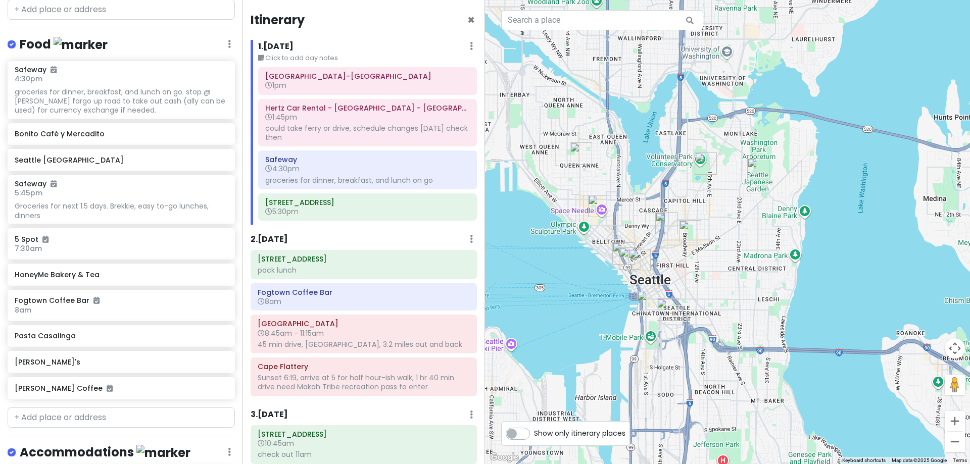
click at [699, 163] on img "Seattle Asian Art Museum" at bounding box center [706, 164] width 30 height 30
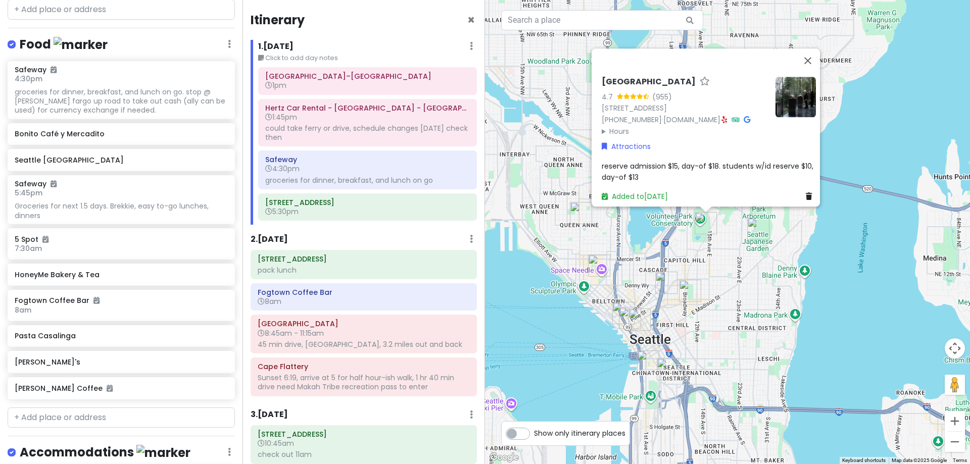
click at [623, 126] on summary "Hours" at bounding box center [685, 131] width 166 height 11
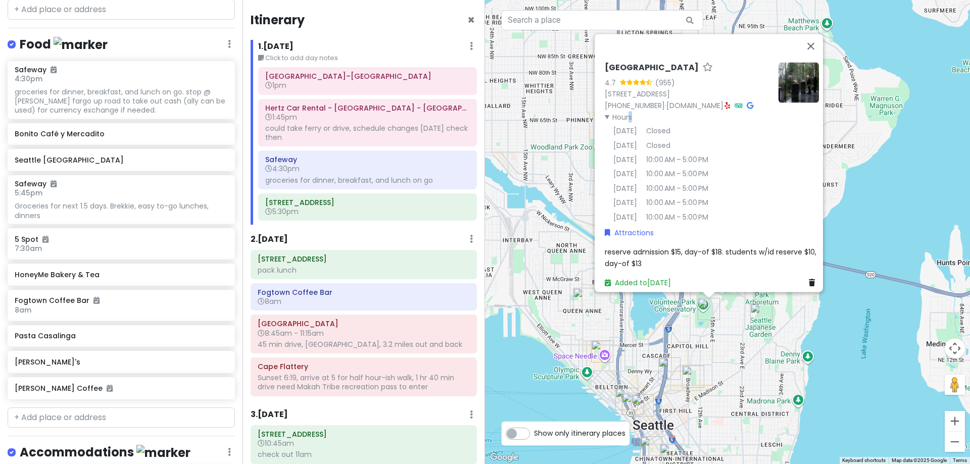
drag, startPoint x: 692, startPoint y: 243, endPoint x: 695, endPoint y: 330, distance: 87.0
click at [695, 330] on div "[GEOGRAPHIC_DATA] 4.7 (955) [STREET_ADDRESS] [PHONE_NUMBER] · [DOMAIN_NAME] · H…" at bounding box center [727, 232] width 485 height 464
click at [623, 277] on link "Added to [DATE]" at bounding box center [638, 282] width 66 height 10
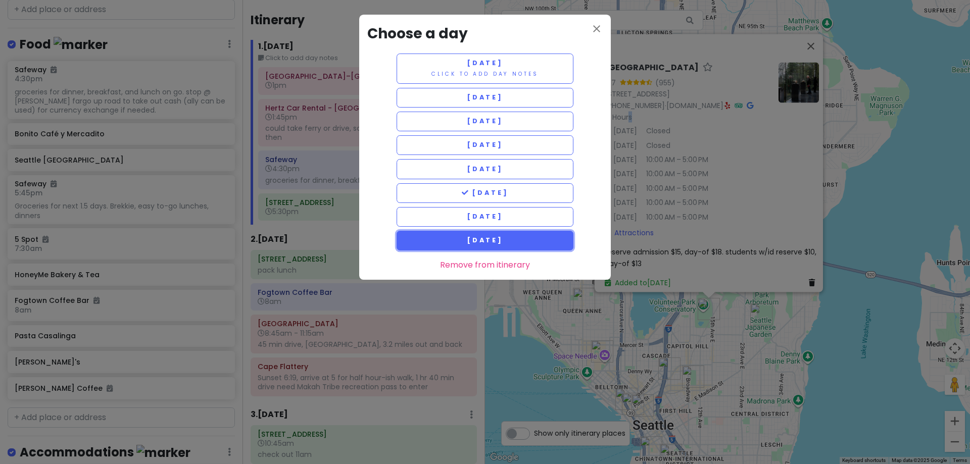
click at [520, 236] on button "[DATE]" at bounding box center [485, 241] width 177 height 20
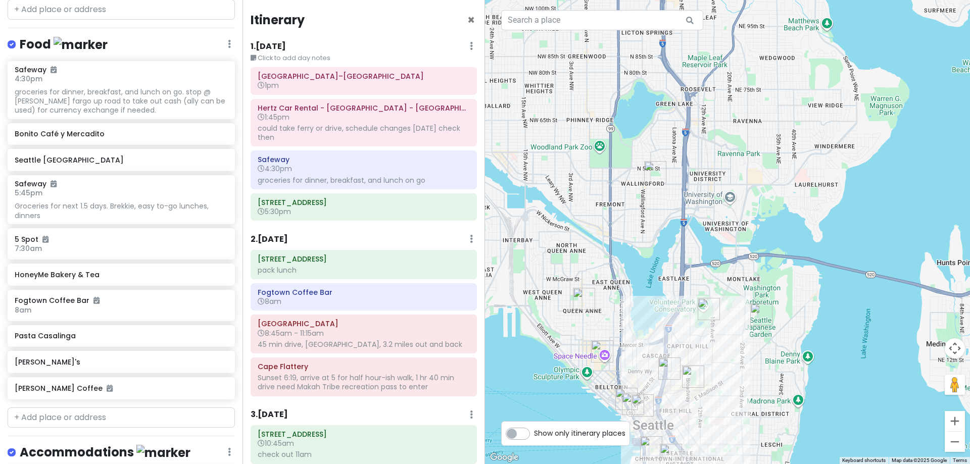
click at [704, 308] on img "Seattle Asian Art Museum" at bounding box center [709, 309] width 30 height 30
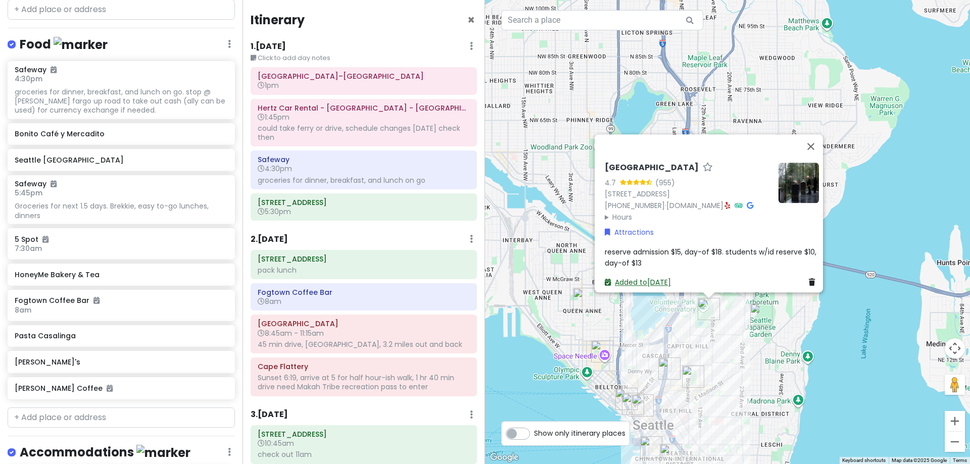
click at [654, 277] on link "Added to [DATE]" at bounding box center [638, 282] width 66 height 10
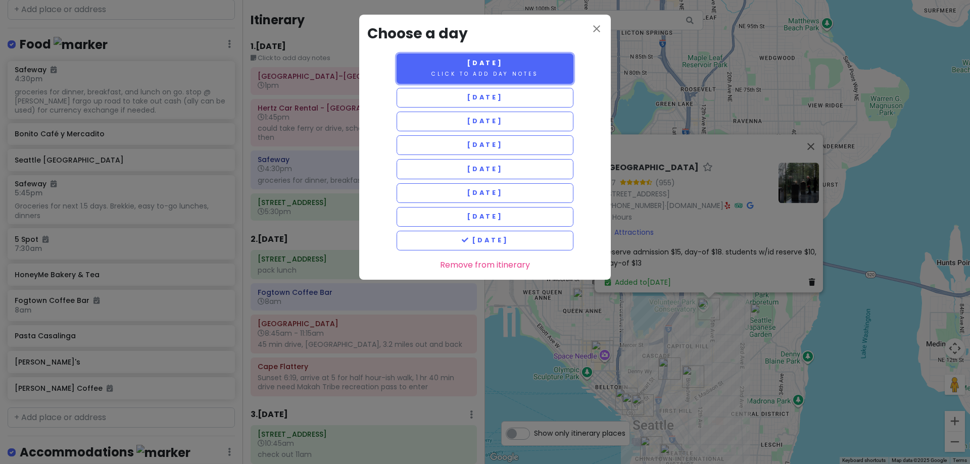
click at [508, 70] on small "Click to add day notes" at bounding box center [485, 74] width 107 height 8
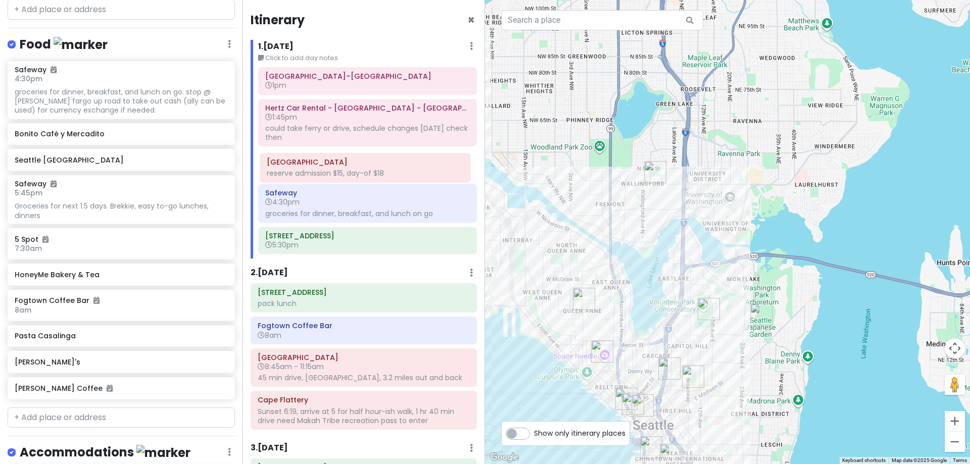
drag, startPoint x: 356, startPoint y: 244, endPoint x: 358, endPoint y: 172, distance: 71.8
click at [358, 172] on div "[GEOGRAPHIC_DATA]–[GEOGRAPHIC_DATA] 1pm Hertz Car Rental - [GEOGRAPHIC_DATA] - …" at bounding box center [368, 162] width 234 height 191
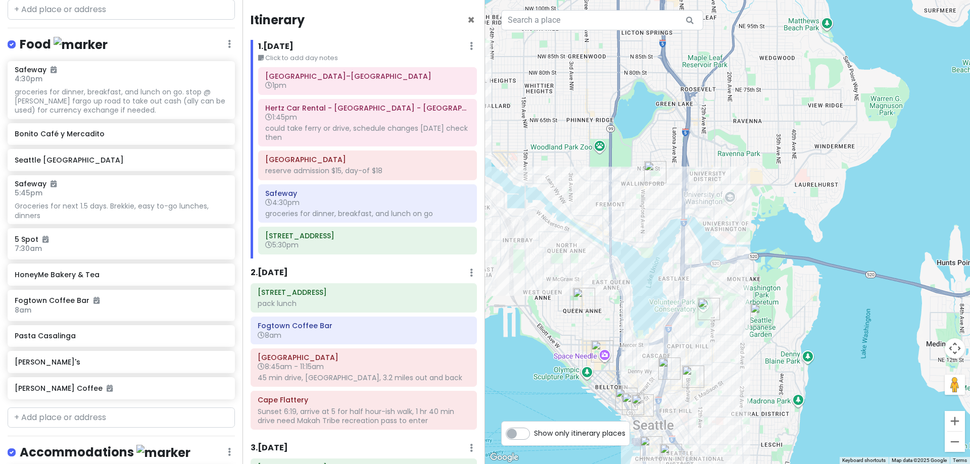
click at [710, 309] on img "Seattle Asian Art Museum" at bounding box center [709, 309] width 30 height 30
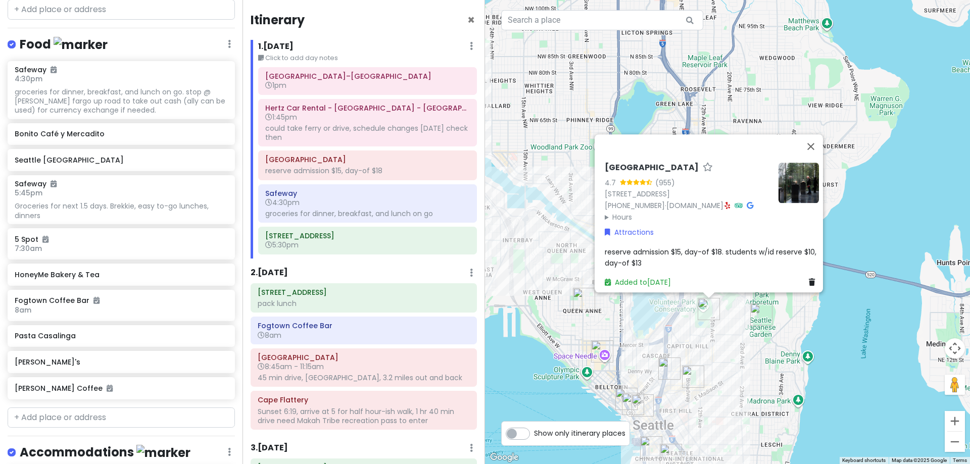
click at [622, 212] on summary "Hours" at bounding box center [688, 217] width 166 height 11
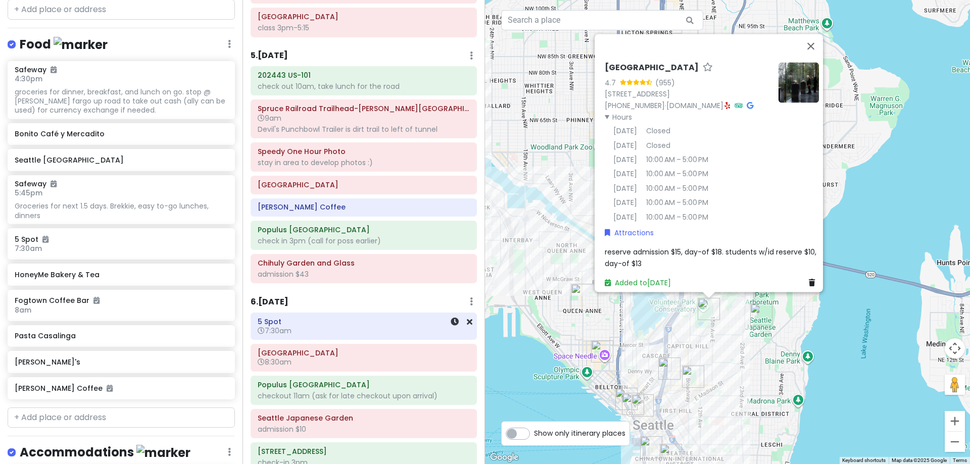
scroll to position [859, 0]
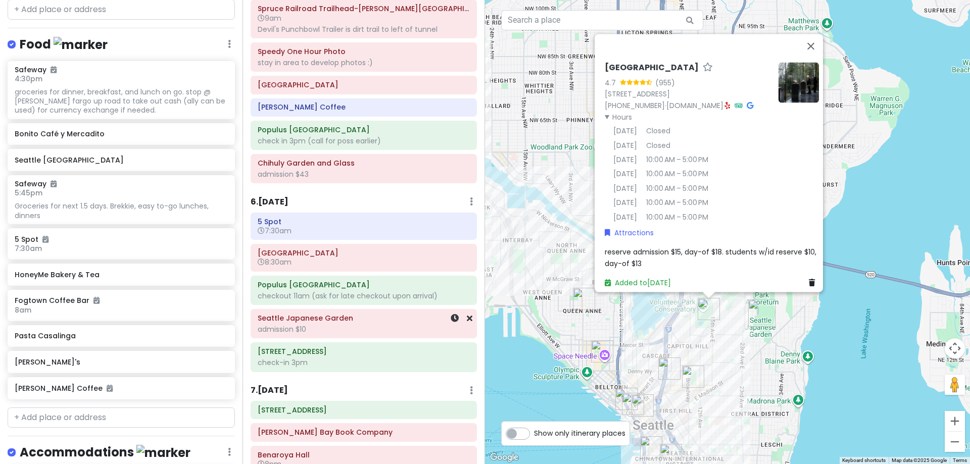
click at [344, 320] on h6 "Seattle Japanese Garden" at bounding box center [364, 318] width 212 height 9
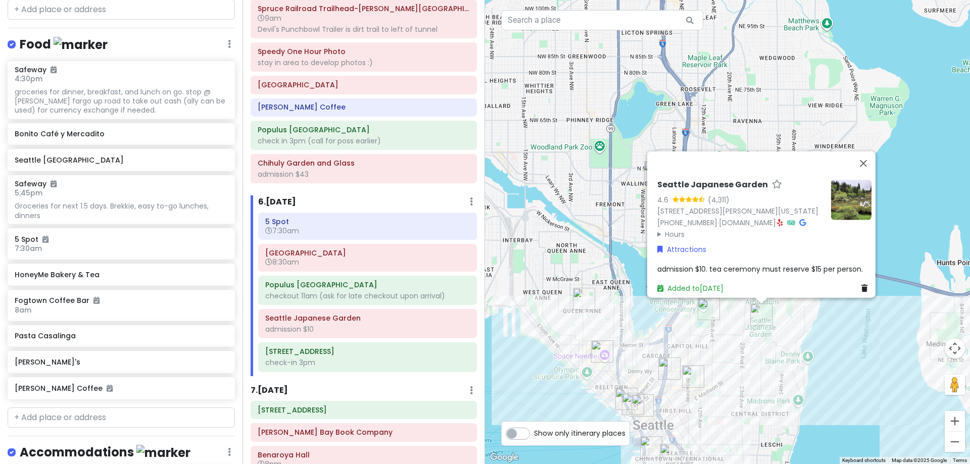
click at [672, 228] on summary "Hours" at bounding box center [740, 233] width 166 height 11
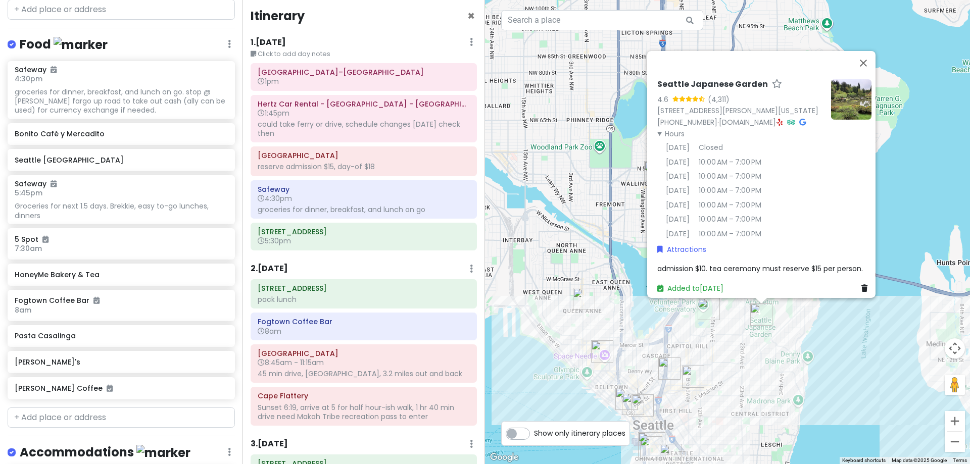
scroll to position [0, 0]
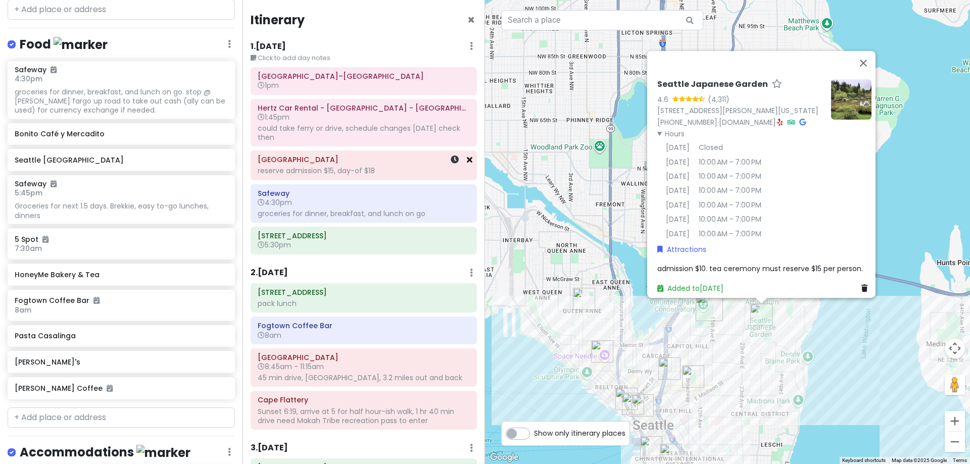
click at [467, 159] on icon at bounding box center [470, 160] width 6 height 8
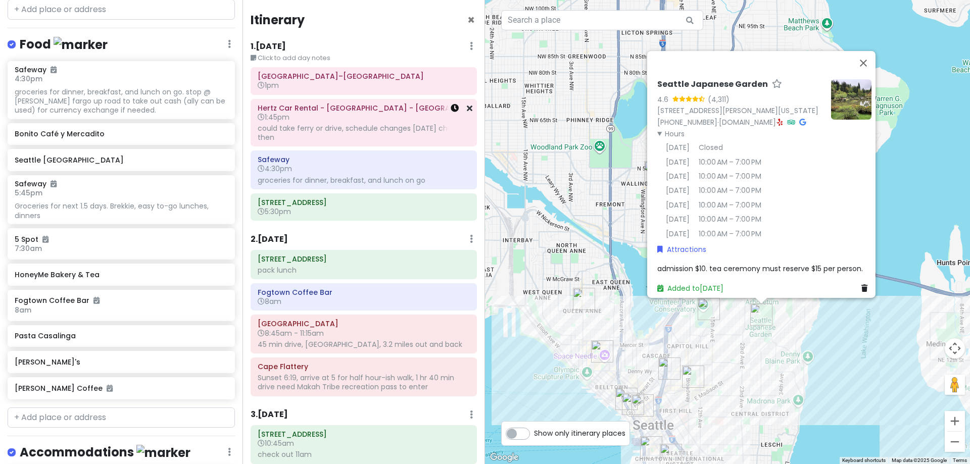
click at [451, 109] on icon at bounding box center [455, 108] width 8 height 8
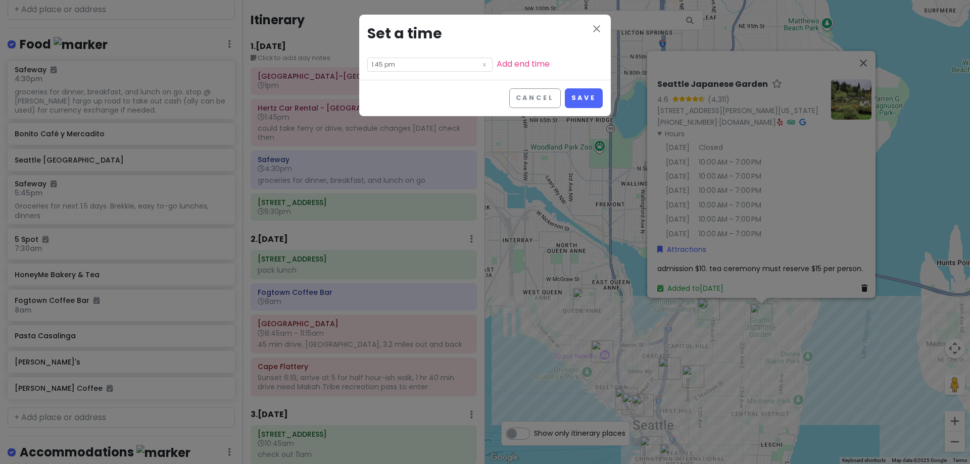
click at [385, 60] on input "1:45 pm" at bounding box center [429, 65] width 125 height 14
click at [387, 85] on li "01" at bounding box center [382, 79] width 28 height 12
click at [383, 90] on li "02" at bounding box center [382, 91] width 28 height 12
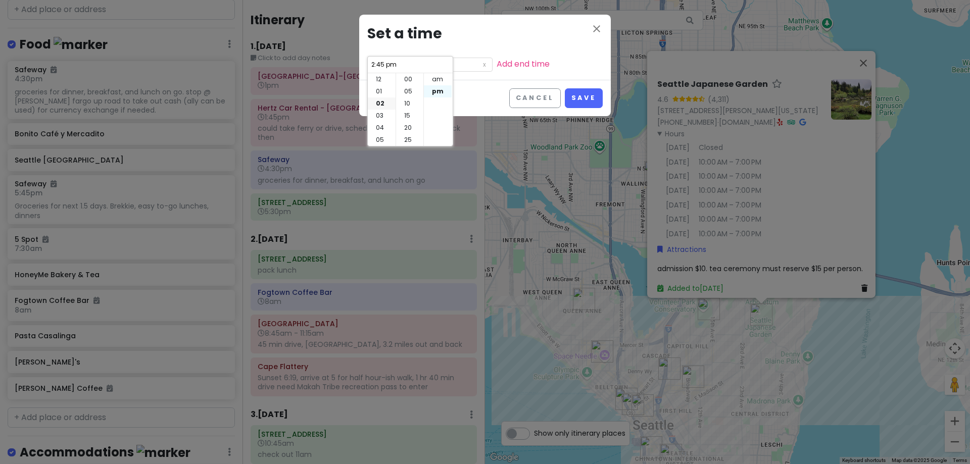
drag, startPoint x: 409, startPoint y: 81, endPoint x: 434, endPoint y: 86, distance: 24.7
click at [409, 81] on li "00" at bounding box center [409, 79] width 27 height 12
click at [592, 99] on button "Save" at bounding box center [584, 98] width 38 height 20
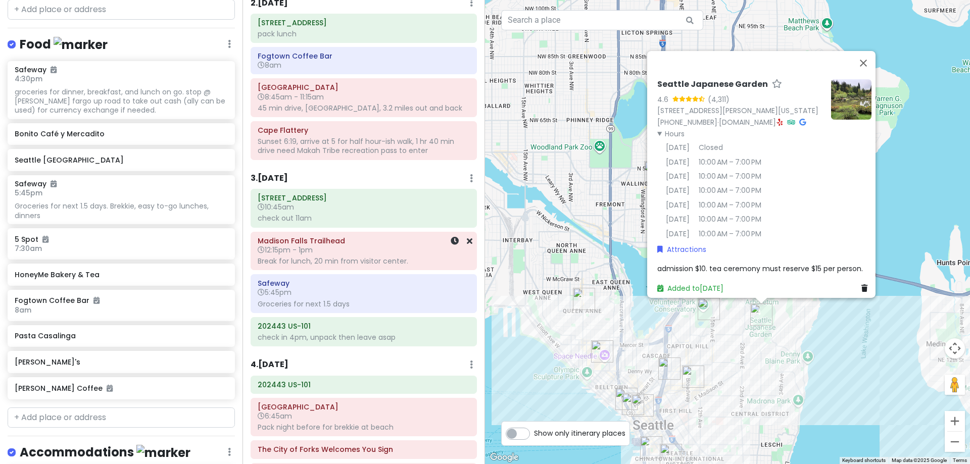
scroll to position [253, 0]
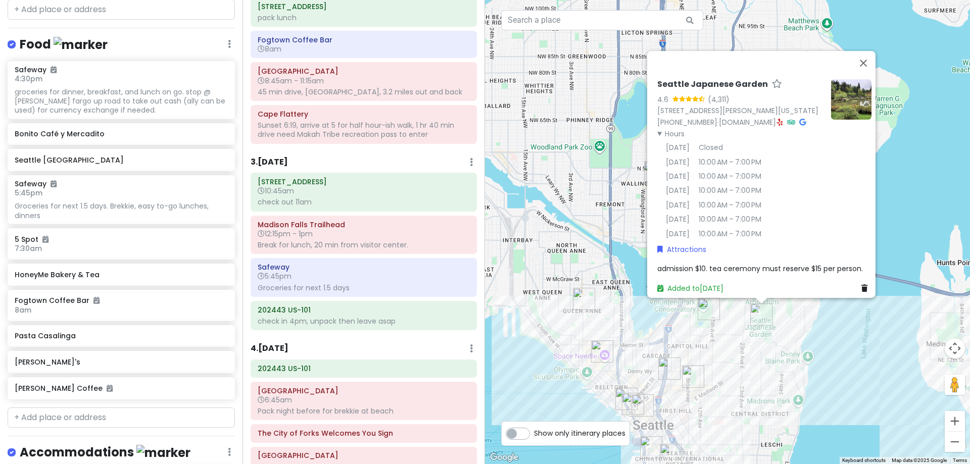
click at [281, 161] on h6 "3 . [DATE]" at bounding box center [269, 162] width 37 height 11
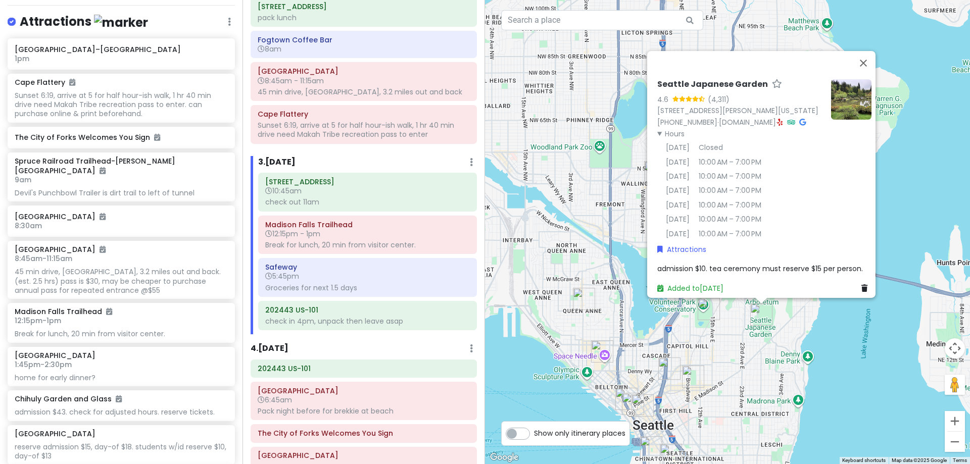
scroll to position [159, 0]
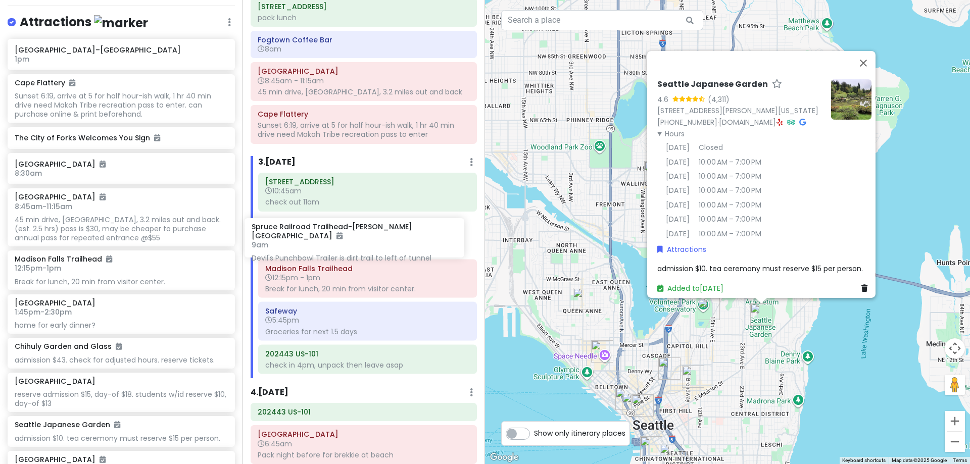
drag, startPoint x: 122, startPoint y: 176, endPoint x: 359, endPoint y: 242, distance: 246.0
click at [359, 242] on div "[PERSON_NAME] 25th in [US_STATE] Private Change Dates Make a Copy Delete Trip G…" at bounding box center [485, 232] width 970 height 464
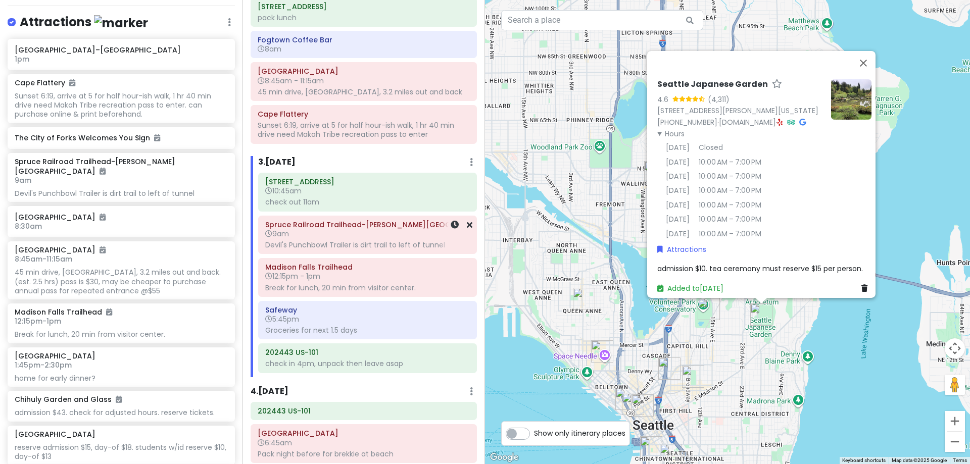
click at [358, 246] on div "Devil's Punchbowl Trailer is dirt trail to left of tunnel" at bounding box center [367, 245] width 205 height 9
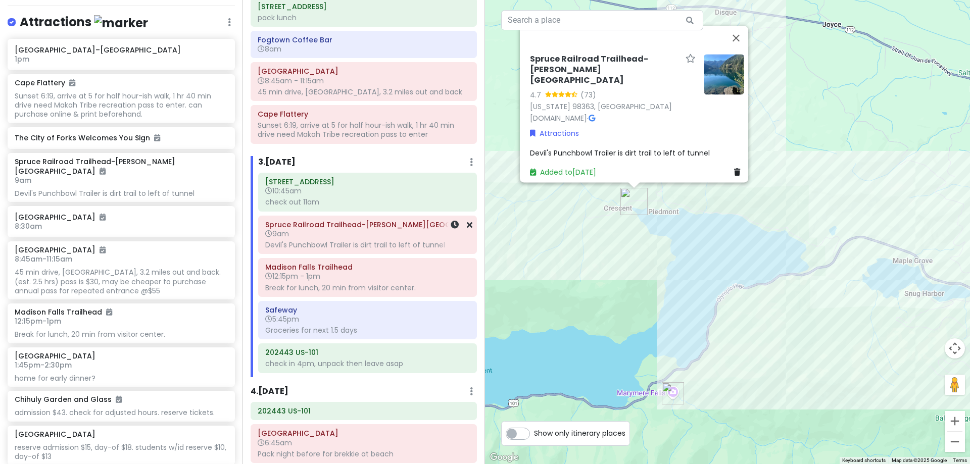
click at [333, 242] on div "Devil's Punchbowl Trailer is dirt trail to left of tunnel" at bounding box center [367, 245] width 205 height 9
click at [451, 225] on icon at bounding box center [455, 225] width 8 height 8
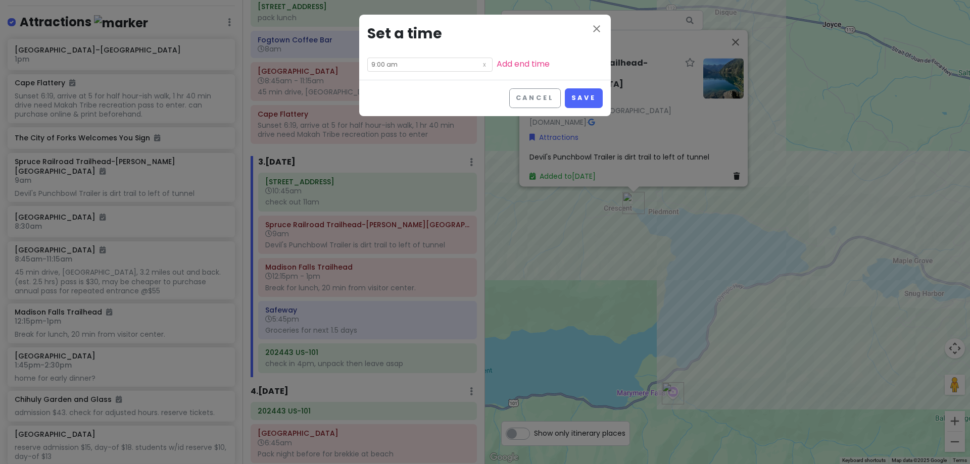
click at [401, 65] on input "9:00 am" at bounding box center [429, 65] width 125 height 14
click at [377, 137] on li "11" at bounding box center [382, 140] width 28 height 12
click at [587, 94] on button "Save" at bounding box center [584, 98] width 38 height 20
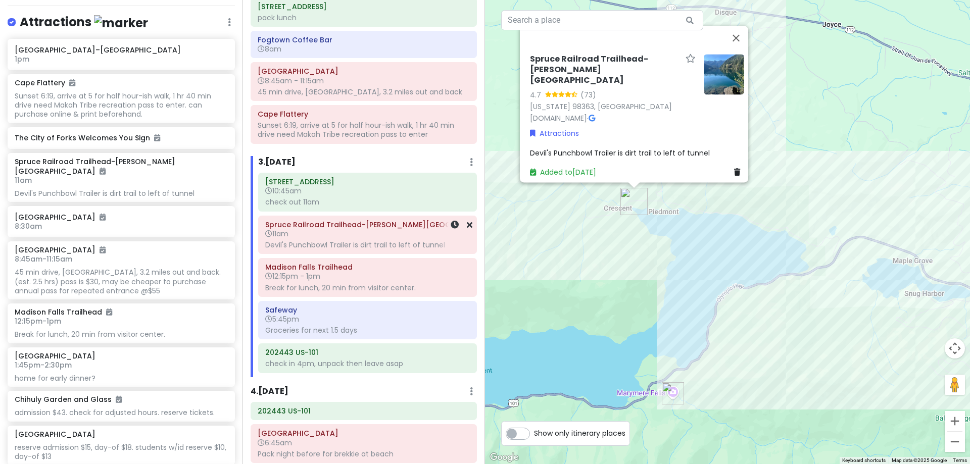
click at [412, 244] on div "Devil's Punchbowl Trailer is dirt trail to left of tunnel" at bounding box center [367, 245] width 205 height 9
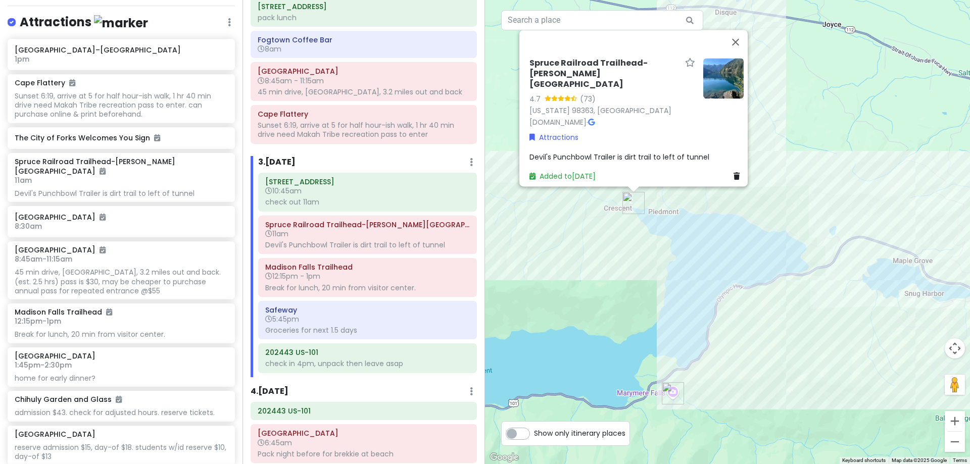
click at [696, 152] on span "Devil's Punchbowl Trailer is dirt trail to left of tunnel" at bounding box center [620, 157] width 180 height 10
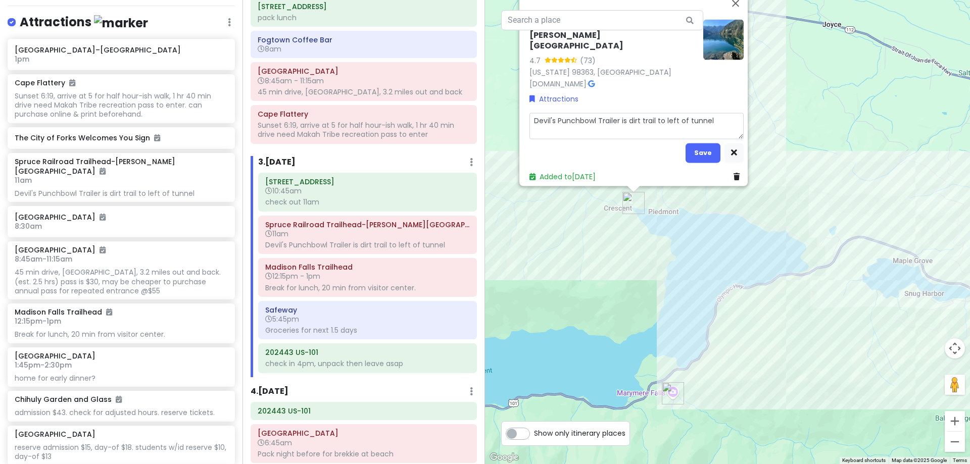
click at [713, 121] on textarea "Devil's Punchbowl Trailer is dirt trail to left of tunnel" at bounding box center [637, 126] width 214 height 26
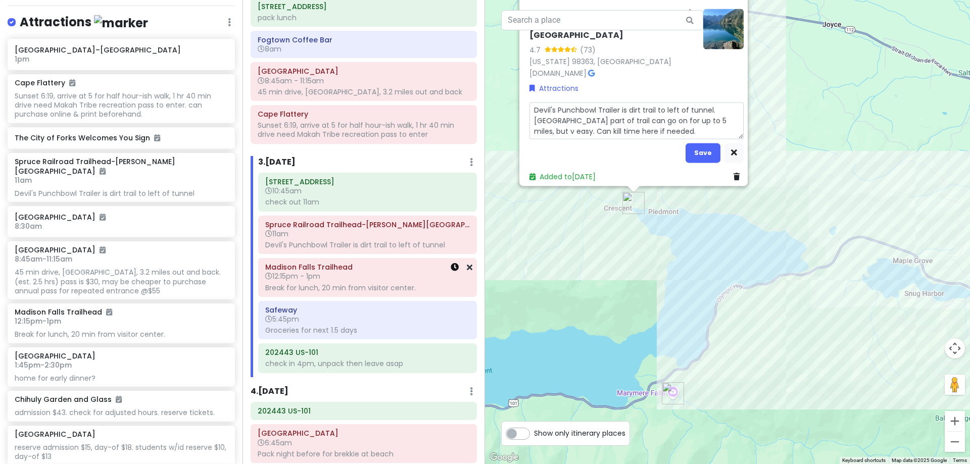
click at [451, 270] on icon at bounding box center [455, 267] width 8 height 8
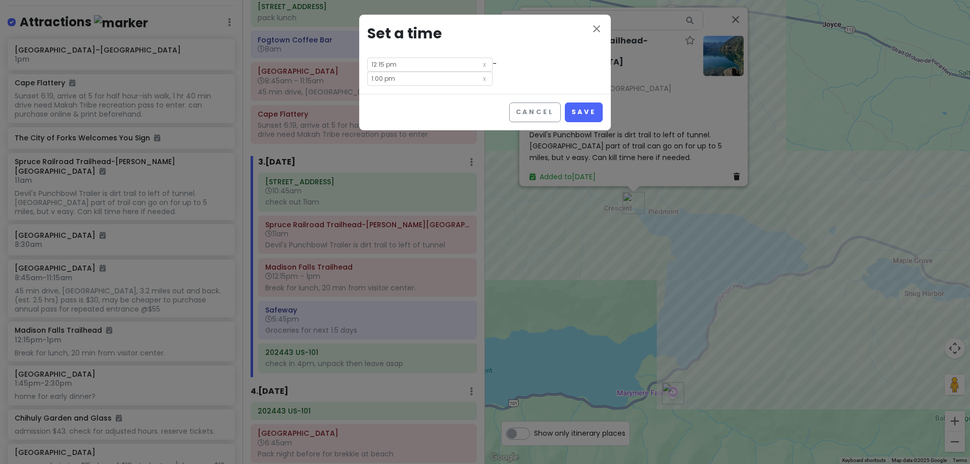
click at [406, 66] on input "12:15 pm" at bounding box center [429, 65] width 125 height 14
click at [382, 99] on li "02" at bounding box center [382, 104] width 28 height 12
click at [408, 77] on li "00" at bounding box center [409, 79] width 27 height 12
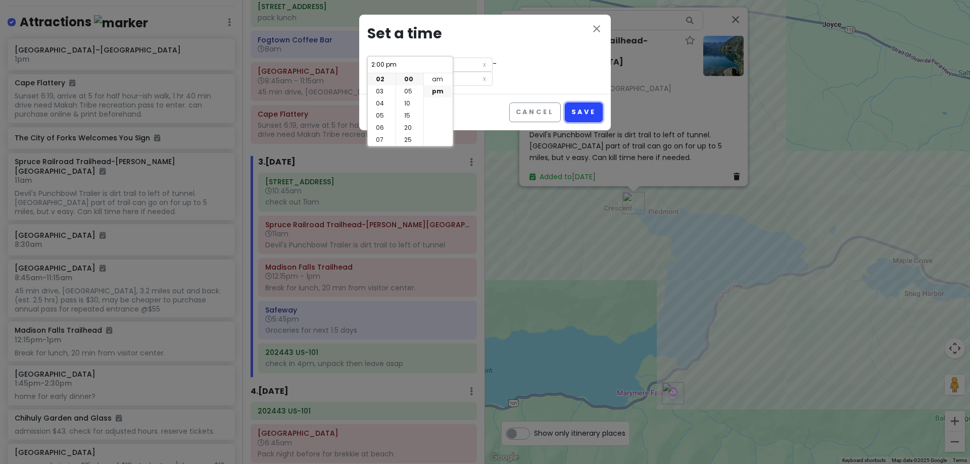
click at [582, 103] on button "Save" at bounding box center [584, 113] width 38 height 20
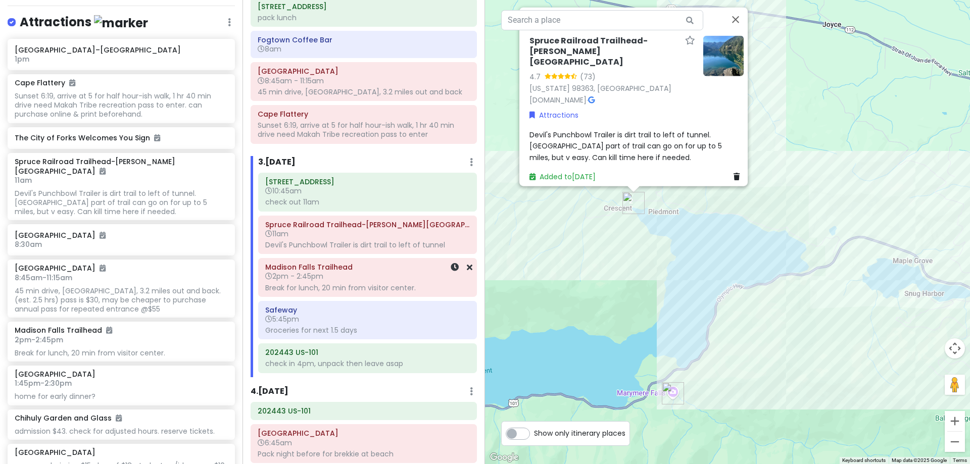
click at [370, 281] on div "[GEOGRAPHIC_DATA] 2pm - 2:45pm Break for lunch, 20 min from visitor center." at bounding box center [367, 277] width 205 height 34
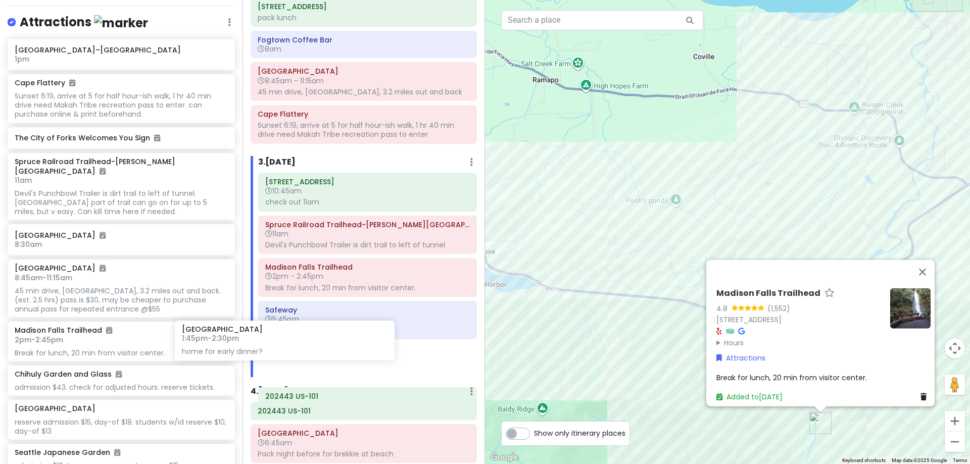
scroll to position [164, 0]
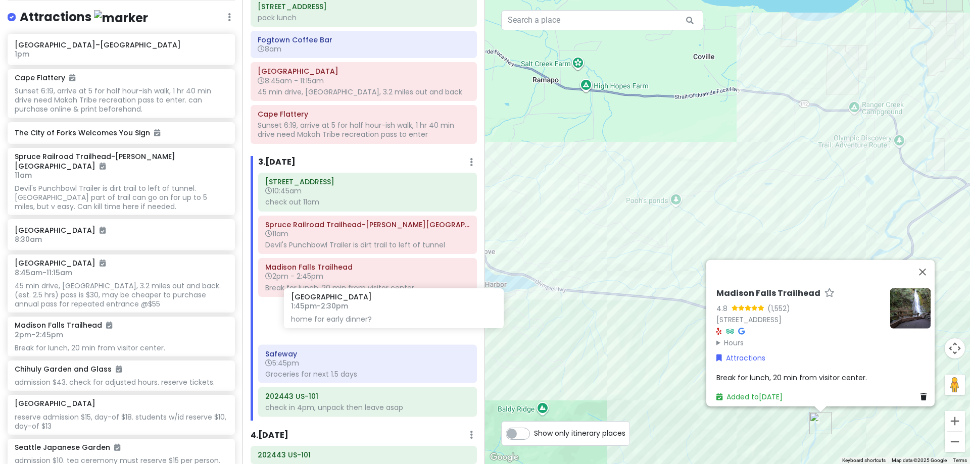
drag, startPoint x: 219, startPoint y: 353, endPoint x: 364, endPoint y: 310, distance: 151.1
click at [364, 310] on div "[PERSON_NAME] 25th in [US_STATE] Private Change Dates Make a Copy Delete Trip G…" at bounding box center [485, 232] width 970 height 464
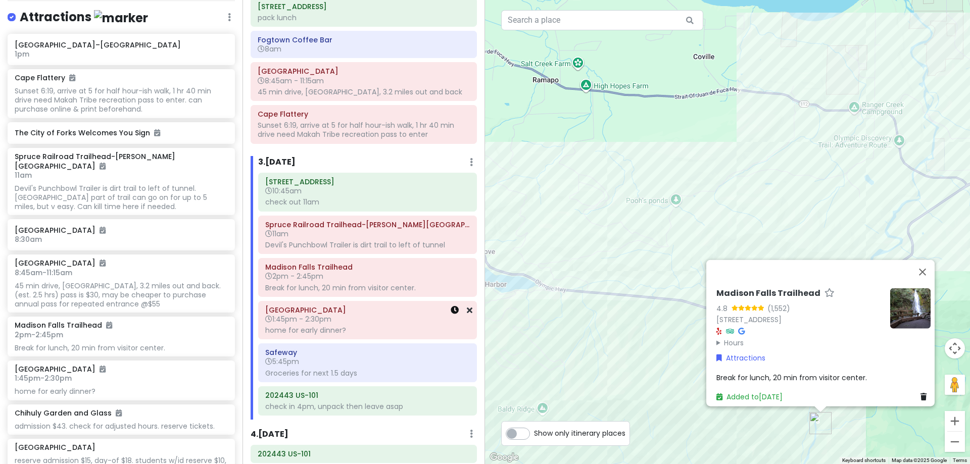
click at [451, 311] on icon at bounding box center [455, 310] width 8 height 8
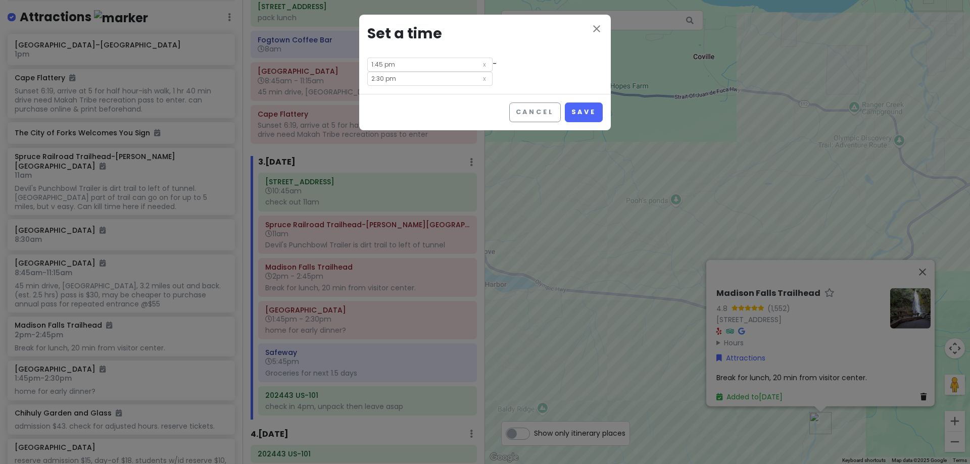
click at [390, 63] on input "1:45 pm" at bounding box center [429, 65] width 125 height 14
click at [383, 103] on li "03" at bounding box center [382, 104] width 28 height 12
click at [408, 82] on li "00" at bounding box center [409, 79] width 27 height 12
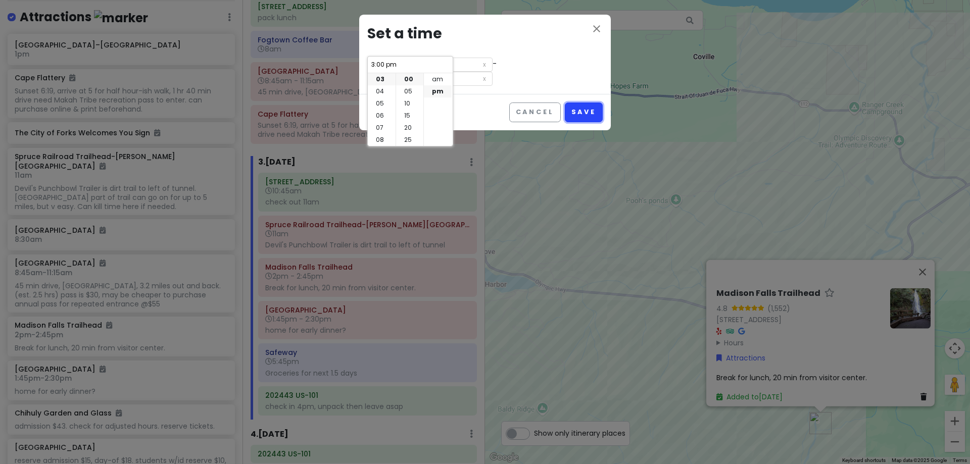
click at [584, 103] on button "Save" at bounding box center [584, 113] width 38 height 20
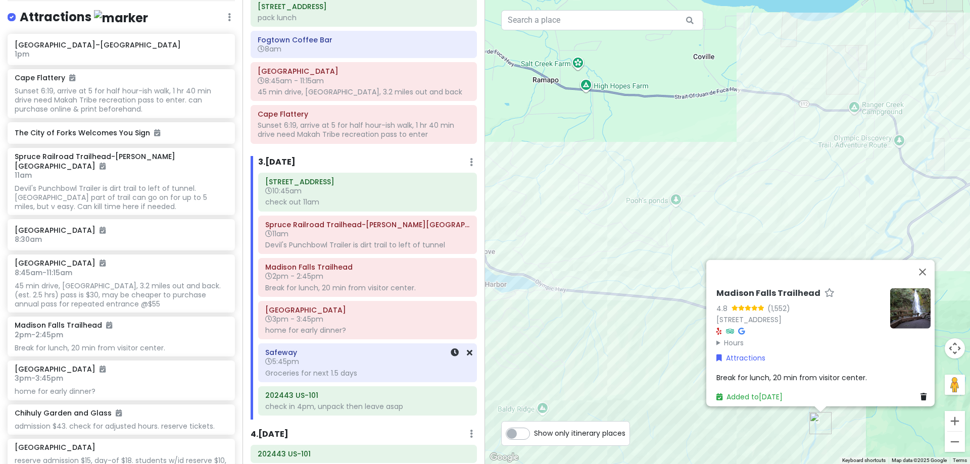
click at [383, 355] on h6 "Safeway" at bounding box center [367, 352] width 205 height 9
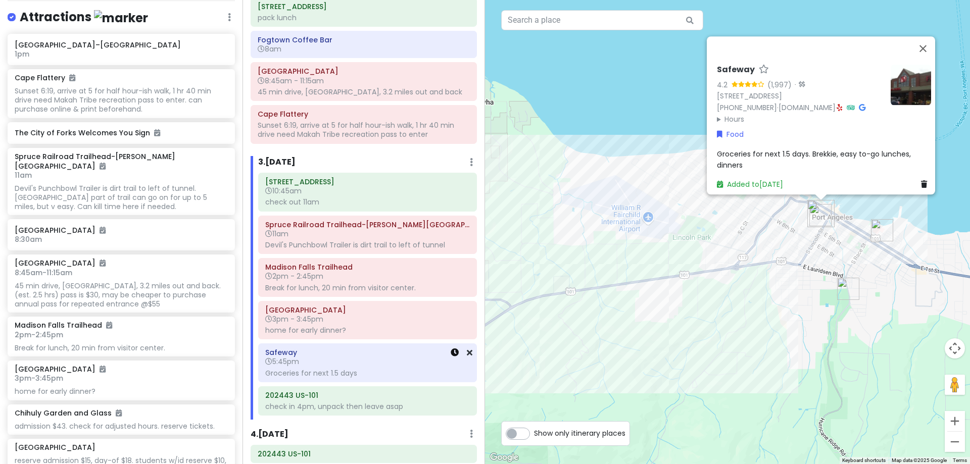
click at [451, 353] on icon at bounding box center [455, 353] width 8 height 8
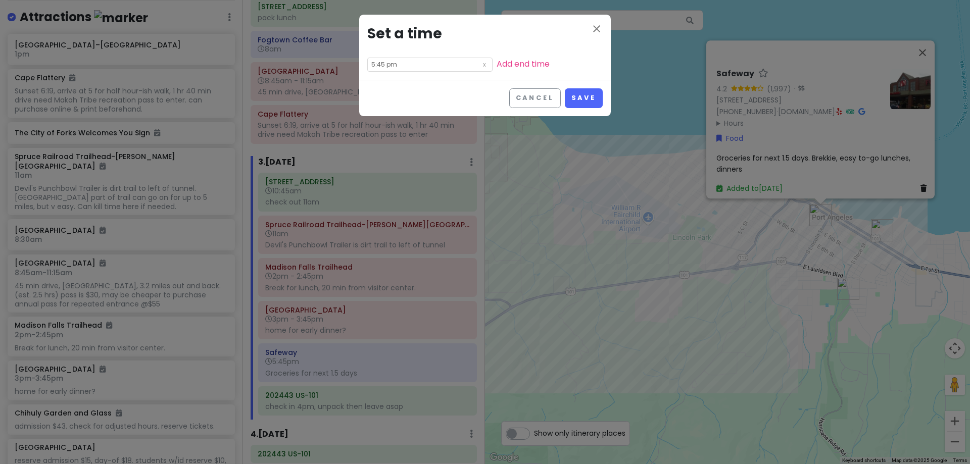
click at [376, 61] on input "5:45 pm" at bounding box center [429, 65] width 125 height 14
click at [382, 117] on li "04" at bounding box center [382, 118] width 28 height 12
click at [410, 115] on li "15" at bounding box center [409, 116] width 27 height 12
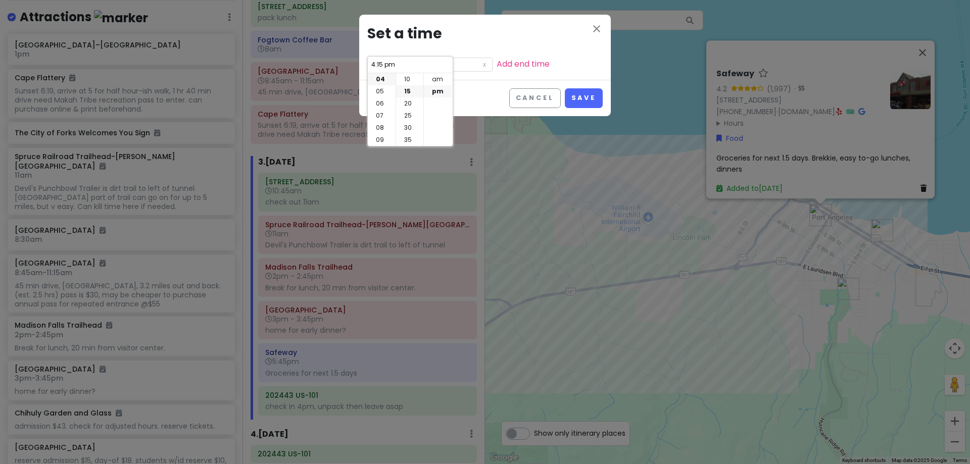
scroll to position [36, 0]
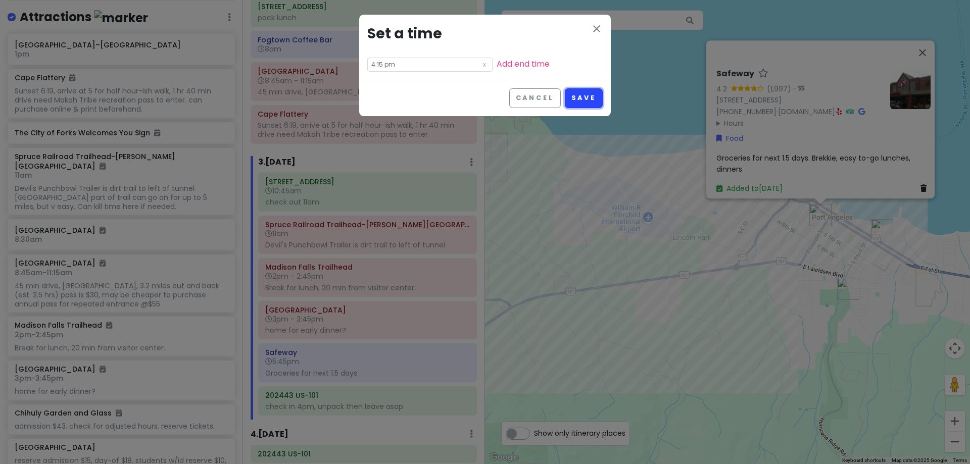
click at [583, 92] on button "Save" at bounding box center [584, 98] width 38 height 20
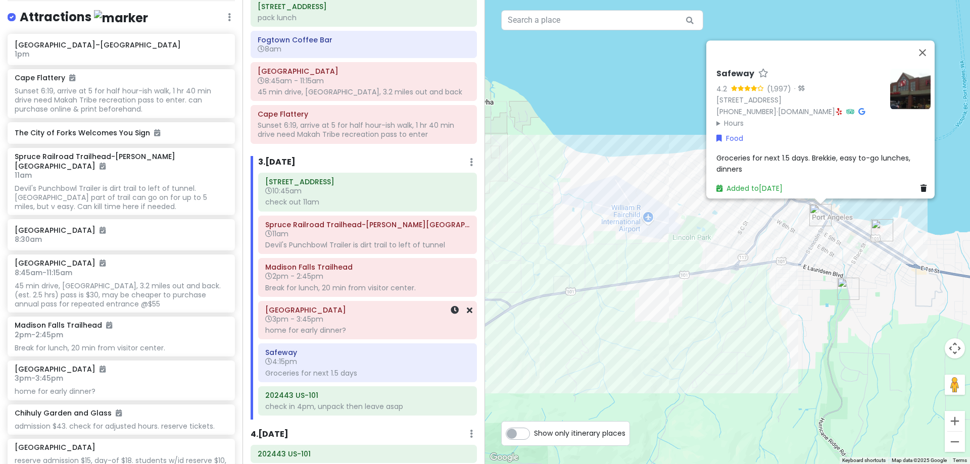
click at [316, 331] on div "home for early dinner?" at bounding box center [367, 330] width 205 height 9
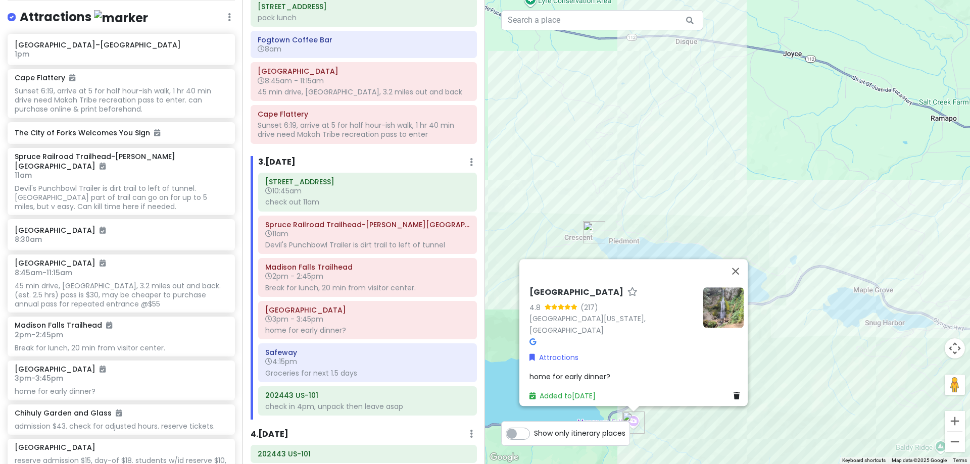
click at [564, 372] on span "home for early dinner?" at bounding box center [570, 377] width 81 height 10
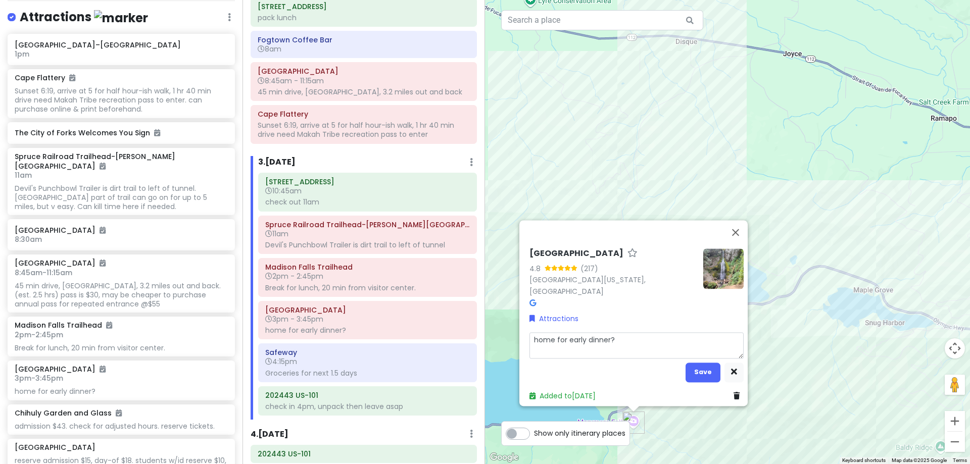
drag, startPoint x: 612, startPoint y: 340, endPoint x: 487, endPoint y: 343, distance: 124.9
click at [487, 343] on div "[GEOGRAPHIC_DATA] 4.8 (217) [GEOGRAPHIC_DATA][US_STATE], [GEOGRAPHIC_DATA] Attr…" at bounding box center [727, 232] width 485 height 464
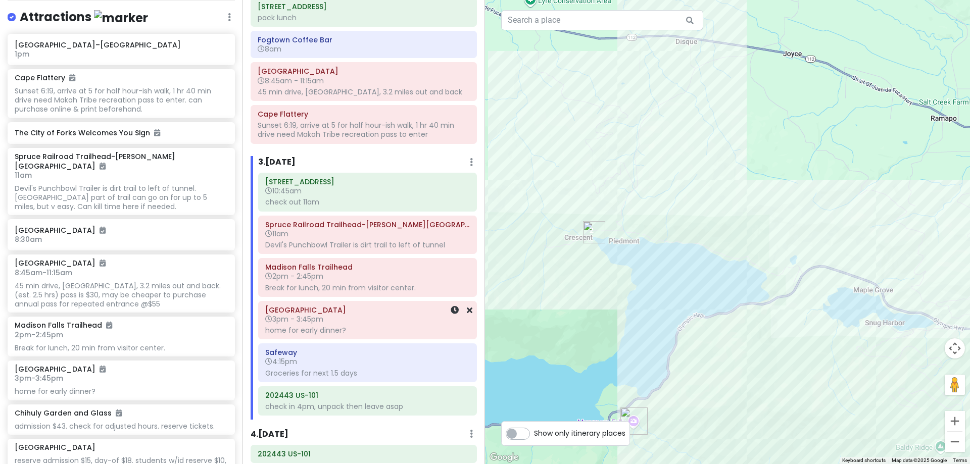
click at [417, 318] on h6 "3pm - 3:45pm" at bounding box center [367, 319] width 205 height 9
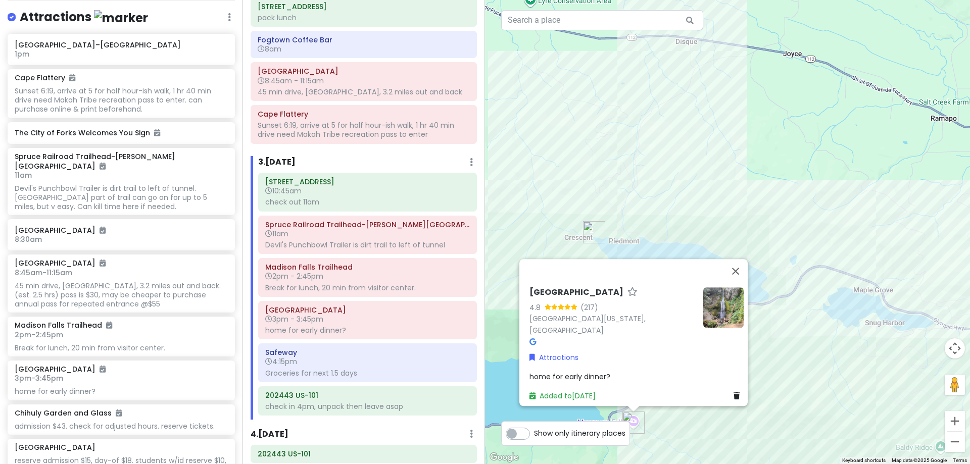
click at [584, 372] on span "home for early dinner?" at bounding box center [570, 377] width 81 height 10
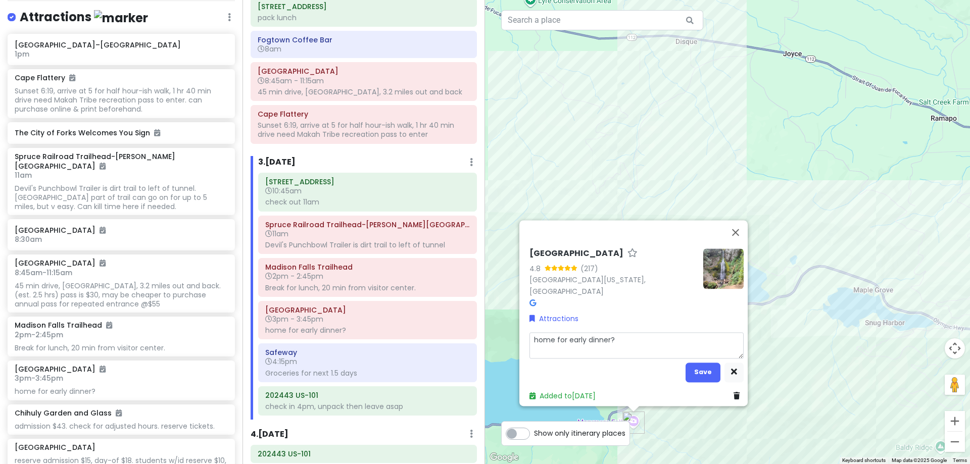
click at [583, 336] on textarea "home for early dinner?" at bounding box center [637, 346] width 214 height 26
click at [686, 367] on button "Save" at bounding box center [703, 373] width 35 height 20
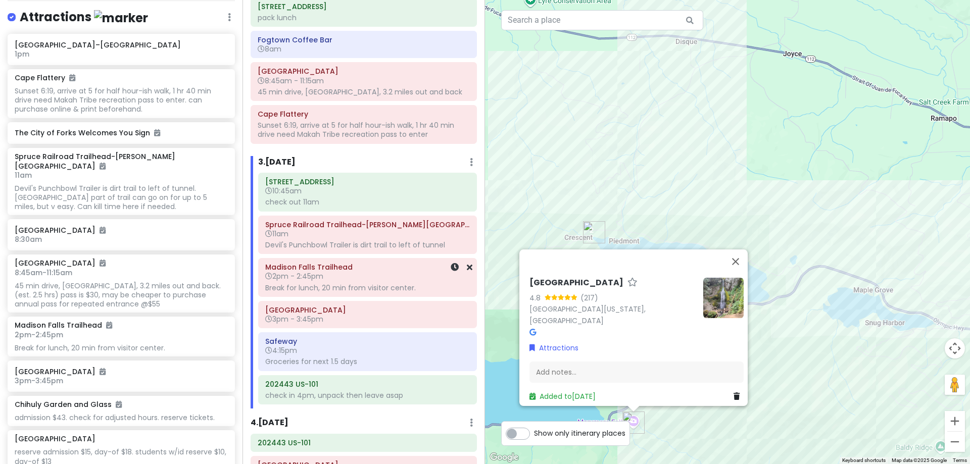
click at [390, 284] on div "Break for lunch, 20 min from visitor center." at bounding box center [367, 288] width 205 height 9
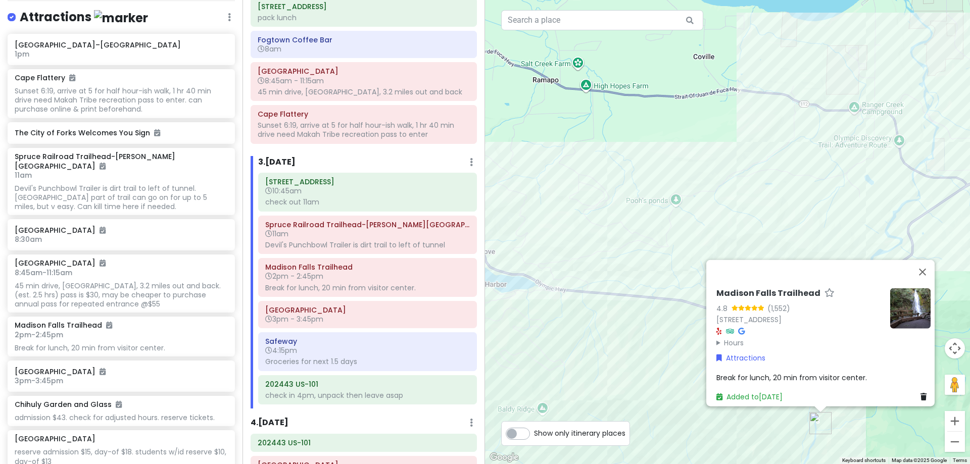
click at [737, 372] on span "Break for lunch, 20 min from visitor center." at bounding box center [792, 377] width 151 height 10
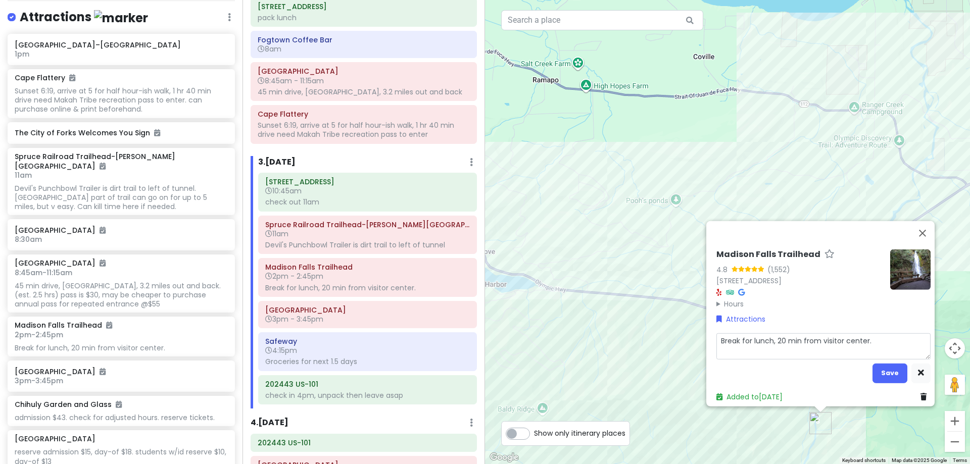
click at [774, 333] on textarea "Break for lunch, 20 min from visitor center." at bounding box center [824, 346] width 214 height 26
click at [890, 370] on button "Save" at bounding box center [890, 373] width 35 height 20
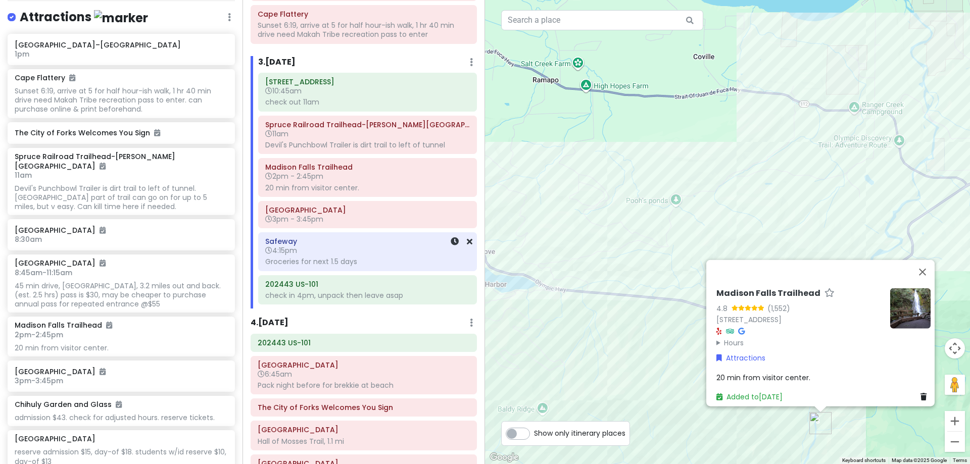
scroll to position [354, 0]
click at [372, 294] on div "check in 4pm, unpack then leave asap" at bounding box center [367, 294] width 205 height 9
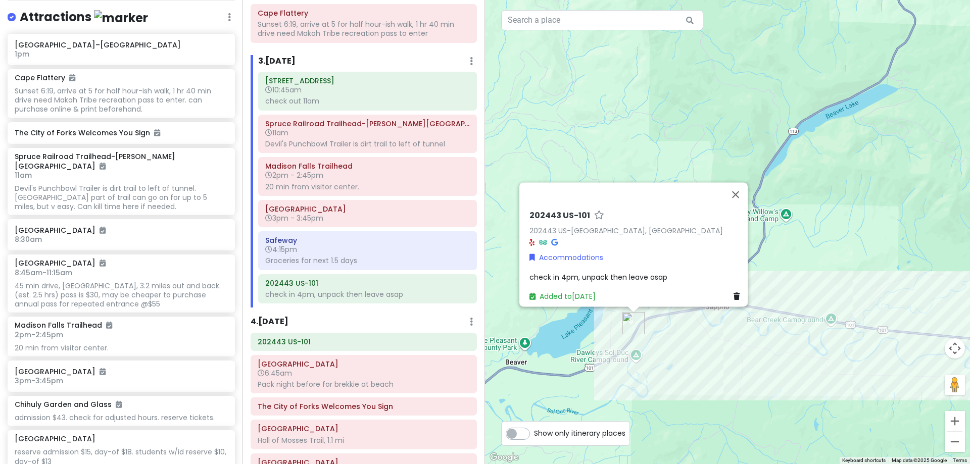
click at [596, 272] on span "check in 4pm, unpack then leave asap" at bounding box center [599, 277] width 138 height 10
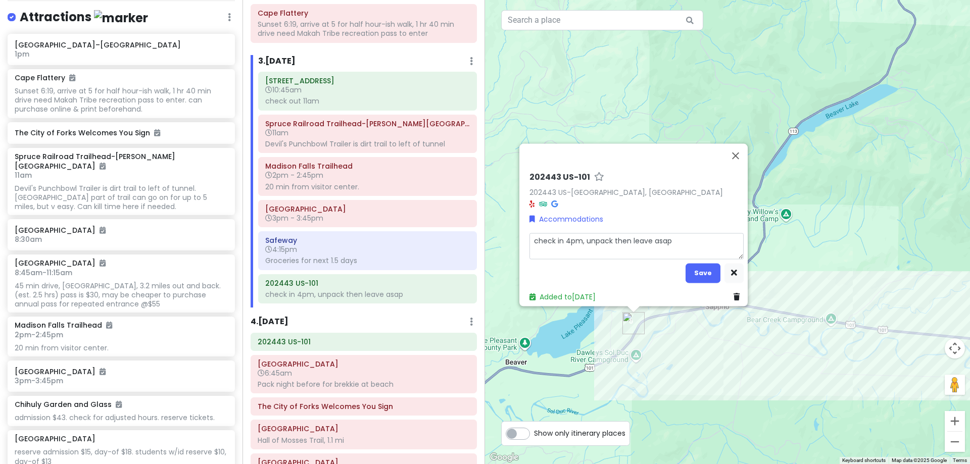
drag, startPoint x: 676, startPoint y: 240, endPoint x: 579, endPoint y: 232, distance: 97.4
click at [579, 233] on textarea "check in 4pm, unpack then leave asap" at bounding box center [637, 246] width 214 height 26
click at [693, 269] on button "Save" at bounding box center [703, 273] width 35 height 20
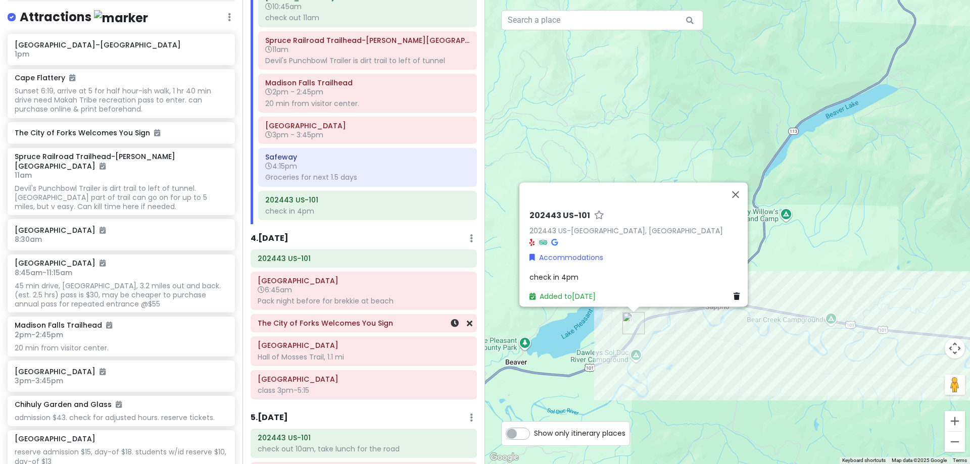
scroll to position [455, 0]
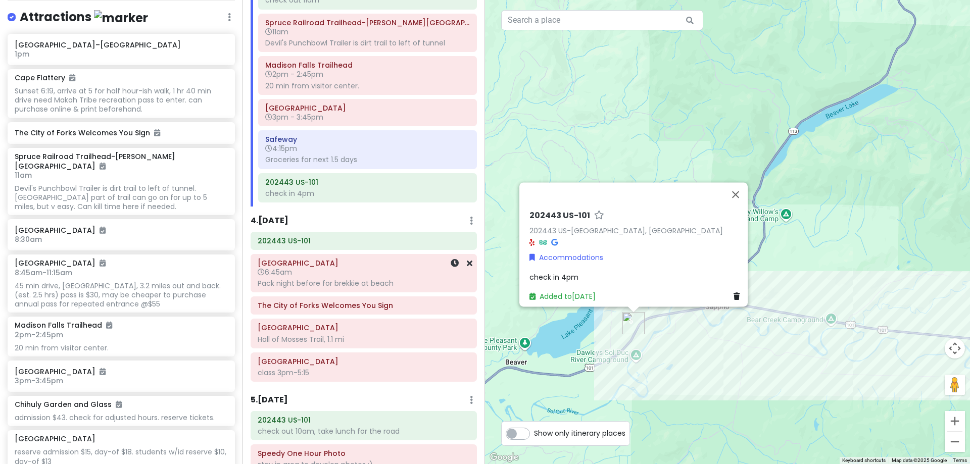
click at [369, 277] on div "[GEOGRAPHIC_DATA] 6:45am Pack night before for brekkie at beach" at bounding box center [364, 273] width 212 height 34
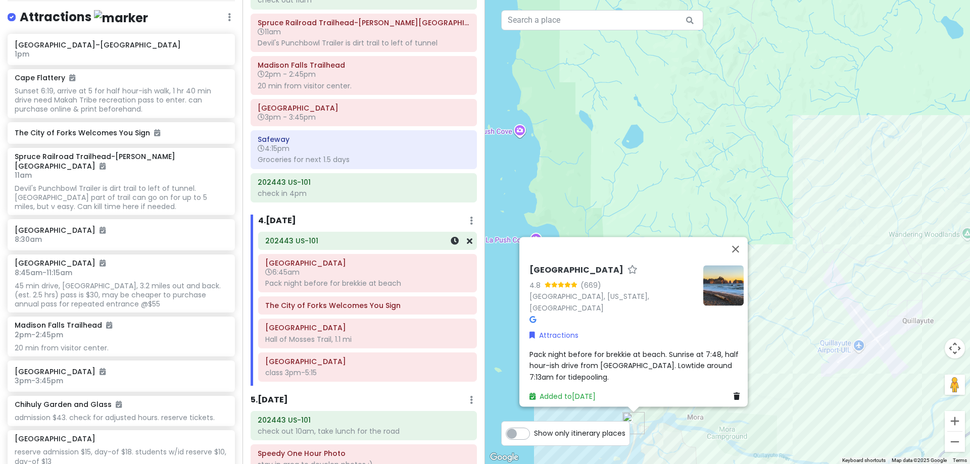
click at [375, 241] on h6 "202443 US-101" at bounding box center [367, 241] width 205 height 9
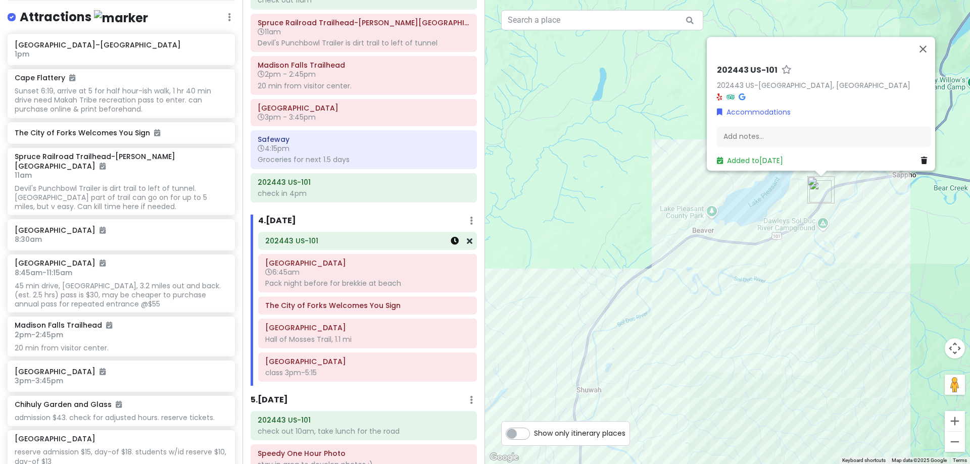
click at [451, 242] on icon at bounding box center [455, 241] width 8 height 8
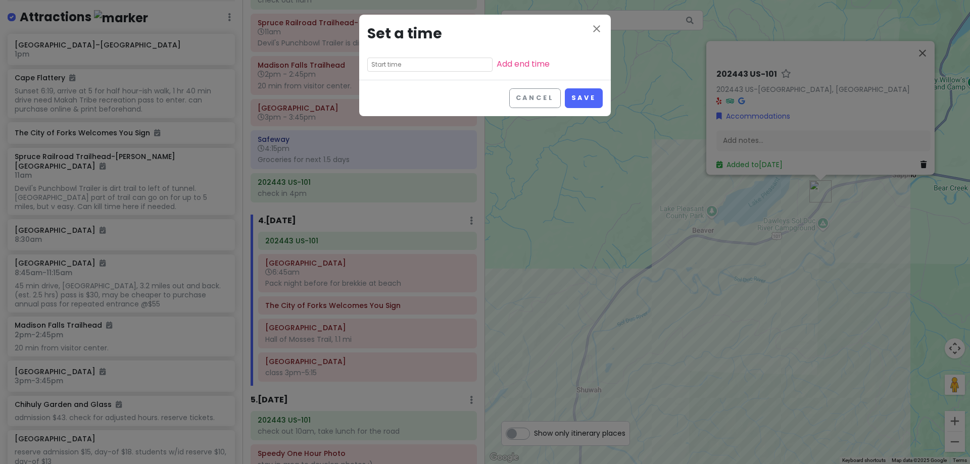
click at [415, 71] on input "text" at bounding box center [429, 65] width 125 height 14
click at [382, 77] on li "06" at bounding box center [382, 79] width 28 height 12
click at [408, 93] on li "15" at bounding box center [409, 93] width 27 height 12
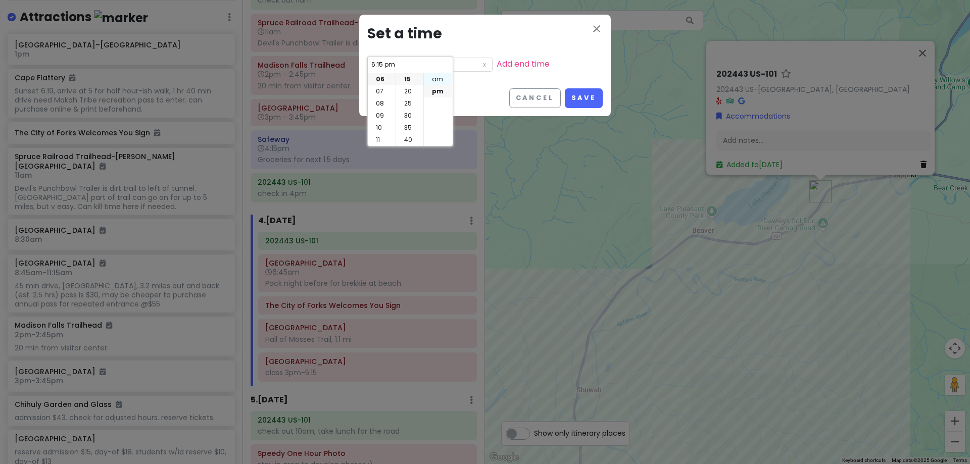
click at [431, 82] on li "am" at bounding box center [438, 79] width 28 height 12
click at [573, 95] on button "Save" at bounding box center [584, 98] width 38 height 20
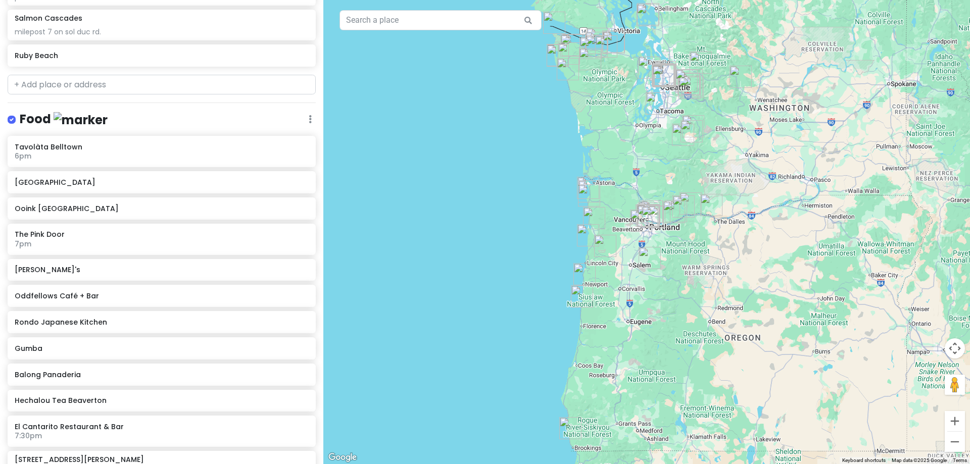
scroll to position [1617, 0]
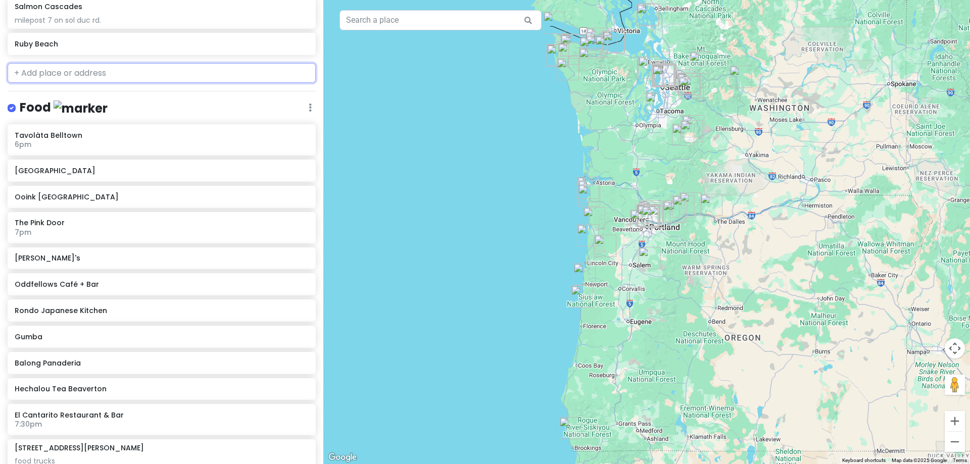
click at [132, 75] on input "text" at bounding box center [162, 73] width 308 height 20
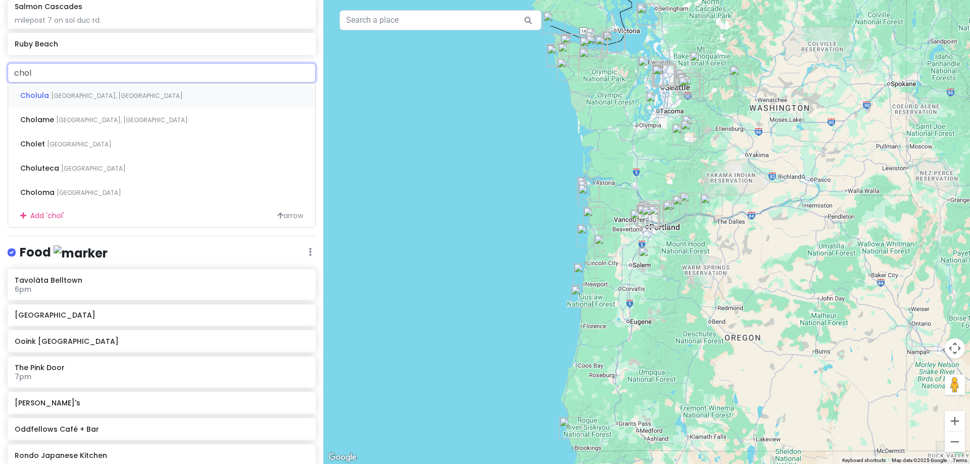
type input "cholc"
click at [135, 97] on div "Colchuck Lake Washington, USA" at bounding box center [161, 95] width 307 height 24
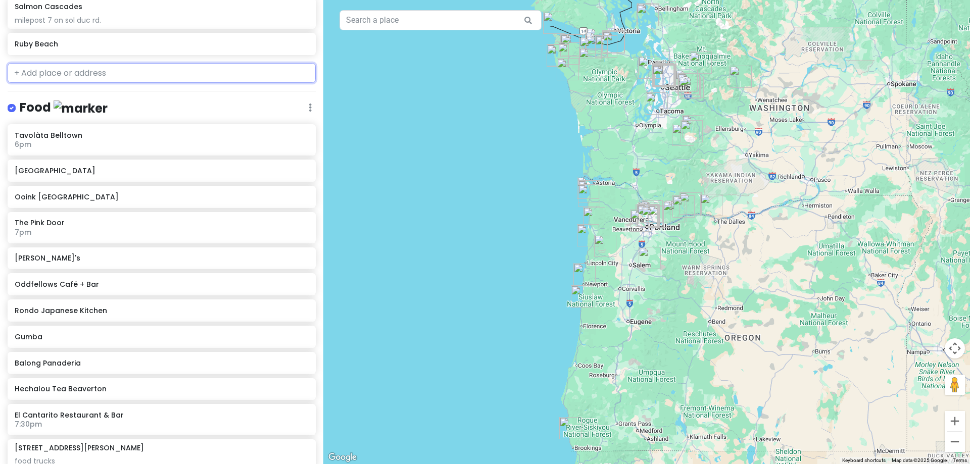
scroll to position [1643, 0]
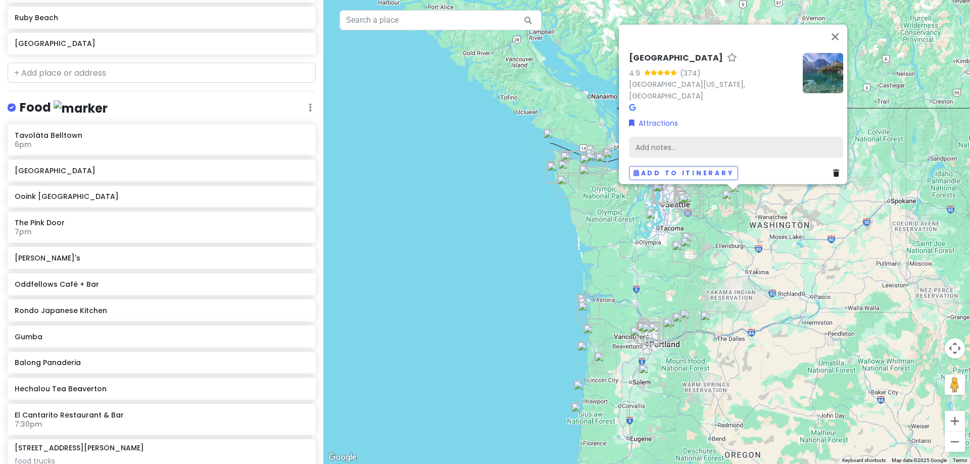
click at [711, 138] on div "Add notes..." at bounding box center [736, 146] width 214 height 21
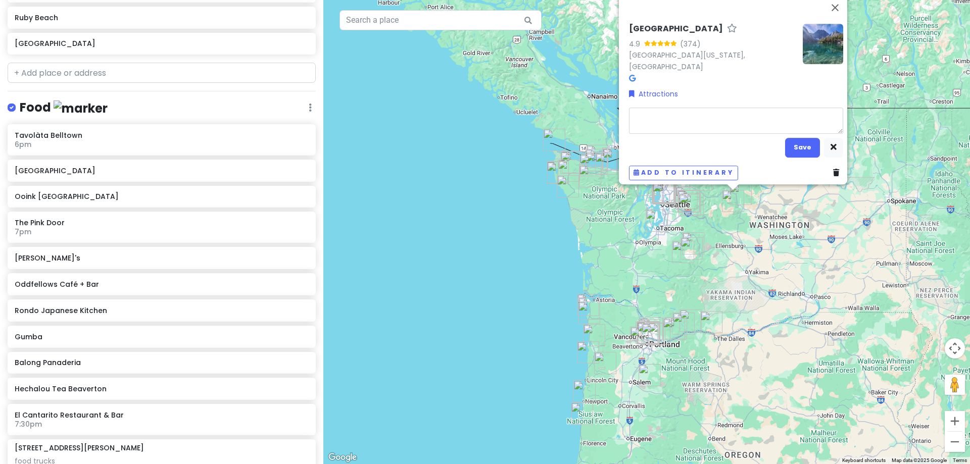
type textarea "x"
type textarea "T"
type textarea "x"
type textarea "Th"
type textarea "x"
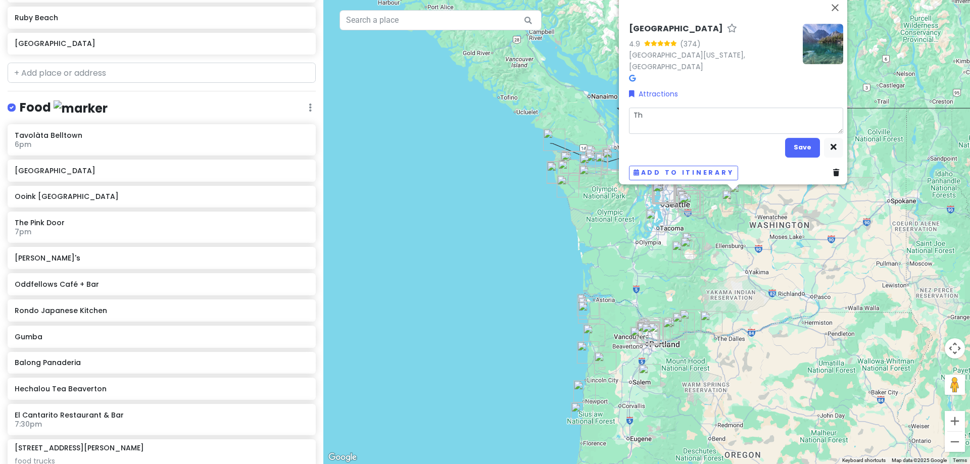
type textarea "Thi"
type textarea "x"
type textarea "This"
type textarea "x"
type textarea "This"
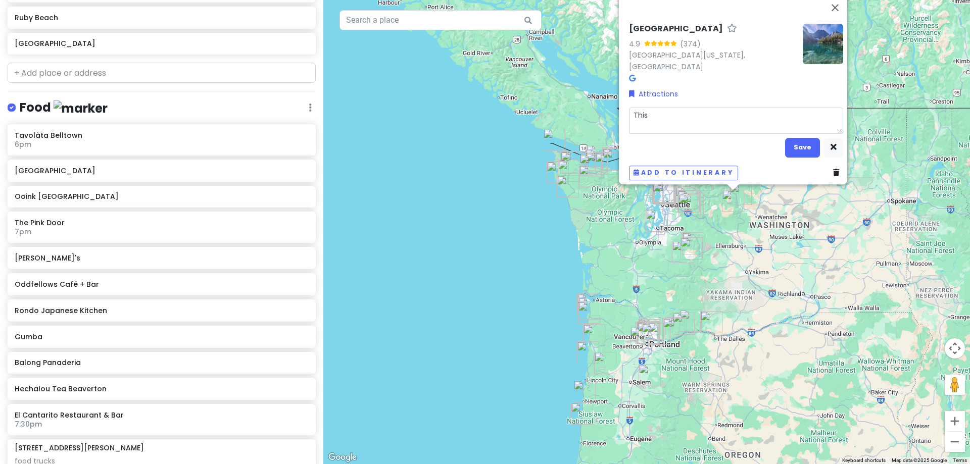
type textarea "x"
type textarea "This t"
type textarea "x"
type textarea "This tr"
type textarea "x"
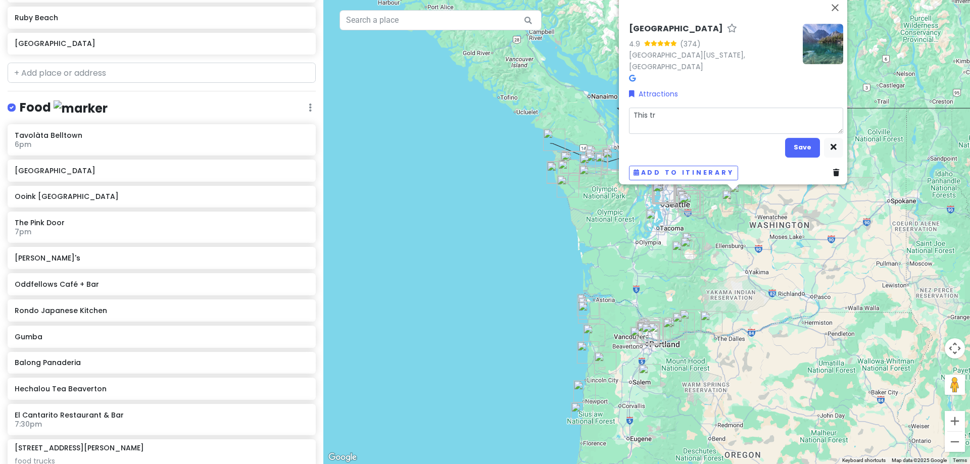
type textarea "This tra"
type textarea "x"
type textarea "This trai"
type textarea "x"
type textarea "This trail"
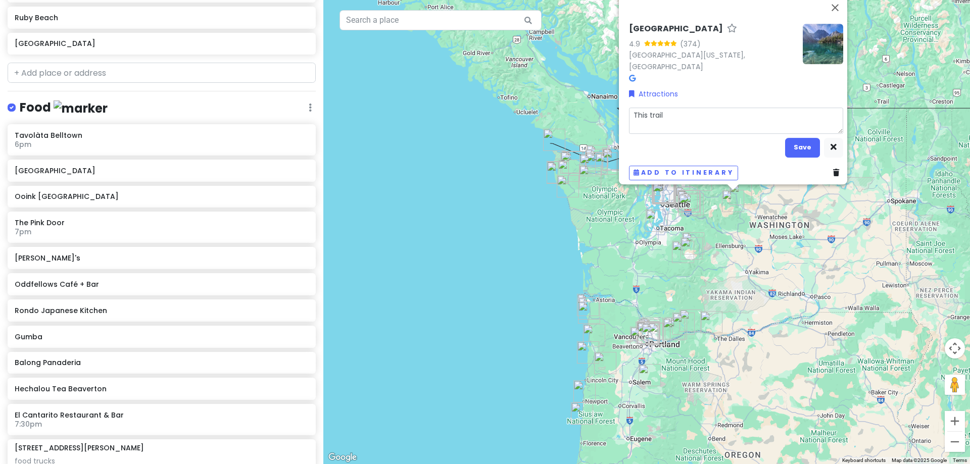
type textarea "x"
type textarea "This trail"
type textarea "x"
type textarea "This trail i"
type textarea "x"
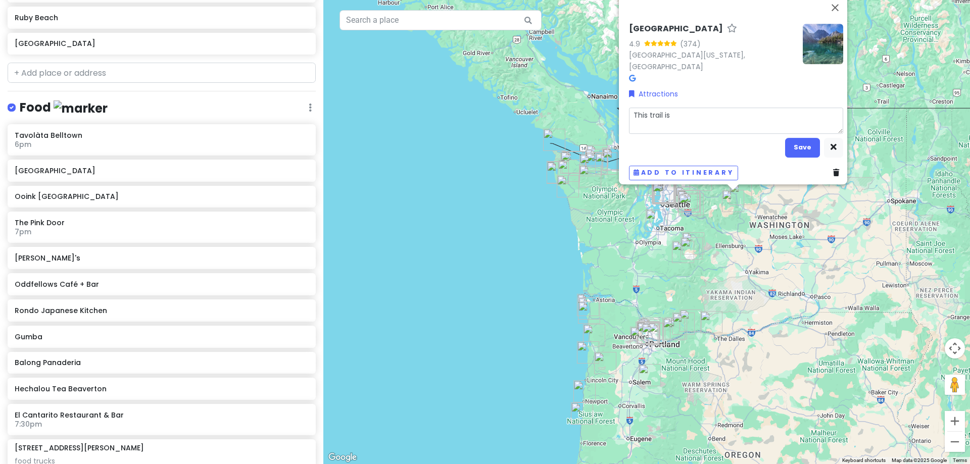
type textarea "This trail is"
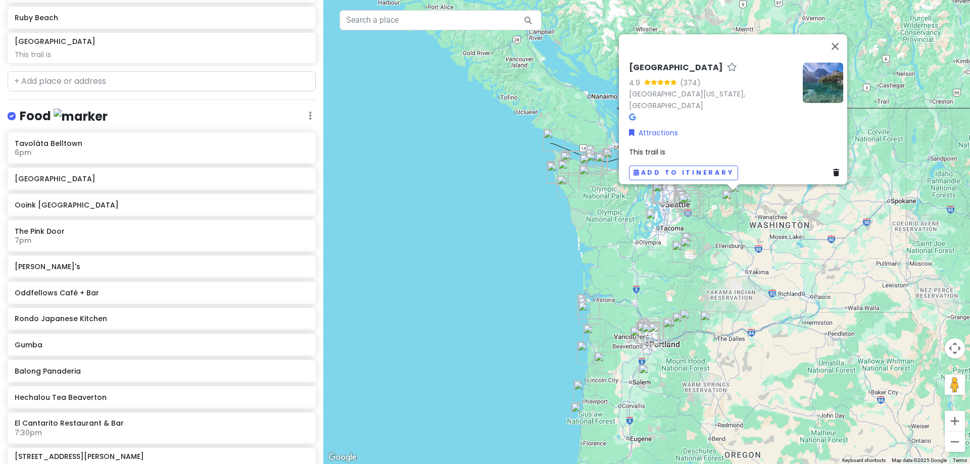
scroll to position [1652, 0]
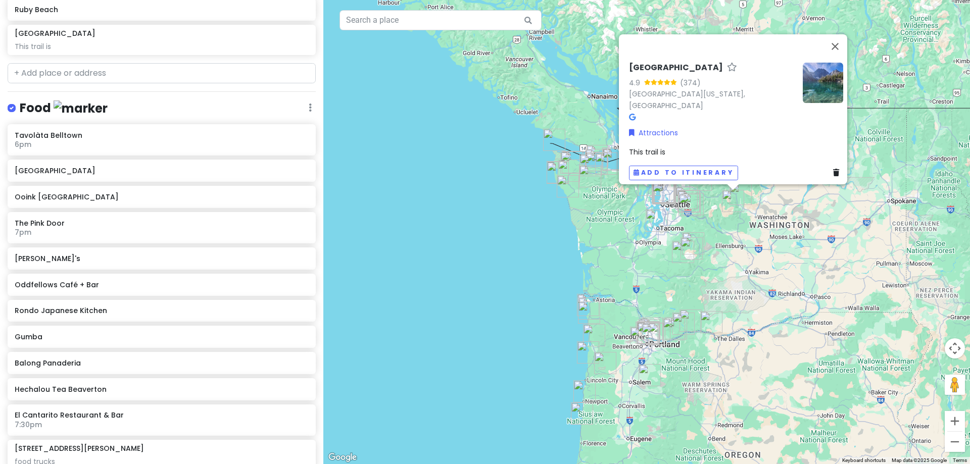
click at [659, 147] on span "This trail is" at bounding box center [647, 152] width 36 height 10
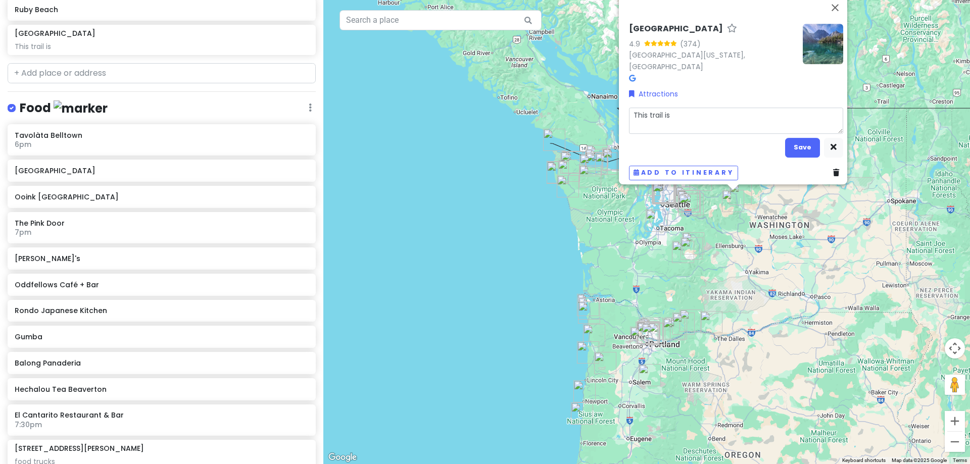
click at [679, 116] on textarea "This trail is" at bounding box center [736, 121] width 214 height 26
type textarea "x"
type textarea "This trail is"
type textarea "x"
type textarea "This trail is a"
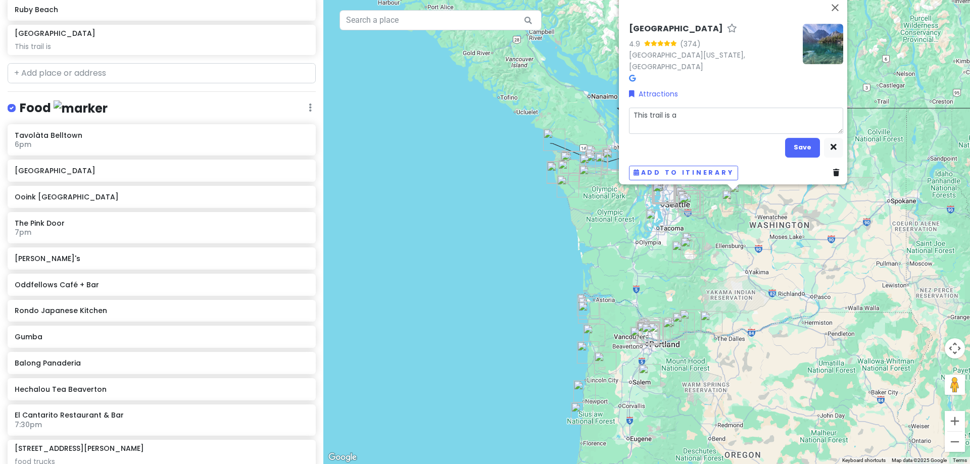
type textarea "x"
type textarea "This trail is an"
type textarea "x"
type textarea "This trail is ano"
type textarea "x"
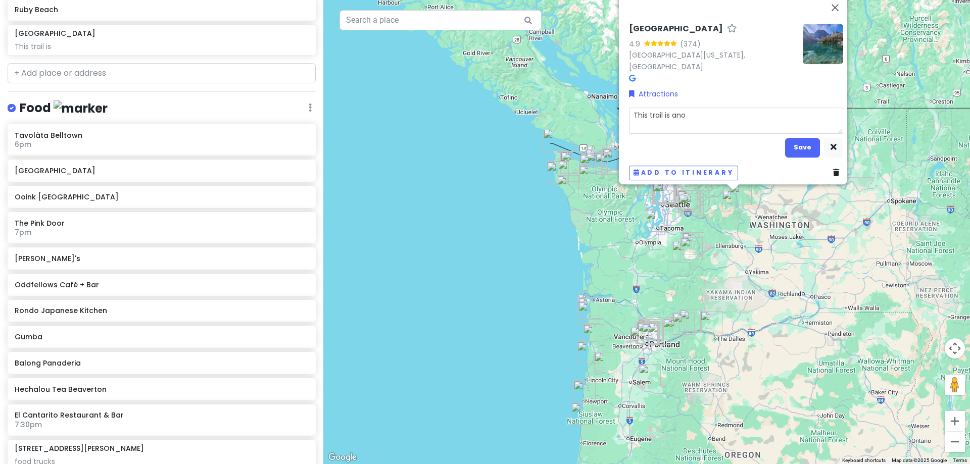
type textarea "This trail is anou"
type textarea "x"
type textarea "This trail is anout"
type textarea "x"
type textarea "This trail is anout"
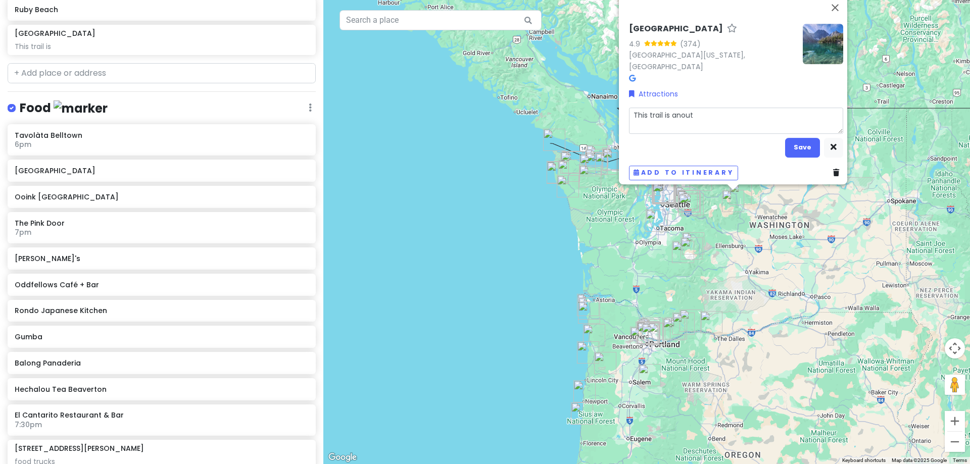
type textarea "x"
type textarea "This trail is anout 8"
type textarea "x"
type textarea "This trail is anout 8"
type textarea "x"
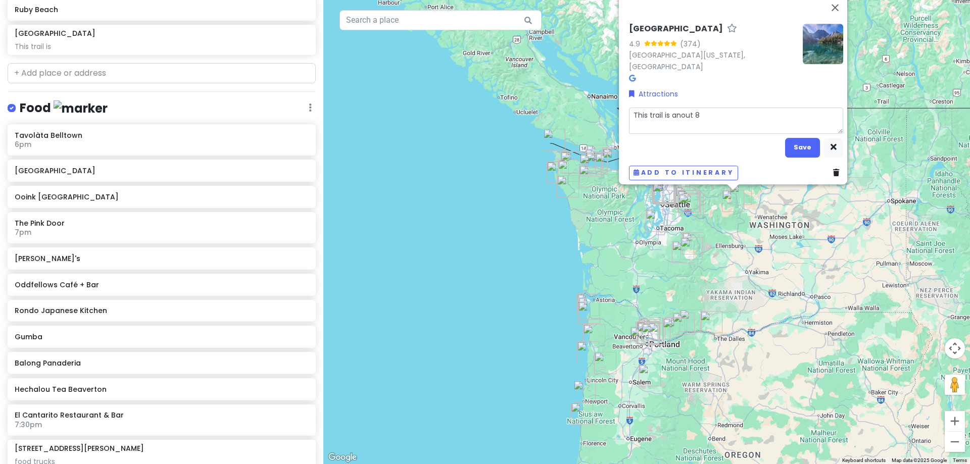
type textarea "This trail is anout 8 m"
type textarea "x"
type textarea "This trail is anout 8 mi"
type textarea "x"
type textarea "This trail is anout 8 mil"
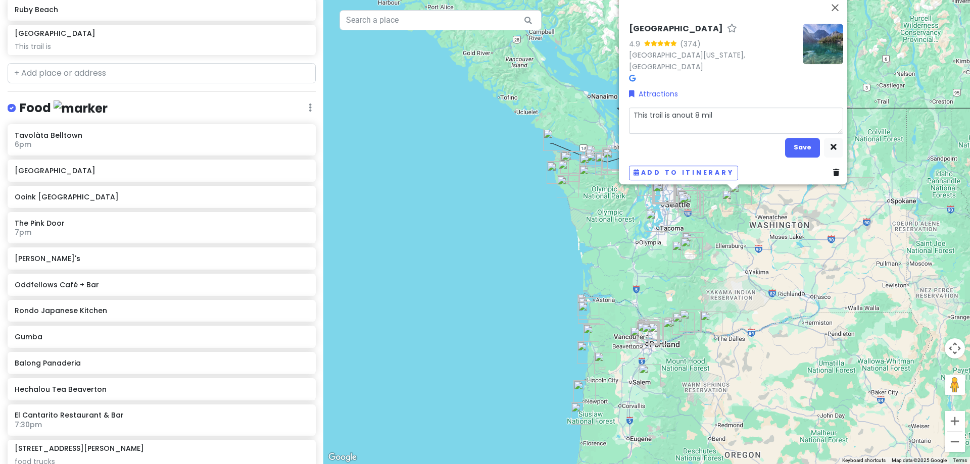
type textarea "x"
type textarea "This trail is anout 8 mile"
type textarea "x"
type textarea "This trail is anout 8 miles"
type textarea "x"
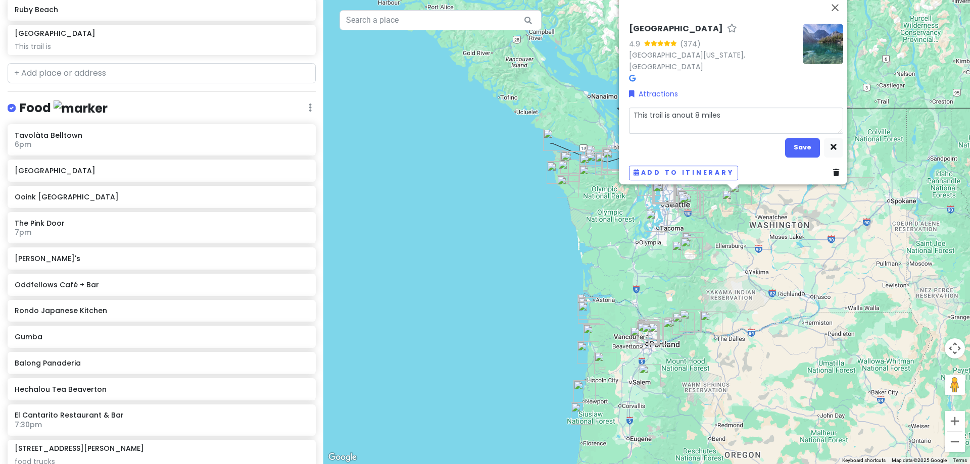
type textarea "This trail is anout 8 miles"
type textarea "x"
type textarea "This trail is anout 8 miles r"
type textarea "x"
type textarea "This trail is anout 8 miles ro"
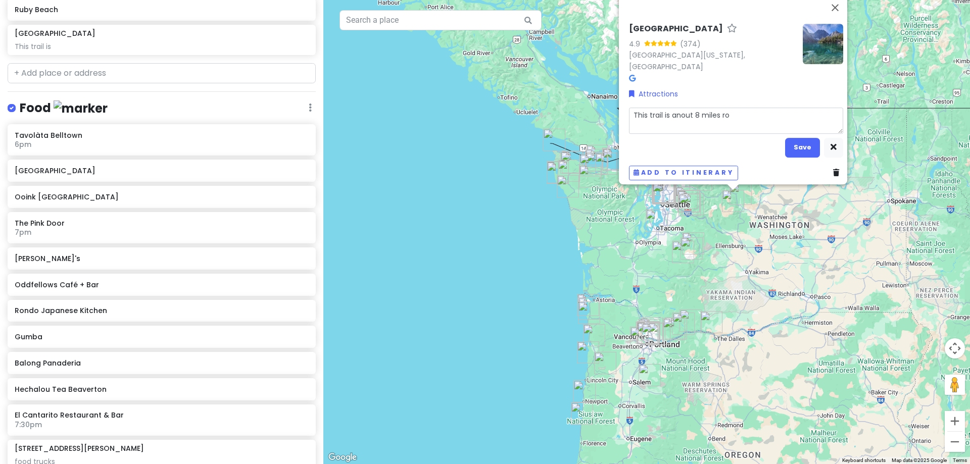
type textarea "x"
type textarea "This trail is anout 8 miles rou"
type textarea "x"
type textarea "This trail is anout 8 miles roun"
type textarea "x"
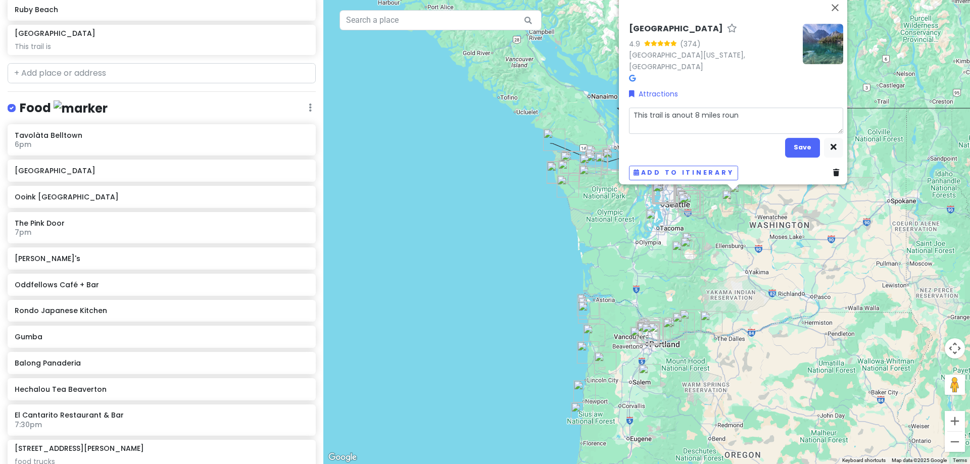
type textarea "This trail is anout 8 miles round"
type textarea "x"
type textarea "This trail is anout 8 miles round"
type textarea "x"
type textarea "This trail is anout 8 miles round t"
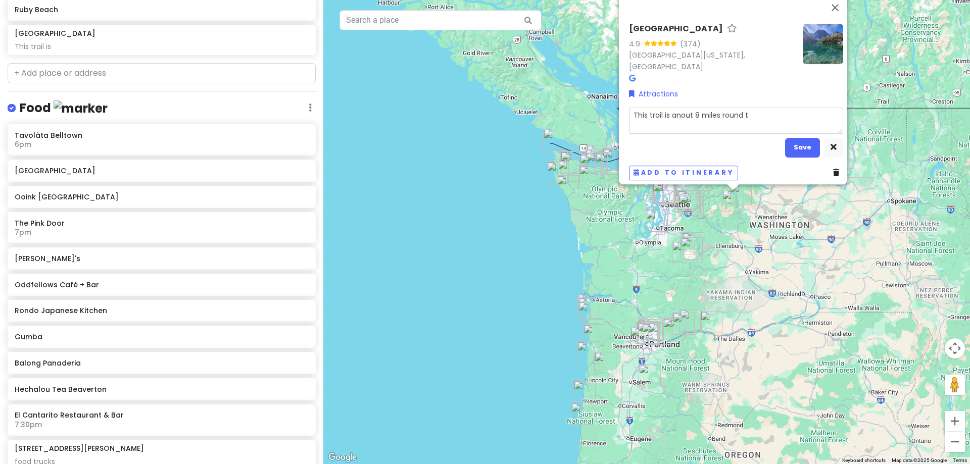
type textarea "x"
type textarea "This trail is anout 8 miles round tri"
type textarea "x"
type textarea "This trail is anout 8 miles round trip"
type textarea "x"
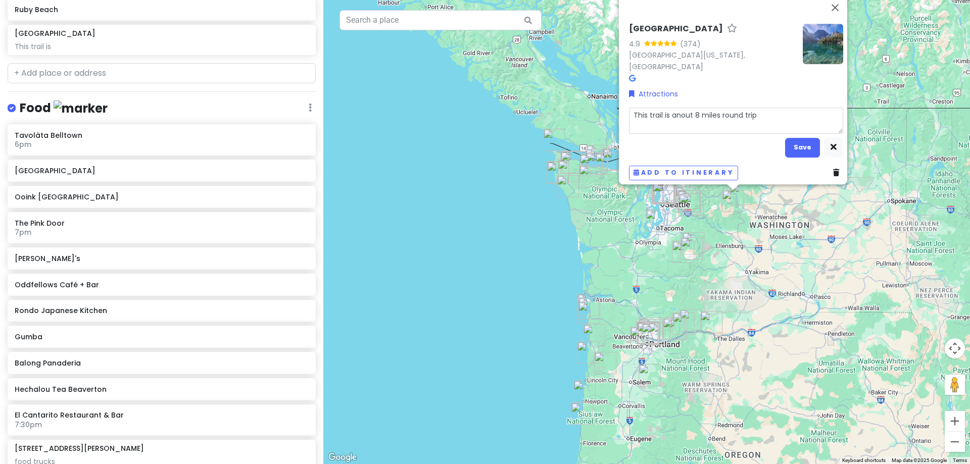
type textarea "This trail is anout 8 miles round trip"
type textarea "x"
type textarea "This trail is anout 8 miles round trip wi"
type textarea "x"
type textarea "This trail is anout 8 miles round trip wit"
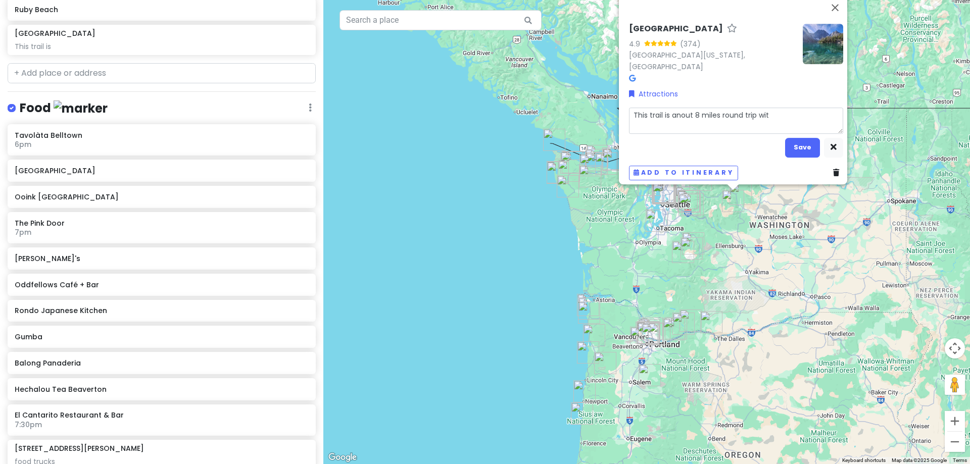
type textarea "x"
type textarea "This trail is anout 8 miles round trip with"
type textarea "x"
type textarea "This trail is anout 8 miles round trip with"
type textarea "x"
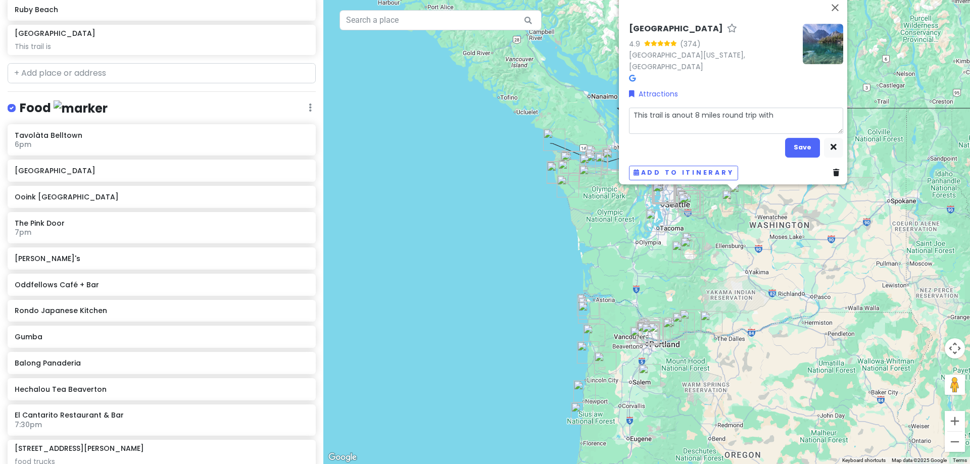
type textarea "This trail is anout 8 miles round trip with s"
type textarea "x"
type textarea "This trail is anout 8 miles round trip with st"
type textarea "x"
type textarea "This trail is anout 8 miles round trip with stu"
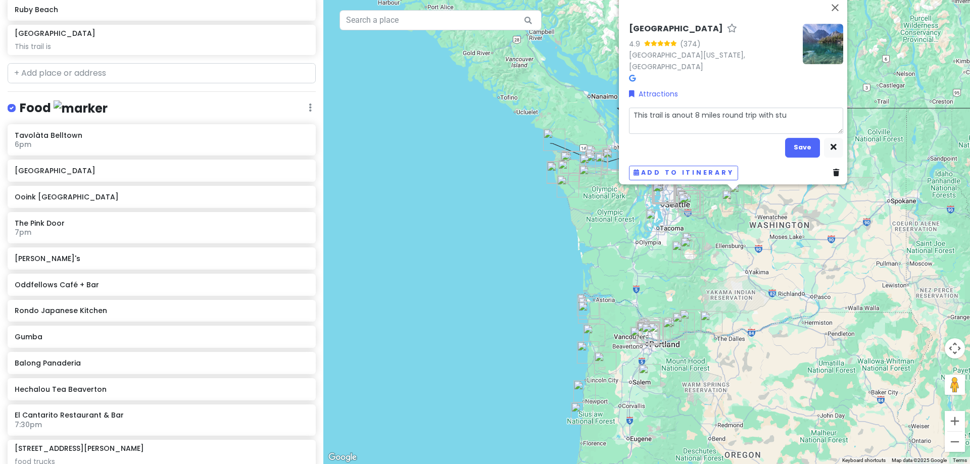
type textarea "x"
type textarea "This trail is anout 8 miles round trip with stun"
type textarea "x"
type textarea "This trail is anout 8 miles round trip with stunn"
type textarea "x"
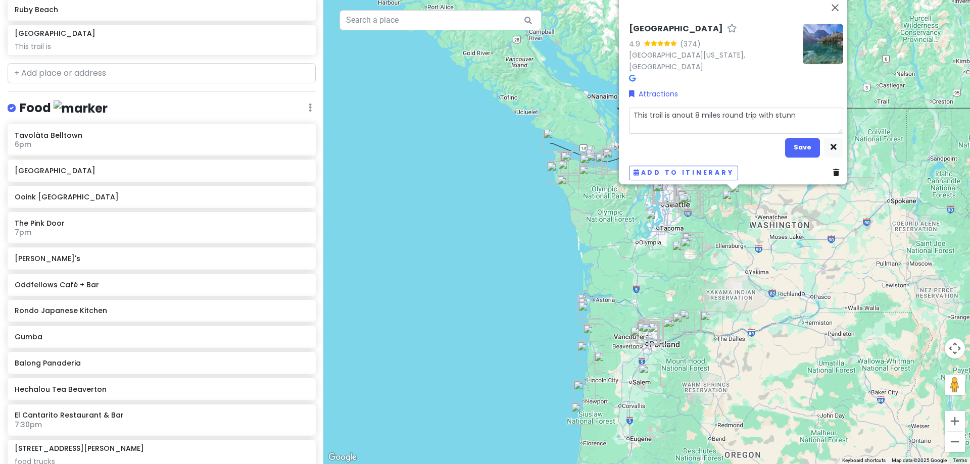
type textarea "This trail is anout 8 miles round trip with stunni"
type textarea "x"
type textarea "This trail is anout 8 miles round trip with stunnin"
type textarea "x"
type textarea "This trail is anout 8 miles round trip with stunning"
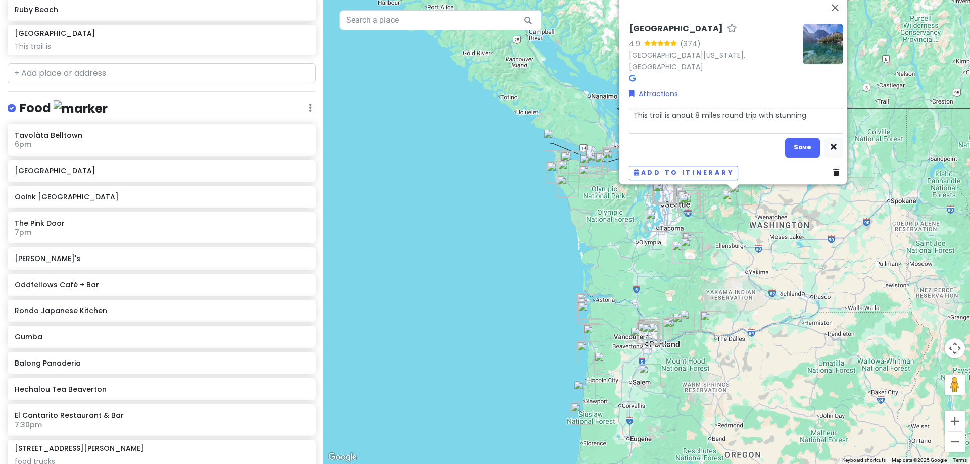
type textarea "x"
type textarea "This trail is anout 8 miles round trip with stunning"
type textarea "x"
type textarea "This trail is anout 8 miles round trip with stunning v"
type textarea "x"
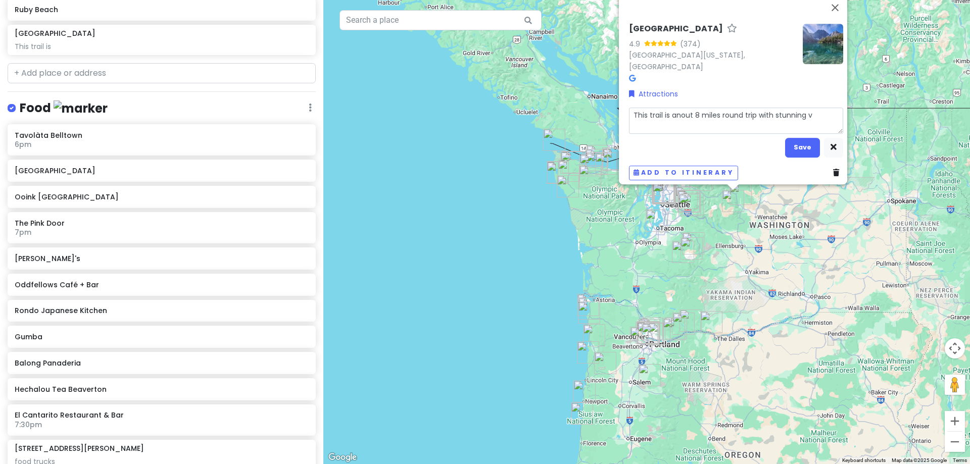
type textarea "This trail is anout 8 miles round trip with stunning vi"
type textarea "x"
type textarea "This trail is anout 8 miles round trip with stunning vie"
type textarea "x"
type textarea "This trail is anout 8 miles round trip with stunning view"
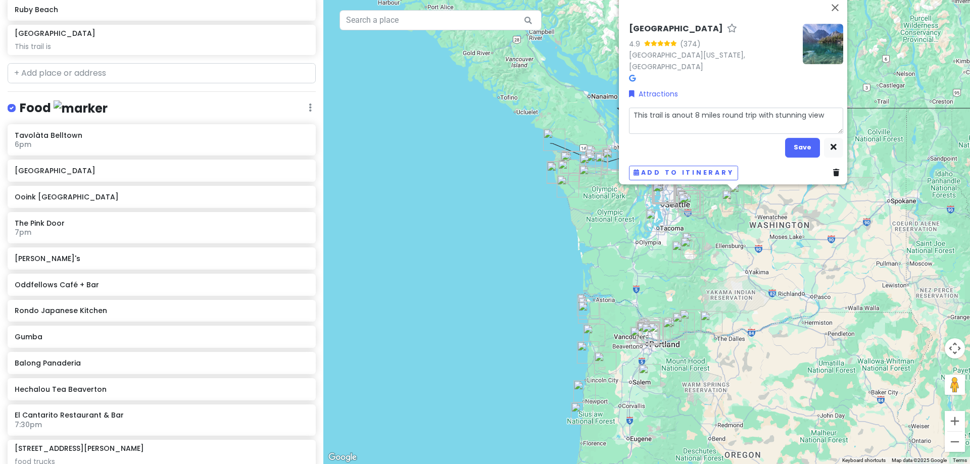
type textarea "x"
type textarea "This trail is anout 8 miles round trip with stunning views"
type textarea "x"
type textarea "This trail is anout 8 miles round trip with stunning views."
type textarea "x"
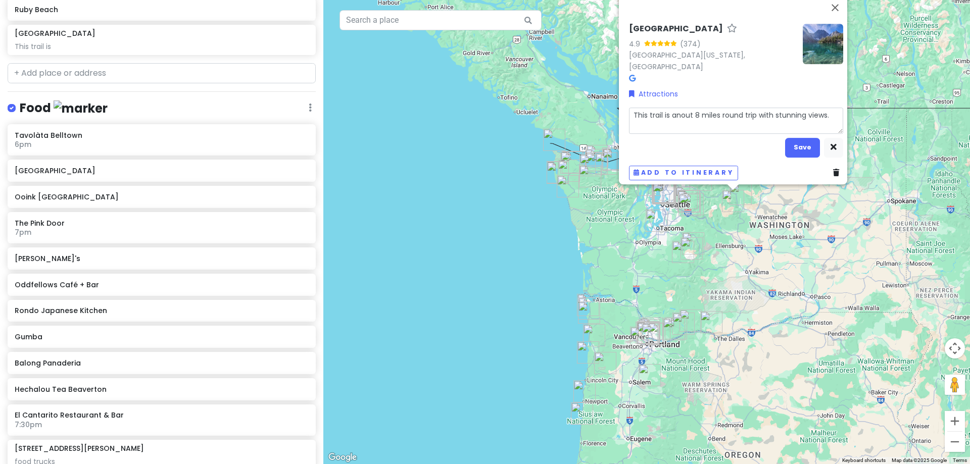
type textarea "This trail is anout 8 miles round trip with stunning views"
type textarea "x"
type textarea "This trail is anout 8 miles round trip with stunning views,"
type textarea "x"
type textarea "This trail is anout 8 miles round trip with stunning views,"
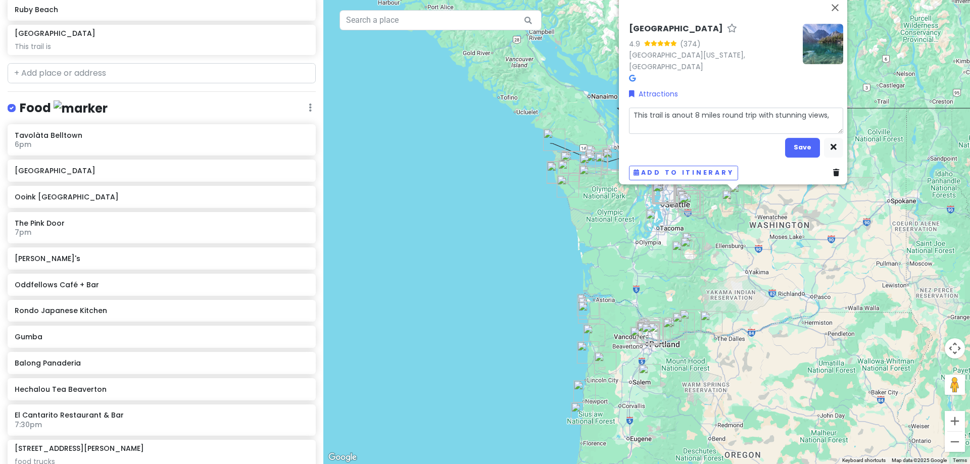
type textarea "x"
type textarea "This trail is anout 8 miles round trip with stunning views, b"
type textarea "x"
type textarea "This trail is anout 8 miles round trip with stunning views, bu"
type textarea "x"
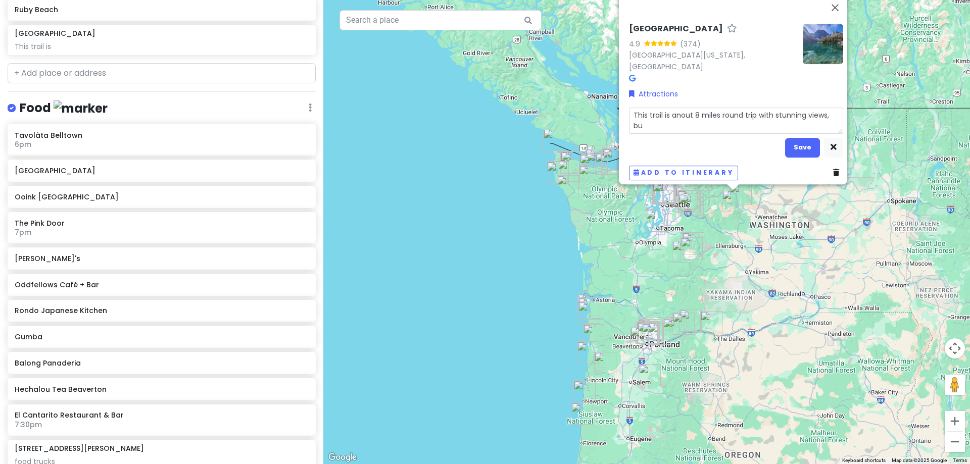
type textarea "This trail is anout 8 miles round trip with stunning views, but"
type textarea "x"
type textarea "This trail is anout 8 miles round trip with stunning views, but"
type textarea "x"
type textarea "This trail is anout 8 miles round trip with stunning views, but a"
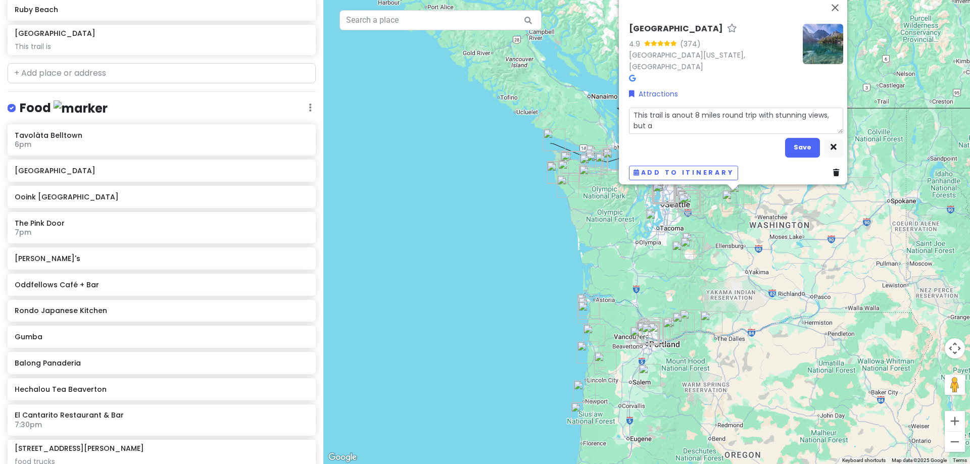
type textarea "x"
type textarea "This trail is anout 8 miles round trip with stunning views, but as"
type textarea "x"
type textarea "This trail is anout 8 miles round trip with stunning views, but as"
type textarea "x"
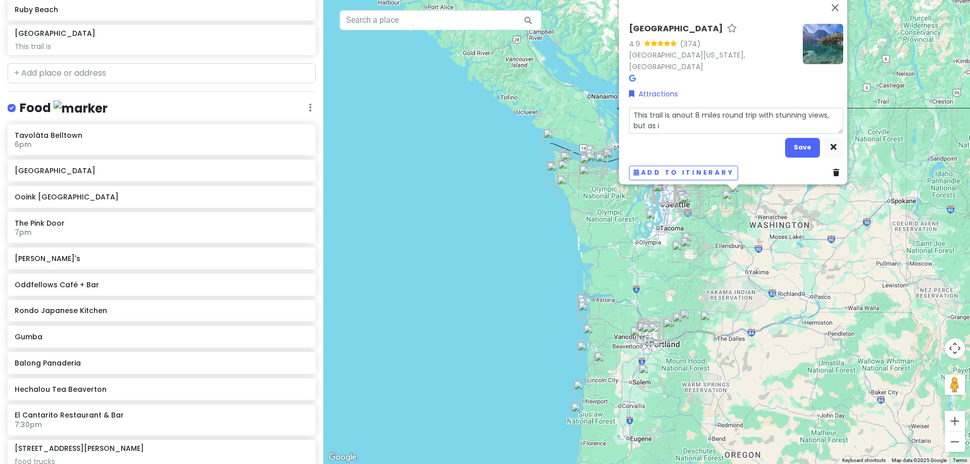
type textarea "This trail is anout 8 miles round trip with stunning views, but as it"
type textarea "x"
type textarea "This trail is anout 8 miles round trip with stunning views, but as it's"
type textarea "x"
type textarea "This trail is anout 8 miles round trip with stunning views, but as it's"
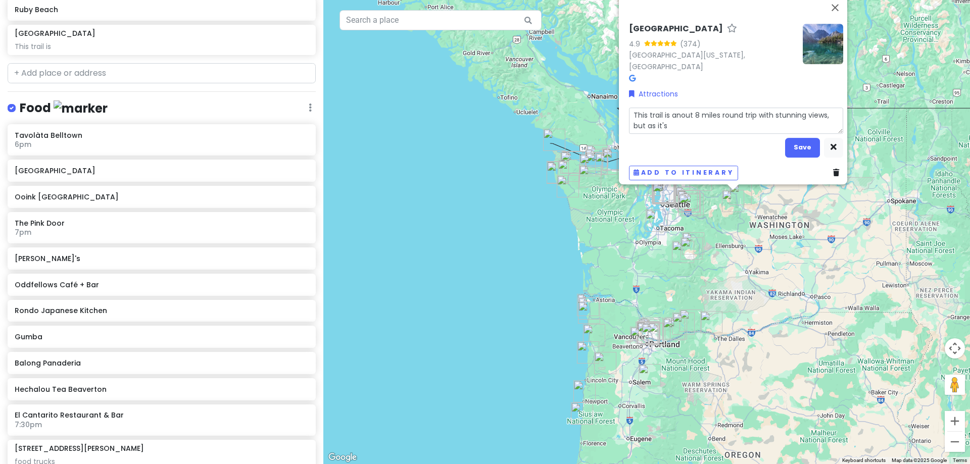
type textarea "x"
type textarea "This trail is anout 8 miles round trip with stunning views, but as it's p"
type textarea "x"
type textarea "This trail is anout 8 miles round trip with stunning views, but as it's pr"
type textarea "x"
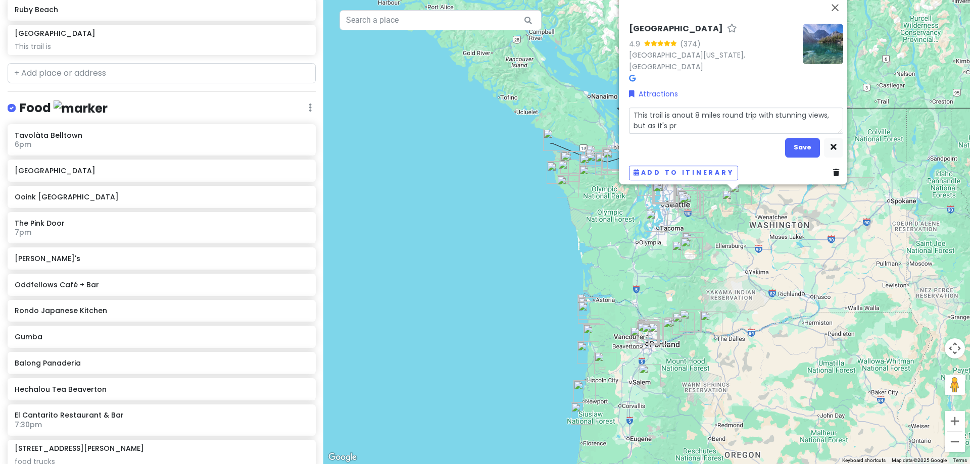
type textarea "This trail is anout 8 miles round trip with stunning views, but as it's pri"
type textarea "x"
type textarea "This trail is anout 8 miles round trip with stunning views, but as it's prim"
type textarea "x"
type textarea "This trail is anout 8 miles round trip with stunning views, but as it's prima"
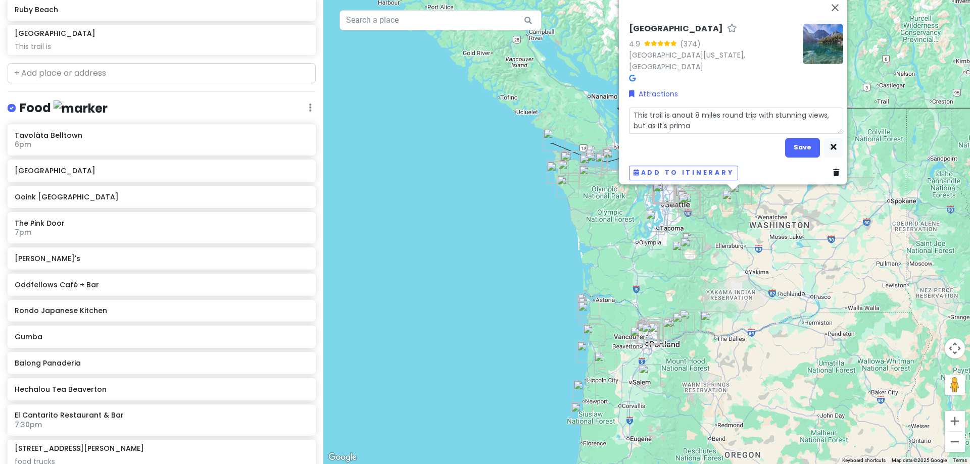
type textarea "x"
type textarea "This trail is anout 8 miles round trip with stunning views, but as it's primar"
type textarea "x"
type textarea "This trail is anout 8 miles round trip with stunning views, but as it's primari"
type textarea "x"
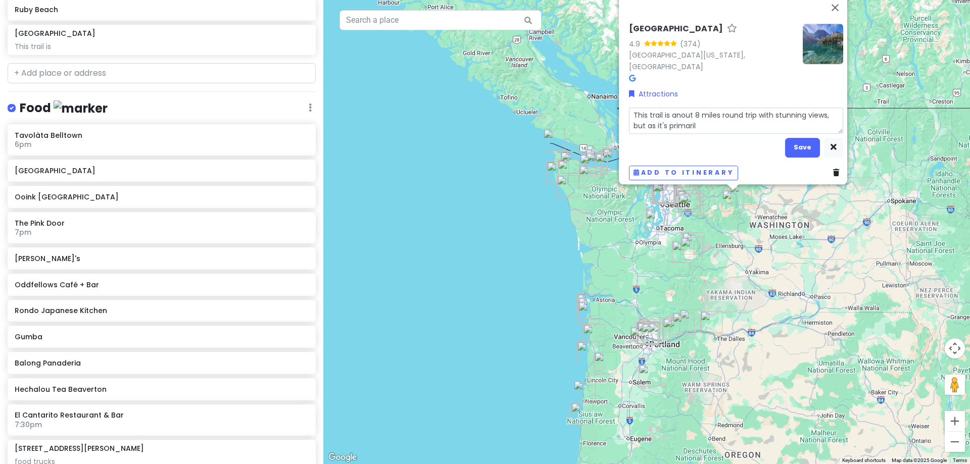
type textarea "This trail is anout 8 miles round trip with stunning views, but as it's primari…"
type textarea "x"
type textarea "This trail is anout 8 miles round trip with stunning views, but as it's primari…"
type textarea "x"
type textarea "This trail is anout 8 miles round trip with stunning views, but as it's primari…"
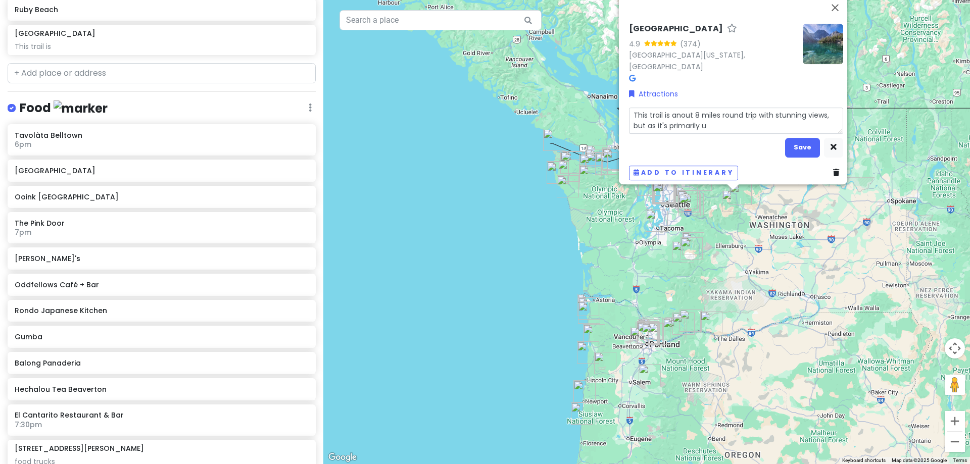
type textarea "x"
type textarea "This trail is anout 8 miles round trip with stunning views, but as it's primari…"
type textarea "x"
type textarea "This trail is anout 8 miles round trip with stunning views, but as it's primari…"
type textarea "x"
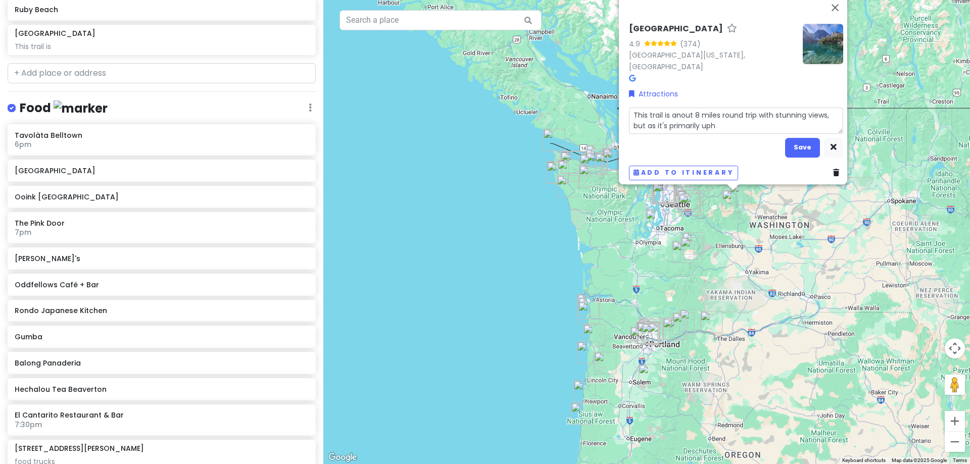
type textarea "This trail is anout 8 miles round trip with stunning views, but as it's primari…"
type textarea "x"
type textarea "This trail is anout 8 miles round trip with stunning views, but as it's primari…"
type textarea "x"
type textarea "This trail is anout 8 miles round trip with stunning views, but as it's primari…"
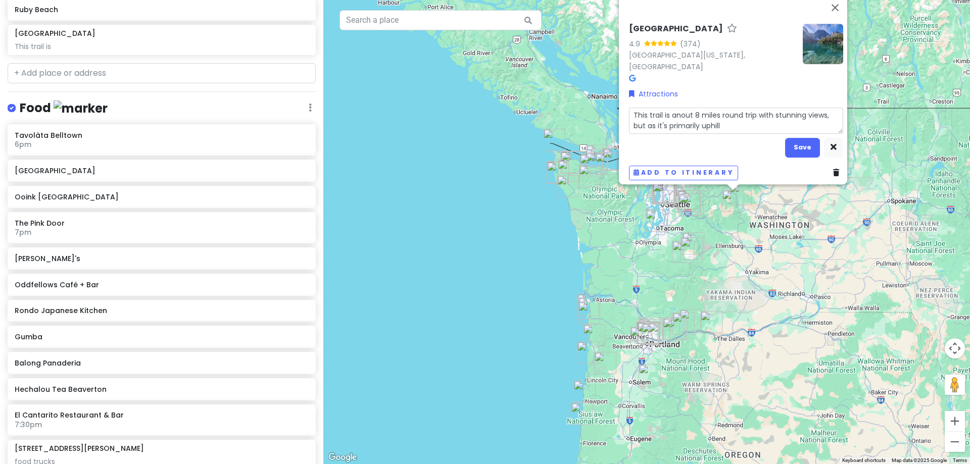
type textarea "x"
type textarea "This trail is anout 8 miles round trip with stunning views, but as it's primari…"
type textarea "x"
type textarea "This trail is anout 8 miles round trip with stunning views, but as it's primari…"
type textarea "x"
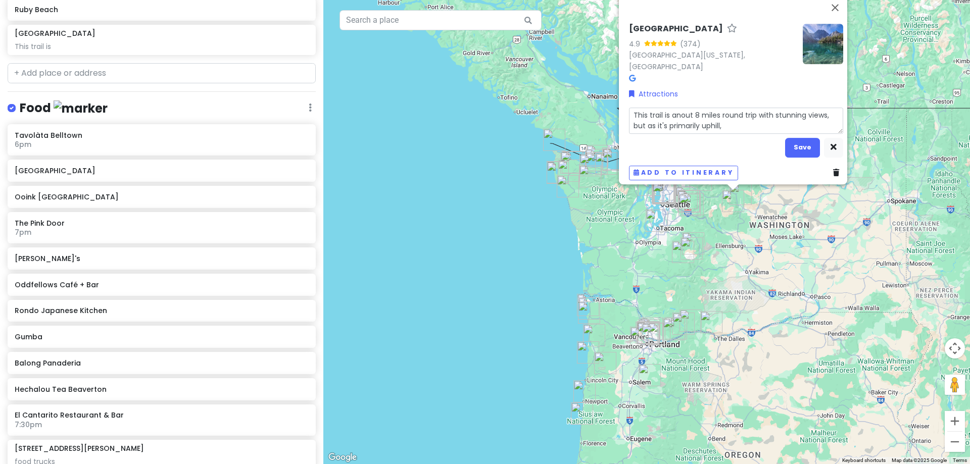
type textarea "This trail is anout 8 miles round trip with stunning views, but as it's primari…"
type textarea "x"
type textarea "This trail is anout 8 miles round trip with stunning views, but as it's primari…"
type textarea "x"
type textarea "This trail is anout 8 miles round trip with stunning views, but as it's primari…"
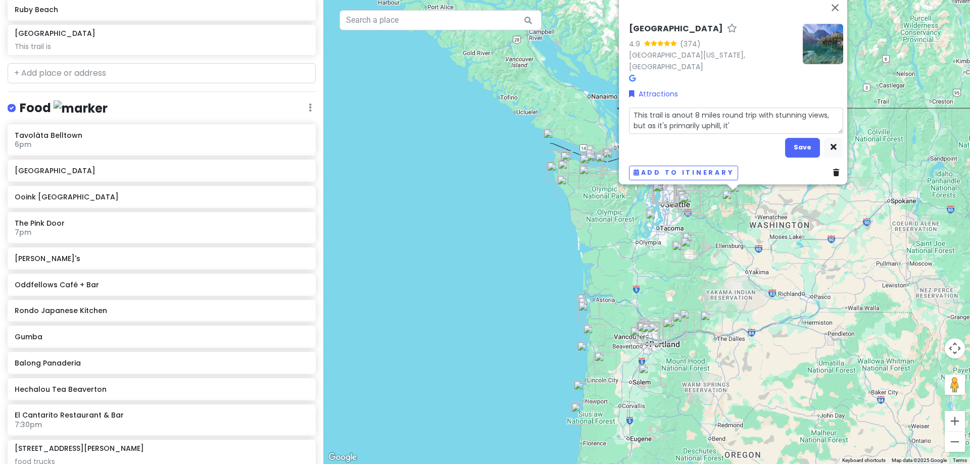
type textarea "x"
type textarea "This trail is anout 8 miles round trip with stunning views, but as it's primari…"
type textarea "x"
type textarea "This trail is anout 8 miles round trip with stunning views, but as it's primari…"
type textarea "x"
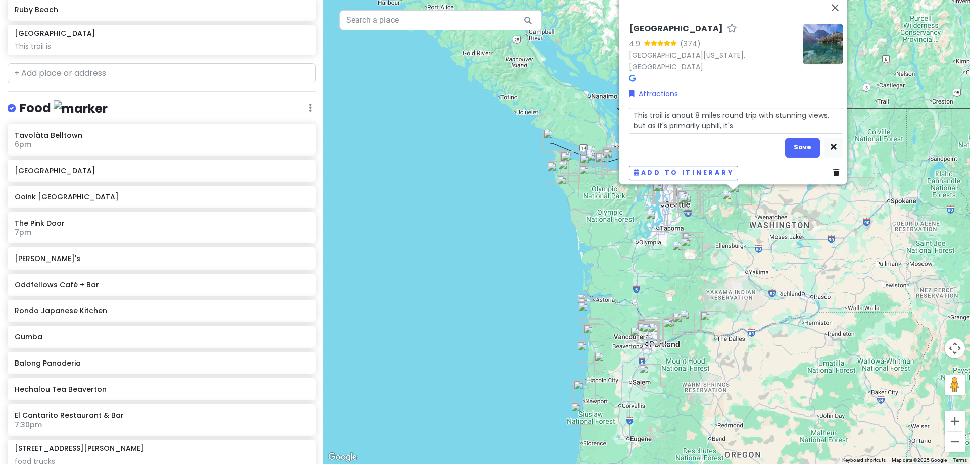
type textarea "This trail is anout 8 miles round trip with stunning views, but as it's primari…"
type textarea "x"
type textarea "This trail is anout 8 miles round trip with stunning views, but as it's primari…"
type textarea "x"
type textarea "This trail is anout 8 miles round trip with stunning views, but as it's primari…"
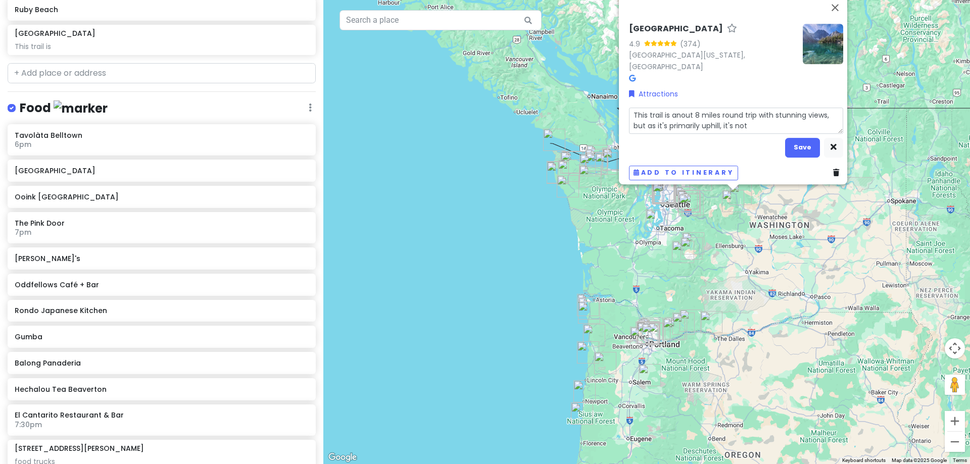
type textarea "x"
type textarea "This trail is anout 8 miles round trip with stunning views, but as it's primari…"
type textarea "x"
type textarea "This trail is anout 8 miles round trip with stunning views, but as it's primari…"
type textarea "x"
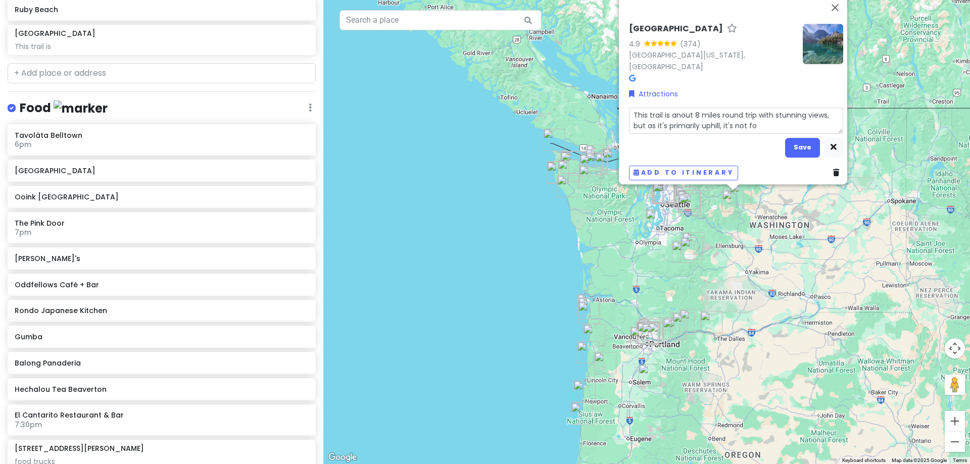
type textarea "This trail is anout 8 miles round trip with stunning views, but as it's primari…"
type textarea "x"
type textarea "This trail is anout 8 miles round trip with stunning views, but as it's primari…"
click at [800, 138] on button "Save" at bounding box center [802, 148] width 35 height 20
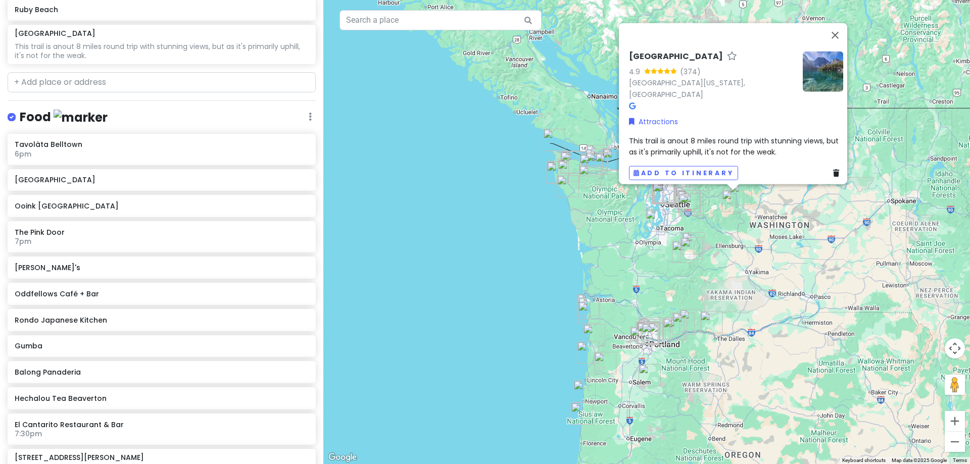
scroll to position [1661, 0]
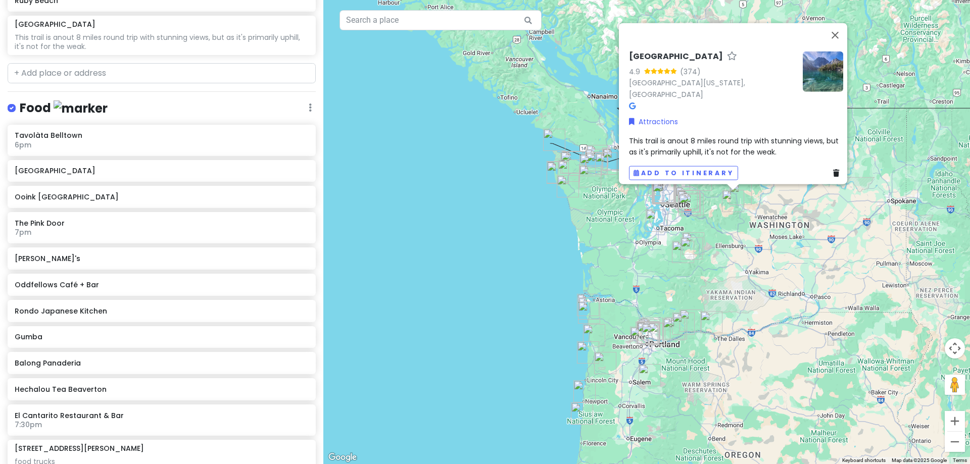
click at [677, 142] on span "This trail is anout 8 miles round trip with stunning views, but as it's primari…" at bounding box center [735, 145] width 212 height 21
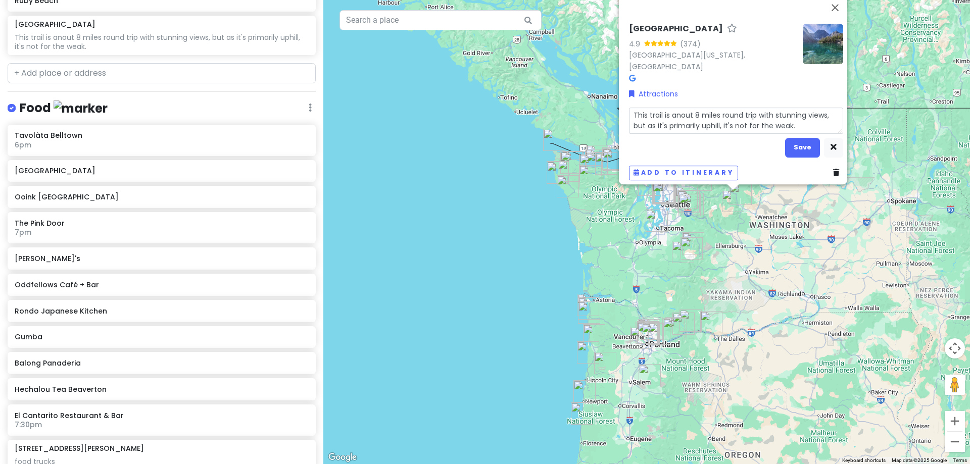
click at [676, 110] on textarea "This trail is anout 8 miles round trip with stunning views, but as it's primari…" at bounding box center [736, 121] width 214 height 26
click at [788, 143] on button "Save" at bounding box center [802, 148] width 35 height 20
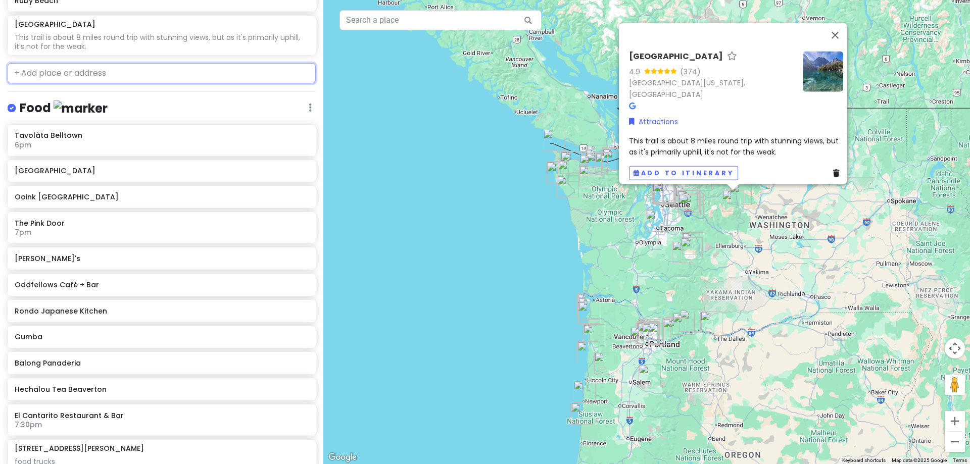
click at [131, 70] on input "text" at bounding box center [162, 73] width 308 height 20
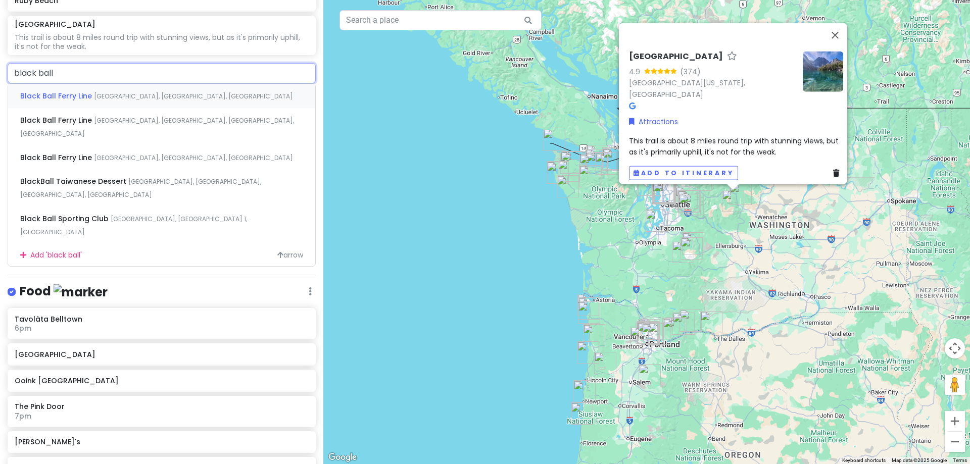
click at [127, 96] on span "East Railroad Avenue, Port Angeles, WA, USA" at bounding box center [193, 96] width 199 height 9
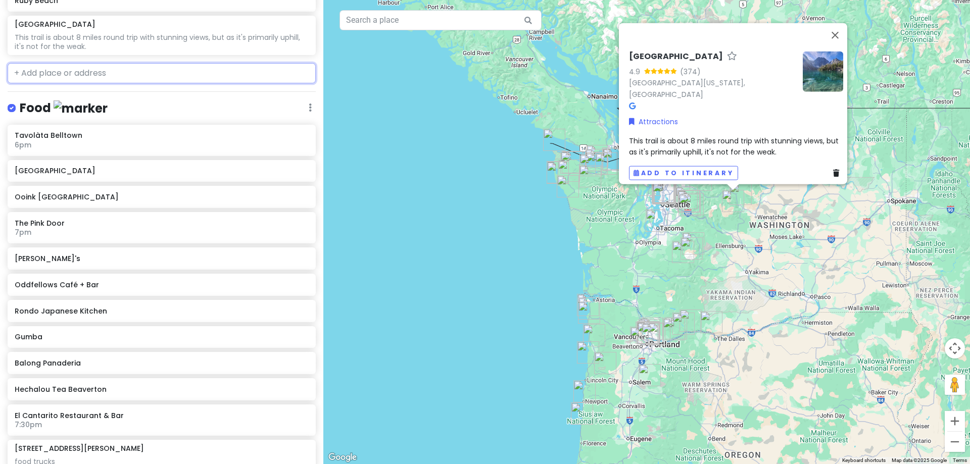
scroll to position [1687, 0]
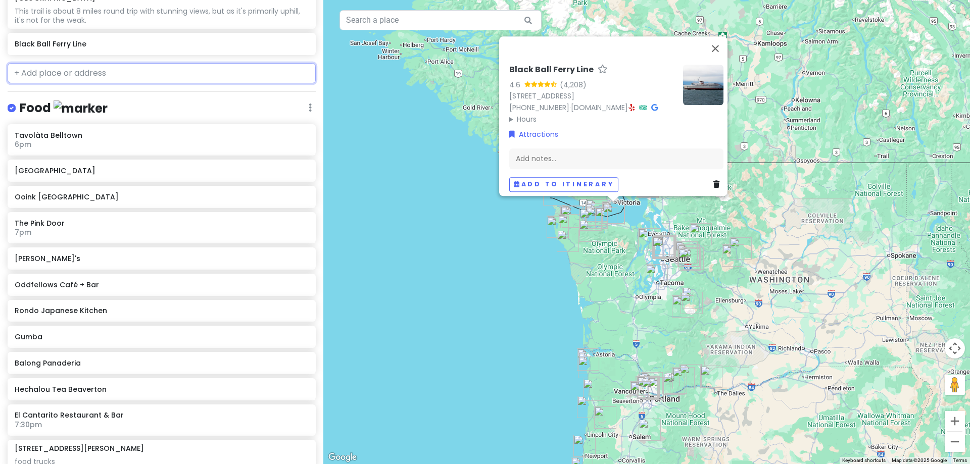
click at [93, 65] on input "text" at bounding box center [162, 73] width 308 height 20
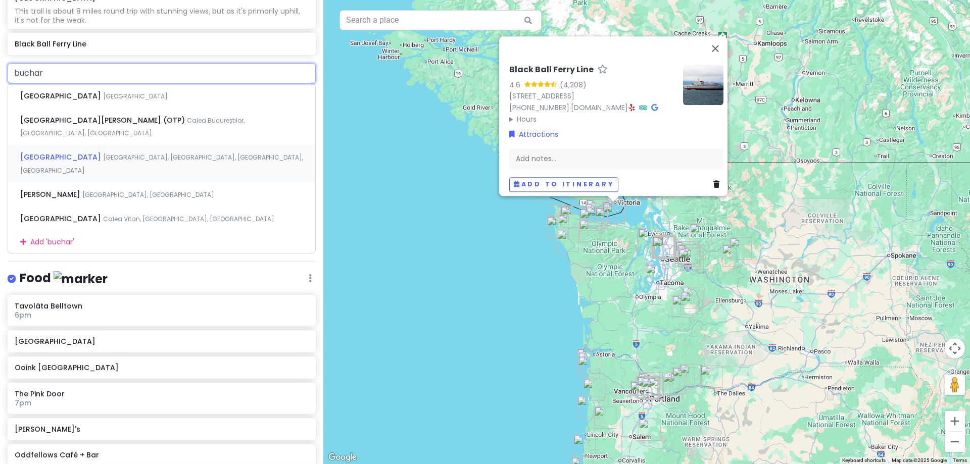
click at [113, 157] on span "Benvenuto Avenue, Brentwood Bay, BC, Canada" at bounding box center [161, 164] width 283 height 22
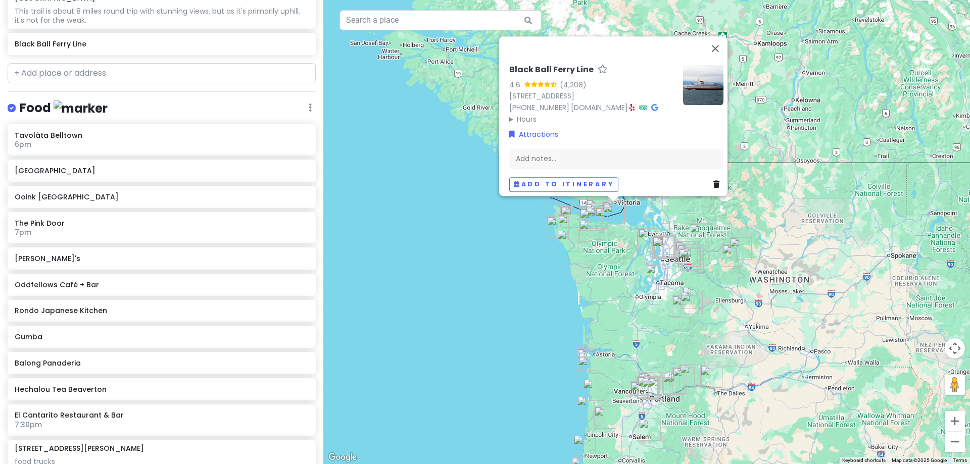
scroll to position [1713, 0]
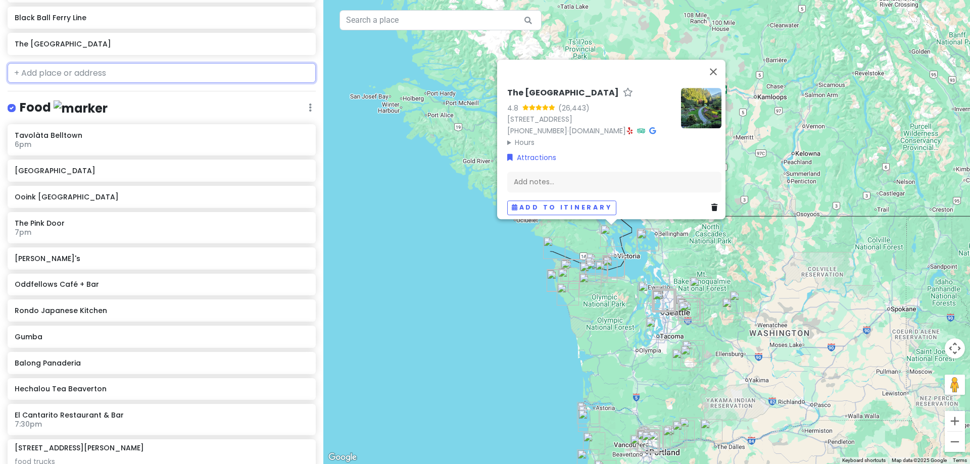
click at [102, 69] on input "text" at bounding box center [162, 73] width 308 height 20
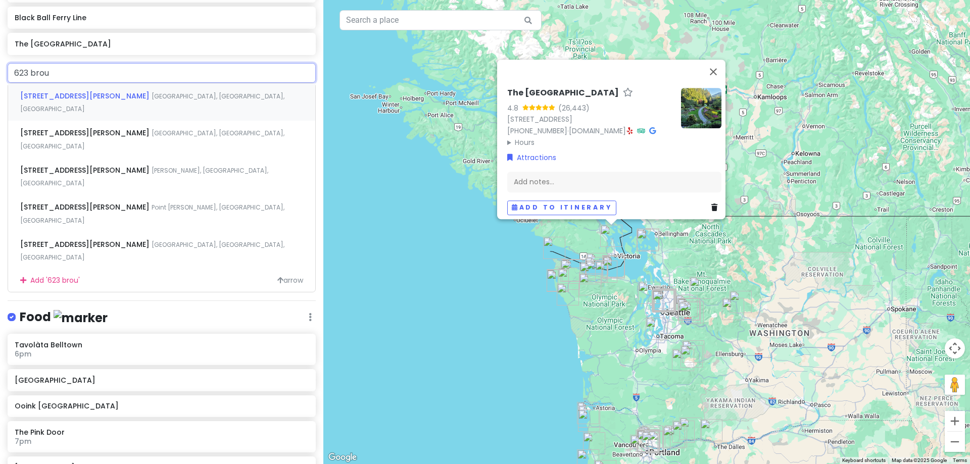
click at [127, 92] on span "Victoria, BC, Canada" at bounding box center [152, 103] width 264 height 22
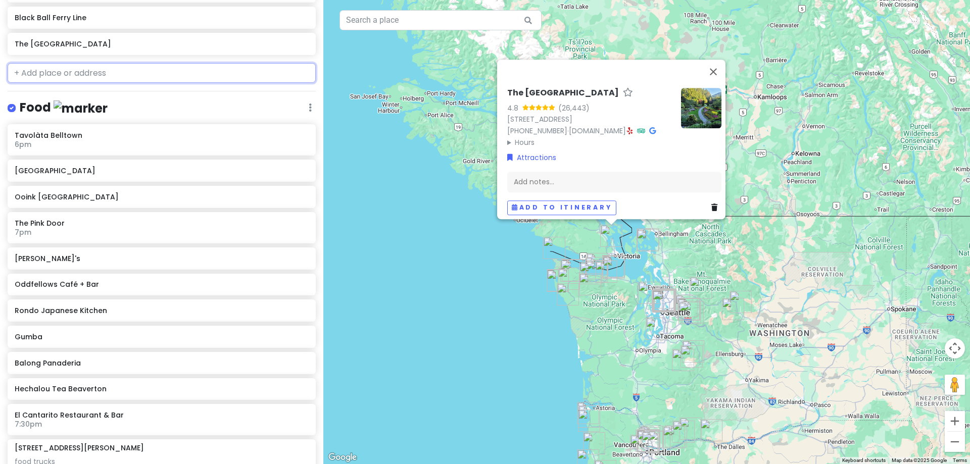
scroll to position [1740, 0]
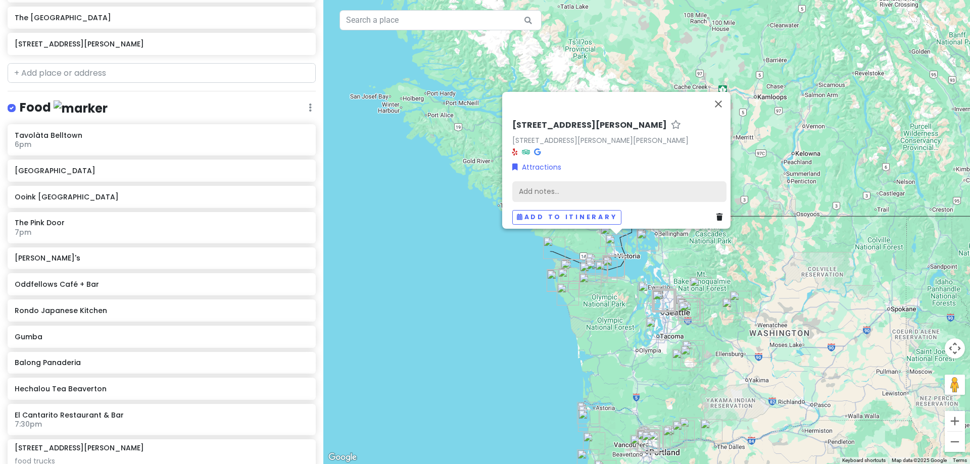
click at [598, 181] on div "Add notes..." at bounding box center [619, 191] width 214 height 21
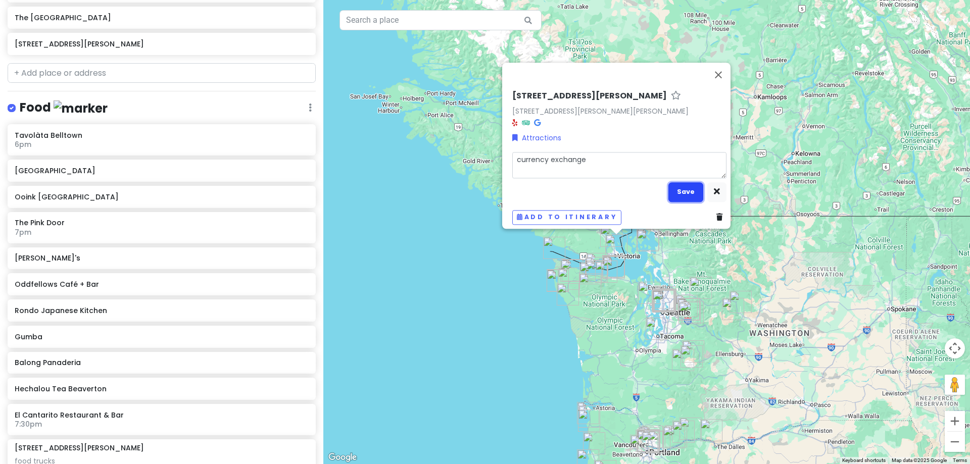
click at [670, 186] on button "Save" at bounding box center [686, 192] width 35 height 20
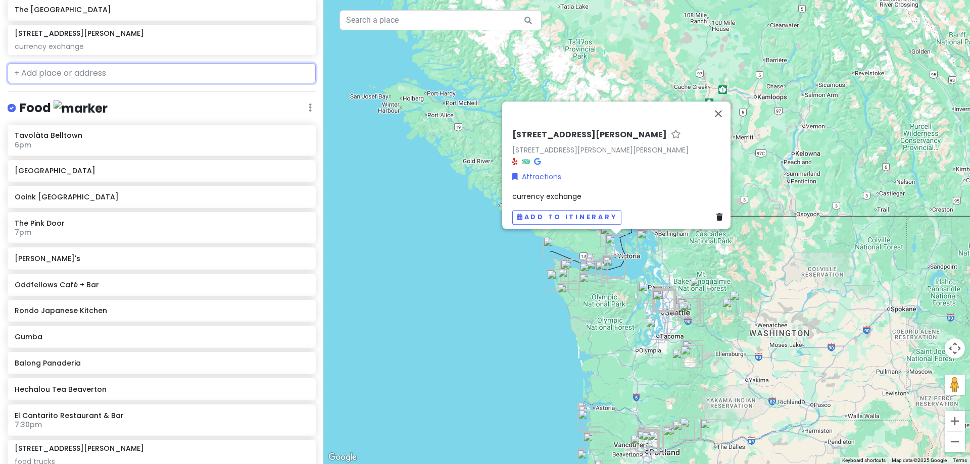
click at [107, 69] on input "text" at bounding box center [162, 73] width 308 height 20
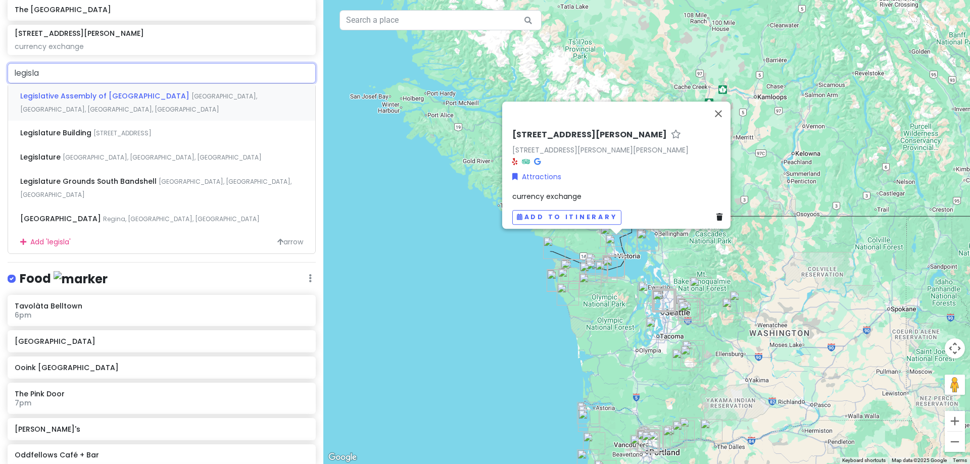
click at [121, 92] on span "Legislative Assembly of [GEOGRAPHIC_DATA]" at bounding box center [105, 96] width 171 height 10
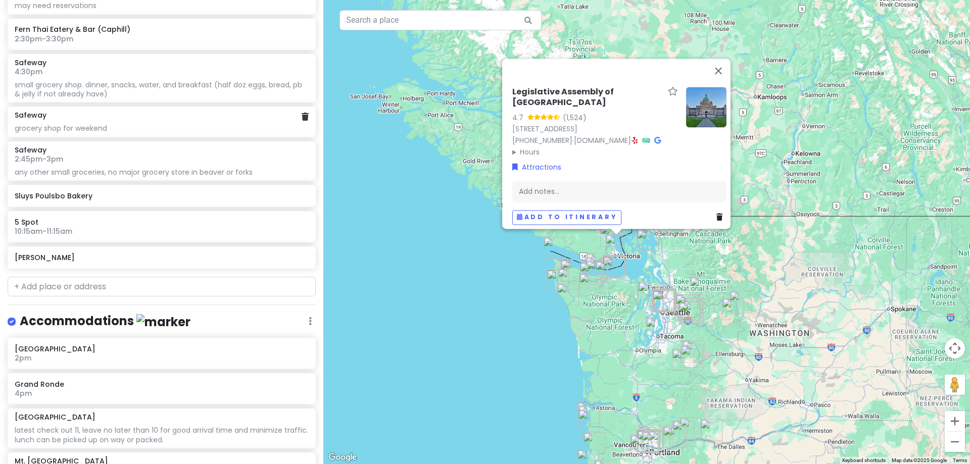
scroll to position [2431, 0]
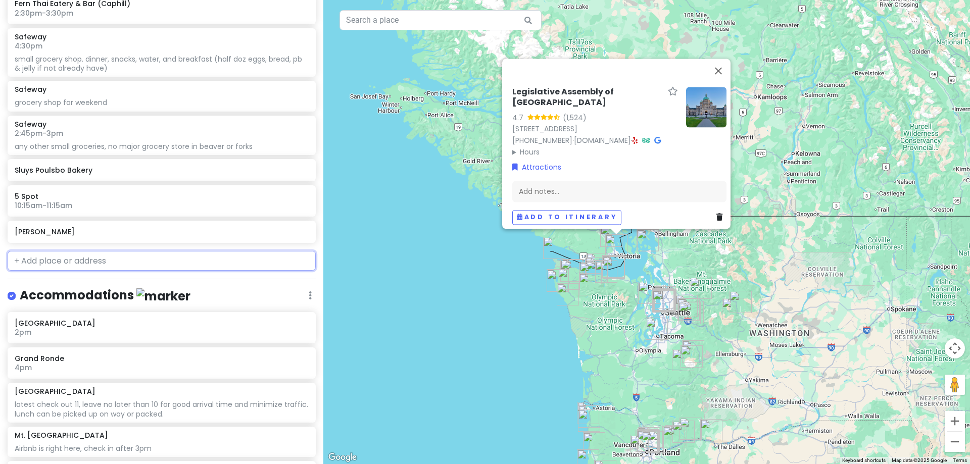
click at [94, 258] on input "text" at bounding box center [162, 261] width 308 height 20
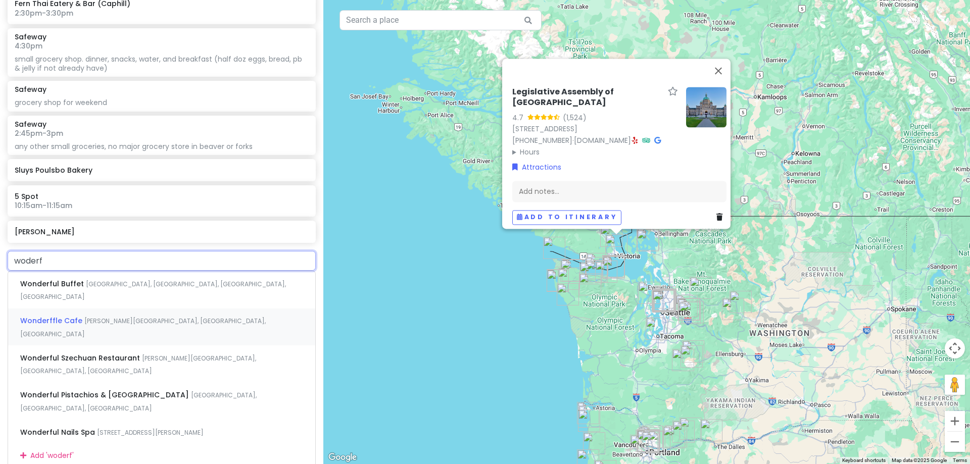
click at [103, 317] on span "Yates Street, Victoria, BC, Canada" at bounding box center [143, 328] width 246 height 22
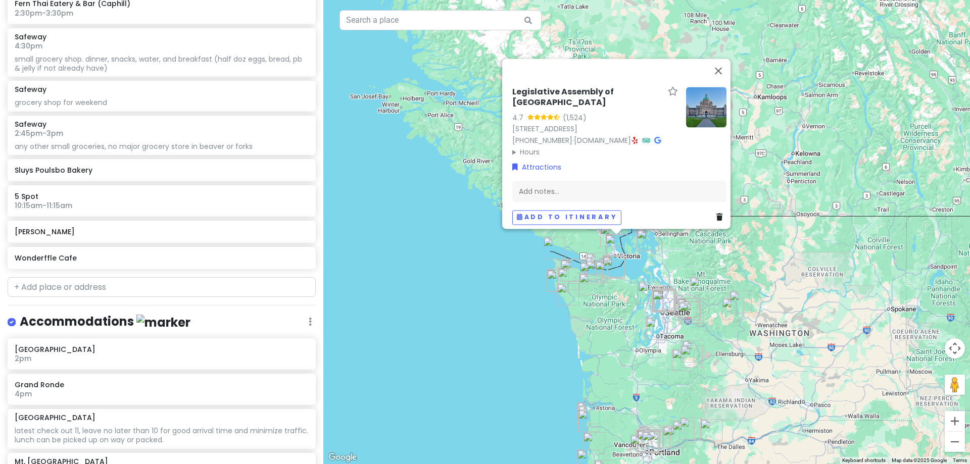
scroll to position [2457, 0]
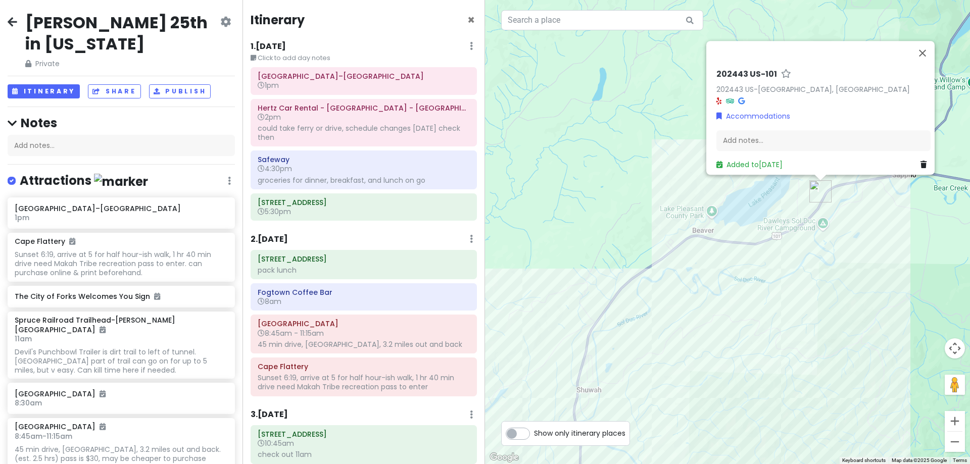
scroll to position [455, 0]
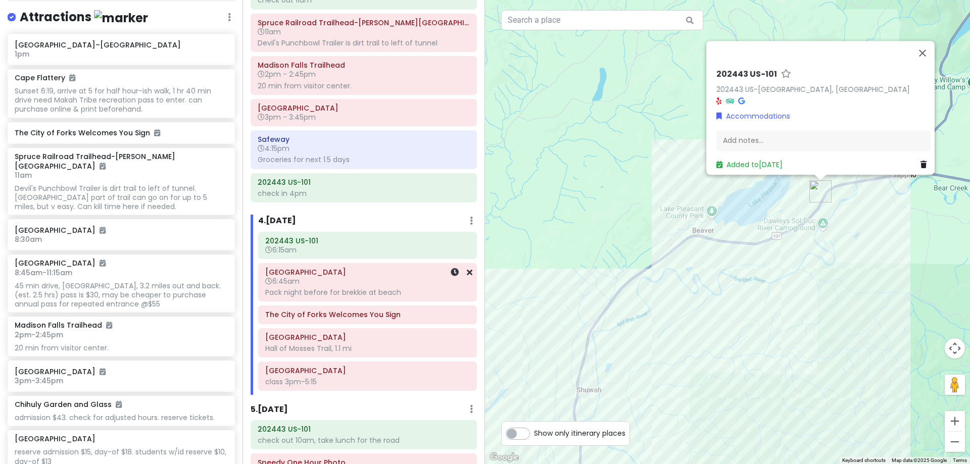
click at [359, 272] on h6 "[GEOGRAPHIC_DATA]" at bounding box center [367, 272] width 205 height 9
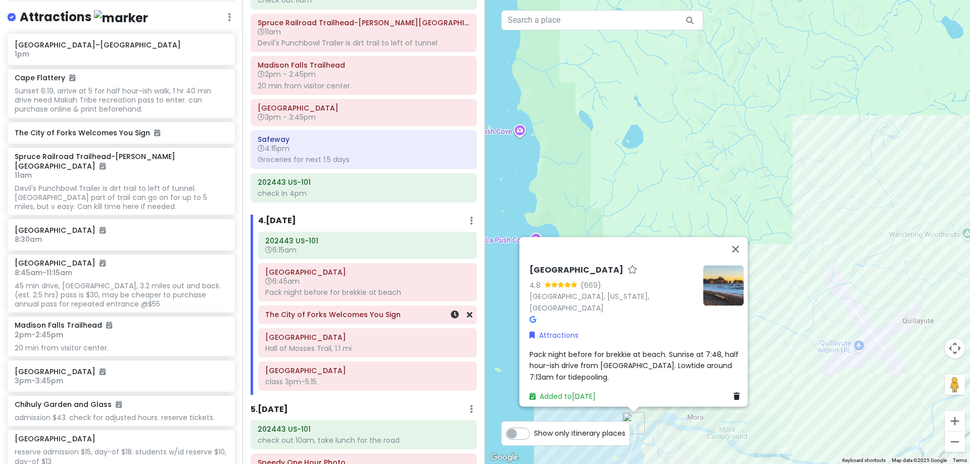
click at [365, 320] on div "The City of Forks Welcomes You Sign" at bounding box center [367, 315] width 205 height 14
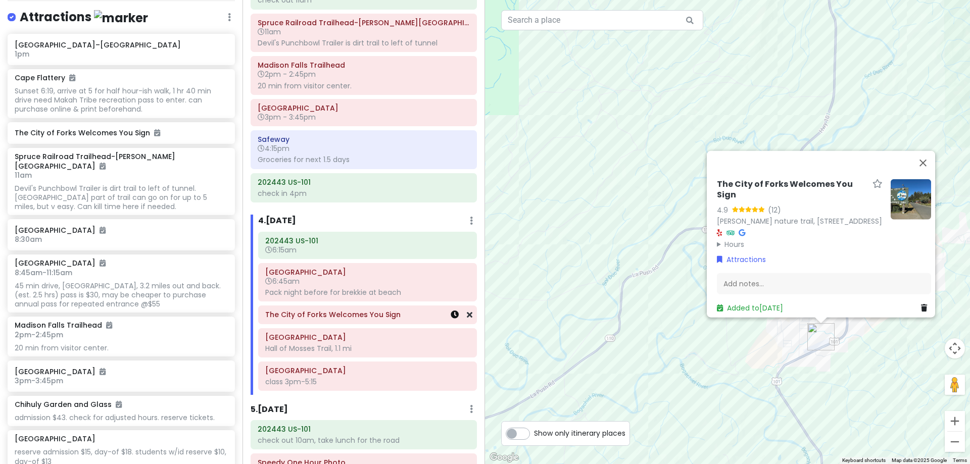
click at [451, 316] on icon at bounding box center [455, 315] width 8 height 8
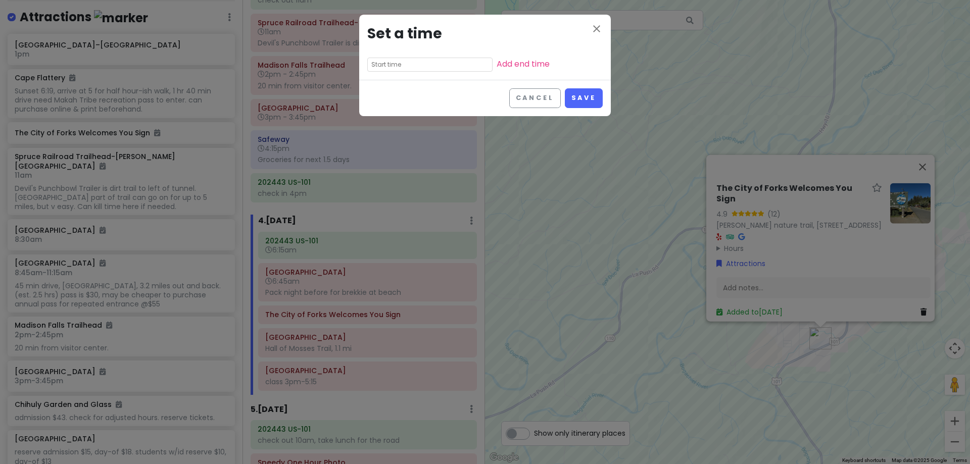
click at [390, 66] on input "text" at bounding box center [429, 65] width 125 height 14
click at [382, 104] on li "08" at bounding box center [382, 104] width 28 height 12
type input "8:35 pm"
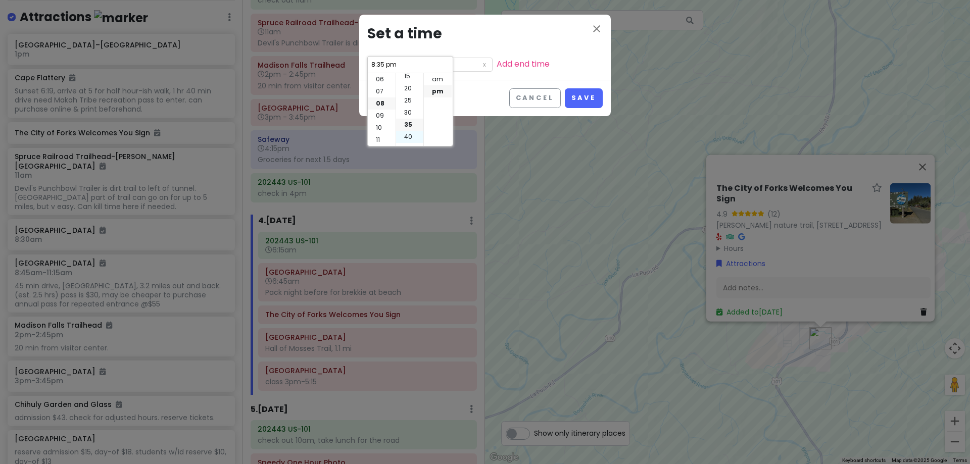
scroll to position [0, 0]
click at [406, 80] on li "00" at bounding box center [409, 79] width 27 height 12
type input "8:00 pm"
drag, startPoint x: 433, startPoint y: 80, endPoint x: 465, endPoint y: 74, distance: 32.9
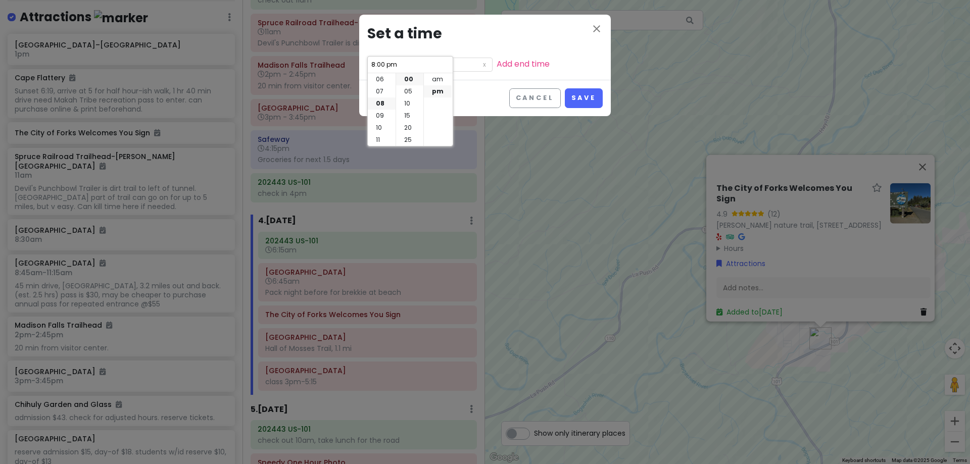
click at [434, 80] on li "am" at bounding box center [438, 79] width 28 height 12
type input "8:00 am"
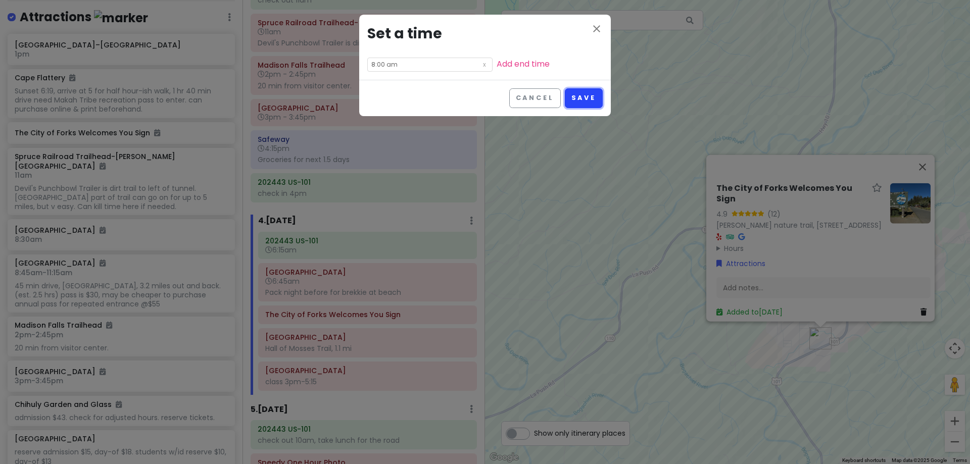
click at [575, 105] on button "Save" at bounding box center [584, 98] width 38 height 20
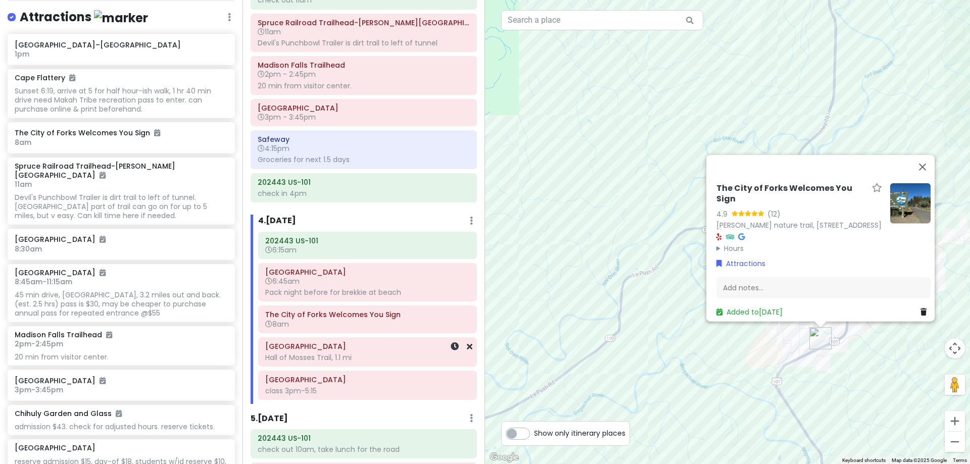
click at [395, 346] on h6 "[GEOGRAPHIC_DATA]" at bounding box center [367, 346] width 205 height 9
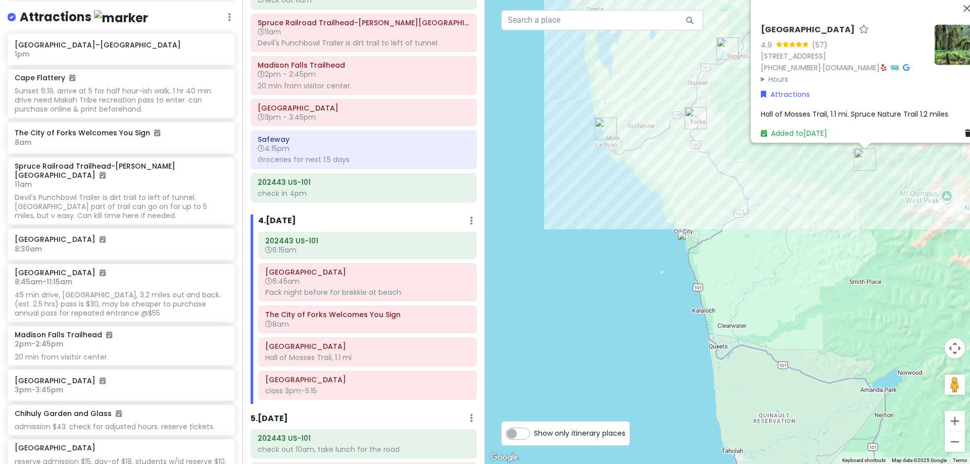
drag, startPoint x: 567, startPoint y: 316, endPoint x: 797, endPoint y: 182, distance: 266.7
click at [797, 182] on div "Hoh Rainforest Visitor Center 4.9 (57) 18113 Upper Hoh Rd, Forks, WA 98331, USA…" at bounding box center [727, 232] width 485 height 464
click at [683, 235] on img "Ruby Beach" at bounding box center [688, 242] width 30 height 30
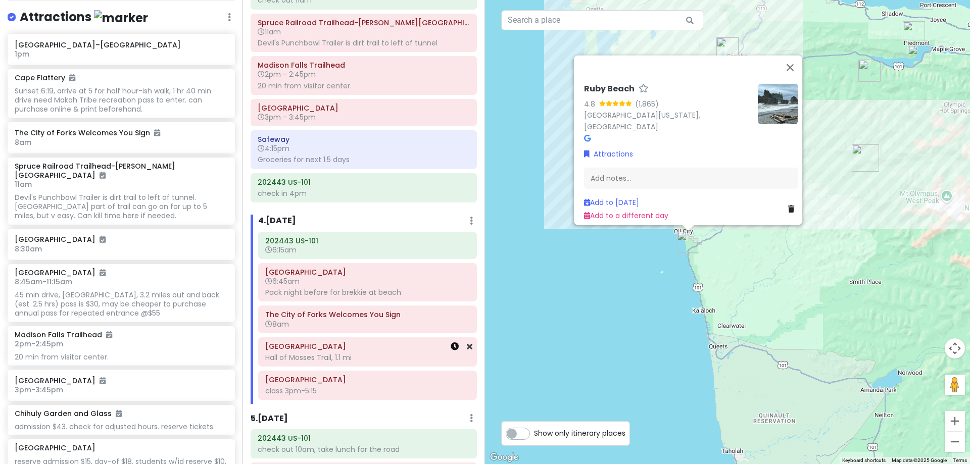
click at [451, 343] on icon at bounding box center [455, 347] width 8 height 8
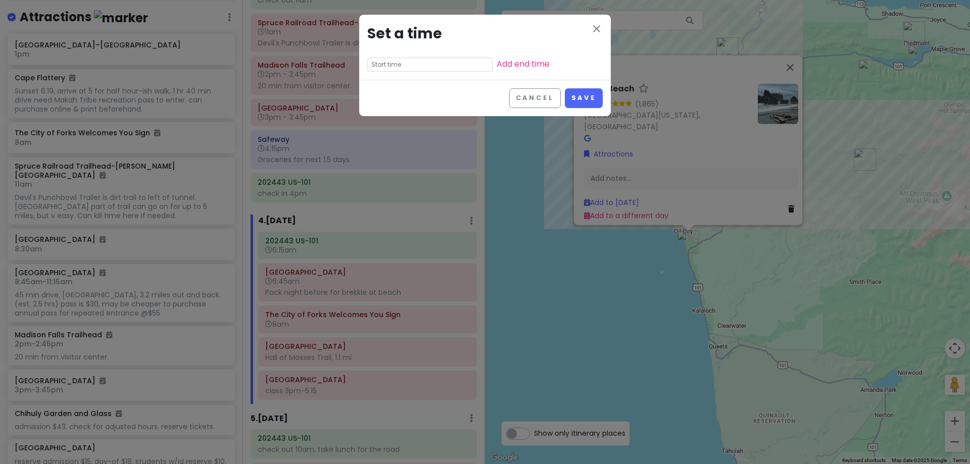
click at [401, 69] on input "text" at bounding box center [429, 65] width 125 height 14
click at [408, 112] on li "15" at bounding box center [409, 116] width 27 height 12
type input "9:15 pm"
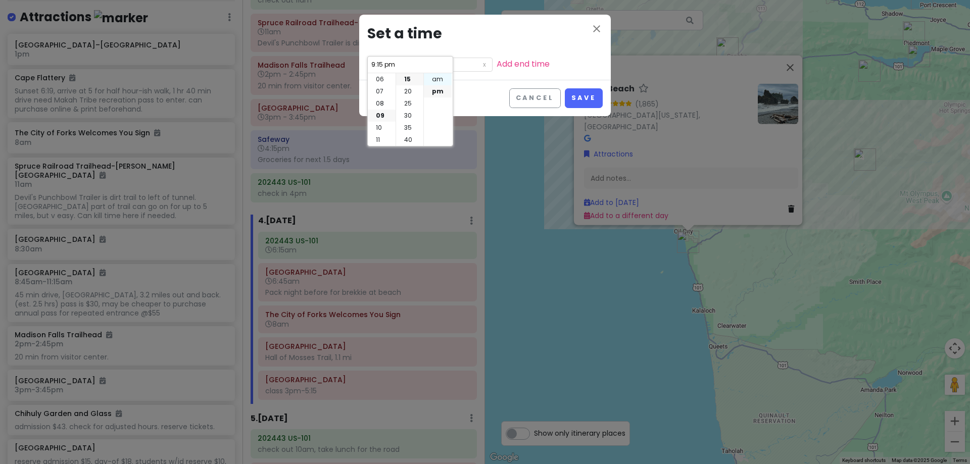
click at [433, 79] on li "am" at bounding box center [438, 79] width 28 height 12
type input "9:15 am"
click at [497, 62] on link "Add end time" at bounding box center [523, 64] width 53 height 12
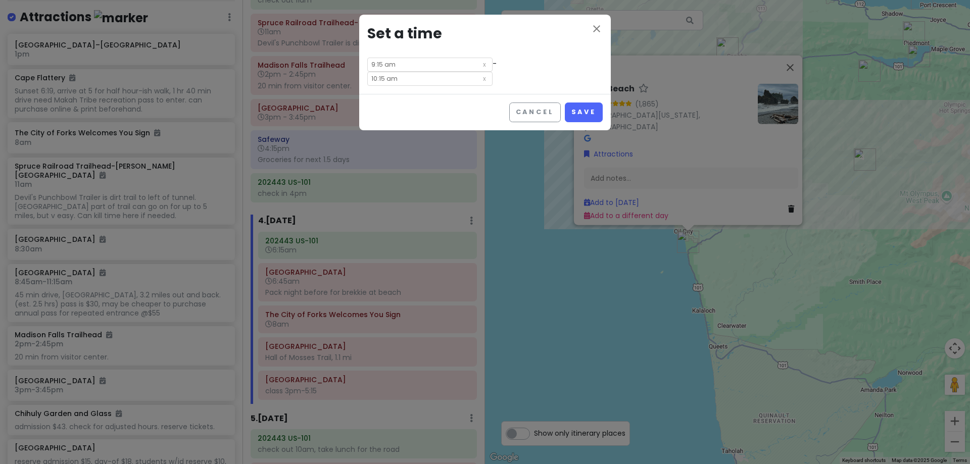
click at [467, 72] on input "10:15 am" at bounding box center [429, 79] width 125 height 14
click at [472, 139] on li "11" at bounding box center [475, 140] width 28 height 12
type input "11:15 am"
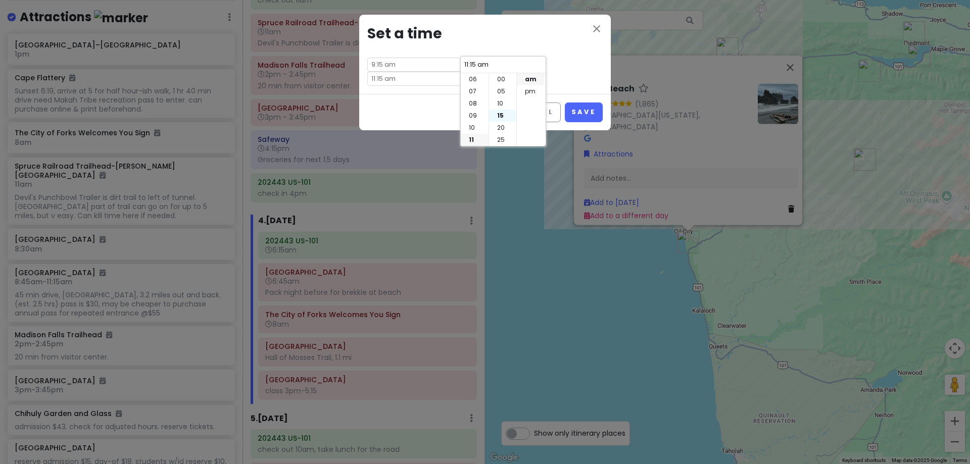
click at [501, 112] on li "15" at bounding box center [502, 116] width 27 height 12
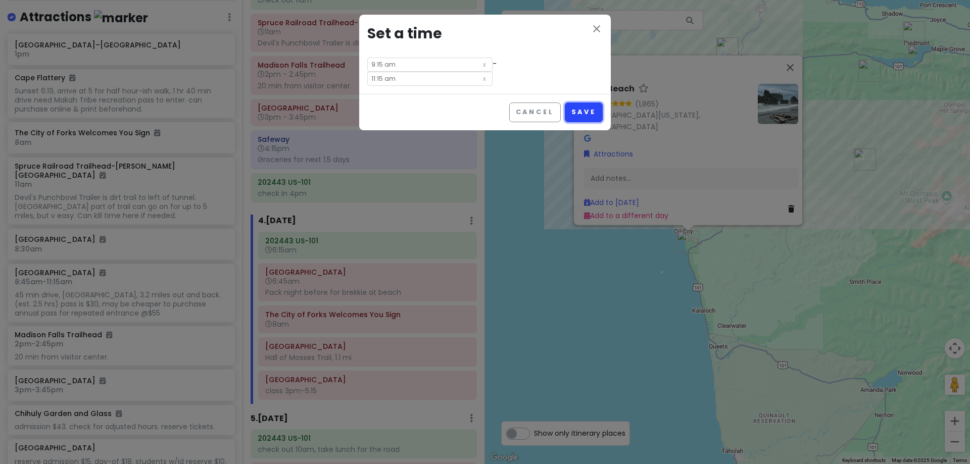
click at [575, 103] on button "Save" at bounding box center [584, 113] width 38 height 20
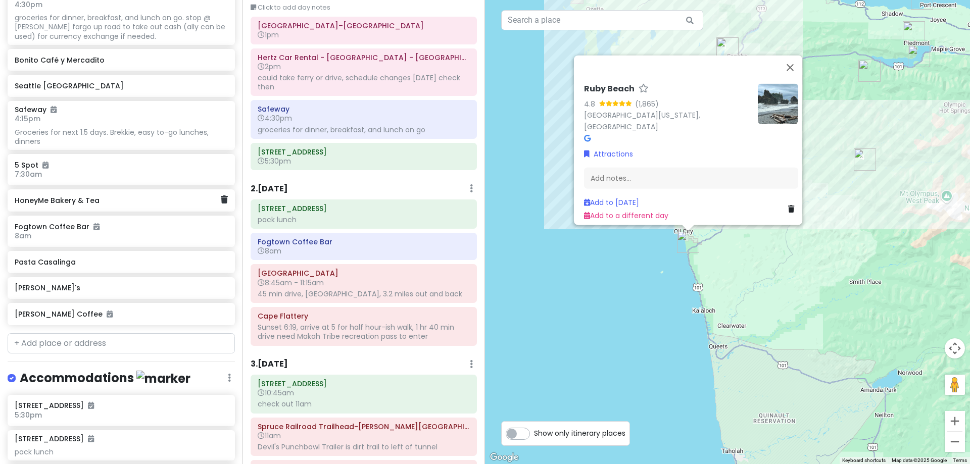
scroll to position [1174, 0]
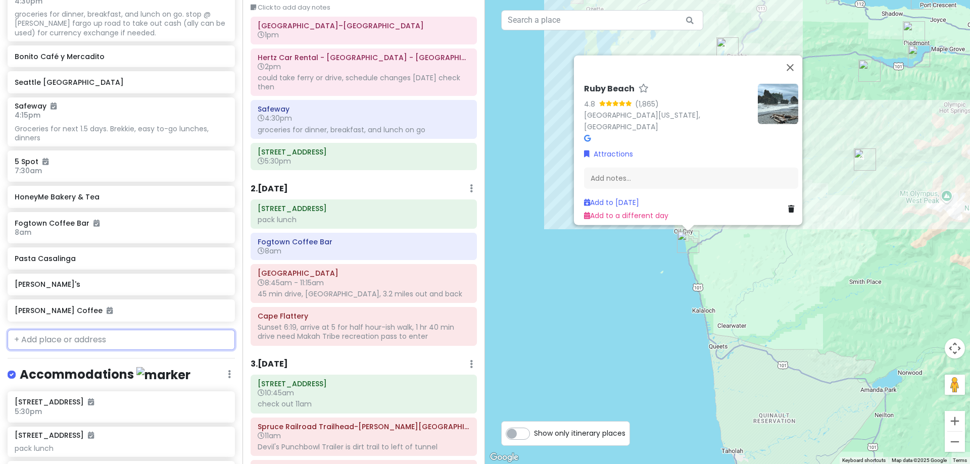
click at [154, 332] on input "text" at bounding box center [121, 340] width 227 height 20
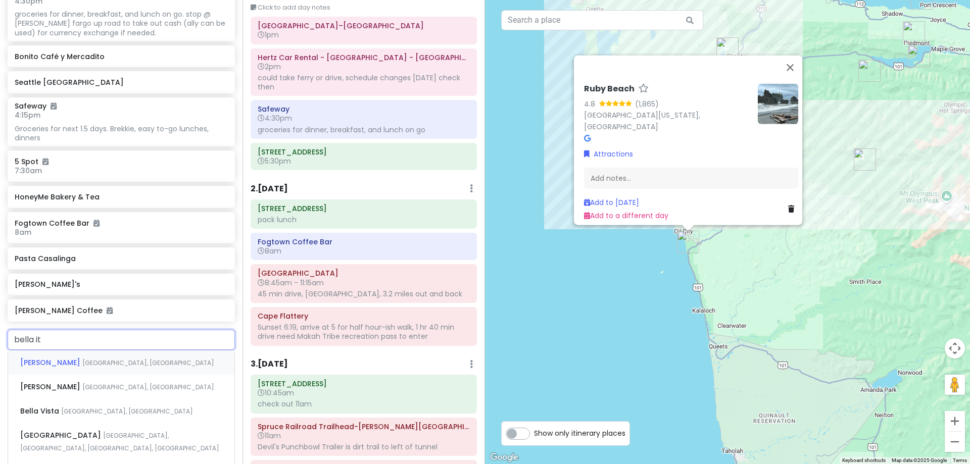
type input "bella ita"
click at [150, 355] on div "Bella Italia East 1st Street, Port Angeles, WA, USA" at bounding box center [121, 369] width 226 height 37
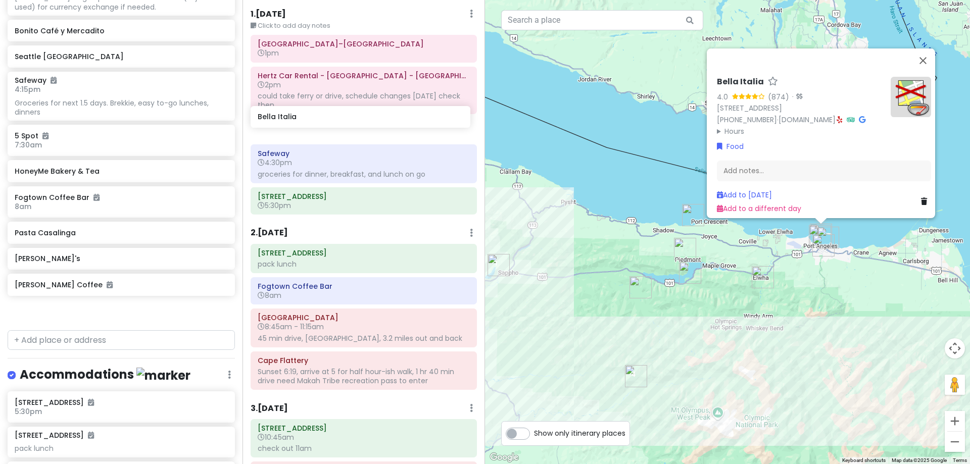
scroll to position [29, 0]
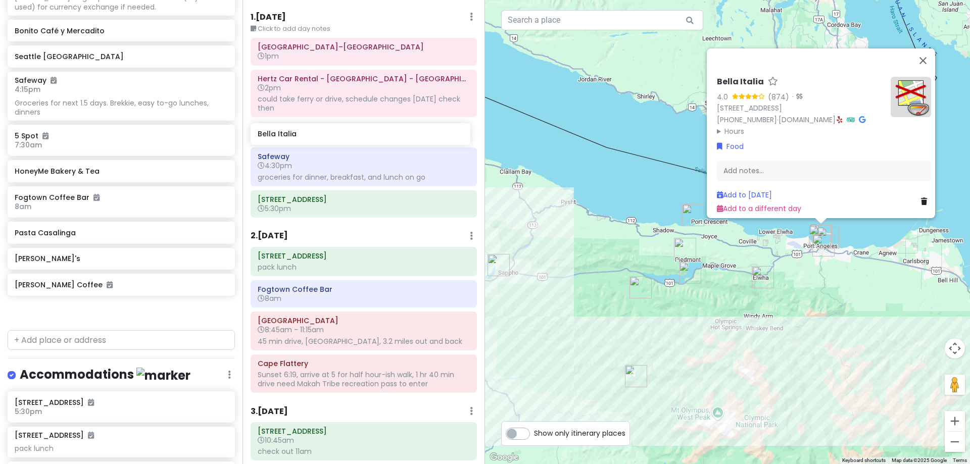
drag, startPoint x: 121, startPoint y: 314, endPoint x: 364, endPoint y: 139, distance: 299.7
click at [364, 139] on div "Hunter's 25th in Washington Private Change Dates Make a Copy Delete Trip Give F…" at bounding box center [485, 232] width 970 height 464
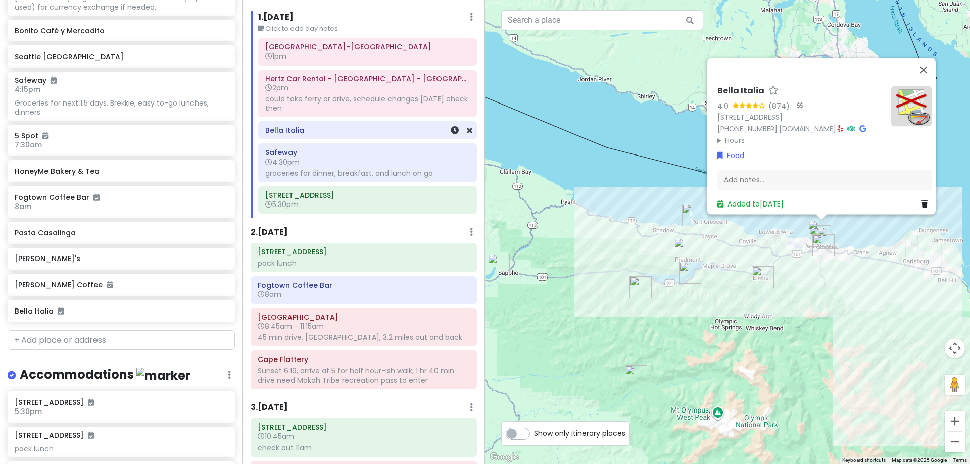
scroll to position [1174, 0]
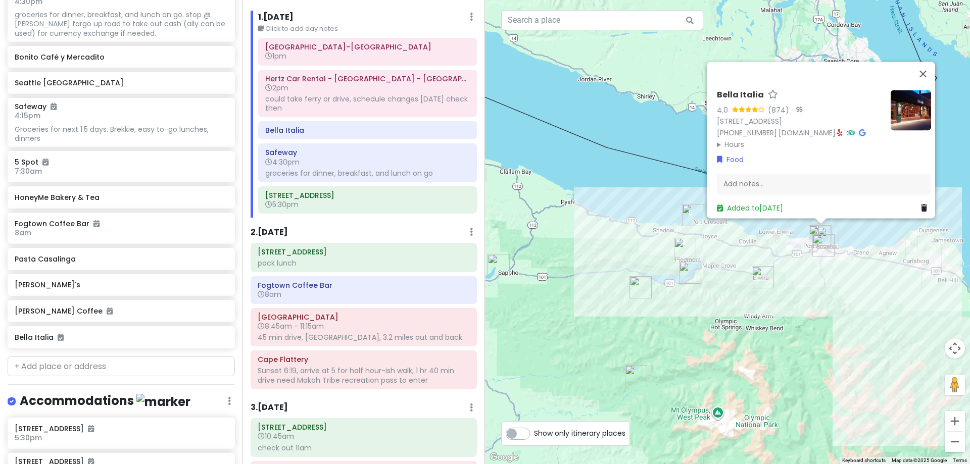
click at [723, 139] on summary "Hours" at bounding box center [800, 144] width 166 height 11
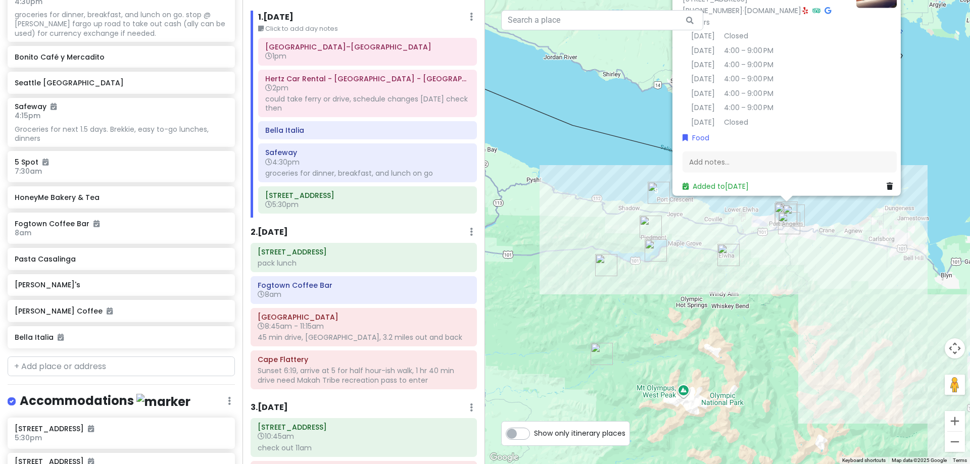
drag, startPoint x: 838, startPoint y: 342, endPoint x: 526, endPoint y: 122, distance: 381.6
click at [518, 108] on div "Bella Italia 4.0 (874) · 118 E 1st St, Port Angeles, WA 98362, USA (360) 457-54…" at bounding box center [727, 232] width 485 height 464
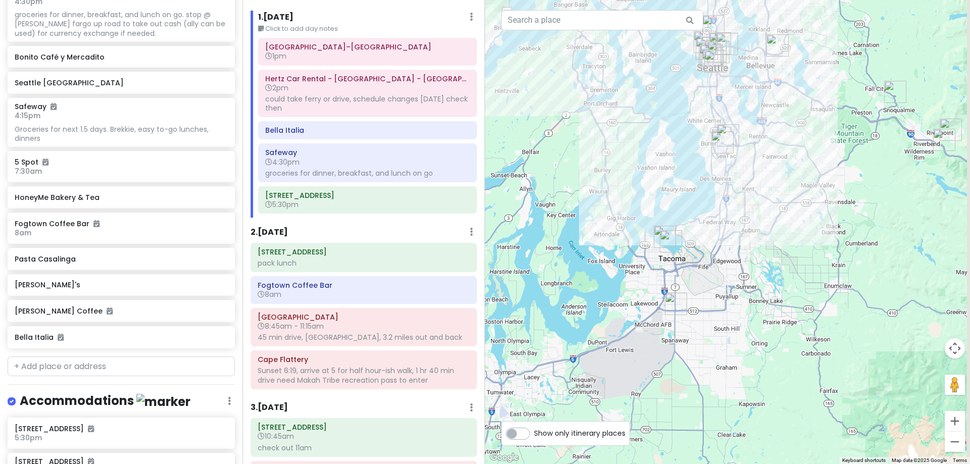
drag, startPoint x: 656, startPoint y: 245, endPoint x: 602, endPoint y: 181, distance: 83.9
click at [602, 181] on div "Bella Italia 4.0 (874) · 118 E 1st St, Port Angeles, WA 98362, USA (360) 457-54…" at bounding box center [727, 232] width 485 height 464
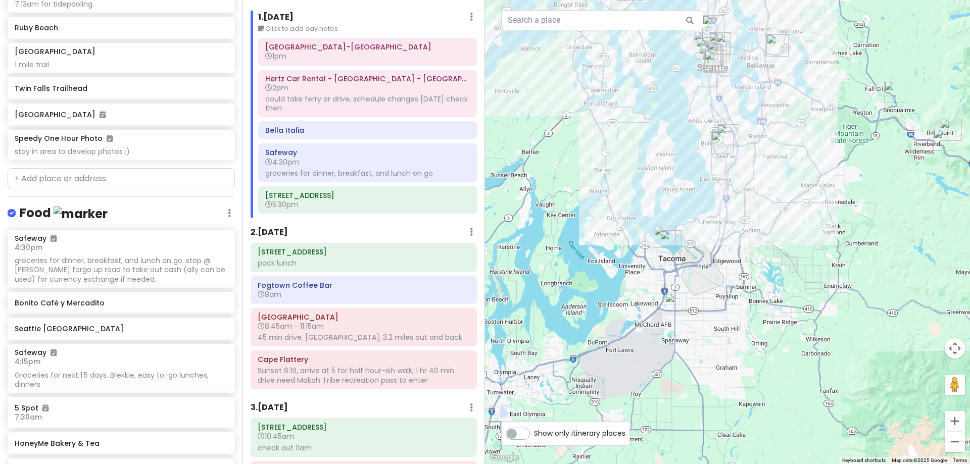
scroll to position [871, 0]
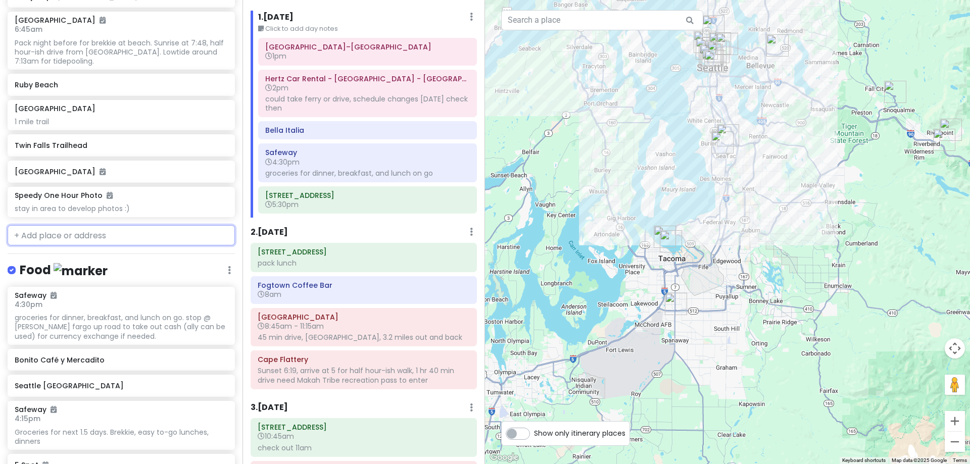
click at [113, 231] on input "text" at bounding box center [121, 235] width 227 height 20
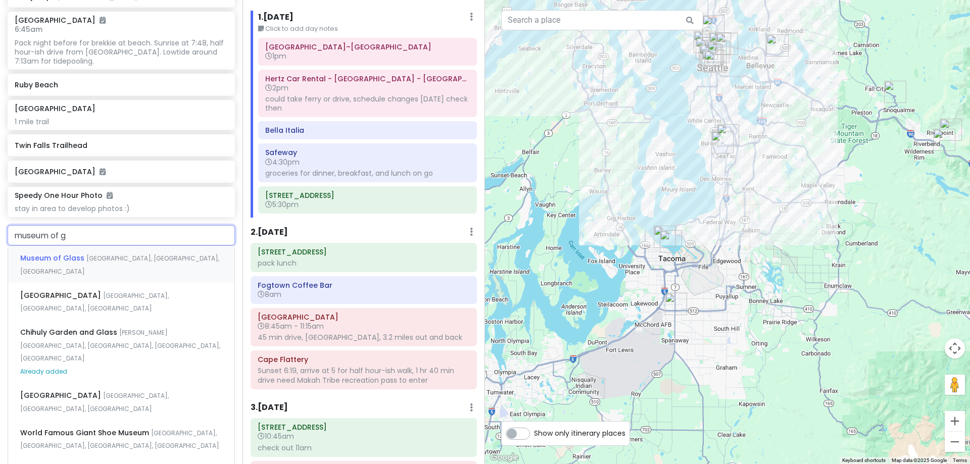
type input "museum of gl"
click at [122, 256] on span "Dock Street, Tacoma, WA, USA" at bounding box center [119, 265] width 199 height 22
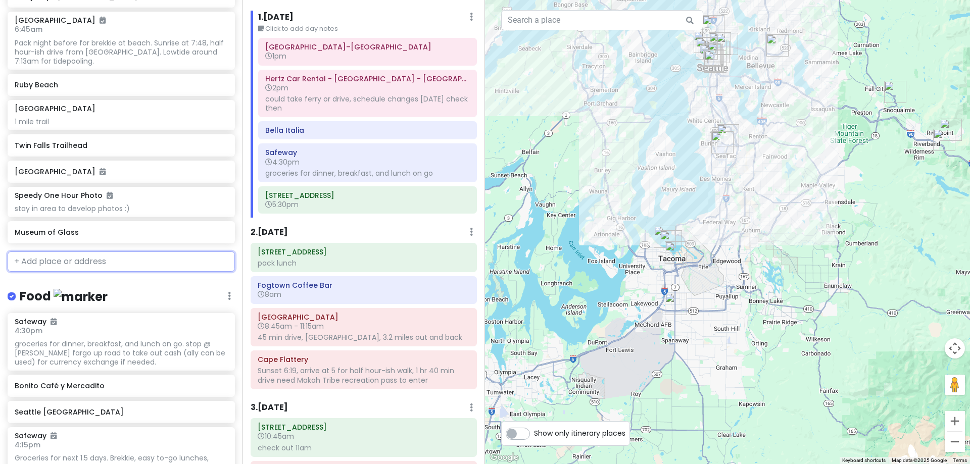
scroll to position [897, 0]
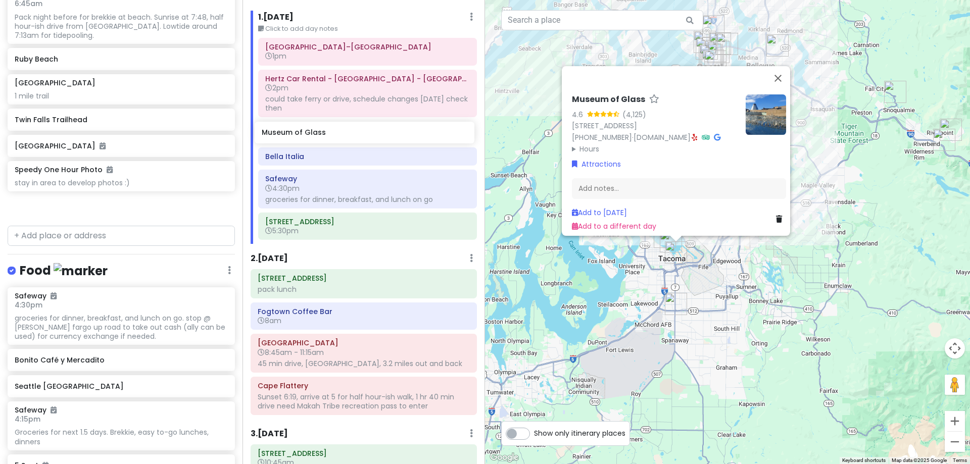
drag, startPoint x: 86, startPoint y: 211, endPoint x: 334, endPoint y: 134, distance: 258.8
click at [334, 134] on div "Hunter's 25th in Washington Private Change Dates Make a Copy Delete Trip Give F…" at bounding box center [485, 232] width 970 height 464
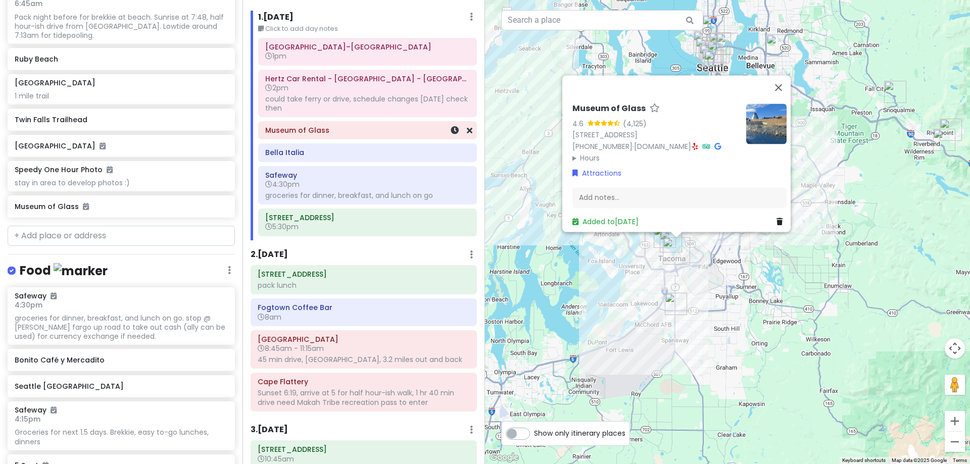
scroll to position [870, 0]
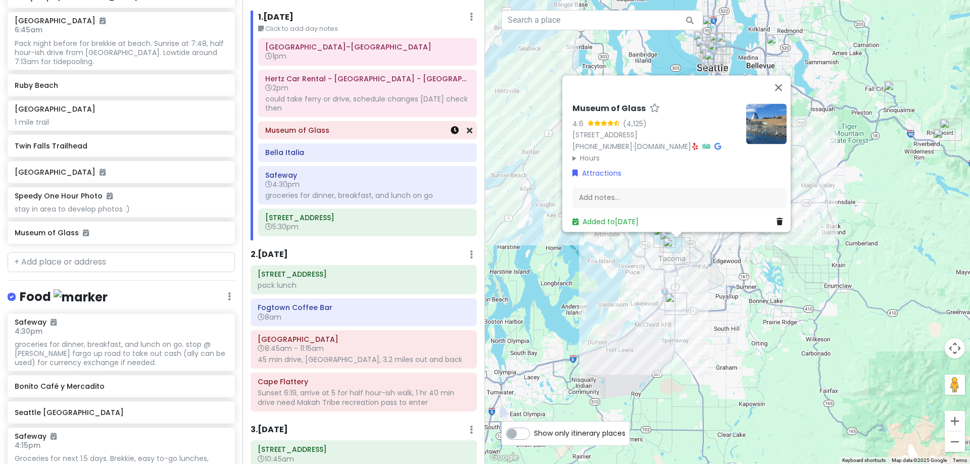
click at [451, 131] on icon at bounding box center [455, 130] width 8 height 8
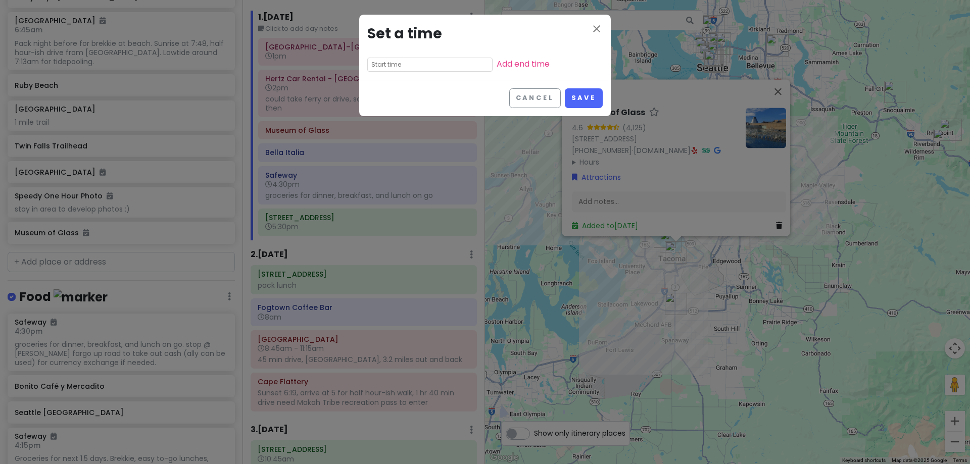
click at [417, 60] on input "text" at bounding box center [429, 65] width 125 height 14
click at [382, 101] on li "02" at bounding box center [382, 104] width 28 height 12
type input "2:35 pm"
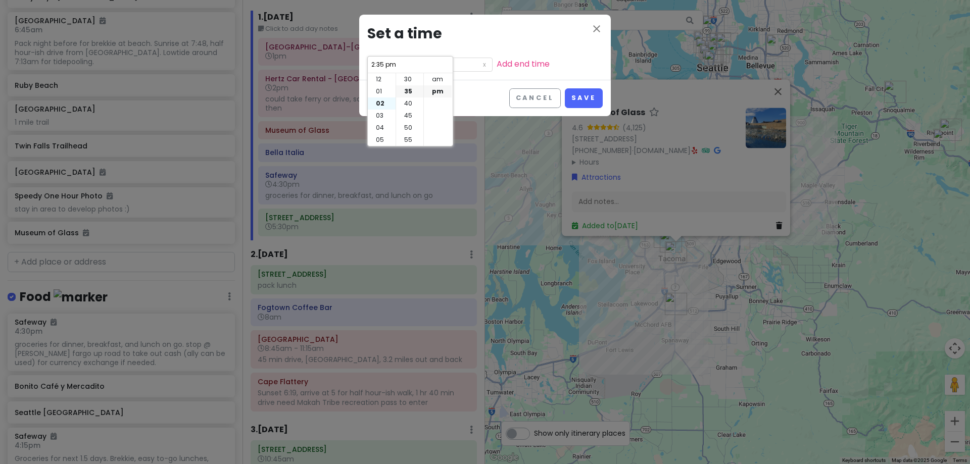
scroll to position [24, 0]
click at [408, 78] on li "30" at bounding box center [409, 79] width 27 height 12
type input "2:30 pm"
click at [499, 65] on link "Add end time" at bounding box center [523, 64] width 53 height 12
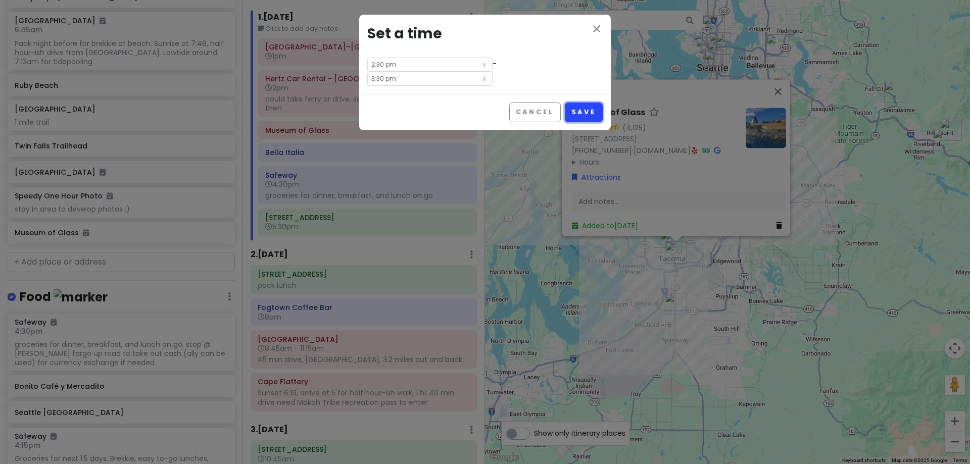
click at [584, 103] on button "Save" at bounding box center [584, 113] width 38 height 20
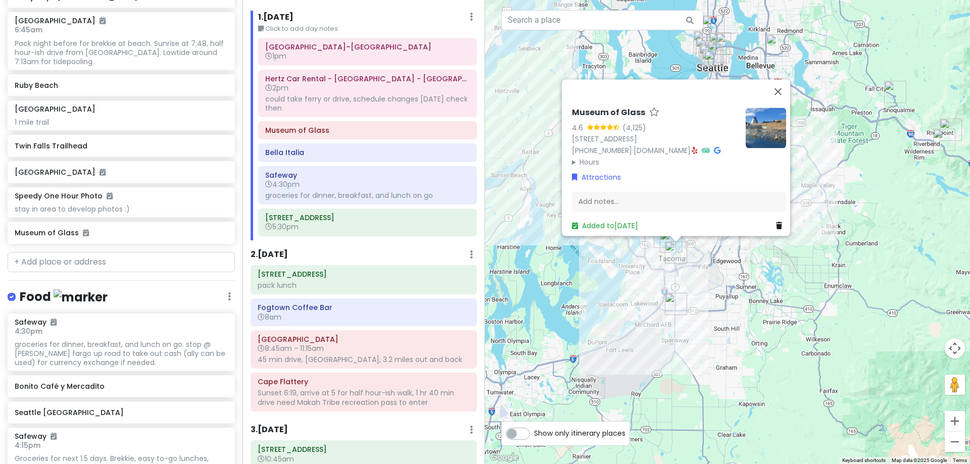
scroll to position [880, 0]
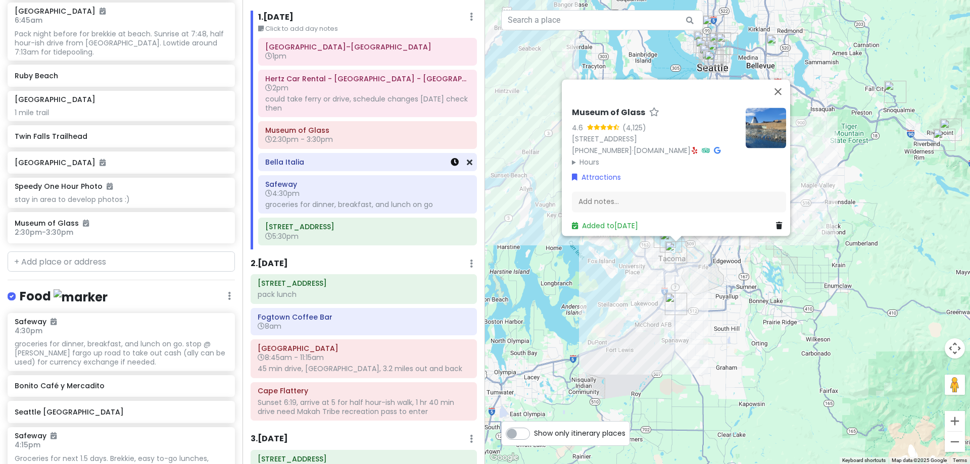
click at [451, 163] on icon at bounding box center [455, 162] width 8 height 8
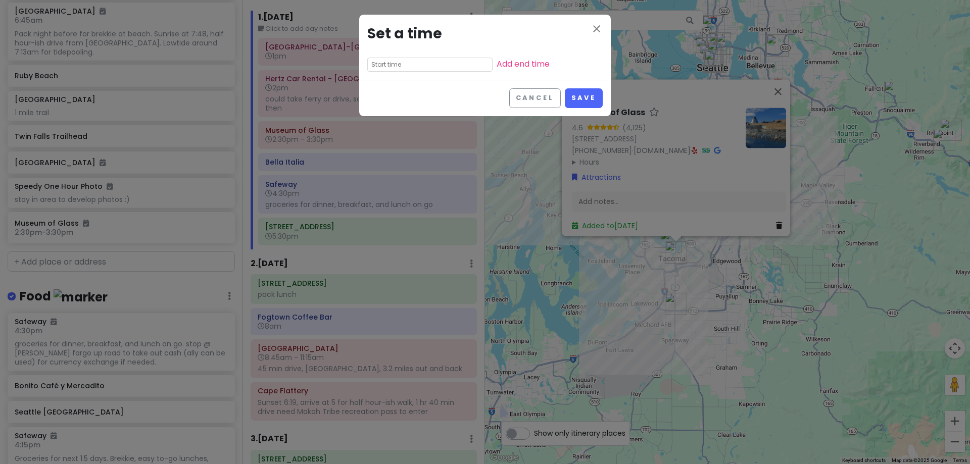
click at [418, 61] on input "text" at bounding box center [429, 65] width 125 height 14
click at [382, 116] on li "05" at bounding box center [382, 118] width 28 height 12
type input "5:35 pm"
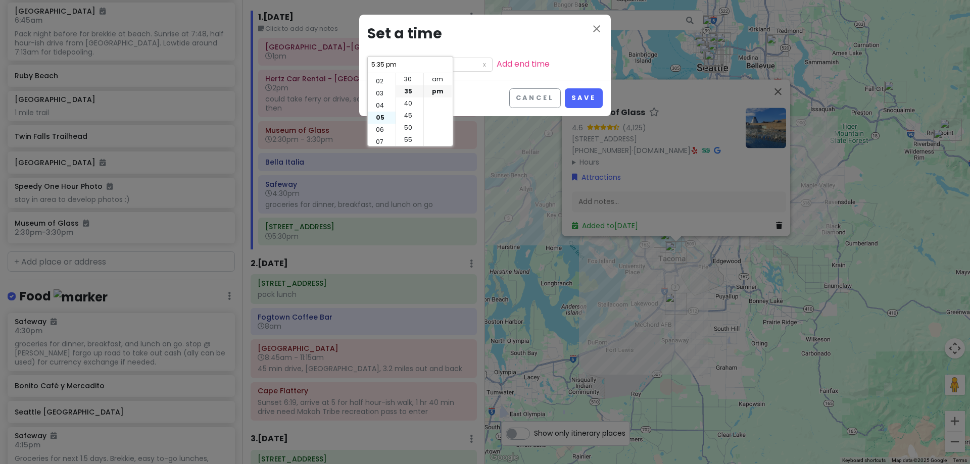
scroll to position [61, 0]
click at [403, 117] on li "45" at bounding box center [409, 116] width 27 height 12
type input "5:45 pm"
click at [593, 28] on icon "close" at bounding box center [597, 29] width 12 height 12
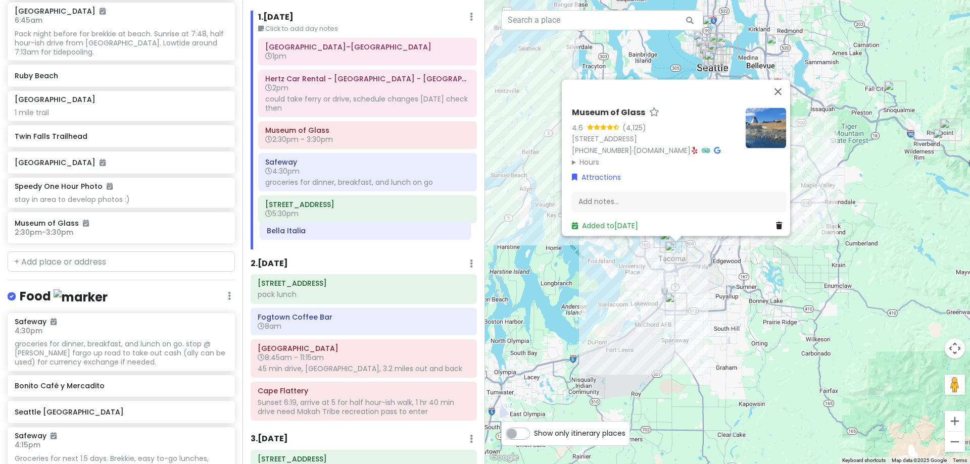
drag, startPoint x: 371, startPoint y: 165, endPoint x: 373, endPoint y: 233, distance: 68.3
click at [373, 233] on div "Seattle–Tacoma International Airport 1pm Hertz Car Rental - Seatac - Seattle-ta…" at bounding box center [368, 143] width 234 height 211
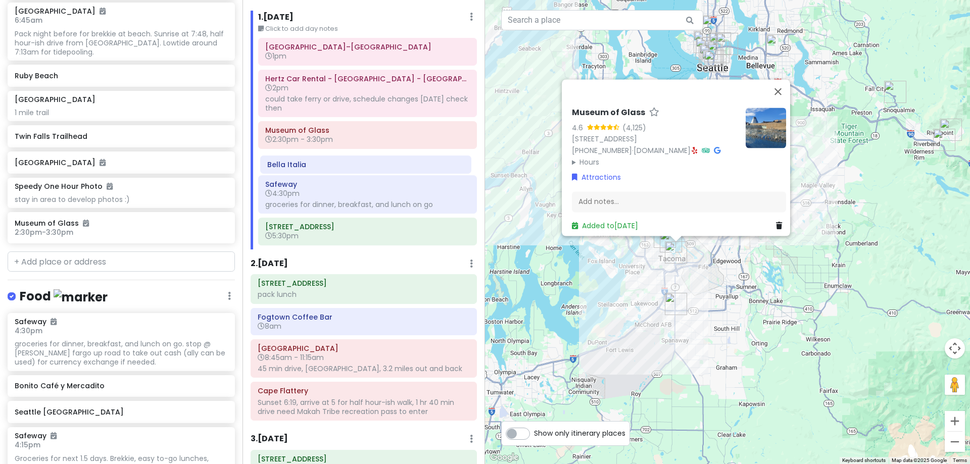
drag, startPoint x: 362, startPoint y: 239, endPoint x: 364, endPoint y: 167, distance: 71.8
click at [364, 167] on div "Seattle–Tacoma International Airport 1pm Hertz Car Rental - Seatac - Seattle-ta…" at bounding box center [368, 143] width 234 height 211
click at [451, 163] on icon at bounding box center [455, 162] width 8 height 8
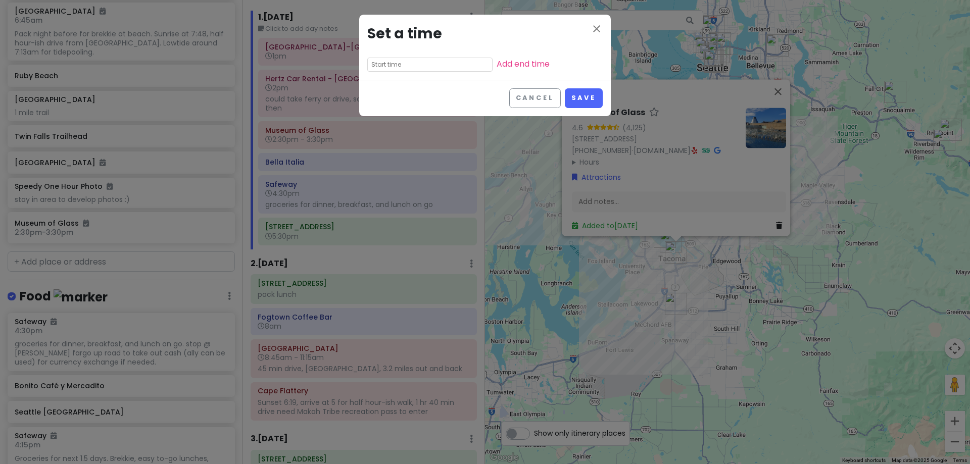
click at [428, 69] on input "text" at bounding box center [429, 65] width 125 height 14
click at [380, 116] on li "05" at bounding box center [382, 118] width 28 height 12
type input "5:35 pm"
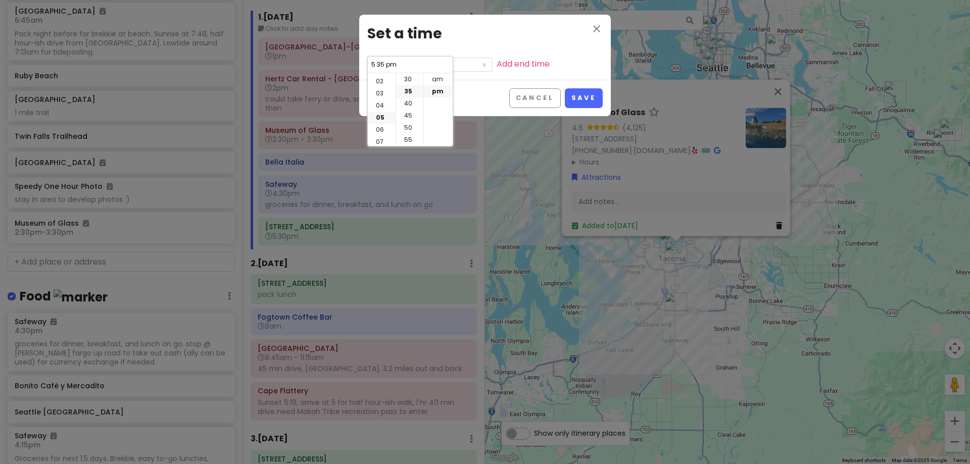
scroll to position [61, 0]
click at [410, 84] on li "30" at bounding box center [409, 79] width 27 height 12
type input "5:30 pm"
click at [498, 64] on link "Add end time" at bounding box center [523, 64] width 53 height 12
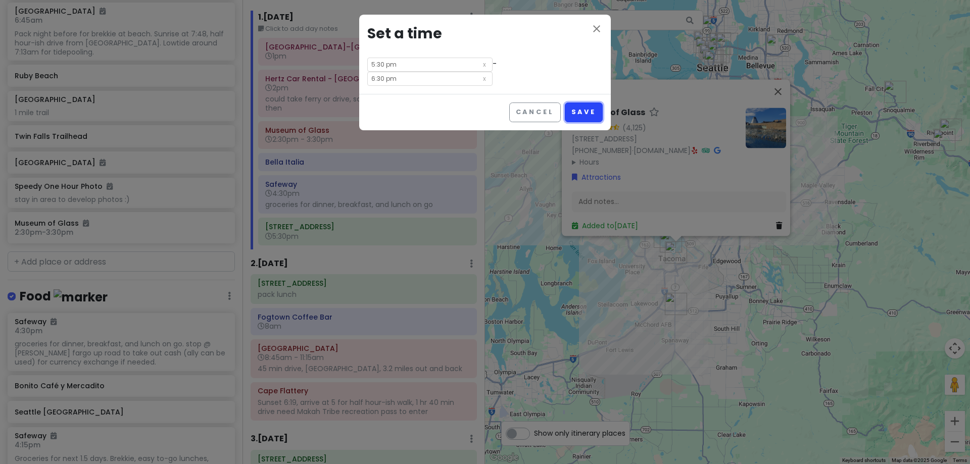
click at [581, 103] on button "Save" at bounding box center [584, 113] width 38 height 20
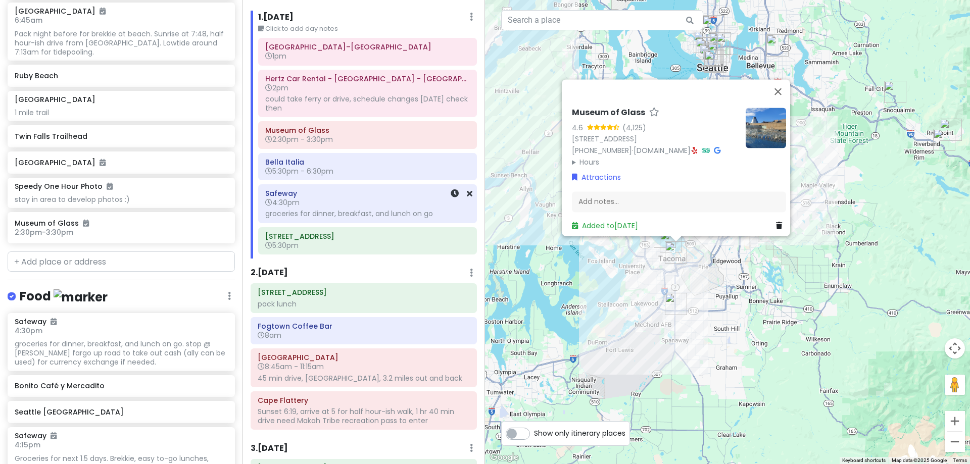
click at [420, 201] on h6 "4:30pm" at bounding box center [367, 202] width 205 height 9
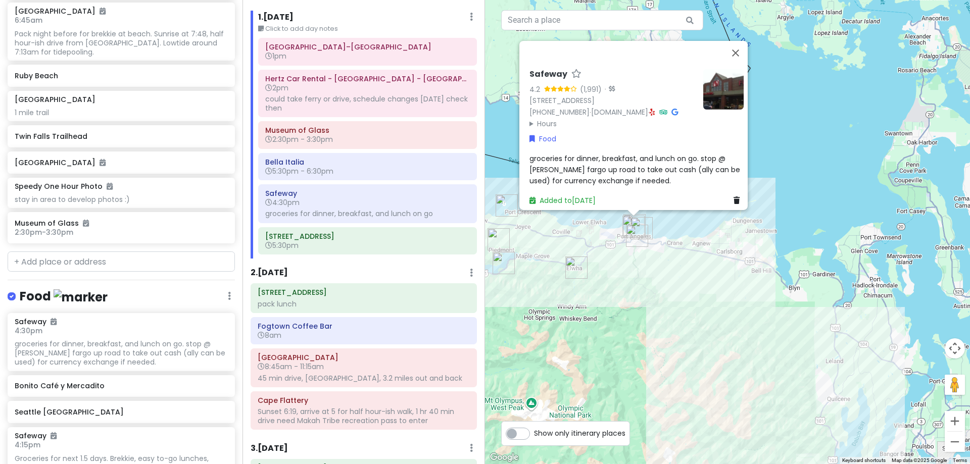
click at [546, 118] on summary "Hours" at bounding box center [613, 123] width 166 height 11
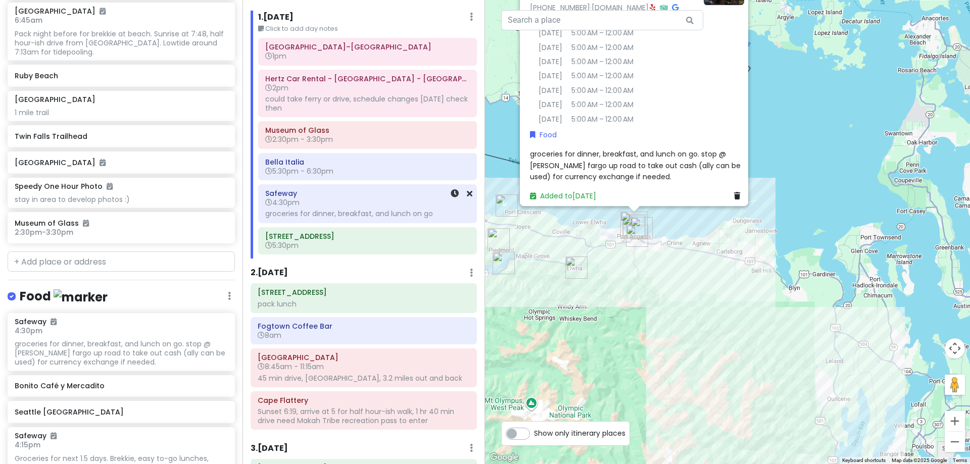
click at [366, 201] on h6 "4:30pm" at bounding box center [367, 202] width 205 height 9
click at [451, 198] on link at bounding box center [455, 194] width 8 height 12
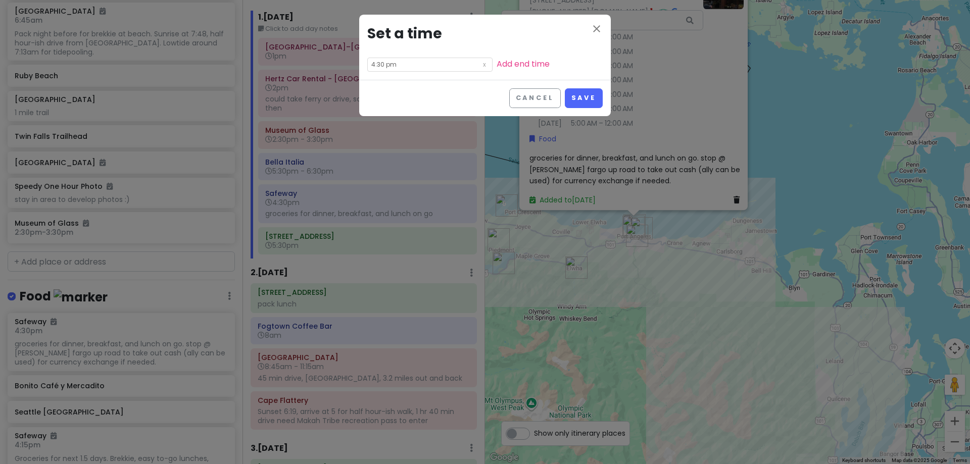
click at [399, 65] on input "4:30 pm" at bounding box center [429, 65] width 125 height 14
click at [383, 103] on li "06" at bounding box center [382, 104] width 28 height 12
type input "6:30 pm"
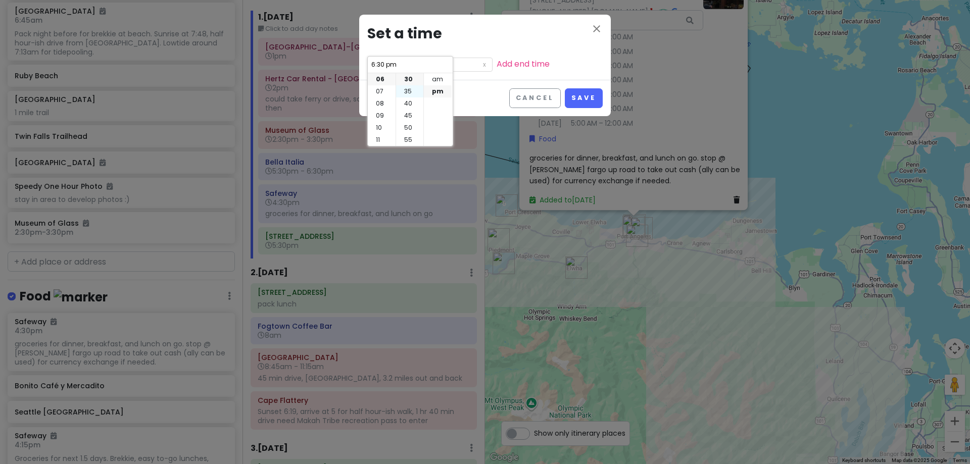
click at [407, 88] on li "35" at bounding box center [409, 91] width 27 height 12
type input "6:35 pm"
click at [581, 103] on button "Save" at bounding box center [584, 98] width 38 height 20
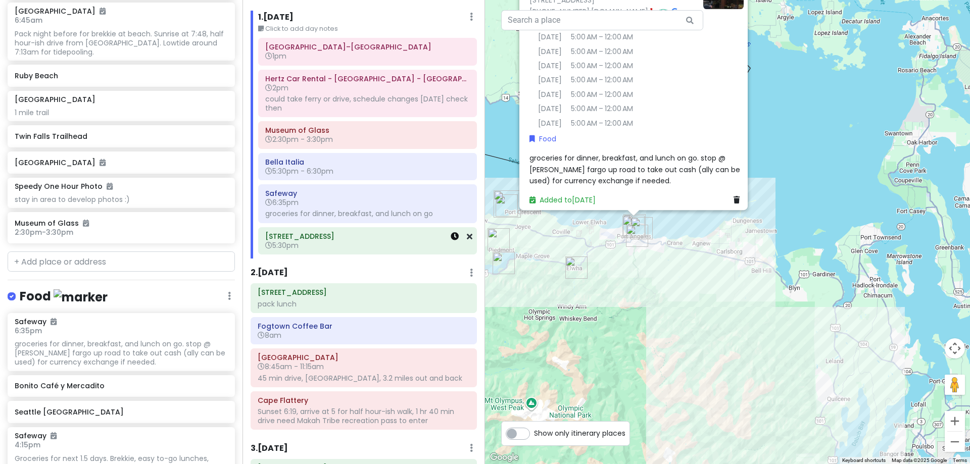
click at [451, 236] on icon at bounding box center [455, 236] width 8 height 8
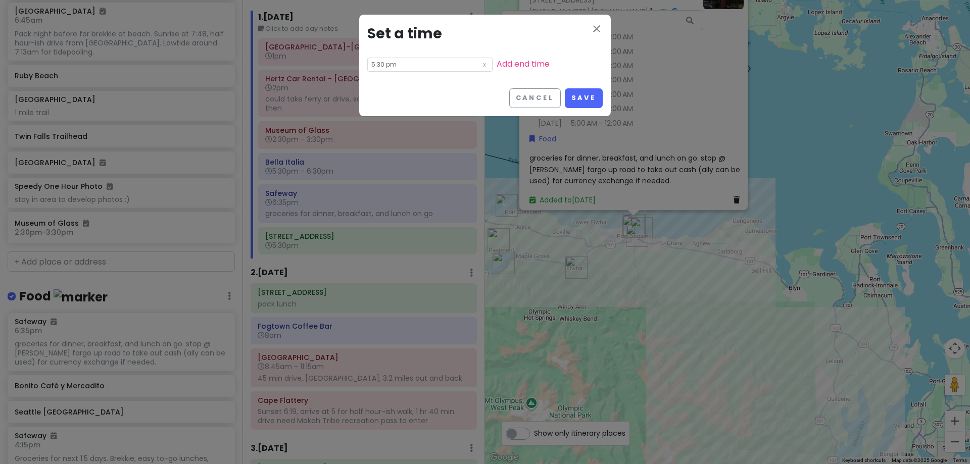
click at [415, 63] on input "5:30 pm" at bounding box center [429, 65] width 125 height 14
click at [383, 102] on li "07" at bounding box center [382, 104] width 28 height 12
type input "7:30 pm"
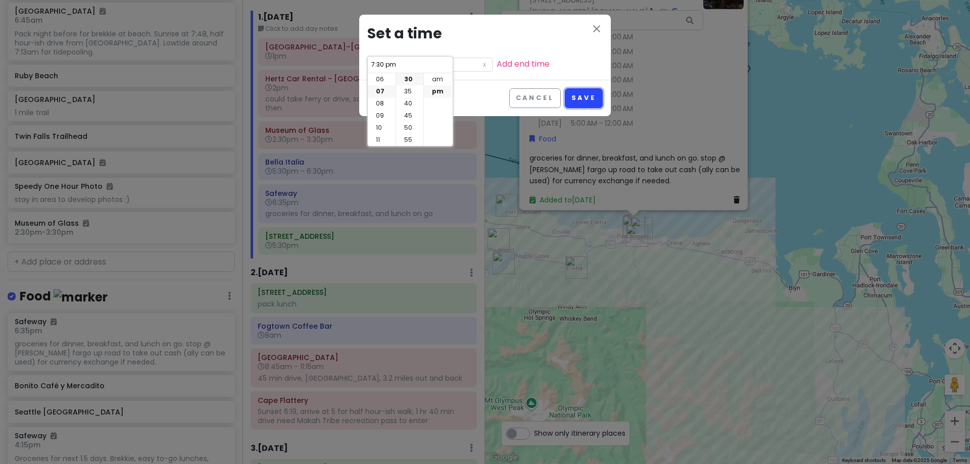
click at [583, 92] on button "Save" at bounding box center [584, 98] width 38 height 20
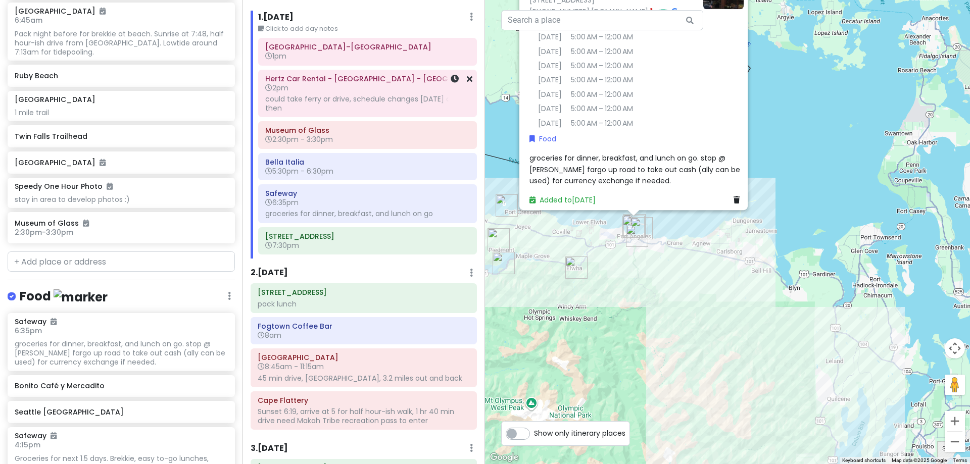
click at [360, 111] on div "could take ferry or drive, schedule changes [DATE] check then" at bounding box center [367, 104] width 205 height 18
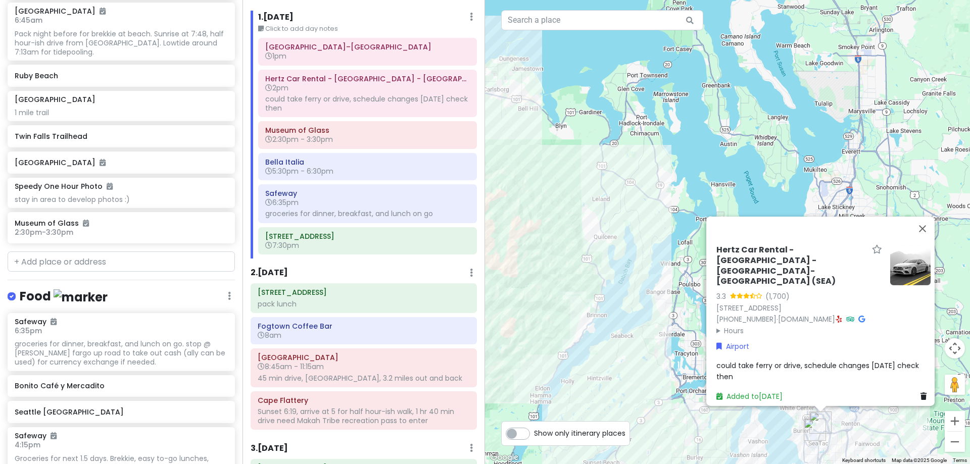
click at [812, 360] on span "could take ferry or drive, schedule changes [DATE] check then" at bounding box center [819, 370] width 205 height 21
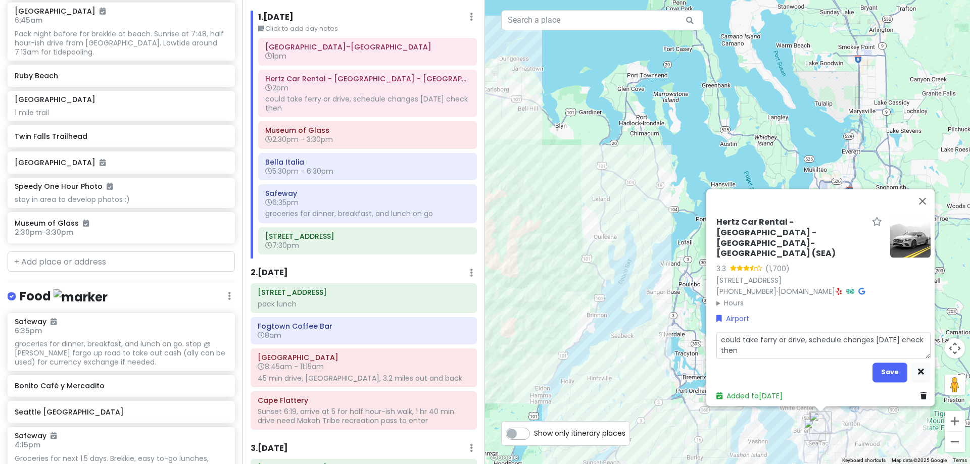
drag, startPoint x: 751, startPoint y: 345, endPoint x: 701, endPoint y: 328, distance: 52.3
click at [701, 328] on div "Hertz Car Rental - Seatac - Seattle-tacoma International Airport (SEA) 3.3 (1,7…" at bounding box center [727, 232] width 485 height 464
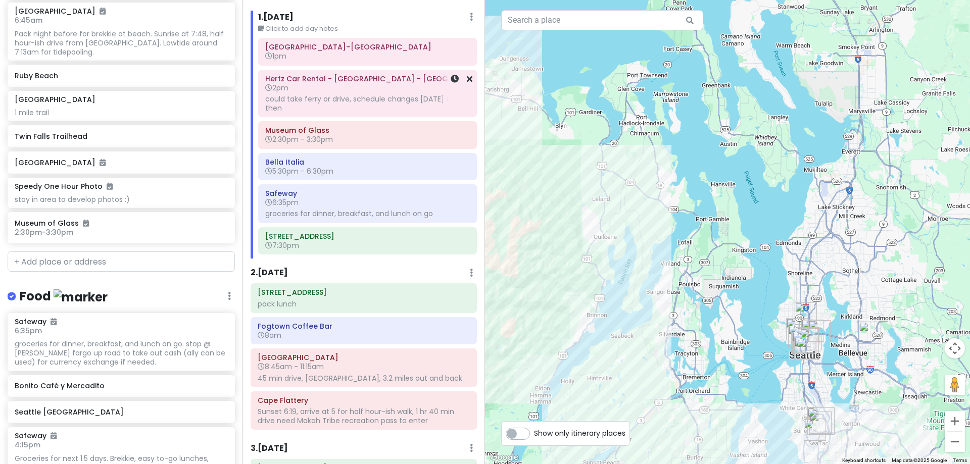
click at [376, 105] on div "could take ferry or drive, schedule changes [DATE] check then" at bounding box center [367, 104] width 205 height 18
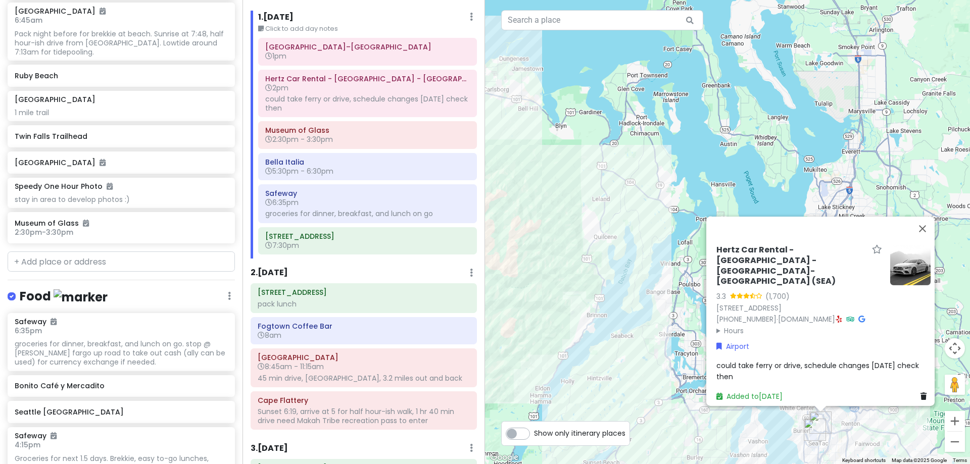
click at [845, 360] on span "could take ferry or drive, schedule changes [DATE] check then" at bounding box center [819, 370] width 205 height 21
type textarea "x"
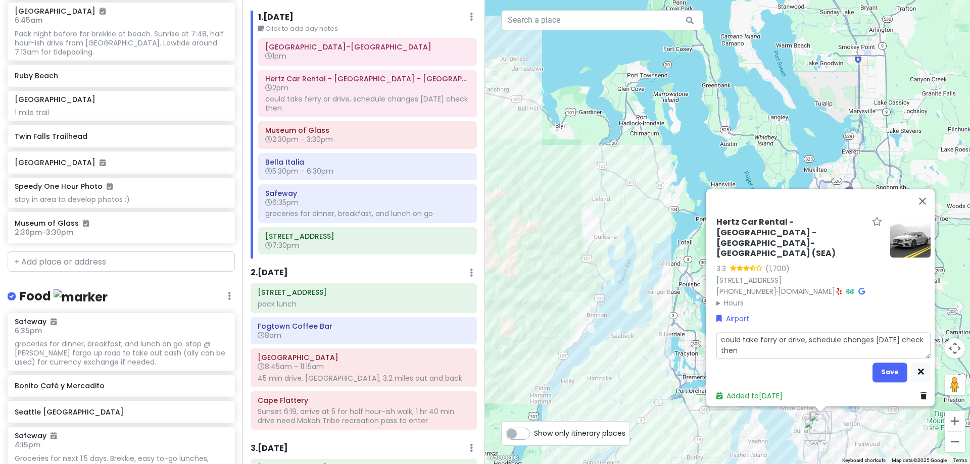
click at [832, 339] on textarea "could take ferry or drive, schedule changes [DATE] check then" at bounding box center [824, 346] width 214 height 26
click at [886, 366] on button "Save" at bounding box center [890, 373] width 35 height 20
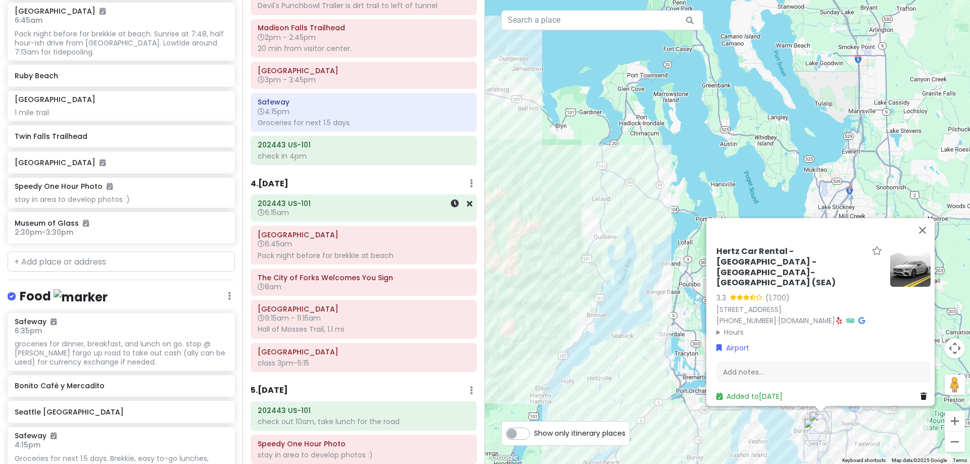
scroll to position [333, 0]
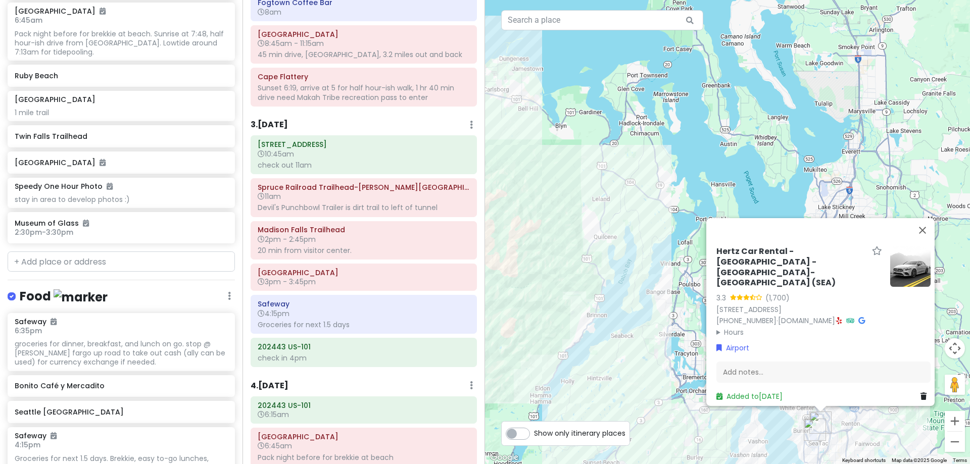
click at [288, 123] on h6 "3 . [DATE]" at bounding box center [269, 125] width 37 height 11
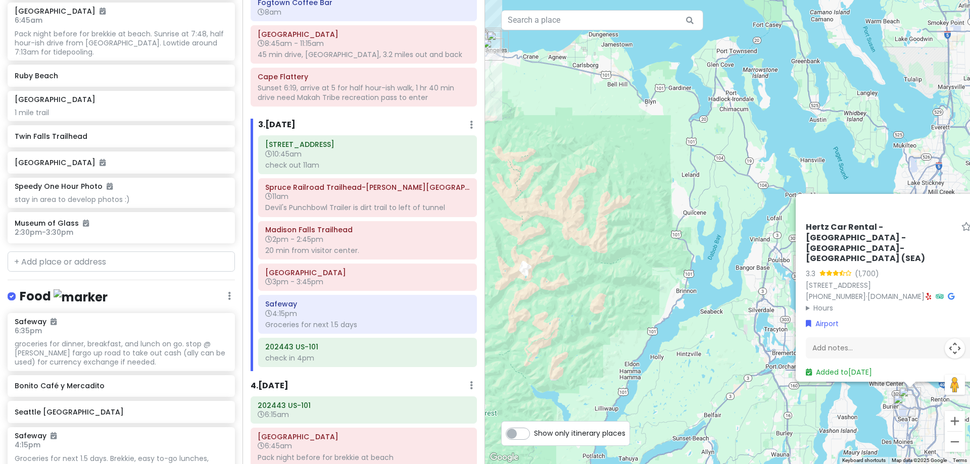
drag, startPoint x: 568, startPoint y: 278, endPoint x: 873, endPoint y: 172, distance: 322.7
click at [877, 174] on div "Hertz Car Rental - [GEOGRAPHIC_DATA] - [GEOGRAPHIC_DATA]-[GEOGRAPHIC_DATA] (SEA…" at bounding box center [727, 232] width 485 height 464
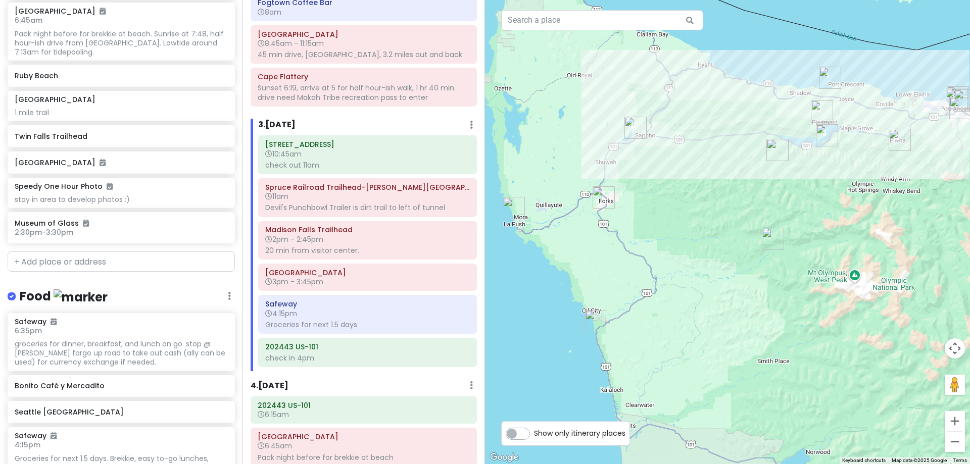
drag, startPoint x: 663, startPoint y: 167, endPoint x: 783, endPoint y: 254, distance: 148.4
click at [783, 254] on img "Hoh Rainforest Visitor Center" at bounding box center [773, 239] width 30 height 30
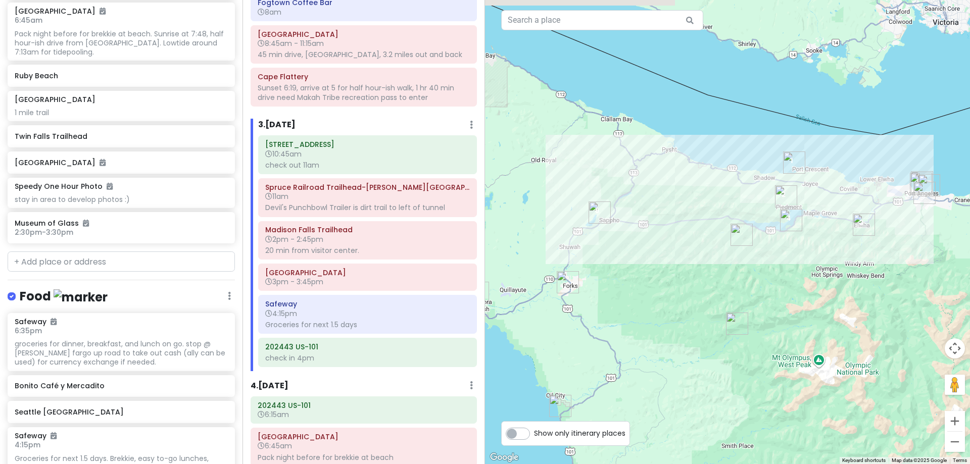
drag, startPoint x: 786, startPoint y: 218, endPoint x: 780, endPoint y: 224, distance: 9.3
click at [780, 224] on img "Marymere Falls" at bounding box center [791, 220] width 30 height 30
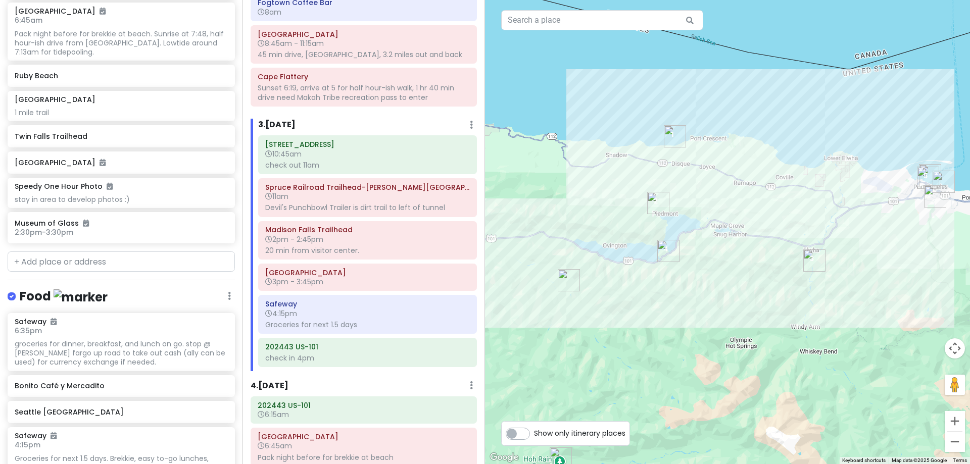
drag, startPoint x: 820, startPoint y: 345, endPoint x: 760, endPoint y: 335, distance: 61.4
click at [760, 335] on div "Hertz Car Rental - [GEOGRAPHIC_DATA] - [GEOGRAPHIC_DATA]-[GEOGRAPHIC_DATA] (SEA…" at bounding box center [727, 232] width 485 height 464
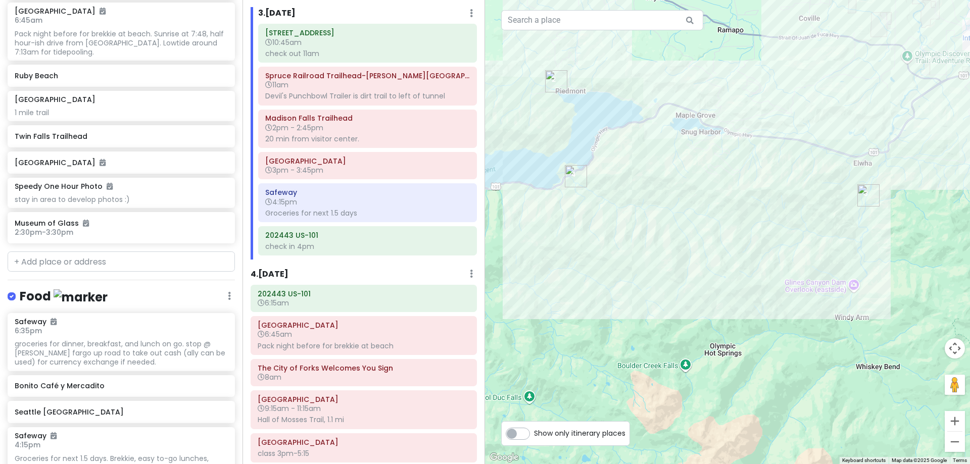
scroll to position [434, 0]
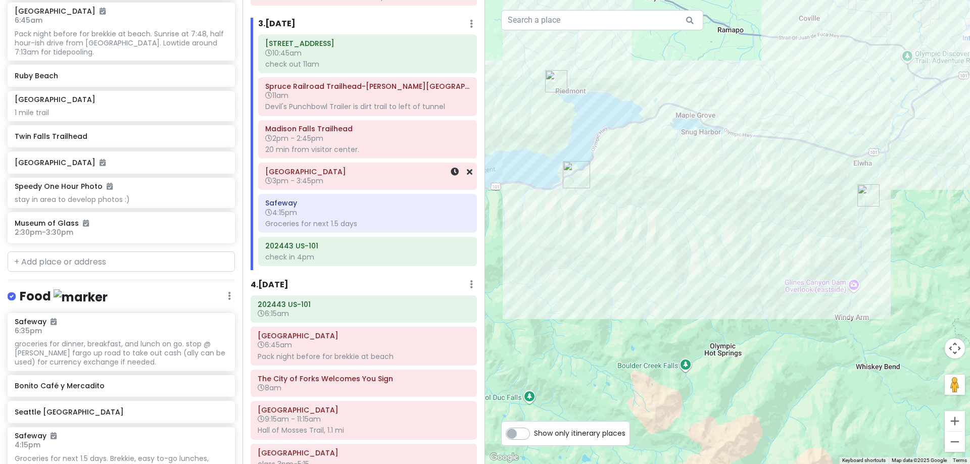
click at [325, 184] on h6 "3pm - 3:45pm" at bounding box center [367, 180] width 205 height 9
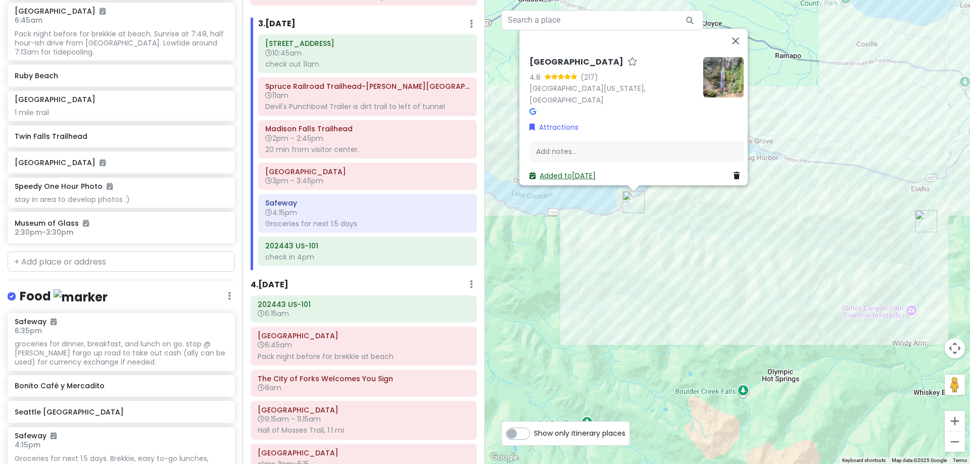
click at [582, 170] on link "Added to Tue 10/21" at bounding box center [563, 175] width 66 height 10
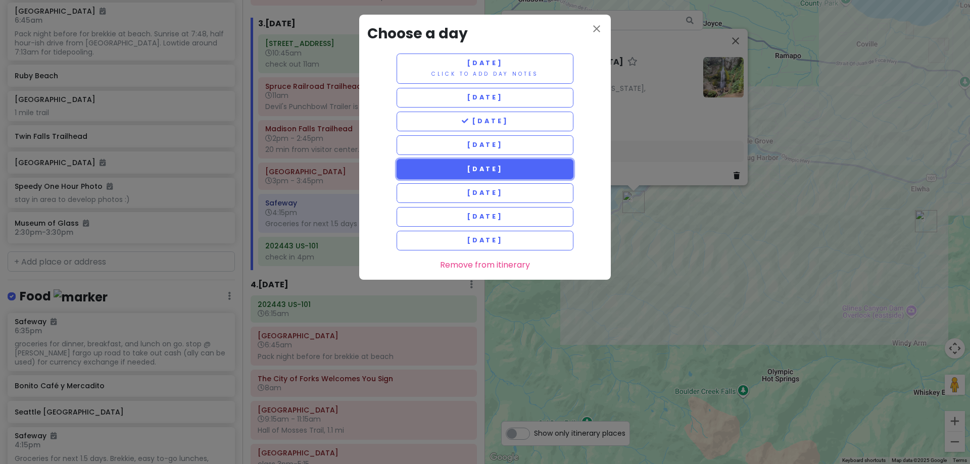
click at [527, 169] on button "[DATE]" at bounding box center [485, 169] width 177 height 20
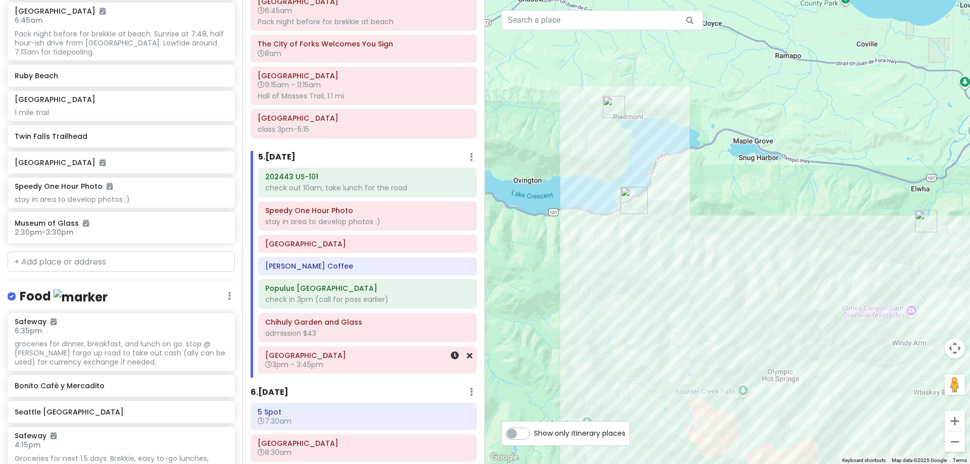
scroll to position [738, 0]
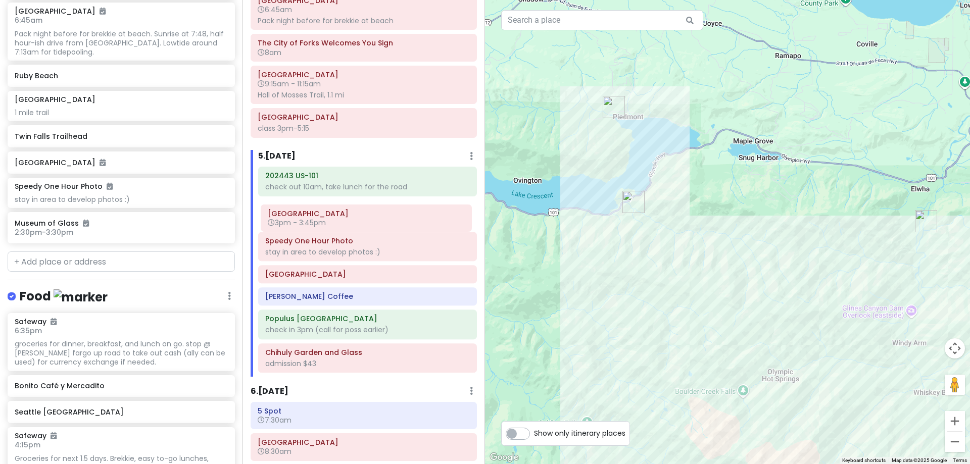
drag, startPoint x: 333, startPoint y: 361, endPoint x: 336, endPoint y: 219, distance: 142.0
click at [336, 219] on div "202443 US-101 check out 10am, take lunch for the road Speedy One Hour Photo sta…" at bounding box center [368, 272] width 234 height 210
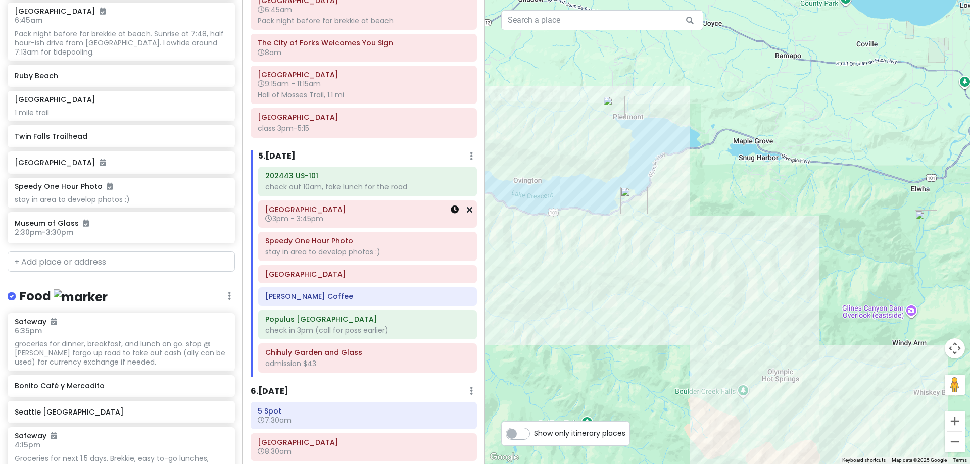
click at [451, 210] on icon at bounding box center [455, 210] width 8 height 8
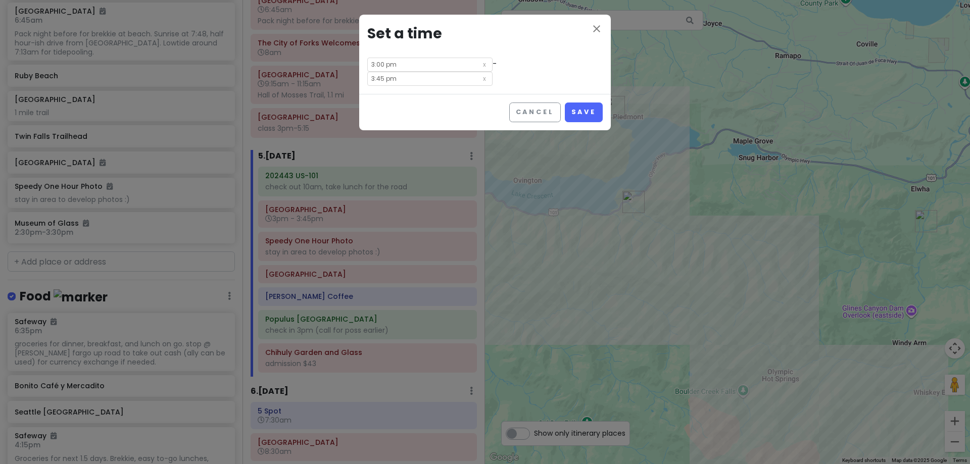
click at [397, 63] on input "3:00 pm" at bounding box center [429, 65] width 125 height 14
click at [384, 124] on li "10" at bounding box center [382, 128] width 28 height 12
type input "10:00 pm"
type input "10:45 pm"
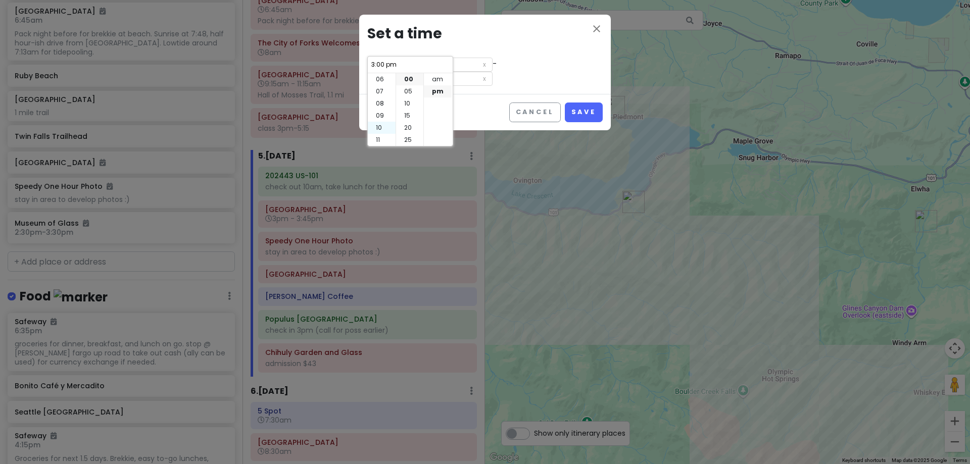
type input "10:00 pm"
click at [409, 104] on li "30" at bounding box center [409, 102] width 27 height 12
type input "10:30 pm"
type input "11:15 pm"
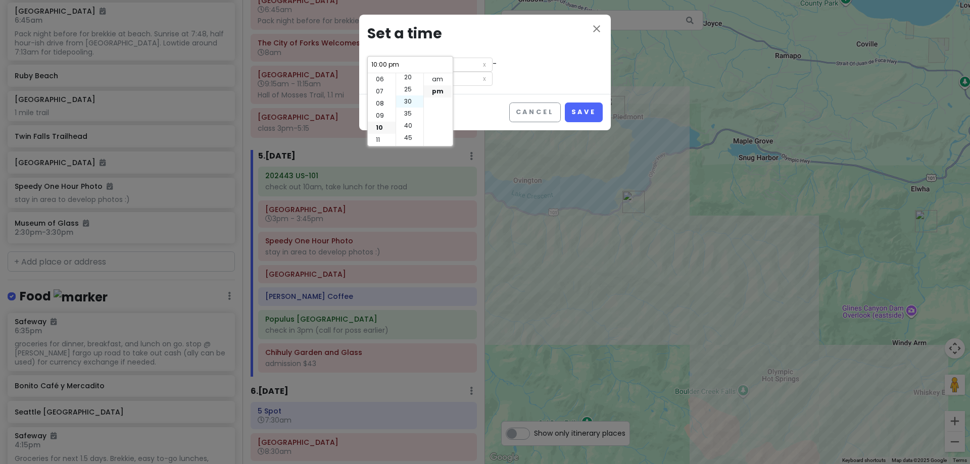
type input "10:30 pm"
drag, startPoint x: 432, startPoint y: 84, endPoint x: 442, endPoint y: 83, distance: 10.2
click at [432, 84] on li "am" at bounding box center [438, 79] width 28 height 12
type input "10:30 am"
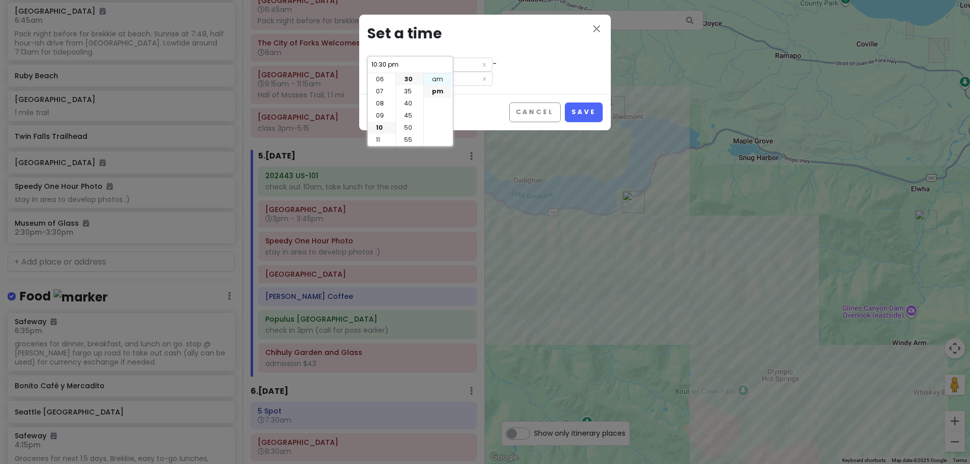
type input "11:15 am"
type input "10:30 am"
click at [577, 103] on button "Save" at bounding box center [584, 113] width 38 height 20
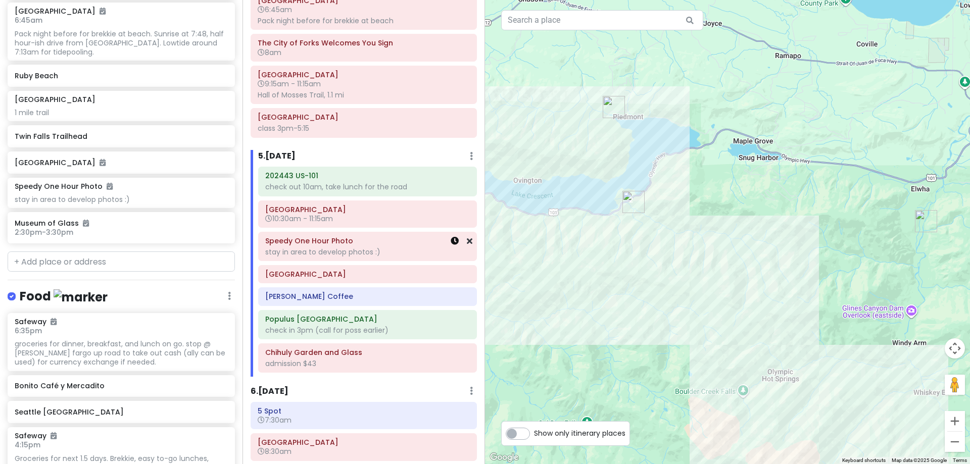
click at [451, 242] on icon at bounding box center [455, 241] width 8 height 8
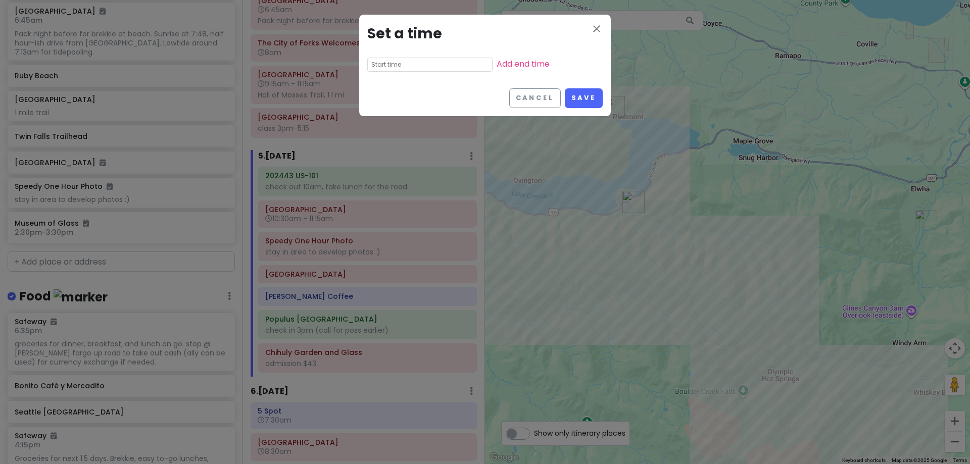
click at [415, 62] on input "text" at bounding box center [429, 65] width 125 height 14
click at [379, 92] on li "01" at bounding box center [382, 91] width 28 height 12
type input "1:35 pm"
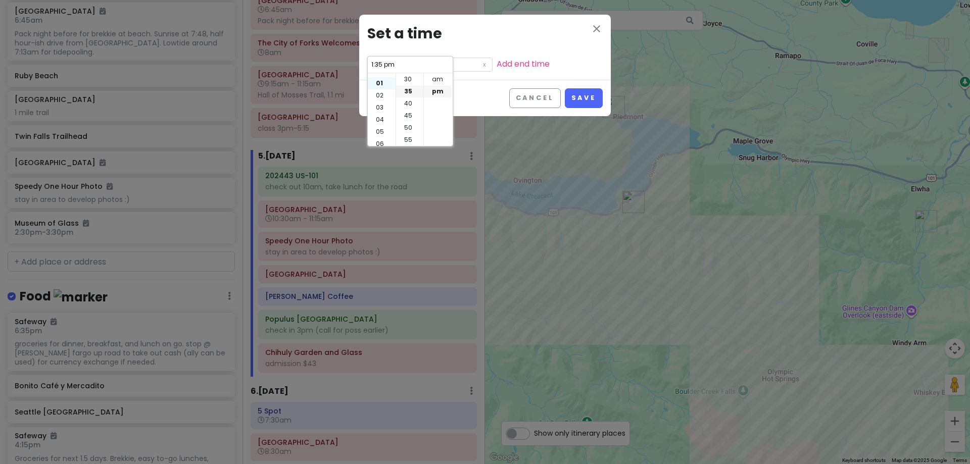
scroll to position [12, 0]
click at [411, 80] on li "30" at bounding box center [409, 79] width 27 height 12
type input "1:30 pm"
click at [573, 99] on button "Save" at bounding box center [584, 98] width 38 height 20
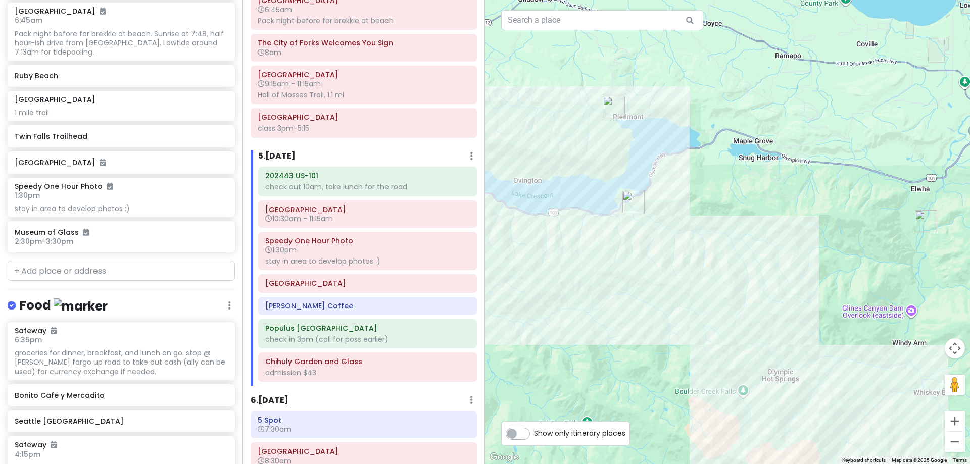
scroll to position [889, 0]
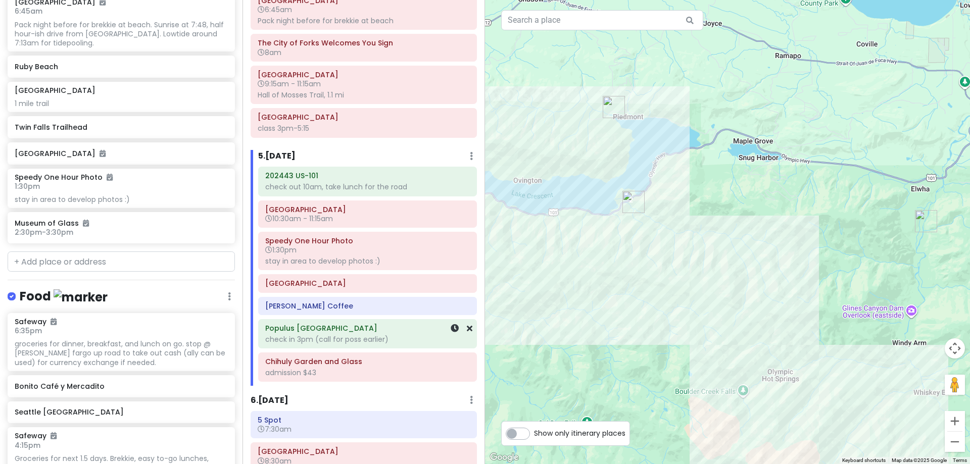
click at [384, 332] on h6 "Populus [GEOGRAPHIC_DATA]" at bounding box center [367, 328] width 205 height 9
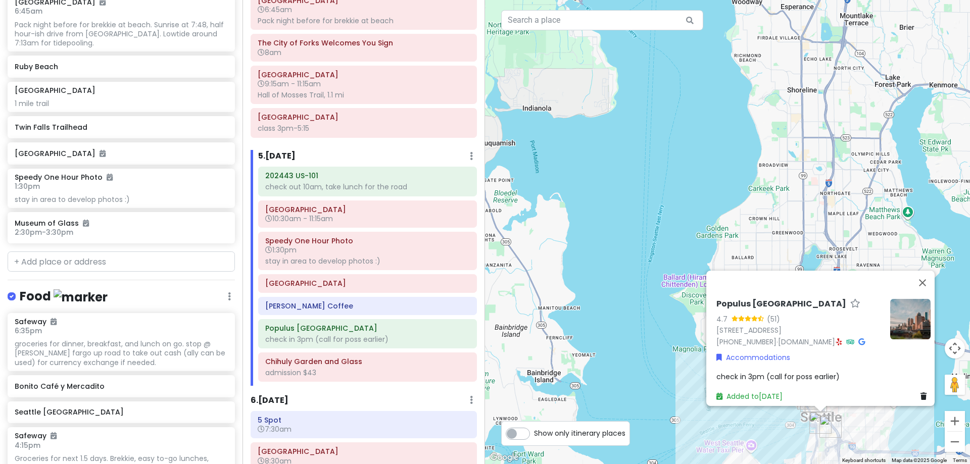
click at [822, 372] on span "check in 3pm (call for poss earlier)" at bounding box center [778, 377] width 123 height 10
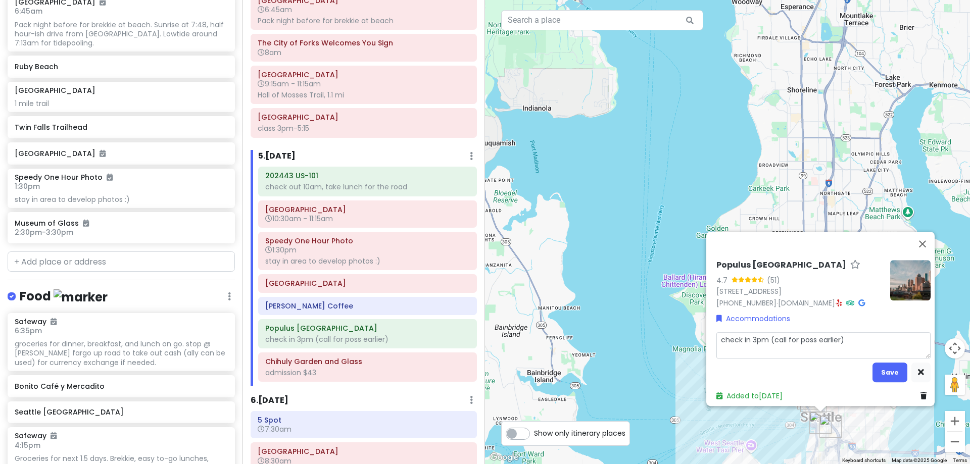
drag, startPoint x: 845, startPoint y: 332, endPoint x: 766, endPoint y: 332, distance: 78.8
click at [766, 333] on textarea "check in 3pm (call for poss earlier)" at bounding box center [824, 346] width 214 height 26
type textarea "x"
type textarea "check in 3pm"
type textarea "x"
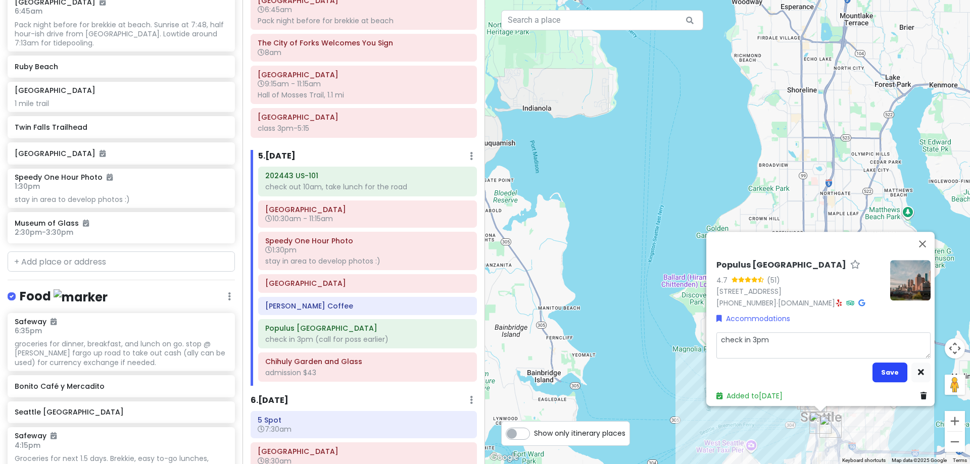
type textarea "check in 3pm"
click at [883, 363] on button "Save" at bounding box center [890, 373] width 35 height 20
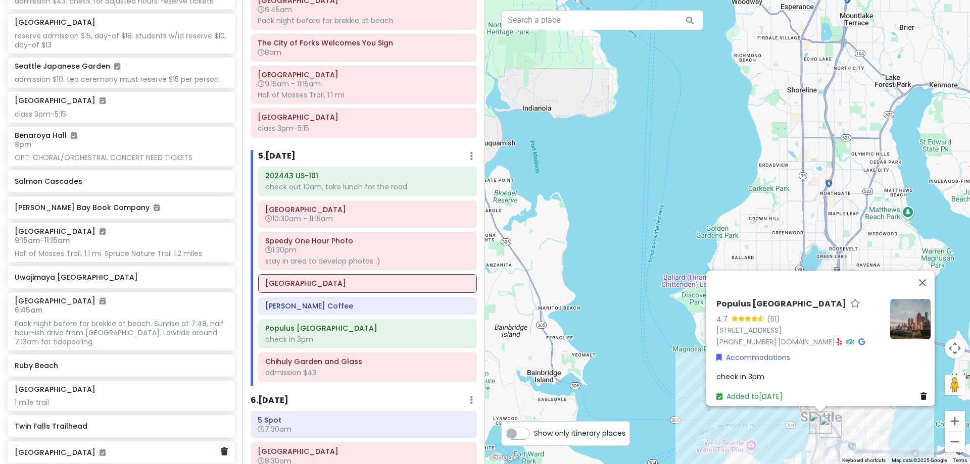
scroll to position [586, 0]
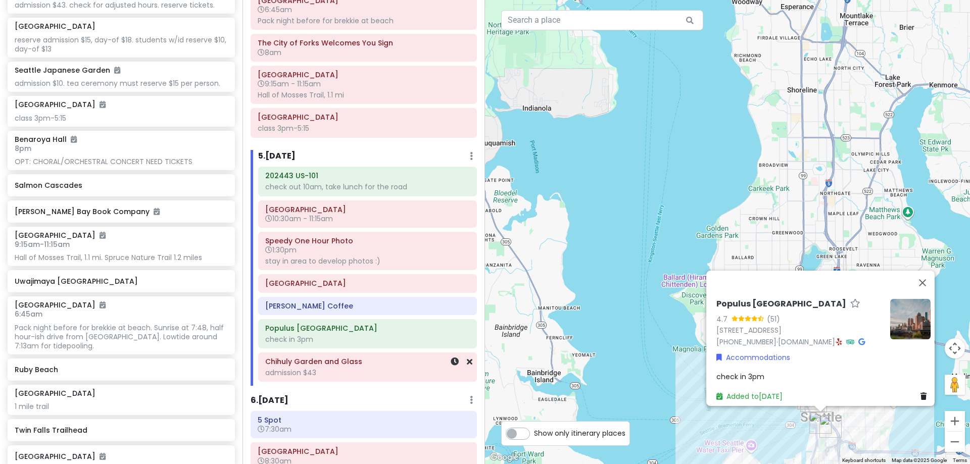
click at [281, 372] on div "admission $43" at bounding box center [367, 372] width 205 height 9
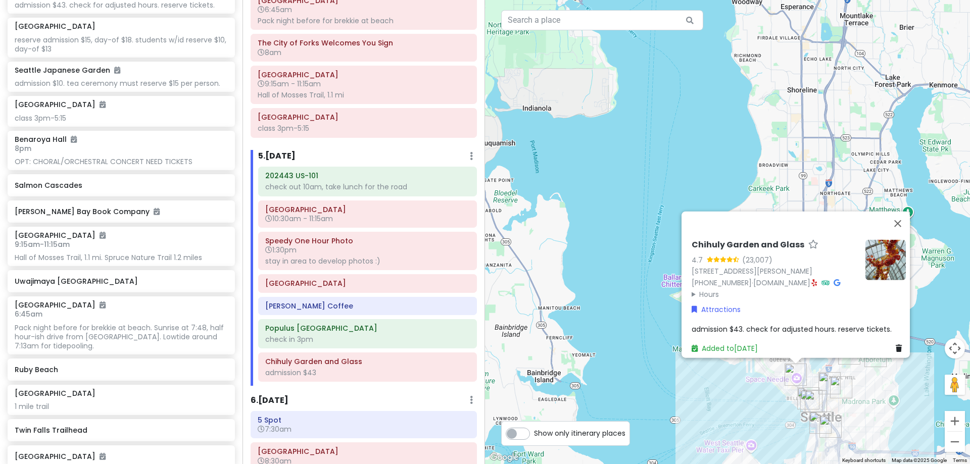
click at [712, 289] on summary "Hours" at bounding box center [775, 294] width 166 height 11
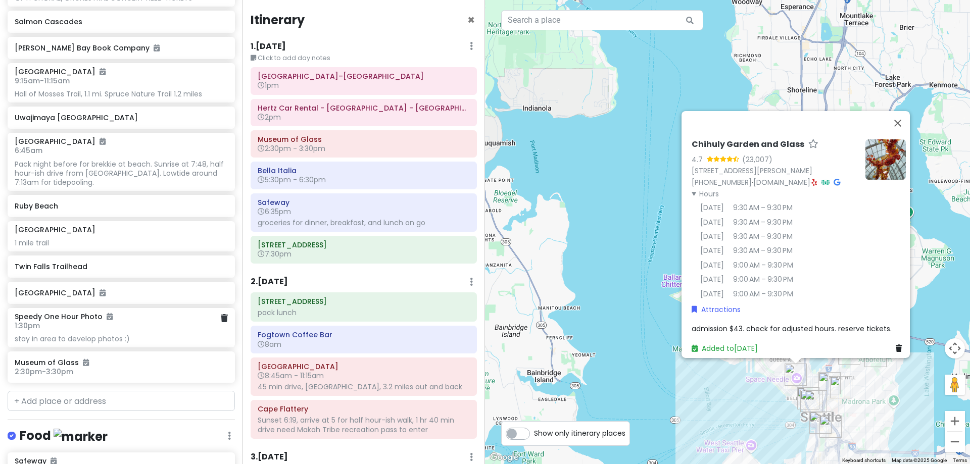
scroll to position [737, 0]
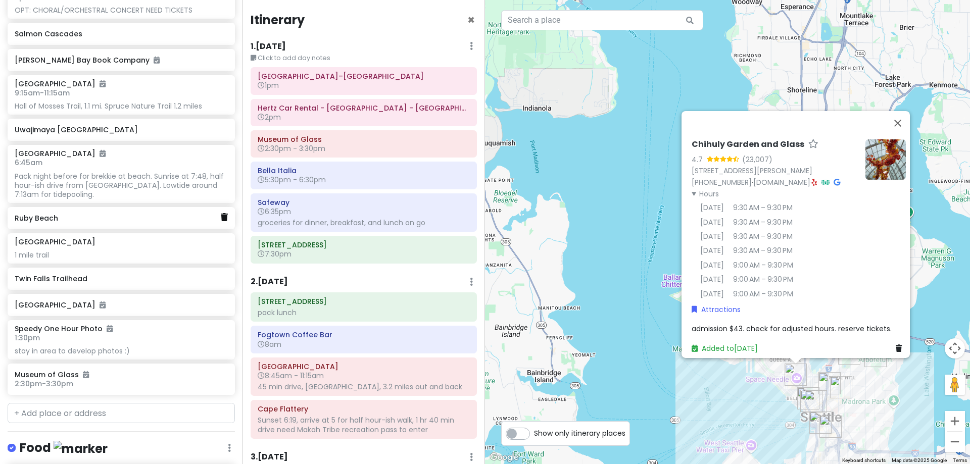
click at [221, 215] on icon at bounding box center [224, 217] width 7 height 8
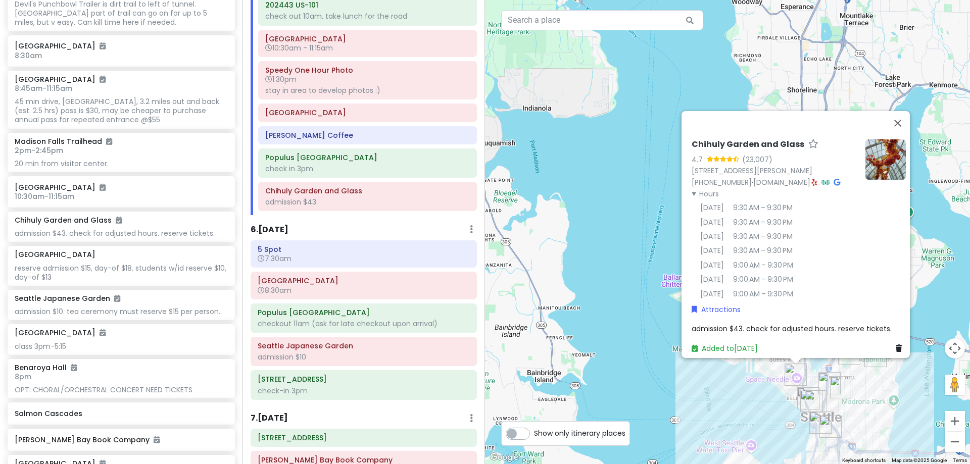
scroll to position [930, 0]
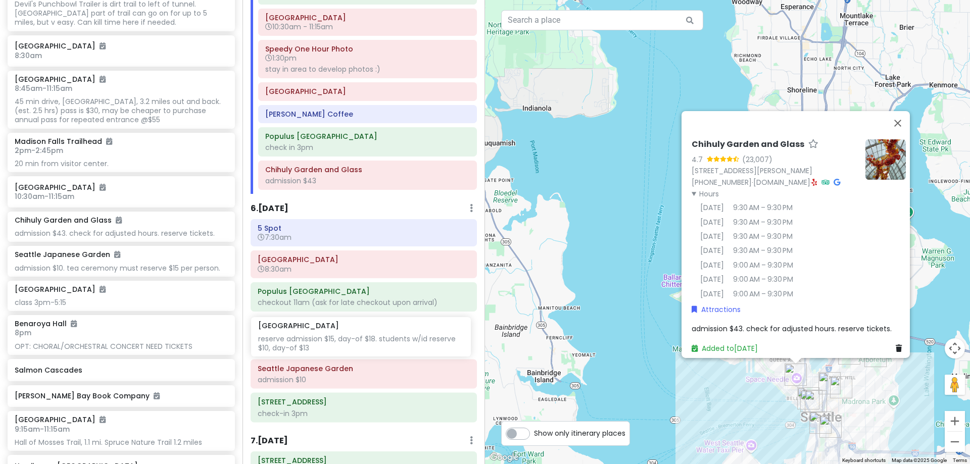
drag, startPoint x: 100, startPoint y: 263, endPoint x: 343, endPoint y: 344, distance: 256.7
click at [343, 344] on div "Hunter's 25th in Washington Private Change Dates Make a Copy Delete Trip Give F…" at bounding box center [485, 232] width 970 height 464
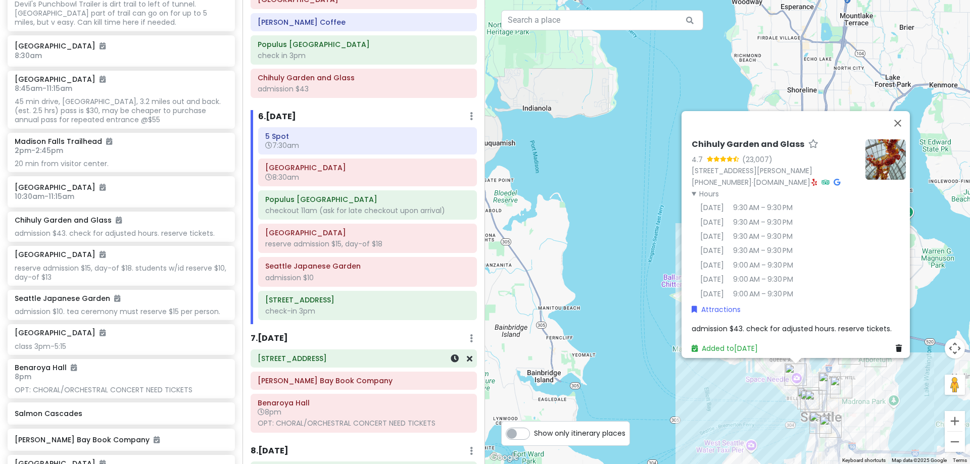
scroll to position [1031, 0]
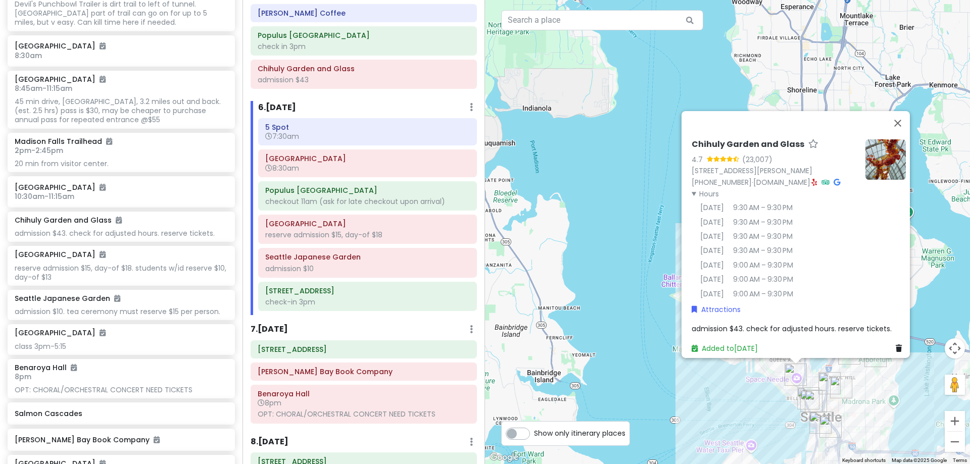
click at [288, 330] on h6 "7 . Sat 10/25" at bounding box center [269, 329] width 37 height 11
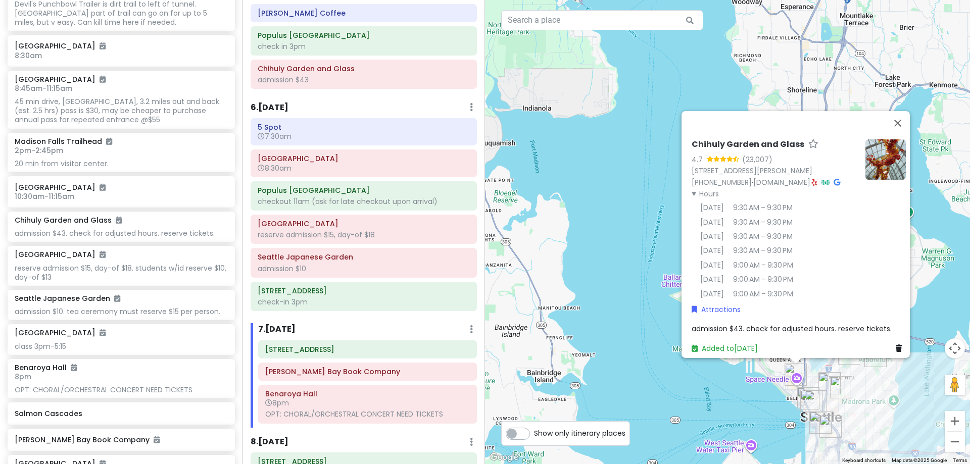
drag, startPoint x: 646, startPoint y: 338, endPoint x: 366, endPoint y: 150, distance: 337.2
click at [371, 153] on div "Hunter's 25th in Washington Private Change Dates Make a Copy Delete Trip Give F…" at bounding box center [485, 232] width 970 height 464
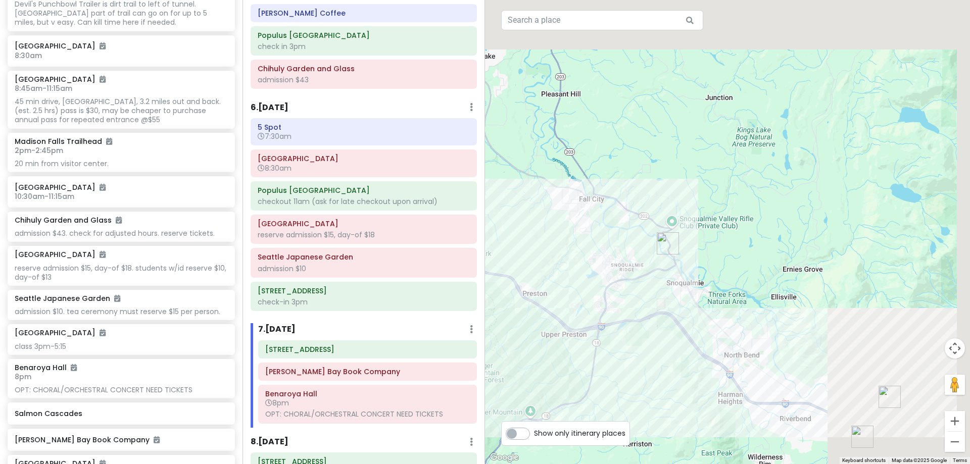
click at [453, 344] on div "Hunter's 25th in Washington Private Change Dates Make a Copy Delete Trip Give F…" at bounding box center [485, 232] width 970 height 464
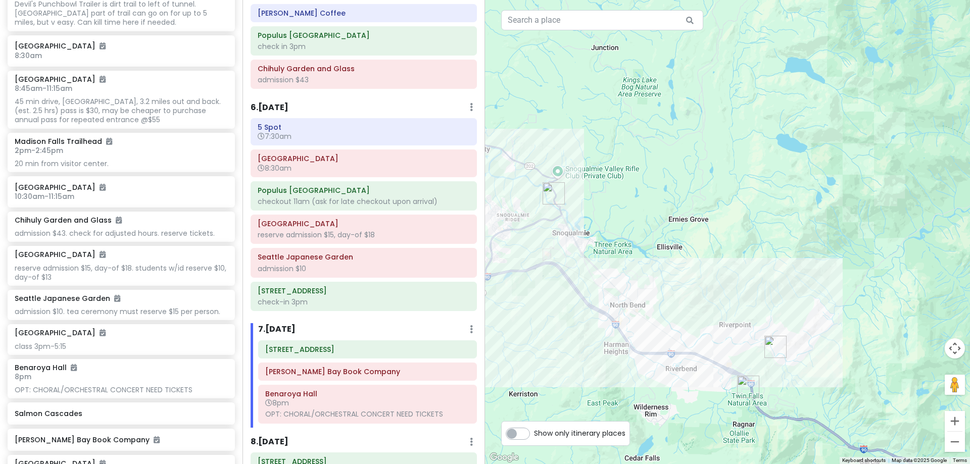
drag, startPoint x: 608, startPoint y: 298, endPoint x: 577, endPoint y: 206, distance: 96.7
click at [577, 206] on div "Chihuly Garden and Glass 4.7 (23,007) 305 Harrison St, Seattle, WA 98109, USA (…" at bounding box center [727, 232] width 485 height 464
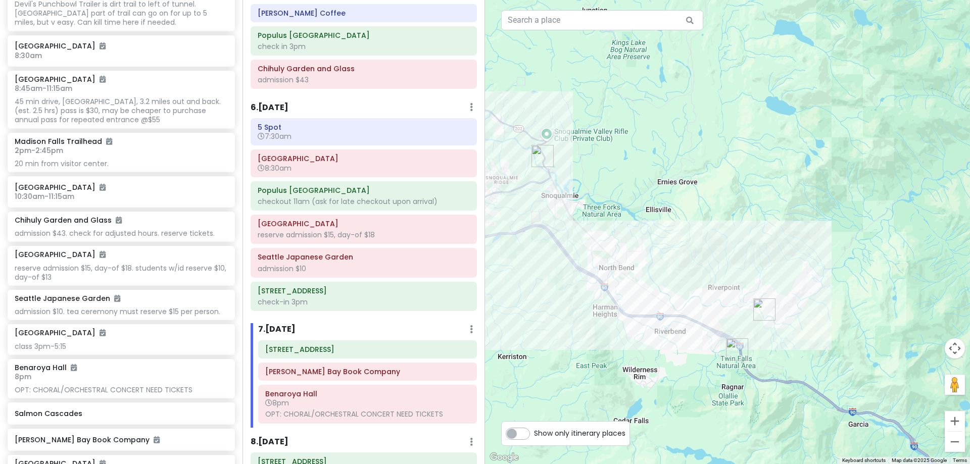
click at [736, 354] on img "Twin Falls Trailhead" at bounding box center [737, 350] width 30 height 30
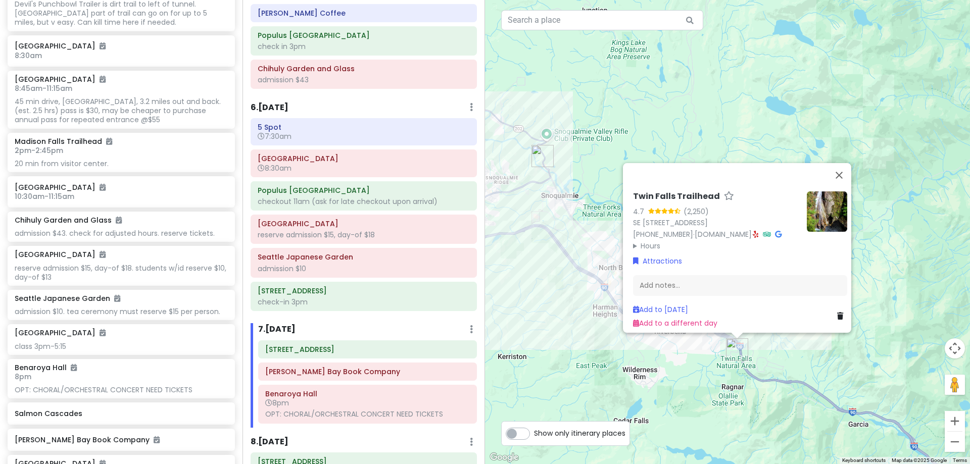
click at [538, 156] on img "Snoqualmie Falls" at bounding box center [543, 156] width 30 height 30
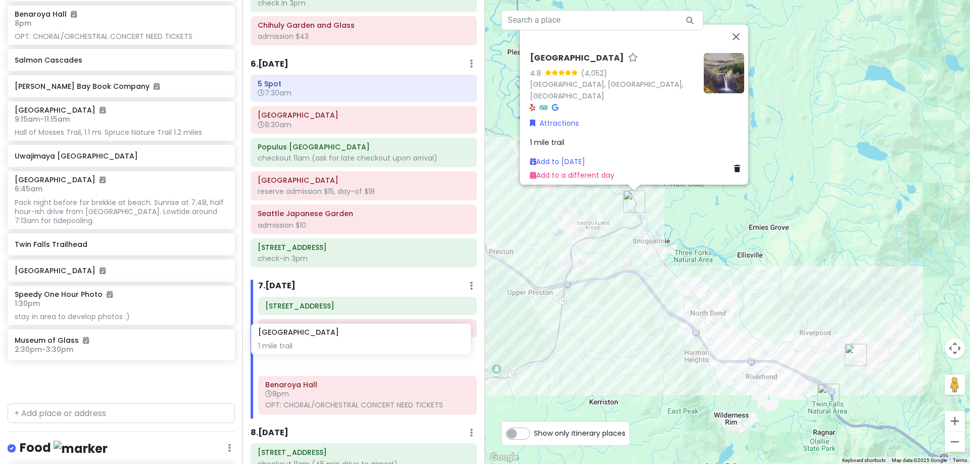
scroll to position [1074, 0]
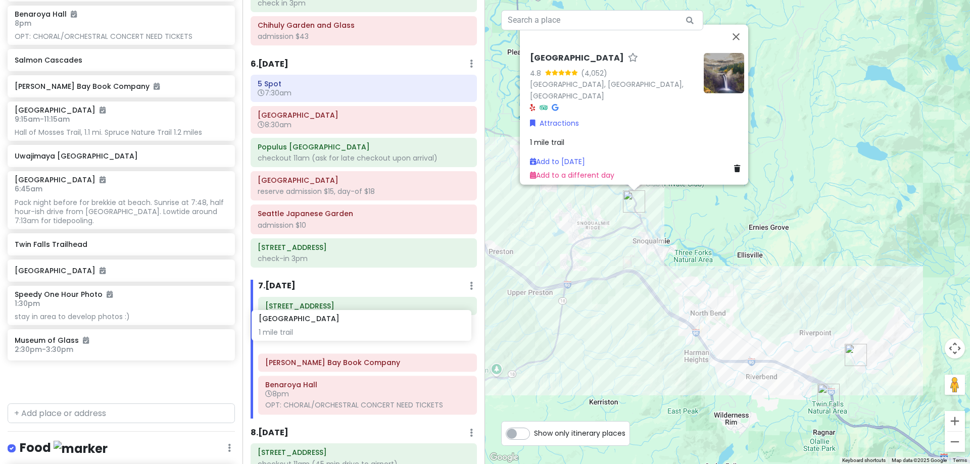
drag, startPoint x: 66, startPoint y: 256, endPoint x: 310, endPoint y: 334, distance: 256.5
click at [310, 334] on div "Hunter's 25th in Washington Private Change Dates Make a Copy Delete Trip Give F…" at bounding box center [485, 232] width 970 height 464
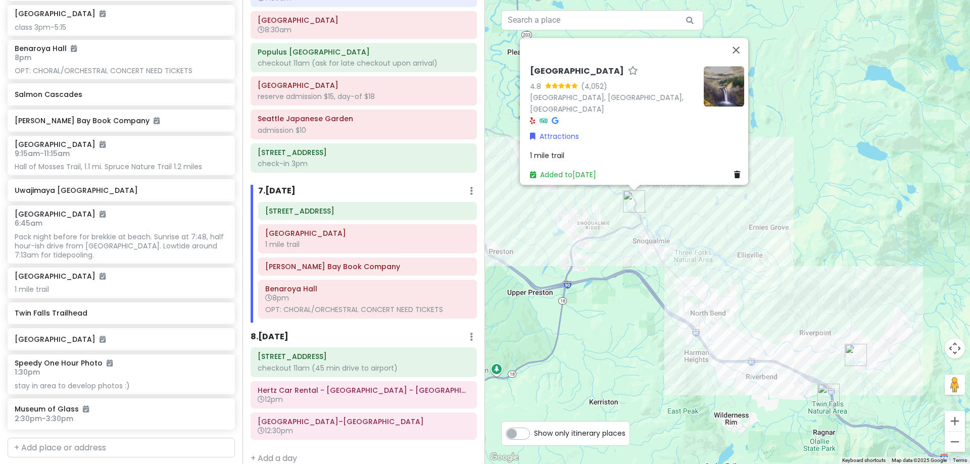
scroll to position [1176, 0]
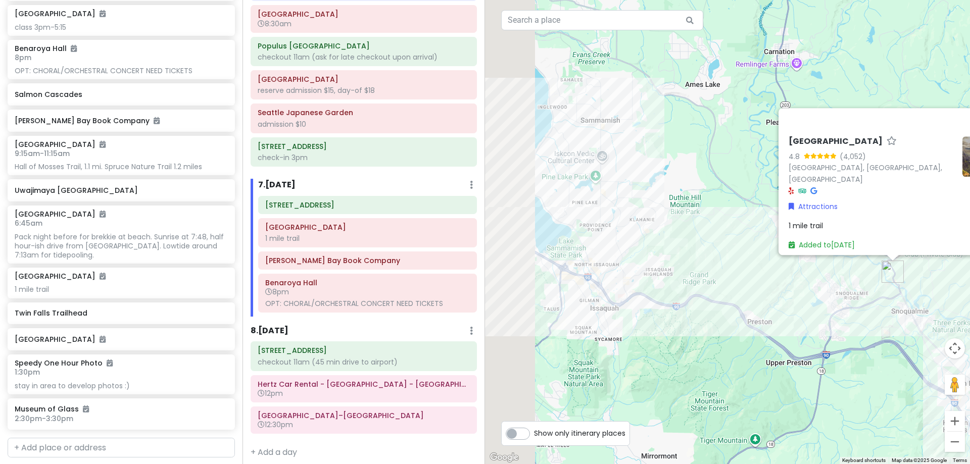
drag, startPoint x: 506, startPoint y: 234, endPoint x: 790, endPoint y: 313, distance: 294.6
click at [790, 313] on div "Snoqualmie Falls 4.8 (4,052) Snoqualmie Falls, Snoqualmie, WA 98024, USA Attrac…" at bounding box center [727, 232] width 485 height 464
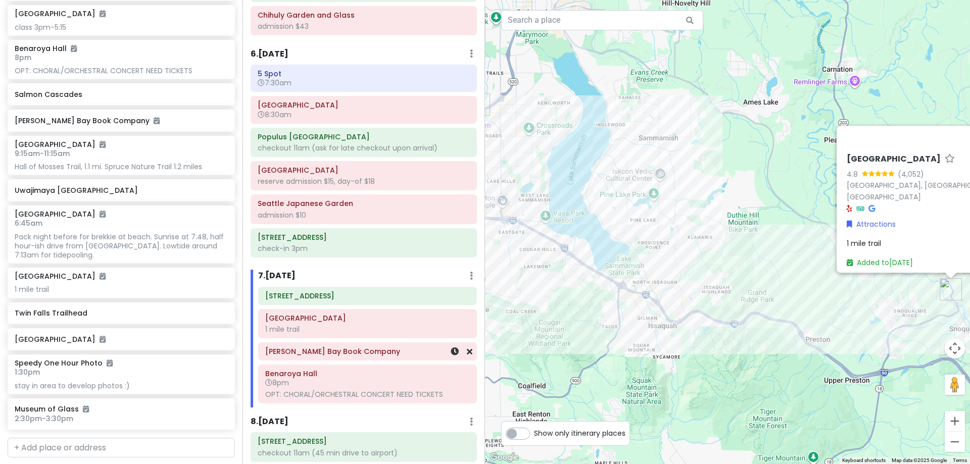
scroll to position [1074, 0]
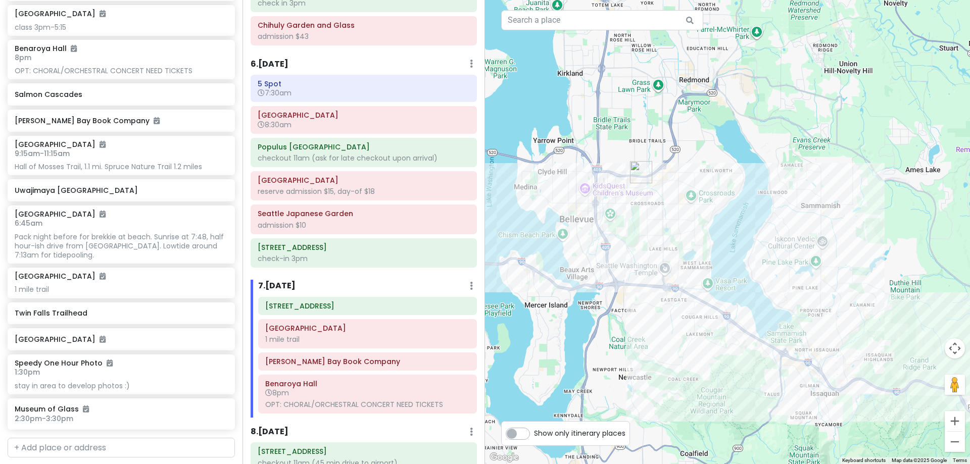
drag, startPoint x: 549, startPoint y: 257, endPoint x: 711, endPoint y: 325, distance: 175.8
click at [711, 325] on div "Snoqualmie Falls 4.8 (4,052) Snoqualmie Falls, Snoqualmie, WA 98024, USA Attrac…" at bounding box center [727, 232] width 485 height 464
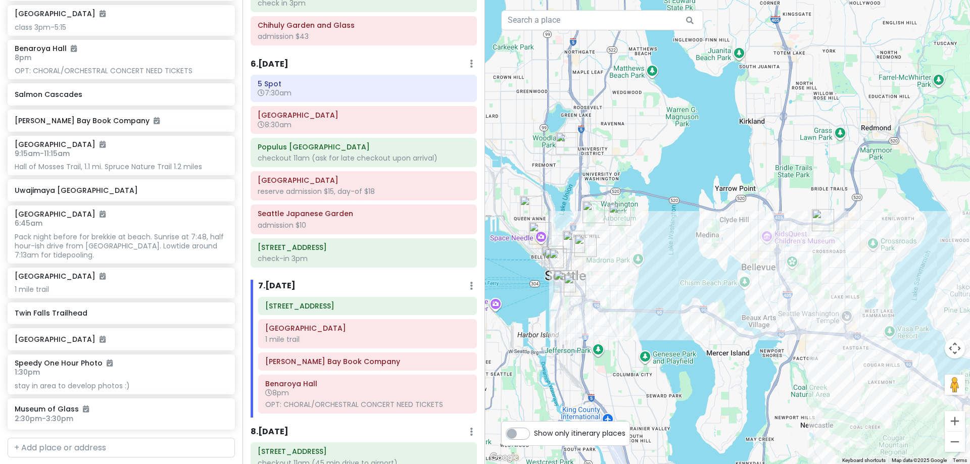
drag, startPoint x: 535, startPoint y: 289, endPoint x: 636, endPoint y: 317, distance: 104.6
click at [722, 339] on div "Snoqualmie Falls 4.8 (4,052) Snoqualmie Falls, Snoqualmie, WA 98024, USA Attrac…" at bounding box center [727, 232] width 485 height 464
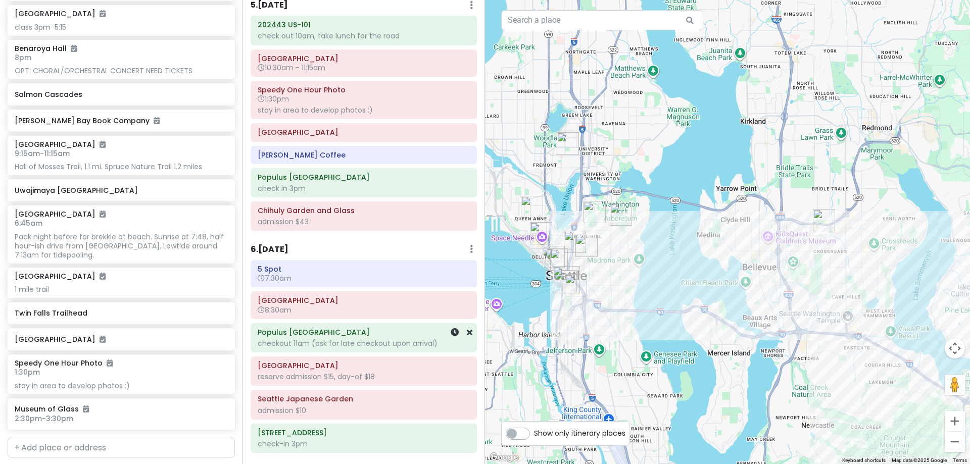
scroll to position [872, 0]
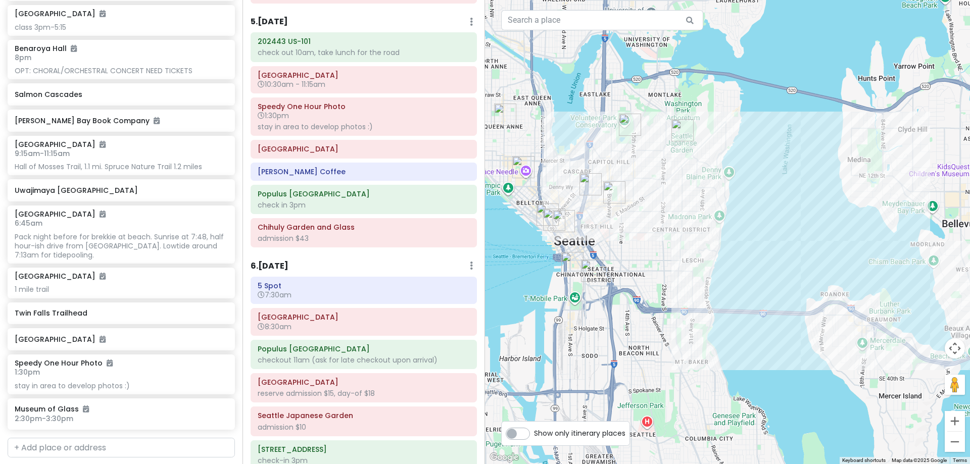
drag, startPoint x: 563, startPoint y: 280, endPoint x: 582, endPoint y: 331, distance: 53.4
click at [582, 331] on div "Snoqualmie Falls 4.8 (4,052) Snoqualmie Falls, Snoqualmie, WA 98024, USA Attrac…" at bounding box center [727, 232] width 485 height 464
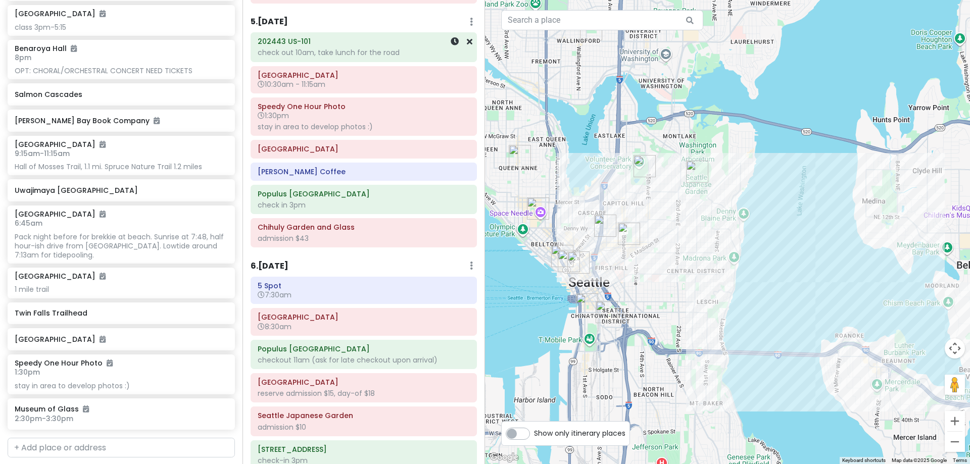
click at [282, 32] on div "5 . Thu 10/23 Add Day Notes Delete Day" at bounding box center [364, 24] width 226 height 17
click at [285, 21] on h6 "5 . Thu 10/23" at bounding box center [269, 22] width 37 height 11
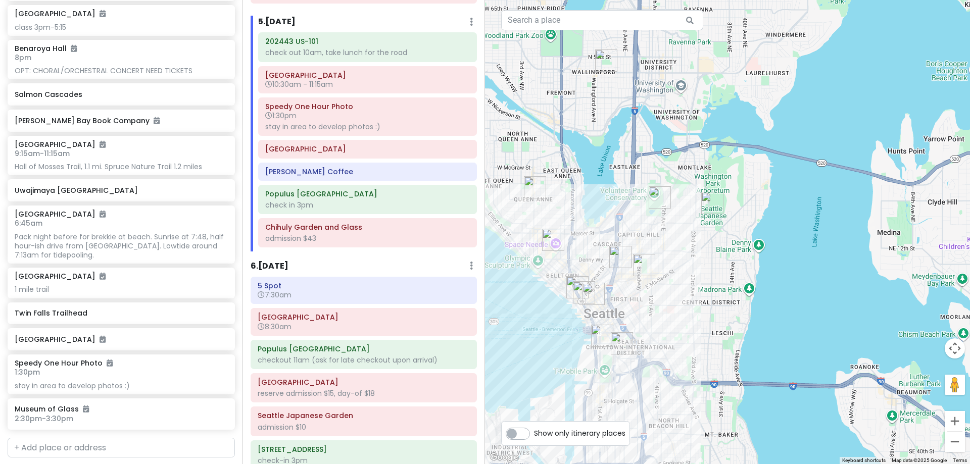
drag, startPoint x: 570, startPoint y: 223, endPoint x: 591, endPoint y: 268, distance: 50.4
click at [591, 268] on div "Snoqualmie Falls 4.8 (4,052) Snoqualmie Falls, Snoqualmie, WA 98024, USA Attrac…" at bounding box center [727, 232] width 485 height 464
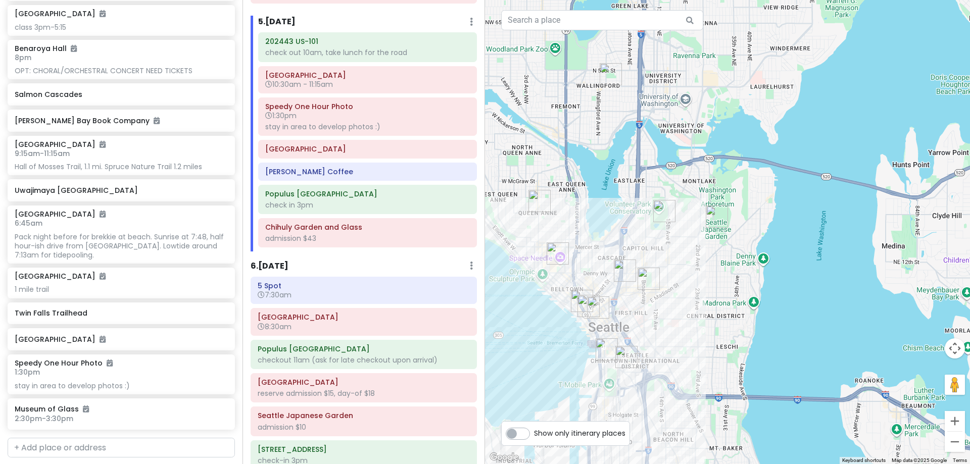
click at [532, 197] on img "5 Spot" at bounding box center [540, 201] width 30 height 30
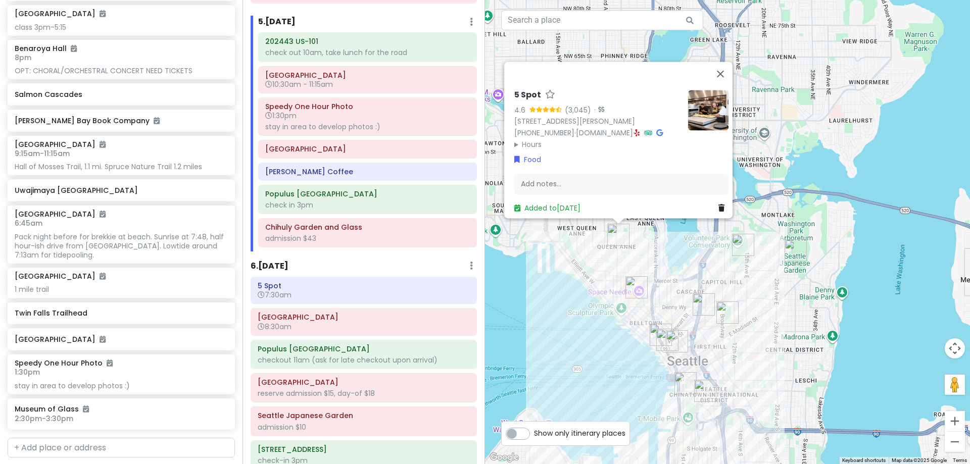
drag, startPoint x: 684, startPoint y: 246, endPoint x: 663, endPoint y: 280, distance: 40.4
click at [663, 280] on div "5 Spot 4.6 (3,045) · 1502 Queen Anne Ave N, Seattle, WA 98109, USA (206) 708-66…" at bounding box center [727, 232] width 485 height 464
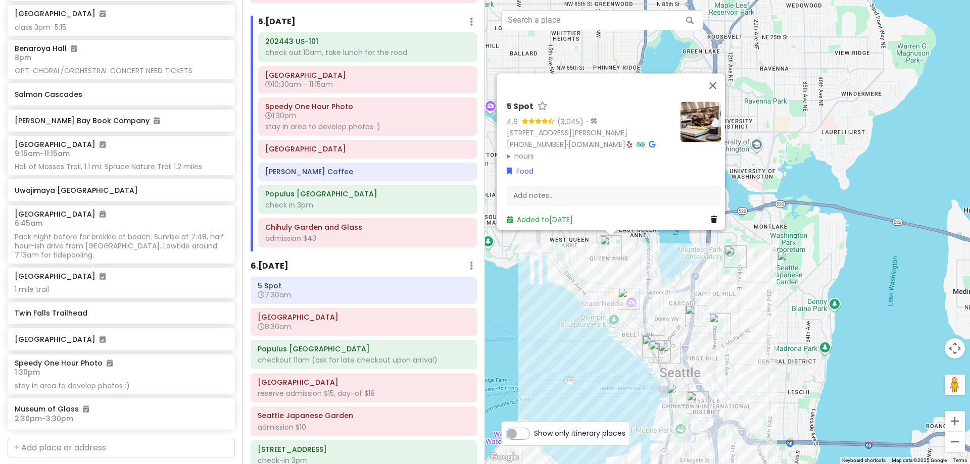
click at [665, 258] on div "5 Spot 4.6 (3,045) · 1502 Queen Anne Ave N, Seattle, WA 98109, USA (206) 708-66…" at bounding box center [727, 232] width 485 height 464
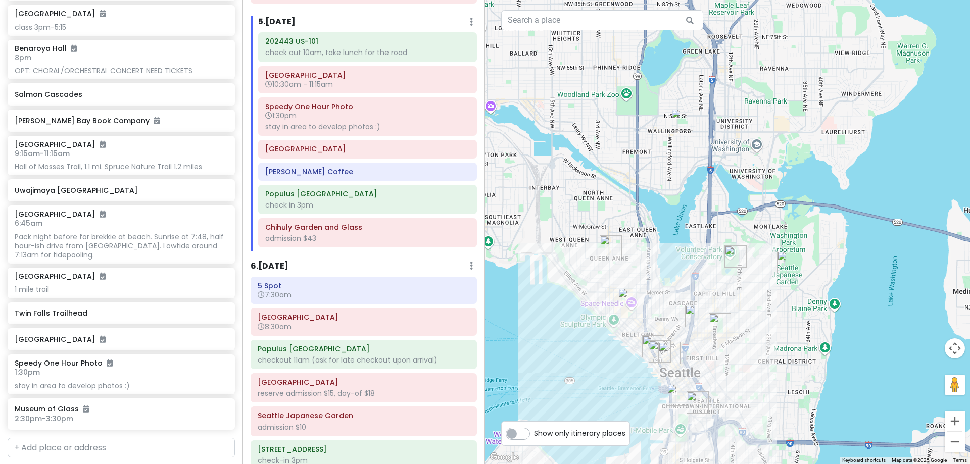
click at [677, 126] on img "Seattle Dumpling House" at bounding box center [682, 120] width 30 height 30
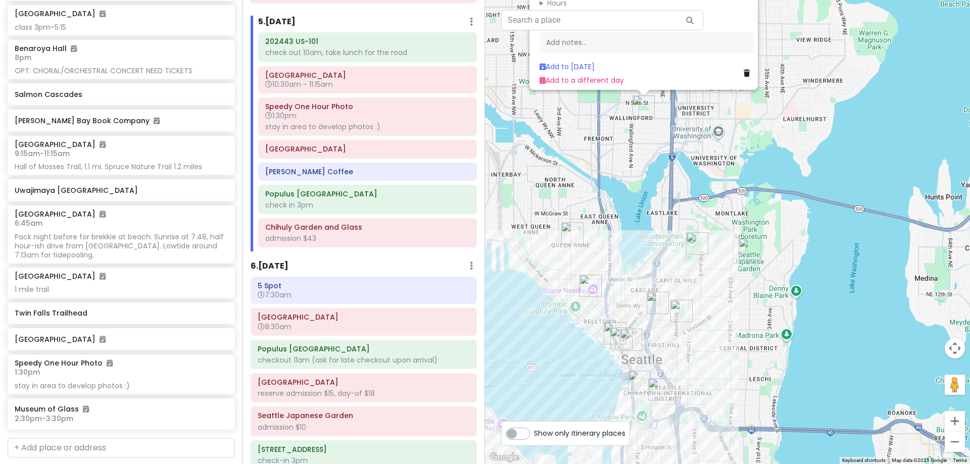
drag, startPoint x: 673, startPoint y: 317, endPoint x: 627, endPoint y: 168, distance: 156.0
click at [627, 168] on div "Seattle Dumpling House 4.4 (151) · 4504 Bagley Ave N, Seattle, WA 98103, USA (2…" at bounding box center [727, 232] width 485 height 464
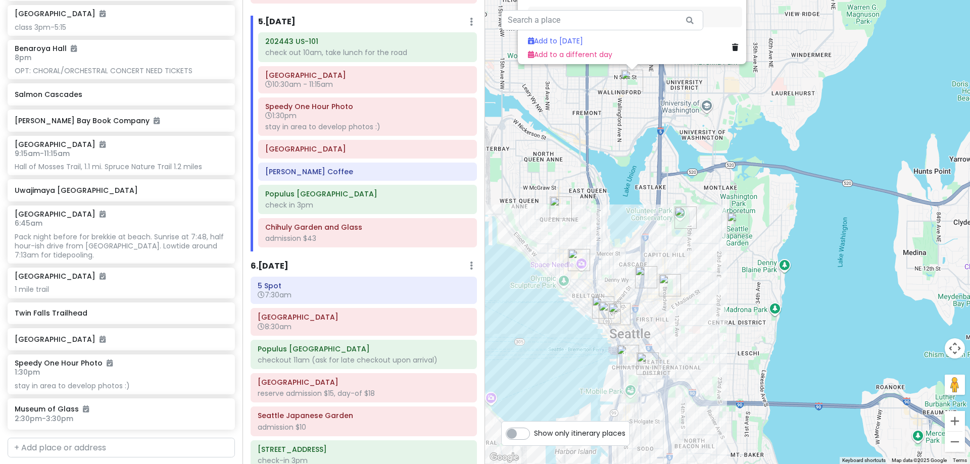
click at [687, 217] on img "Seattle Asian Art Museum" at bounding box center [686, 218] width 30 height 30
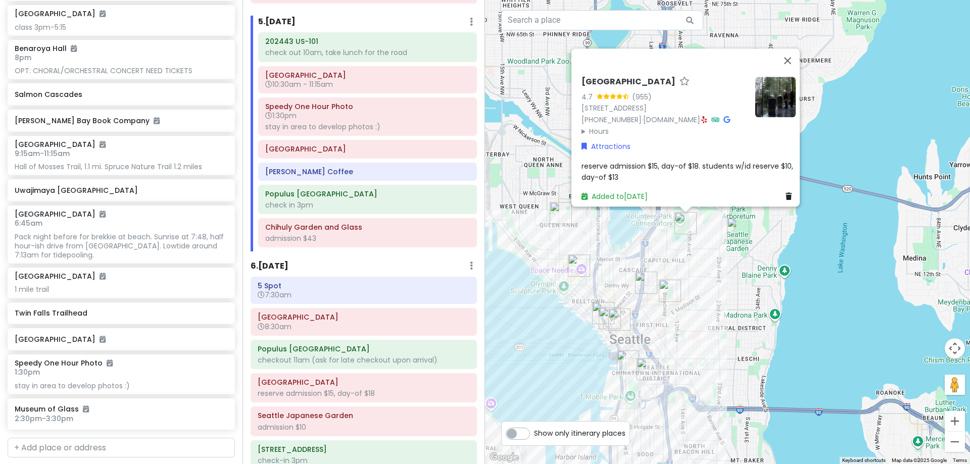
click at [643, 290] on img "Donna's" at bounding box center [646, 283] width 30 height 30
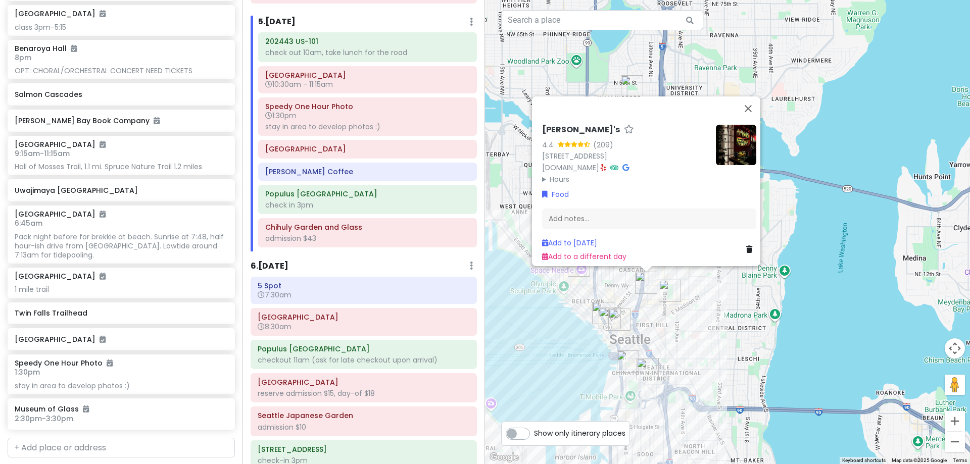
click at [557, 173] on summary "Hours" at bounding box center [625, 178] width 166 height 11
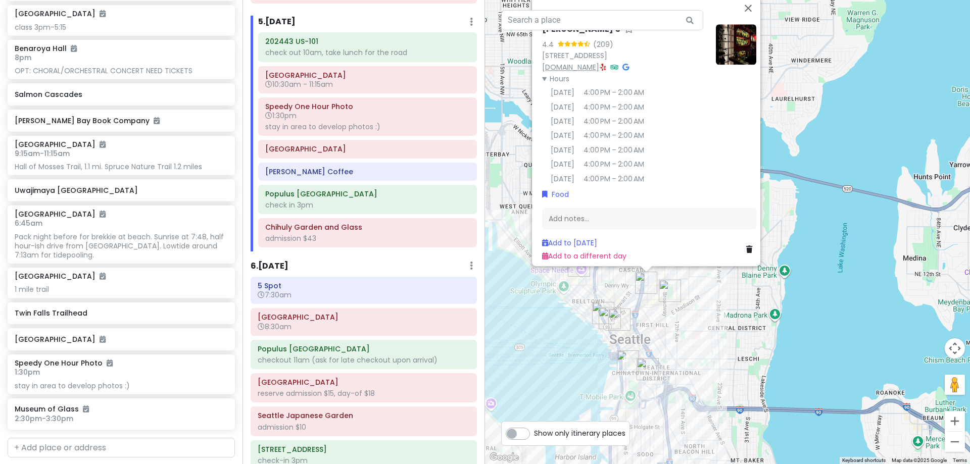
click at [582, 62] on link "[DOMAIN_NAME]" at bounding box center [570, 67] width 57 height 10
click at [641, 368] on img "Uwajimaya Seattle" at bounding box center [648, 369] width 30 height 30
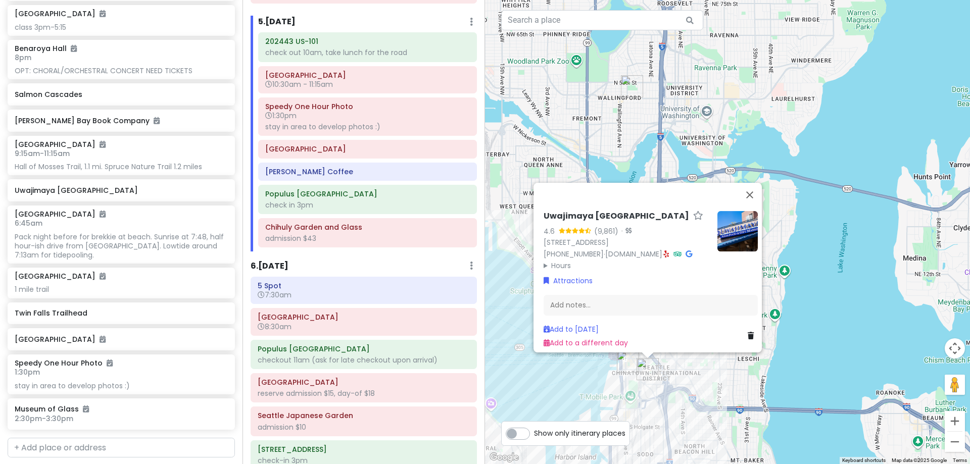
click at [562, 260] on summary "Hours" at bounding box center [627, 265] width 166 height 11
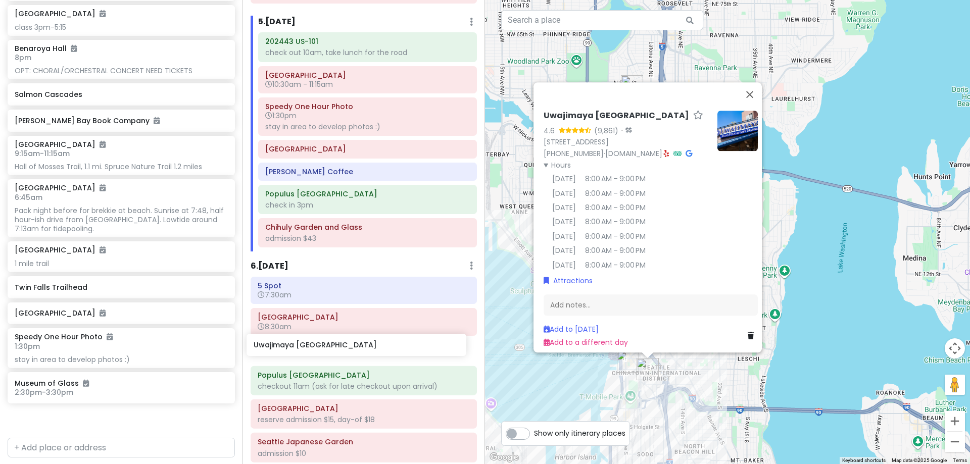
drag, startPoint x: 125, startPoint y: 198, endPoint x: 364, endPoint y: 353, distance: 285.0
click at [364, 353] on div "Hunter's 25th in Washington Private Change Dates Make a Copy Delete Trip Give F…" at bounding box center [485, 232] width 970 height 464
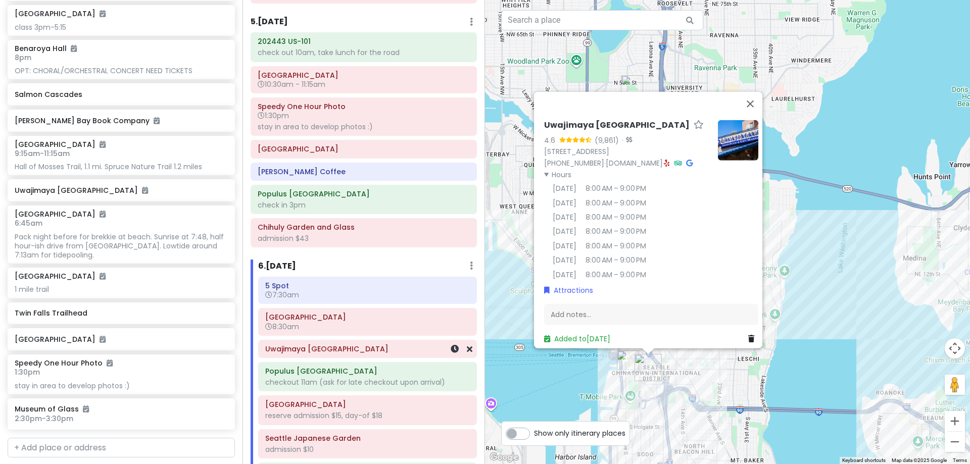
scroll to position [650, 0]
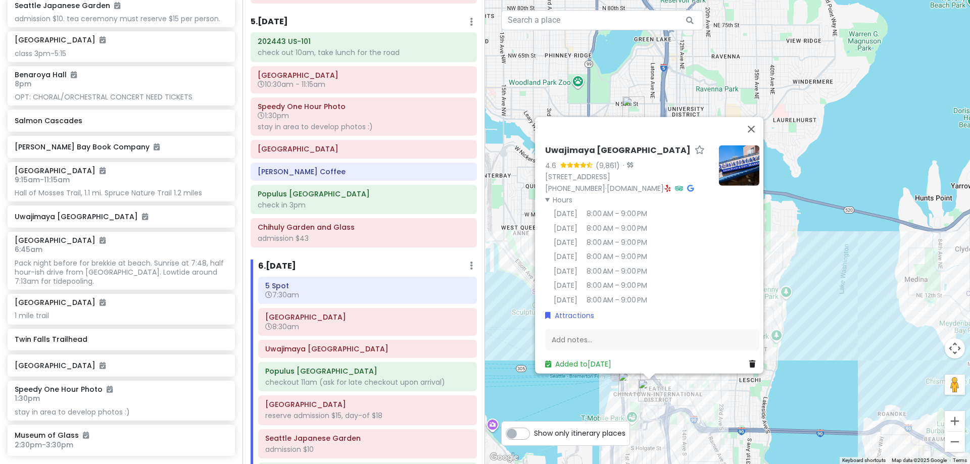
drag, startPoint x: 499, startPoint y: 258, endPoint x: 501, endPoint y: 280, distance: 22.3
click at [501, 280] on div "Uwajimaya Seattle 4.6 (9,861) · 600 5th Ave S, Seattle, WA 98104, USA (206) 624…" at bounding box center [727, 232] width 485 height 464
click at [808, 214] on div "Uwajimaya Seattle 4.6 (9,861) · 600 5th Ave S, Seattle, WA 98104, USA (206) 624…" at bounding box center [727, 232] width 485 height 464
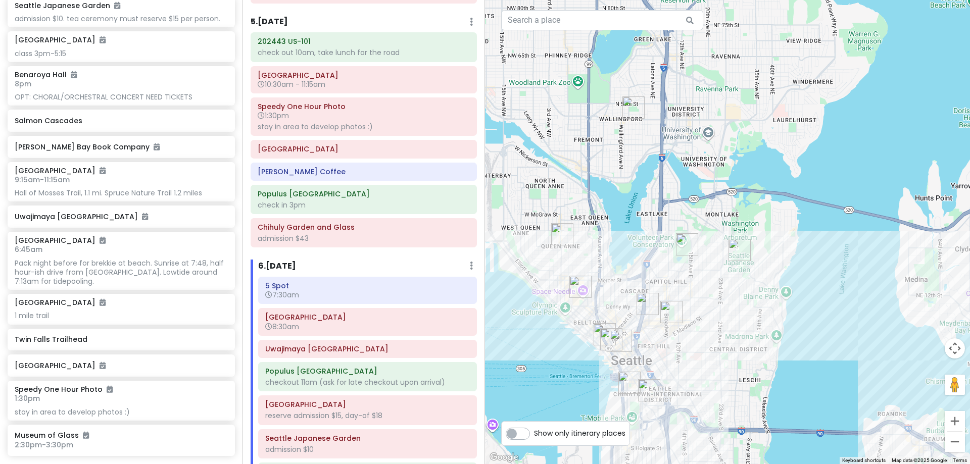
click at [628, 108] on img "Seattle Dumpling House" at bounding box center [634, 107] width 30 height 30
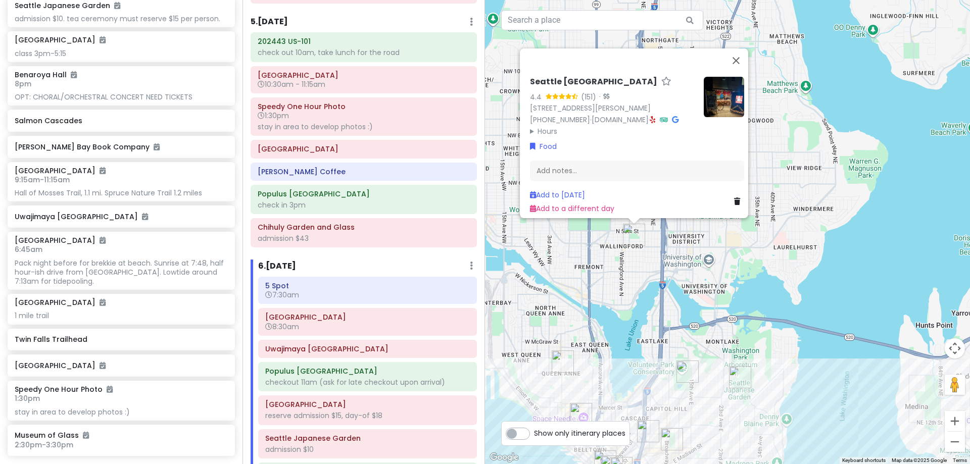
click at [546, 125] on summary "Hours" at bounding box center [613, 130] width 166 height 11
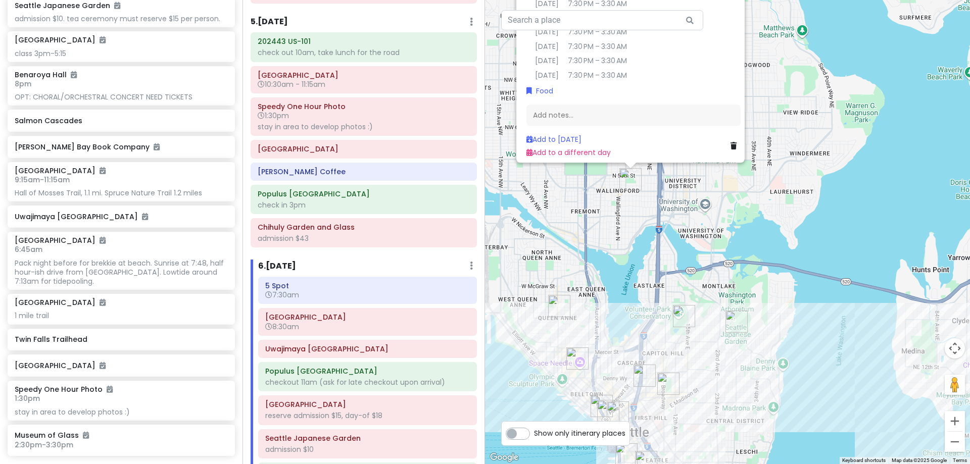
drag, startPoint x: 629, startPoint y: 309, endPoint x: 649, endPoint y: 71, distance: 238.8
click at [649, 72] on div "Seattle Dumpling House 4.4 (151) · 4504 Bagley Ave N, Seattle, WA 98103, USA (2…" at bounding box center [727, 232] width 485 height 464
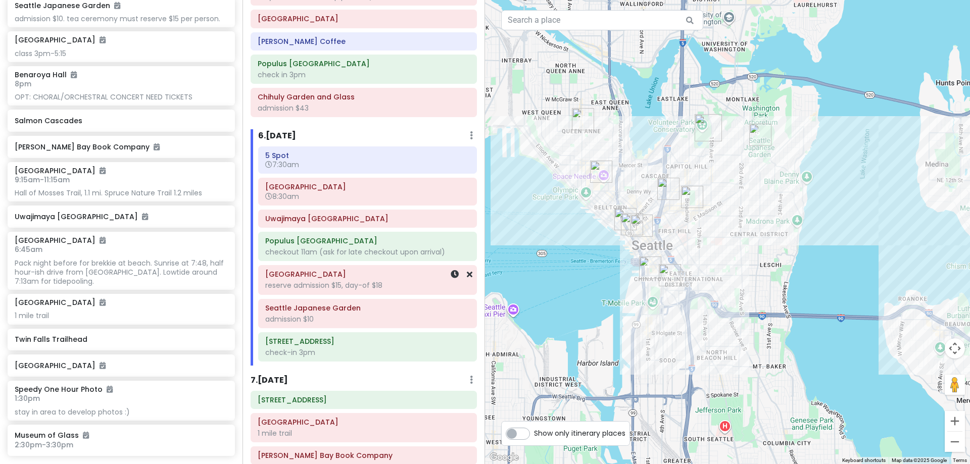
scroll to position [750, 0]
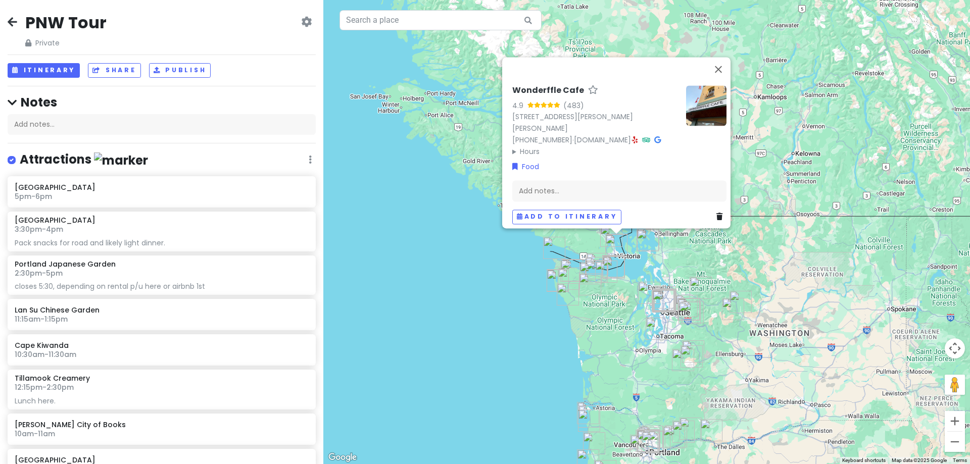
scroll to position [2457, 0]
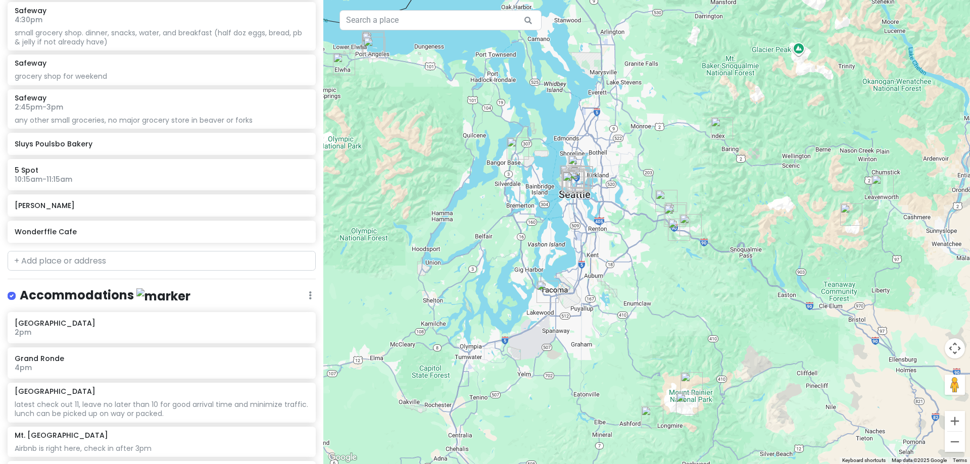
drag, startPoint x: 557, startPoint y: 297, endPoint x: 664, endPoint y: 263, distance: 111.7
click at [664, 263] on div "Wonderffle Cafe 4.9 (483) 632 Yates St, Victoria, BC V8W 1L3, Canada (778) 899-…" at bounding box center [646, 232] width 647 height 464
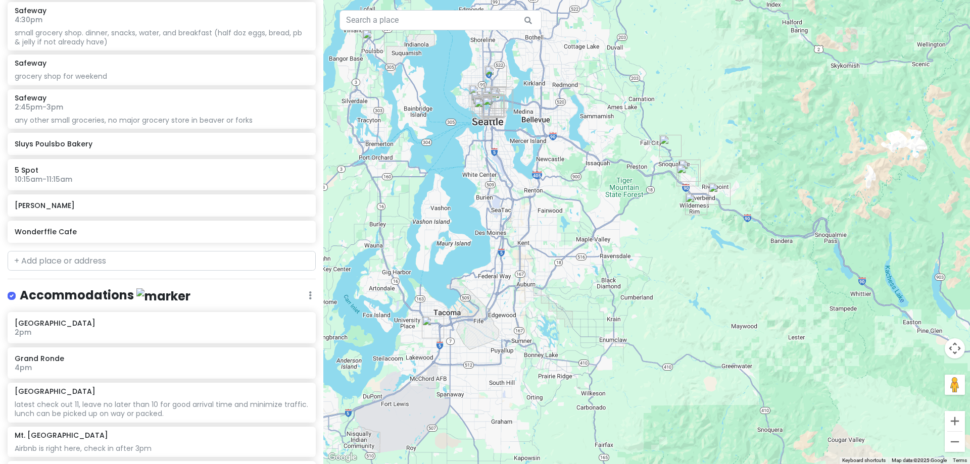
click at [429, 331] on img "Howdy Bagel" at bounding box center [433, 327] width 30 height 30
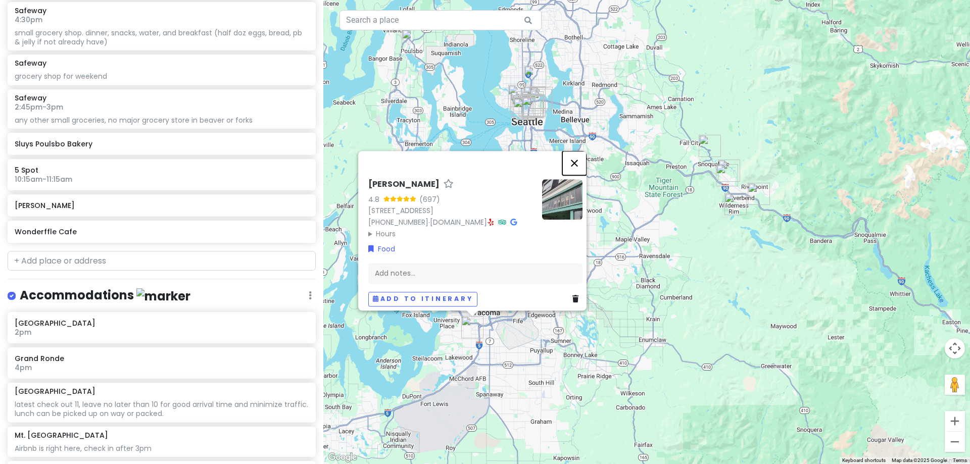
click at [581, 151] on button "Close" at bounding box center [574, 163] width 24 height 24
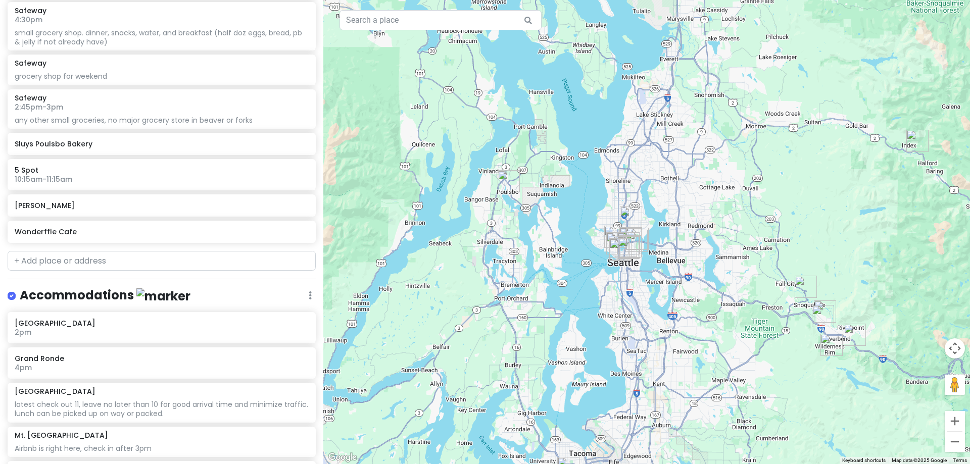
drag, startPoint x: 517, startPoint y: 170, endPoint x: 614, endPoint y: 312, distance: 171.7
click at [614, 312] on div at bounding box center [646, 232] width 647 height 464
click at [503, 182] on img "Sluys Poulsbo Bakery" at bounding box center [509, 181] width 30 height 30
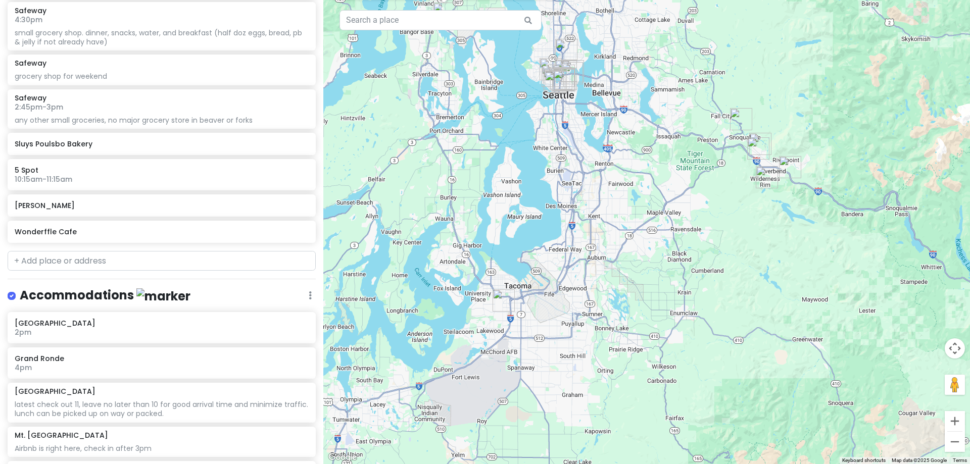
drag, startPoint x: 548, startPoint y: 209, endPoint x: 532, endPoint y: 143, distance: 68.2
click at [532, 143] on div "Sluys Poulsbo Bakery 4.7 (2,185) · 18924 Front St NE, Poulsbo, WA 98370, USA (3…" at bounding box center [646, 232] width 647 height 464
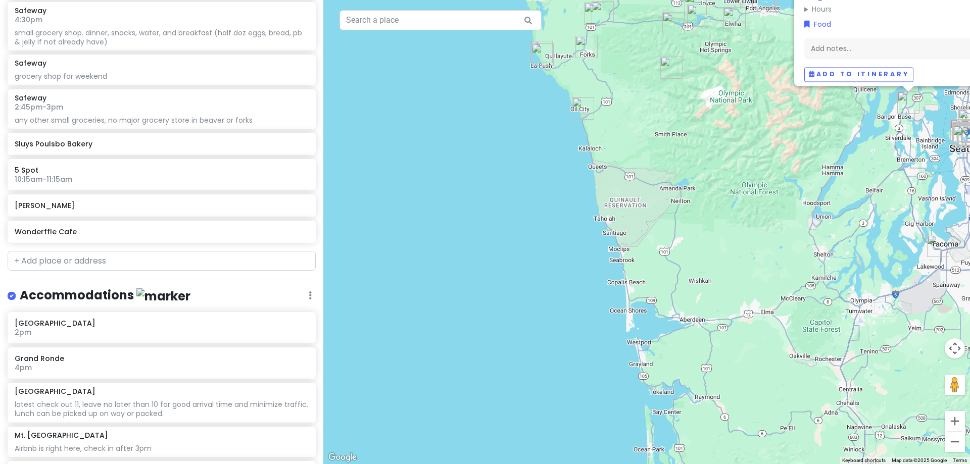
drag, startPoint x: 410, startPoint y: 264, endPoint x: 733, endPoint y: 176, distance: 334.7
click at [884, 216] on div "Sluys Poulsbo Bakery 4.7 (2,185) · 18924 Front St NE, Poulsbo, WA 98370, USA (3…" at bounding box center [646, 232] width 647 height 464
click at [576, 108] on img "Ruby Beach" at bounding box center [583, 107] width 30 height 30
